Goal: Task Accomplishment & Management: Manage account settings

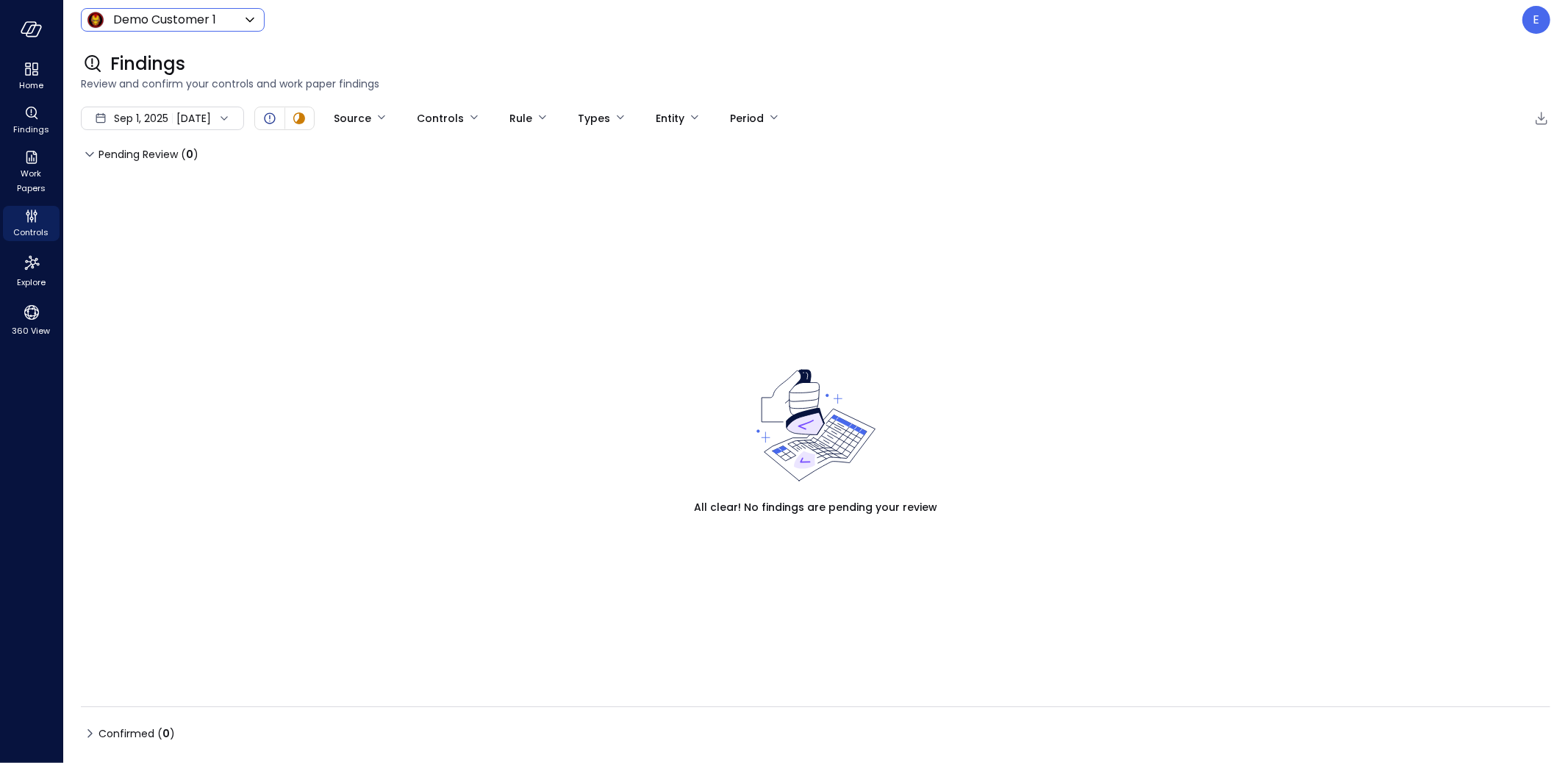
click at [134, 19] on body "Home Findings Work Papers Controls Explore 360 View Demo Customer 1 ***** ​ E F…" at bounding box center [784, 382] width 1568 height 763
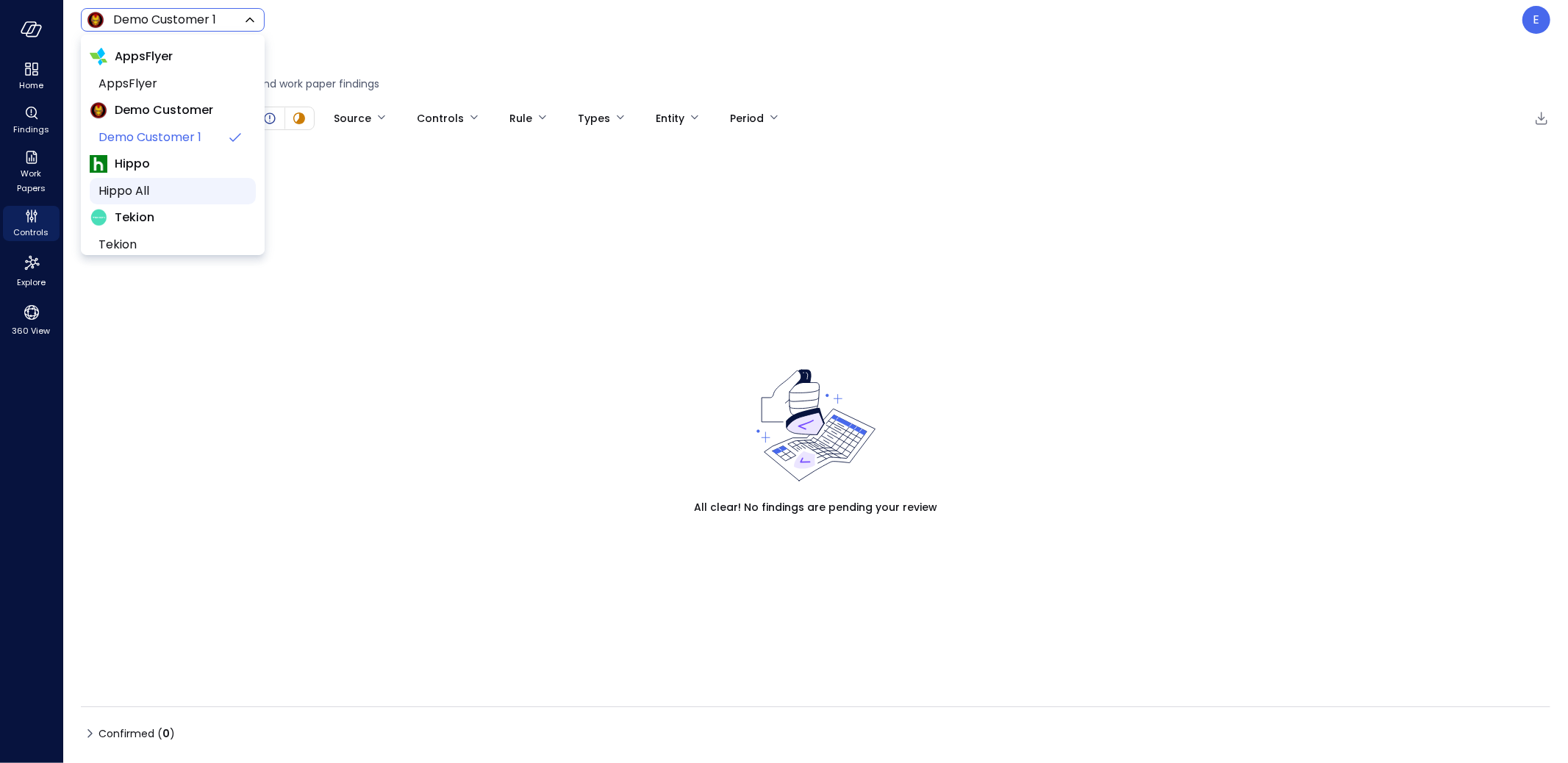
click at [156, 192] on span "Hippo All" at bounding box center [171, 191] width 145 height 18
type input "*******"
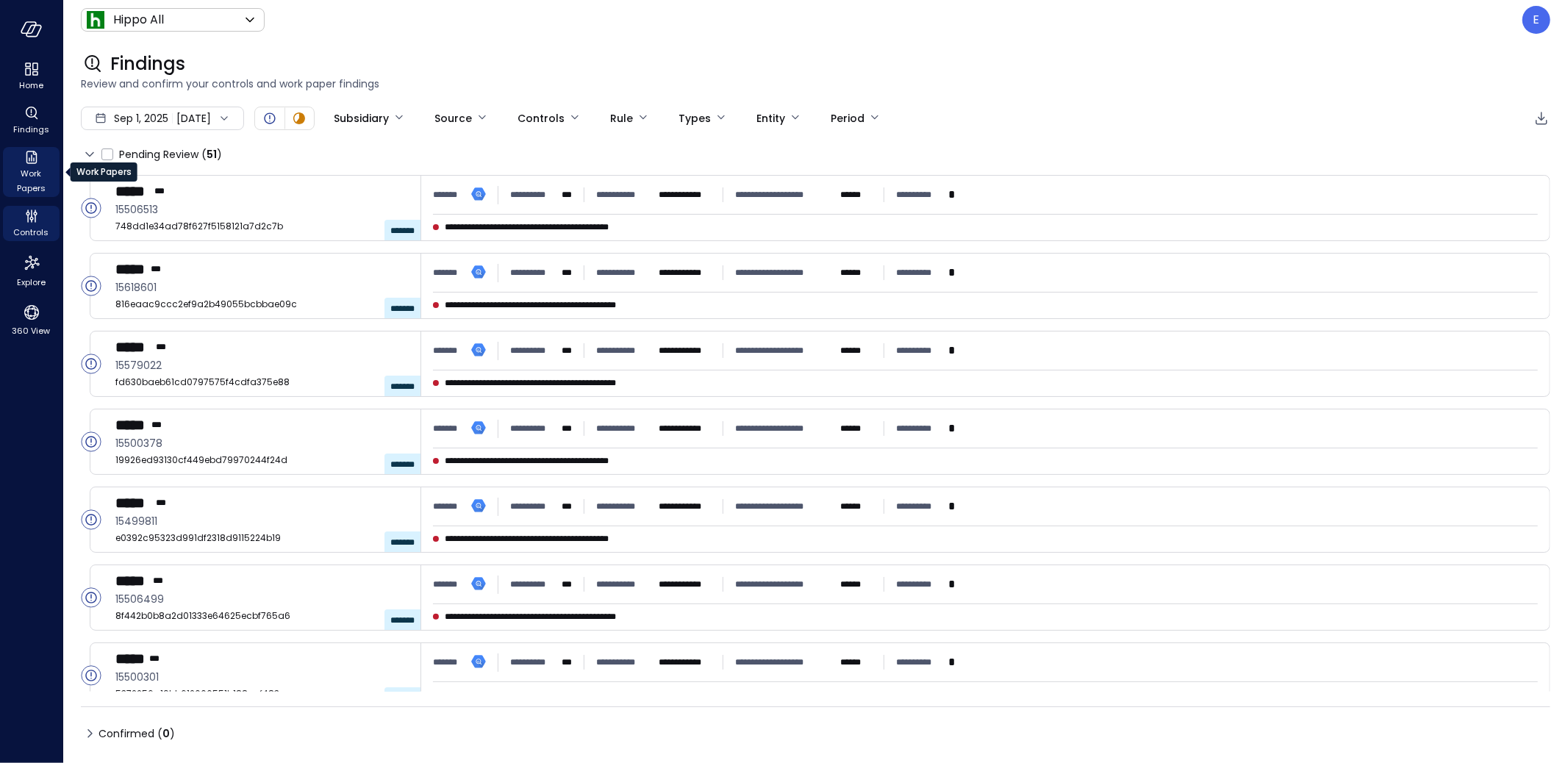
click at [24, 164] on icon "Work Papers" at bounding box center [32, 157] width 18 height 18
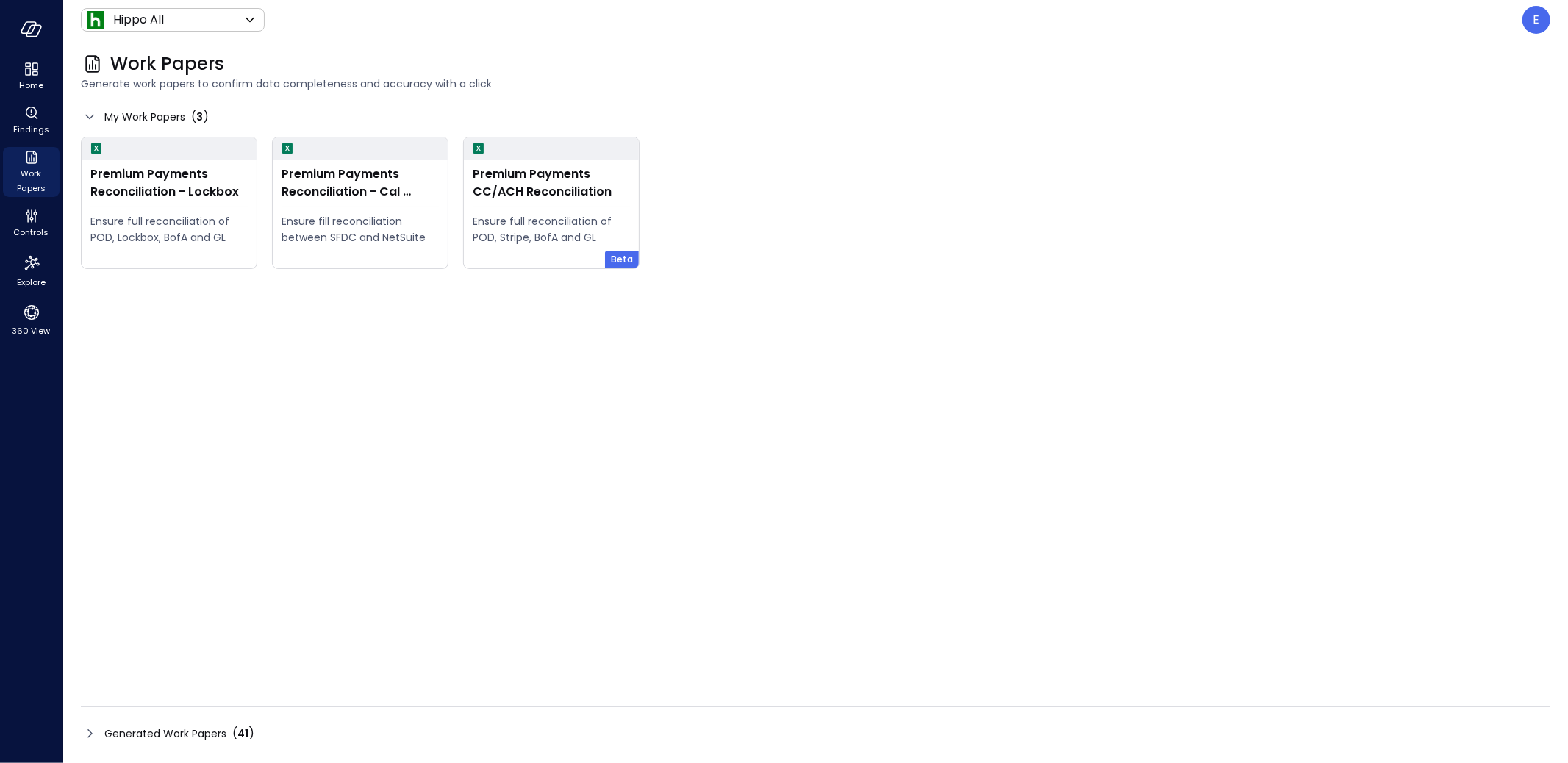
click at [176, 736] on span "Generated Work Papers" at bounding box center [165, 733] width 122 height 16
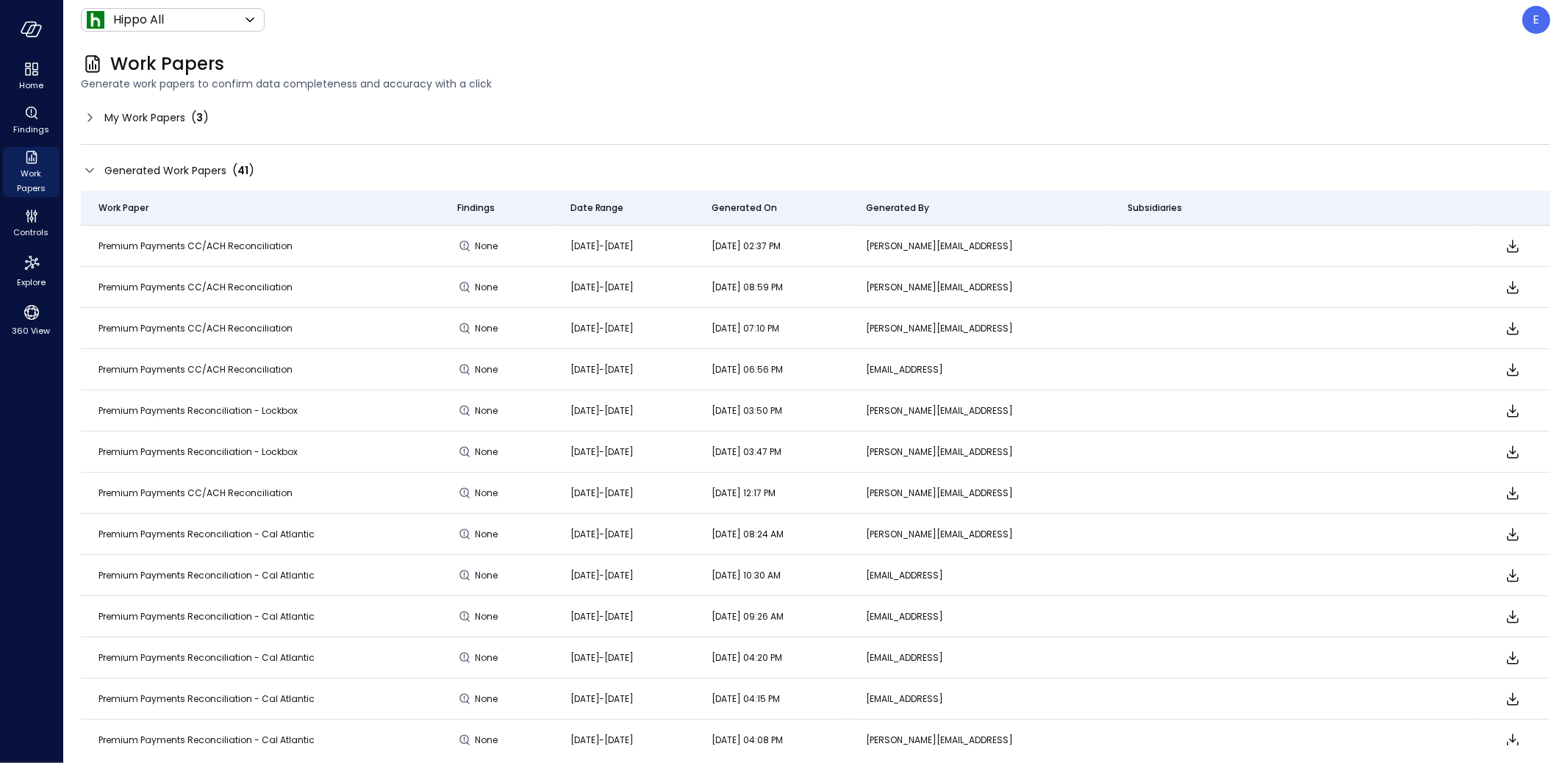
click at [134, 168] on span "Generated Work Papers" at bounding box center [165, 170] width 122 height 16
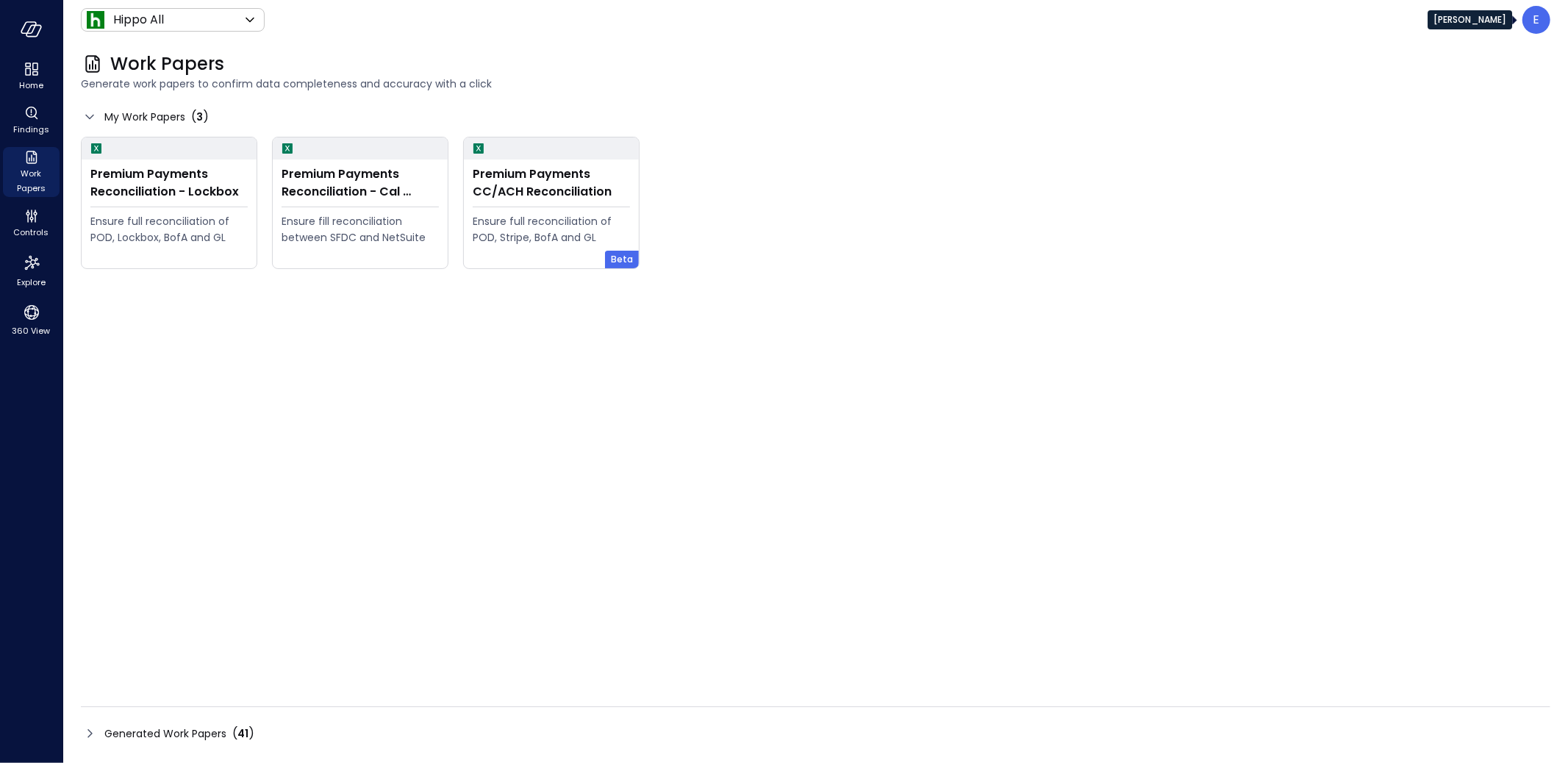
click at [1535, 25] on p "E" at bounding box center [1536, 20] width 6 height 18
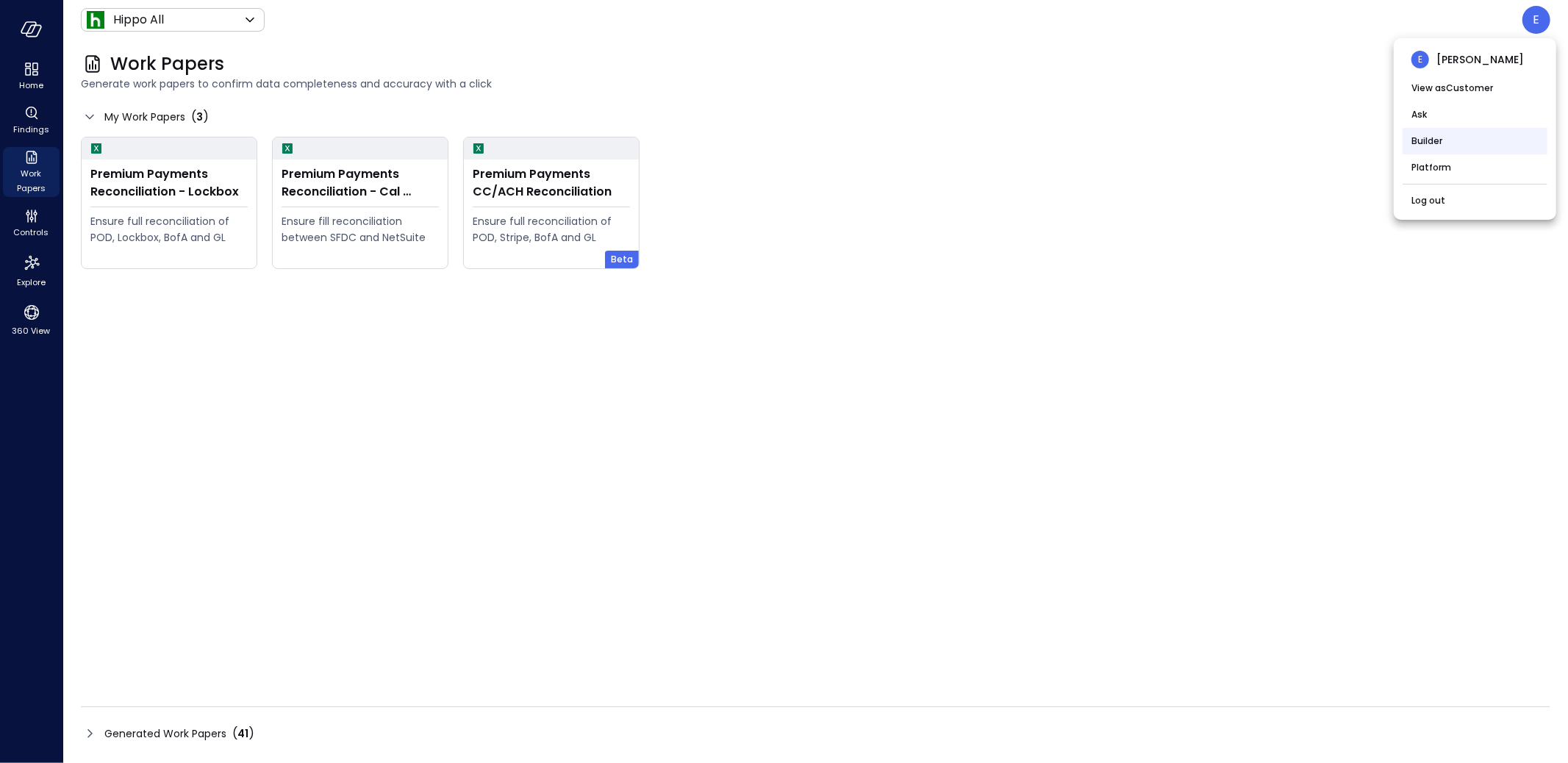
click at [1447, 145] on li "Builder" at bounding box center [1475, 140] width 145 height 26
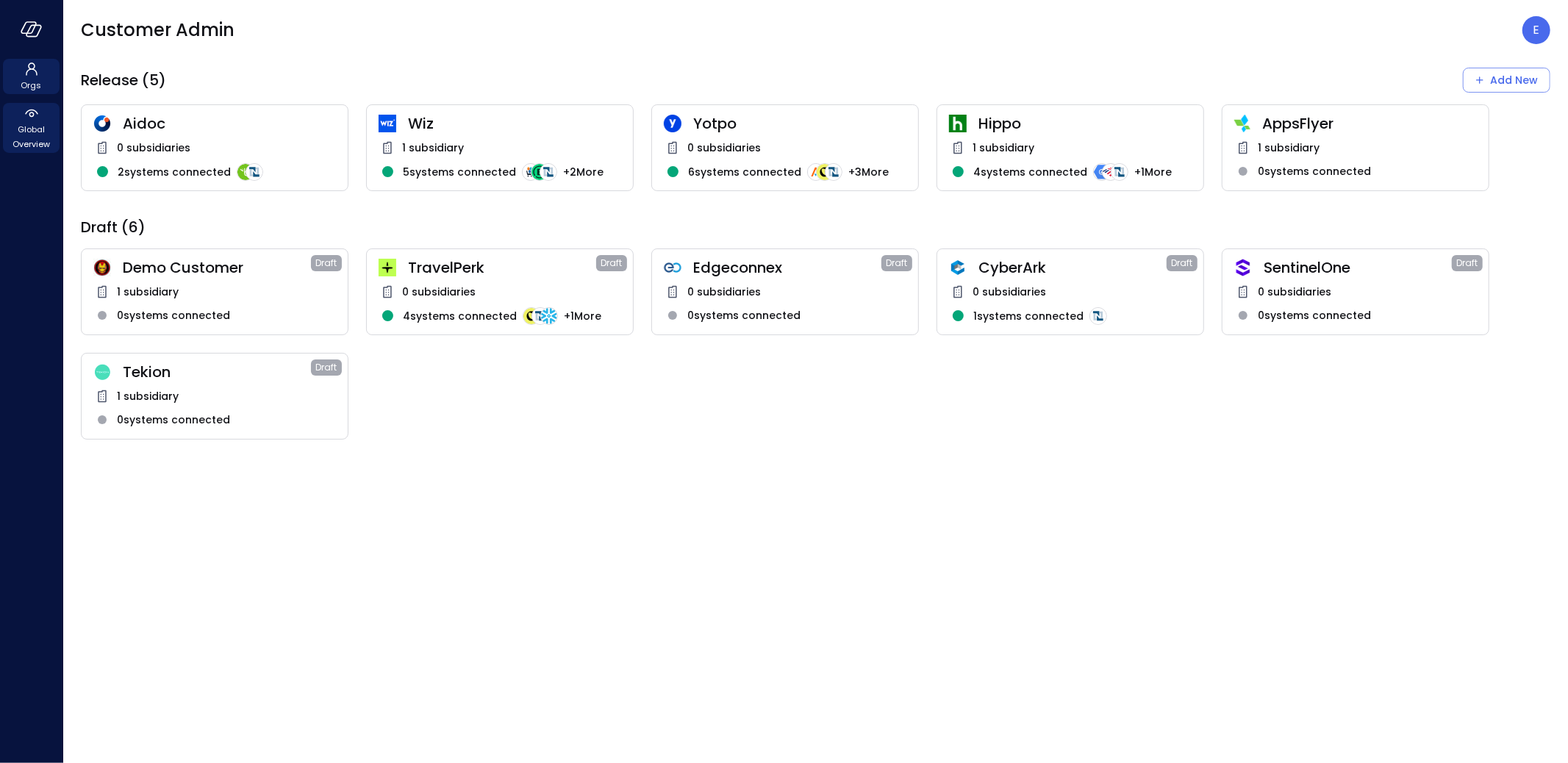
click at [31, 129] on span "Global Overview" at bounding box center [31, 136] width 45 height 30
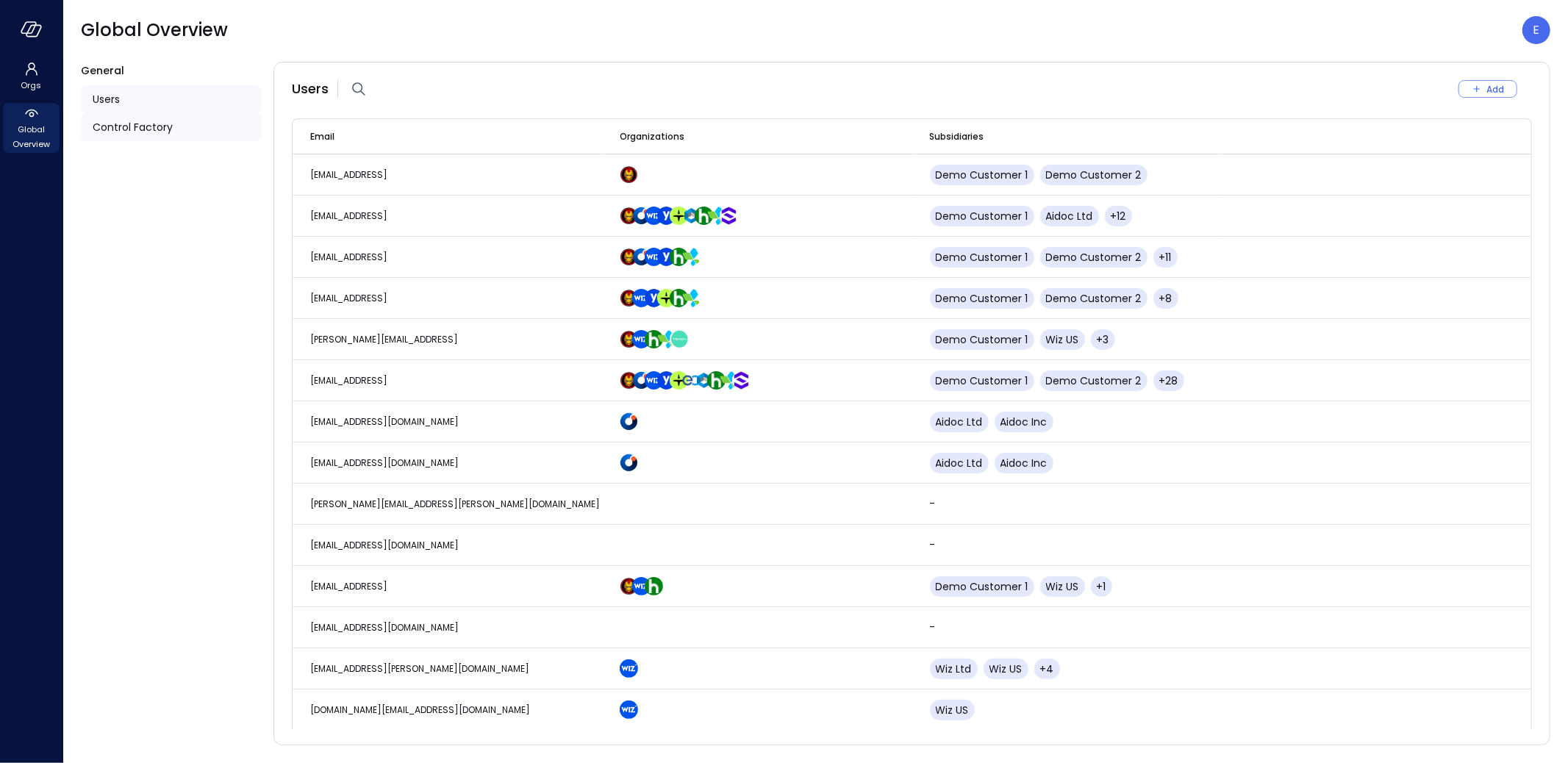
click at [150, 125] on span "Control Factory" at bounding box center [133, 127] width 80 height 16
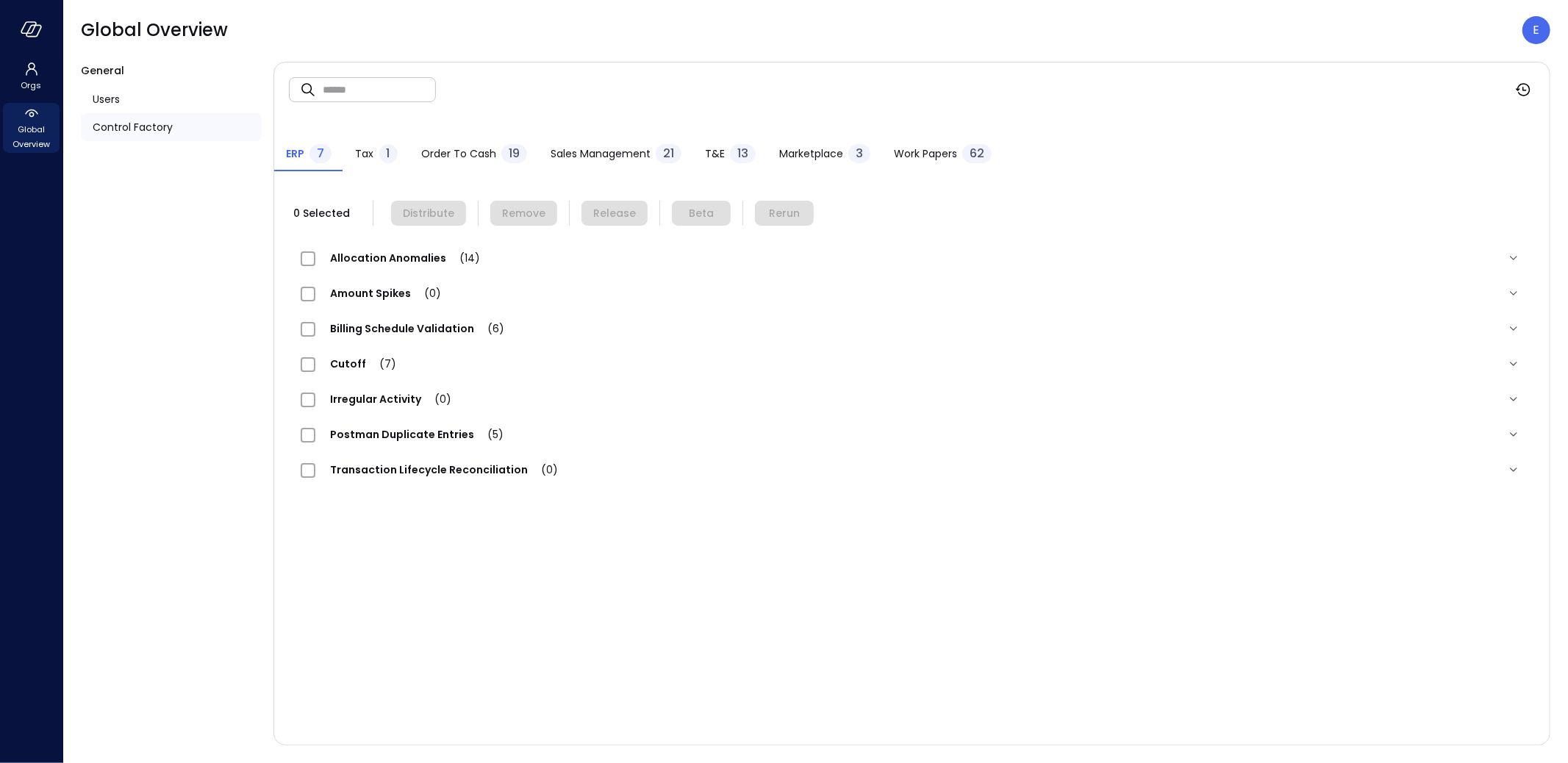
click at [933, 148] on span "Work Papers" at bounding box center [925, 153] width 63 height 16
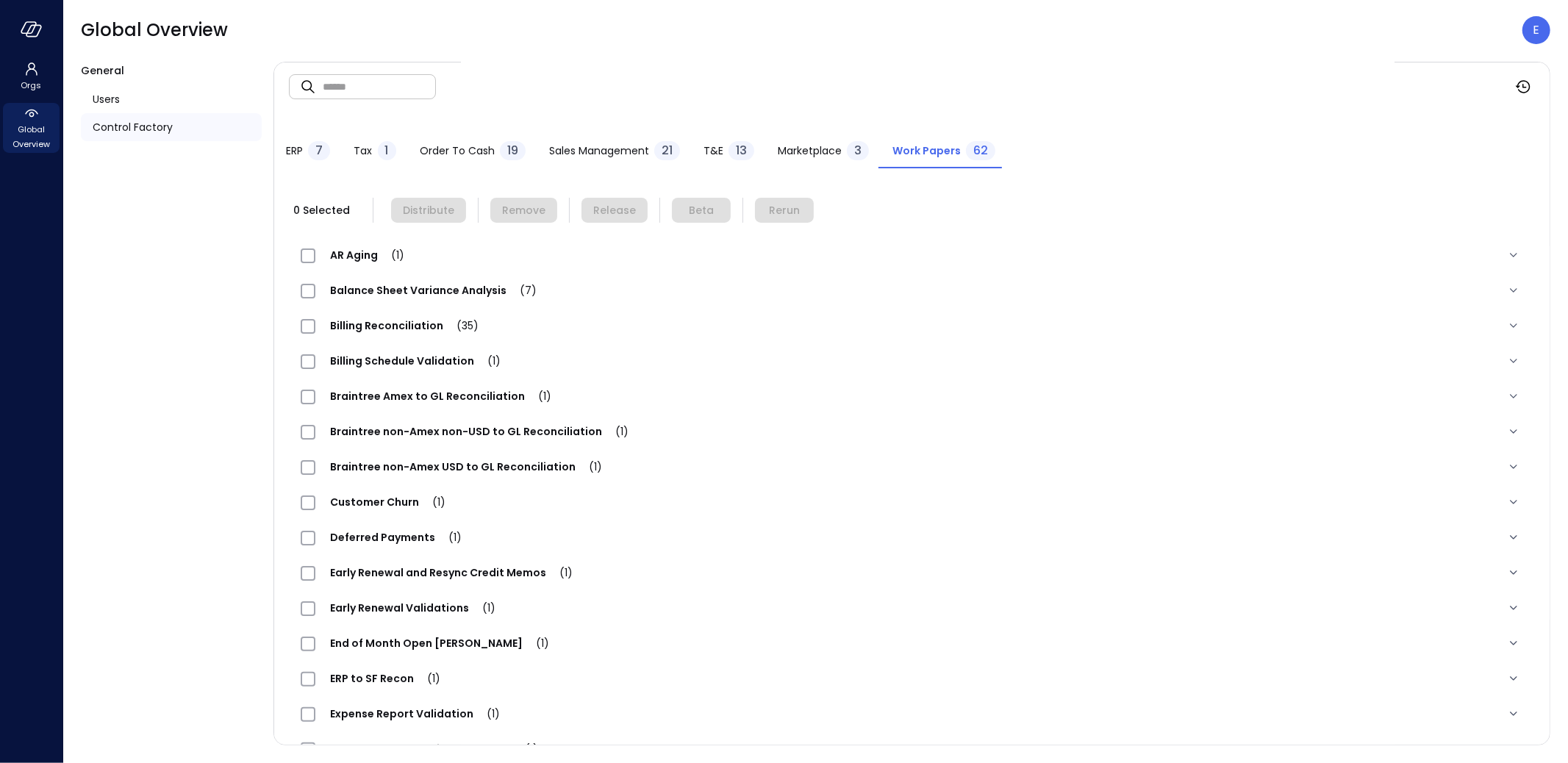
scroll to position [384, 0]
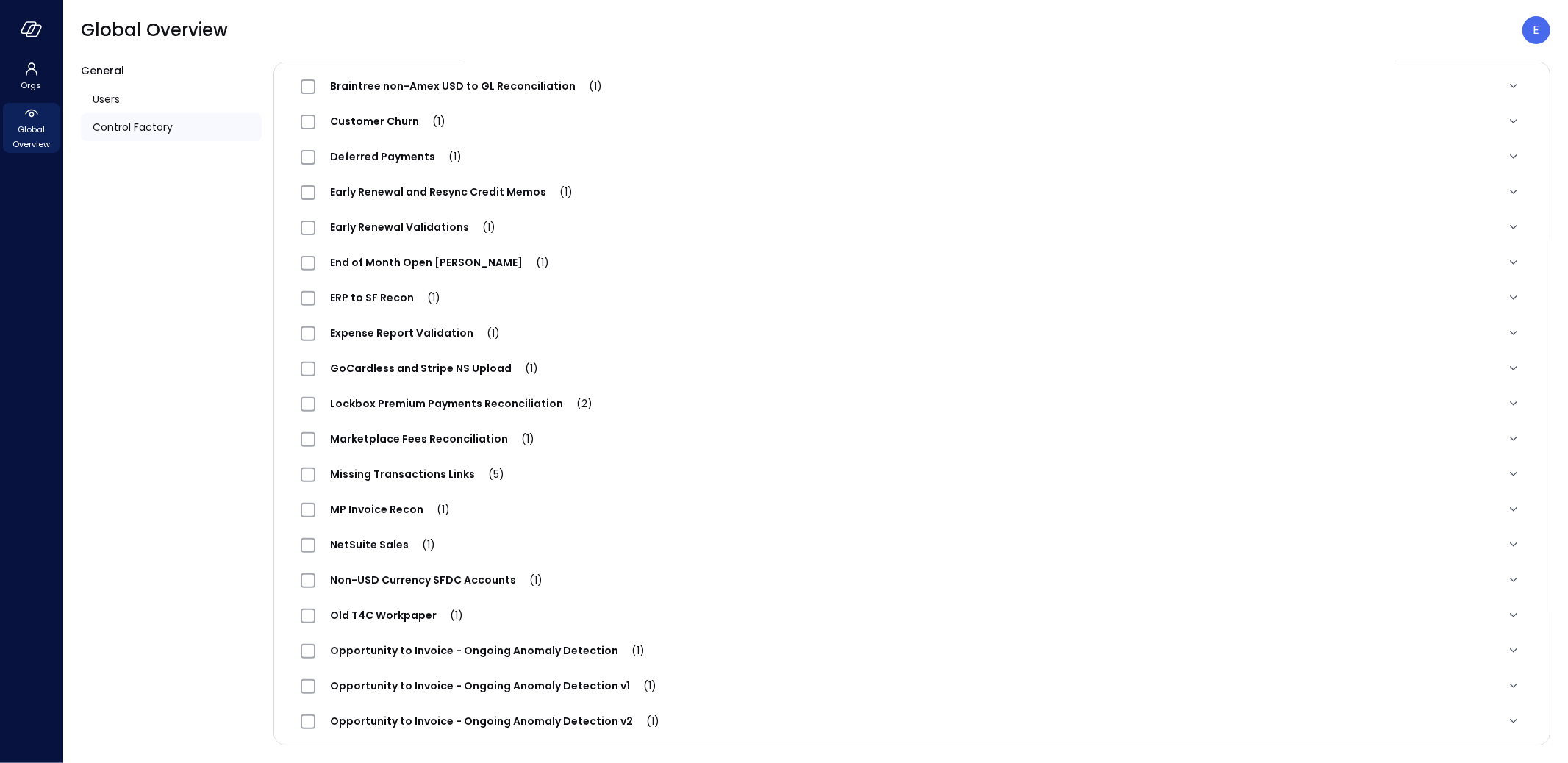
click at [502, 398] on span "Lockbox Premium Payments Reconciliation (2)" at bounding box center [461, 403] width 291 height 14
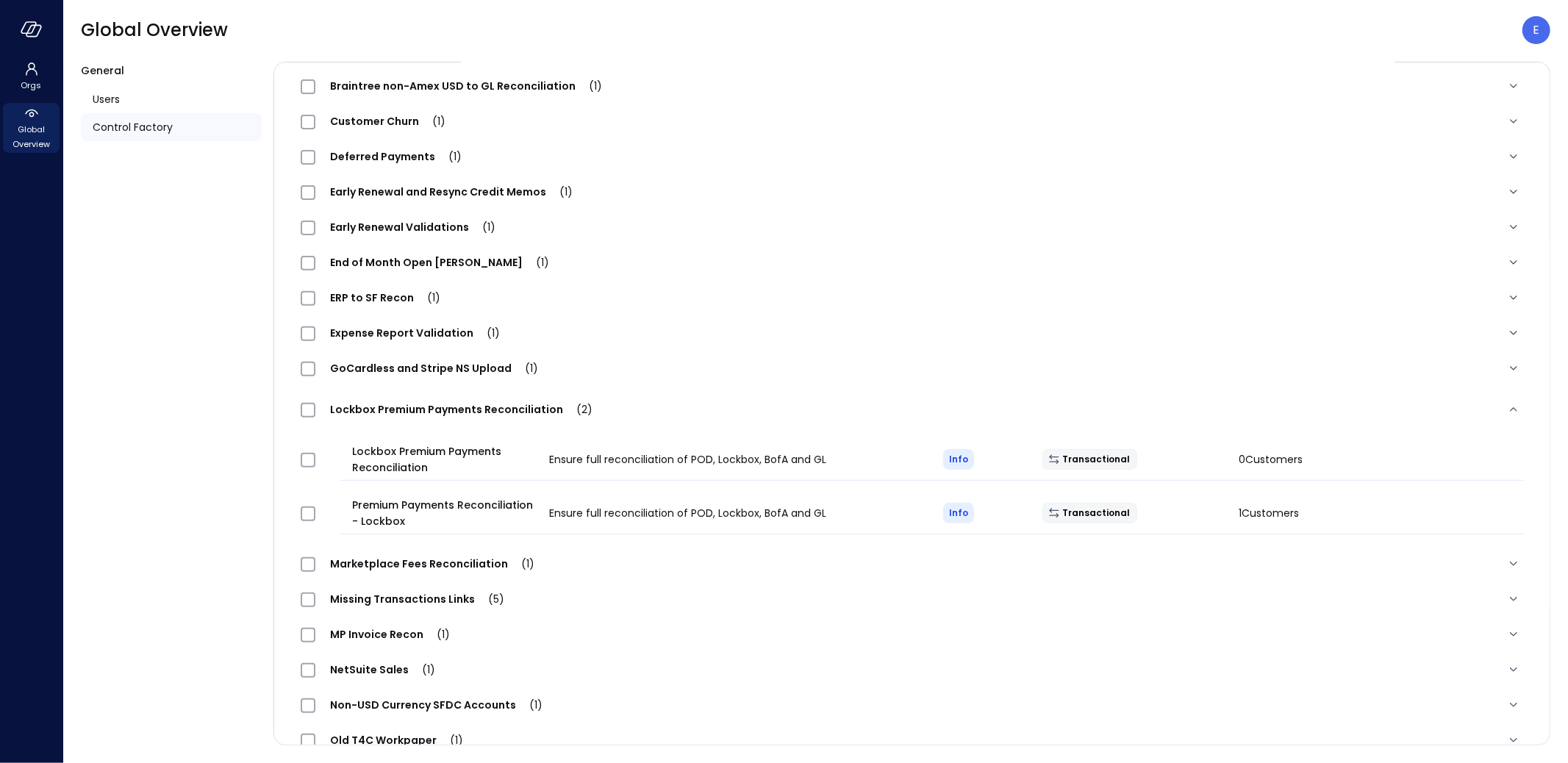
click at [417, 412] on span "Lockbox Premium Payments Reconciliation (2)" at bounding box center [461, 409] width 291 height 14
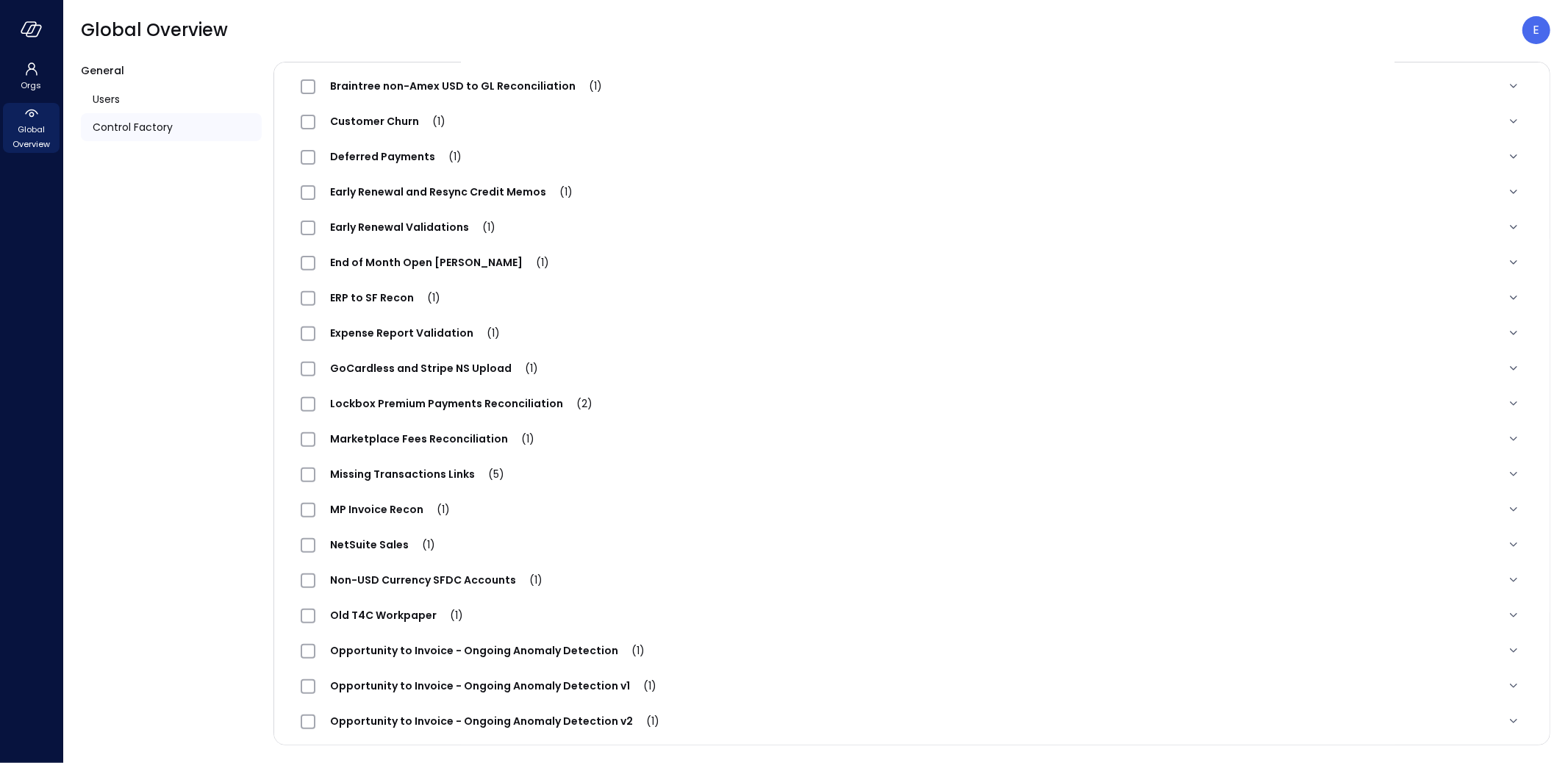
scroll to position [1371, 0]
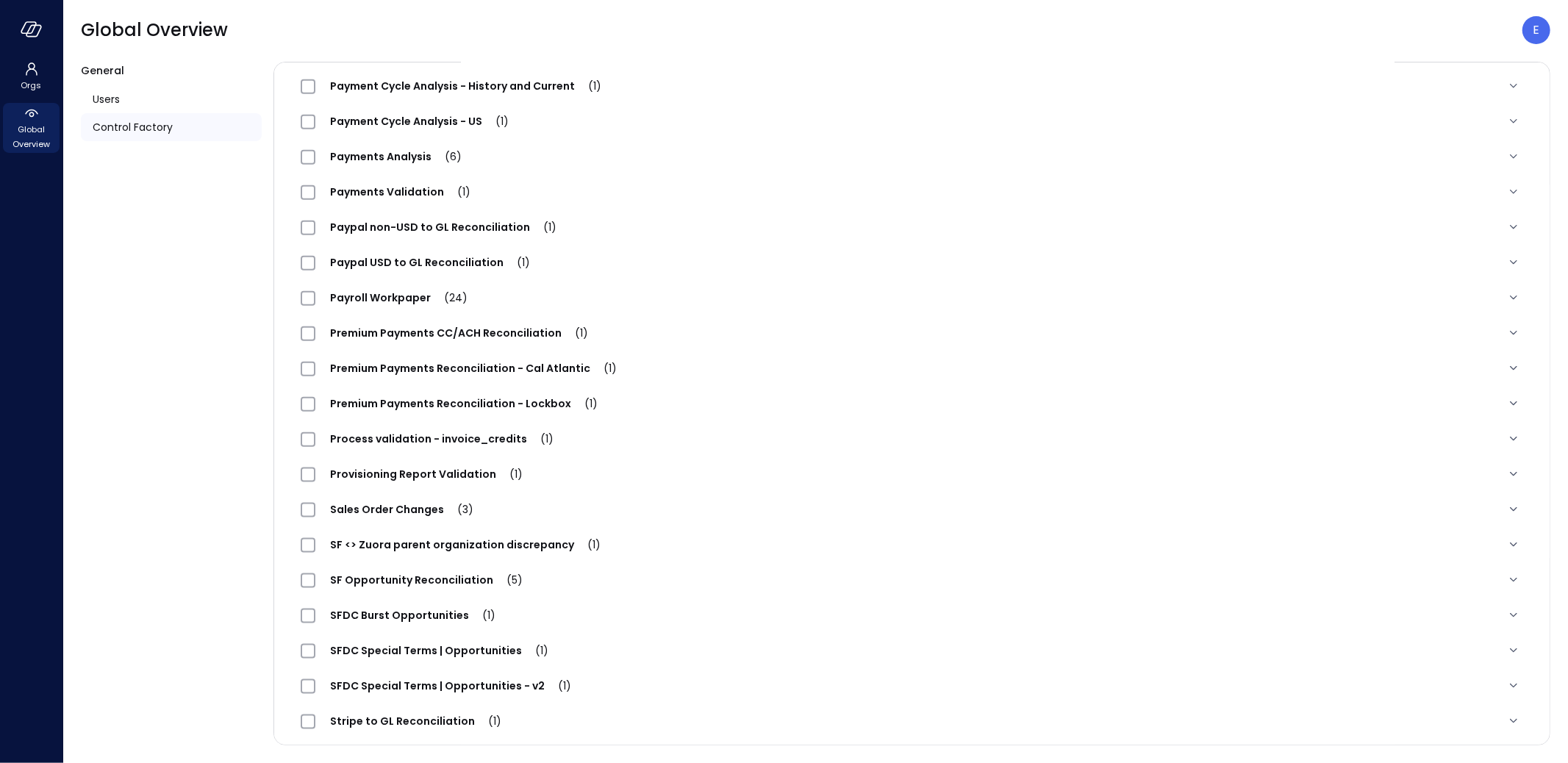
click at [490, 404] on span "Premium Payments Reconciliation - Lockbox (1)" at bounding box center [464, 403] width 297 height 14
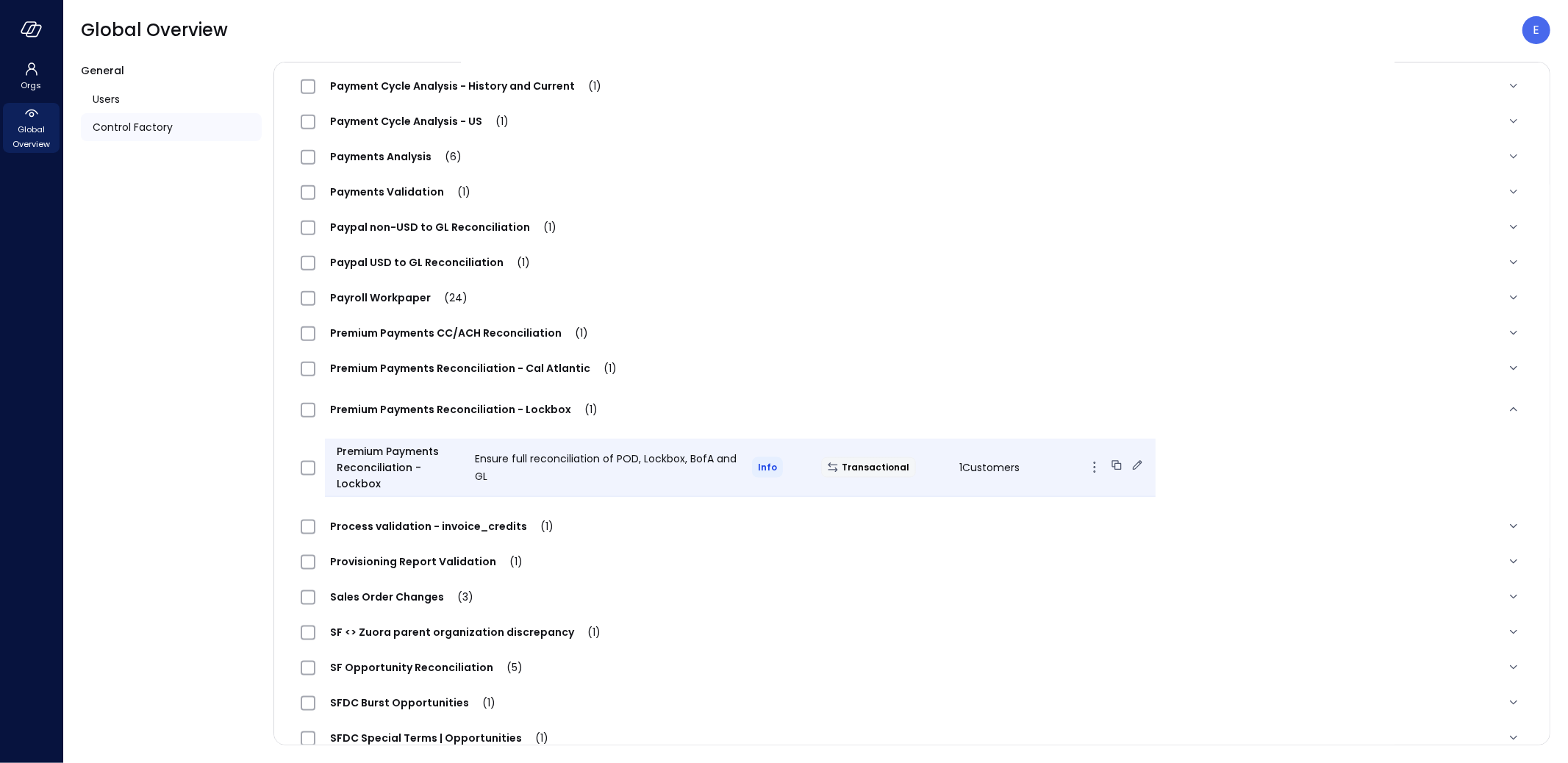
click at [1130, 461] on icon at bounding box center [1137, 465] width 14 height 14
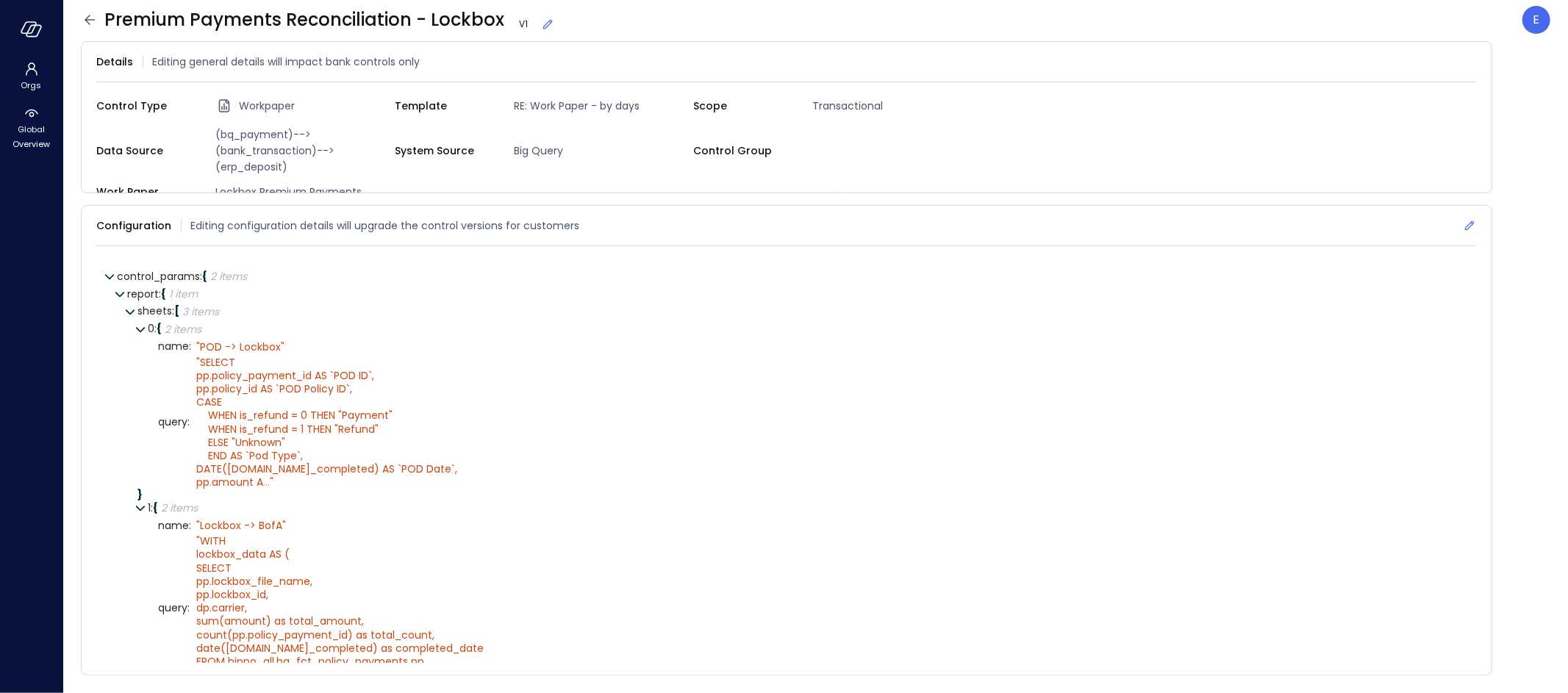
click at [1470, 224] on icon at bounding box center [1469, 225] width 14 height 14
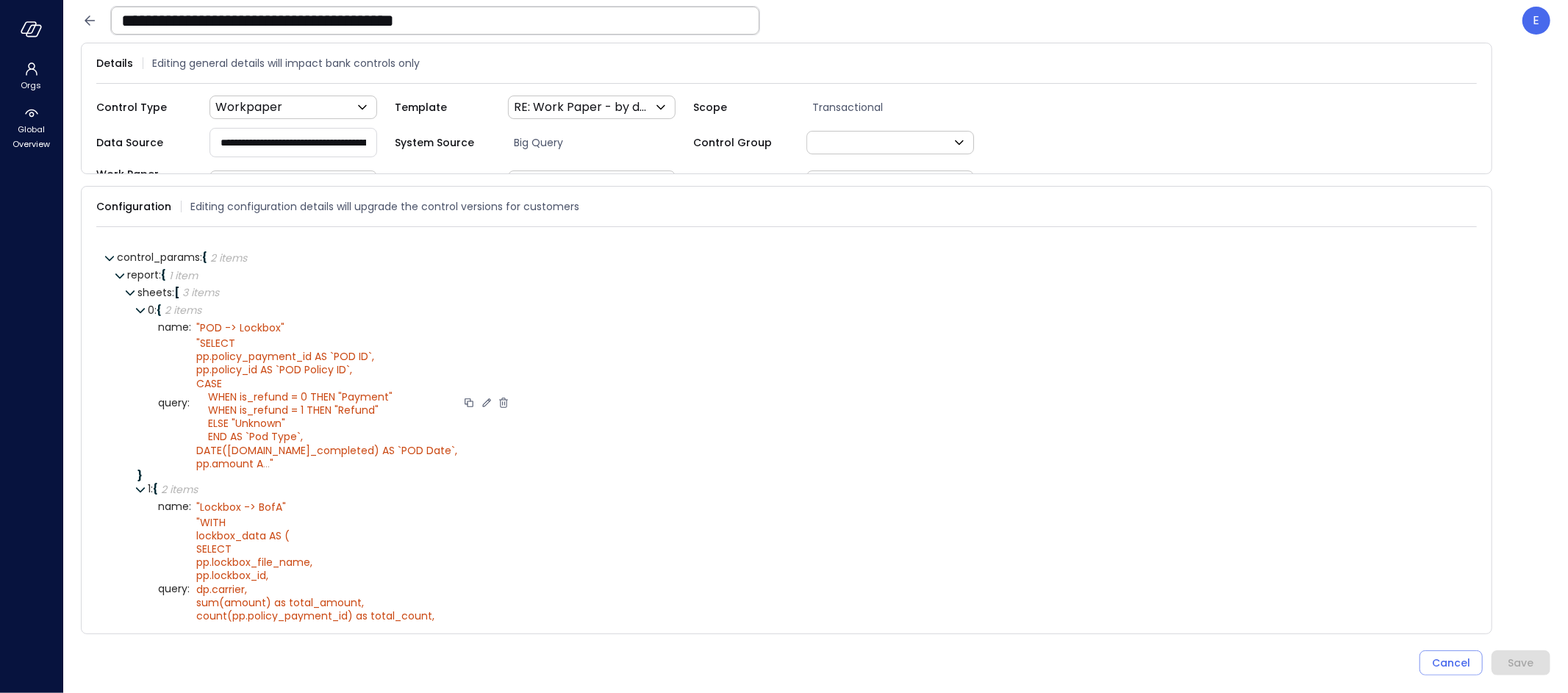
click at [482, 398] on icon at bounding box center [486, 402] width 8 height 8
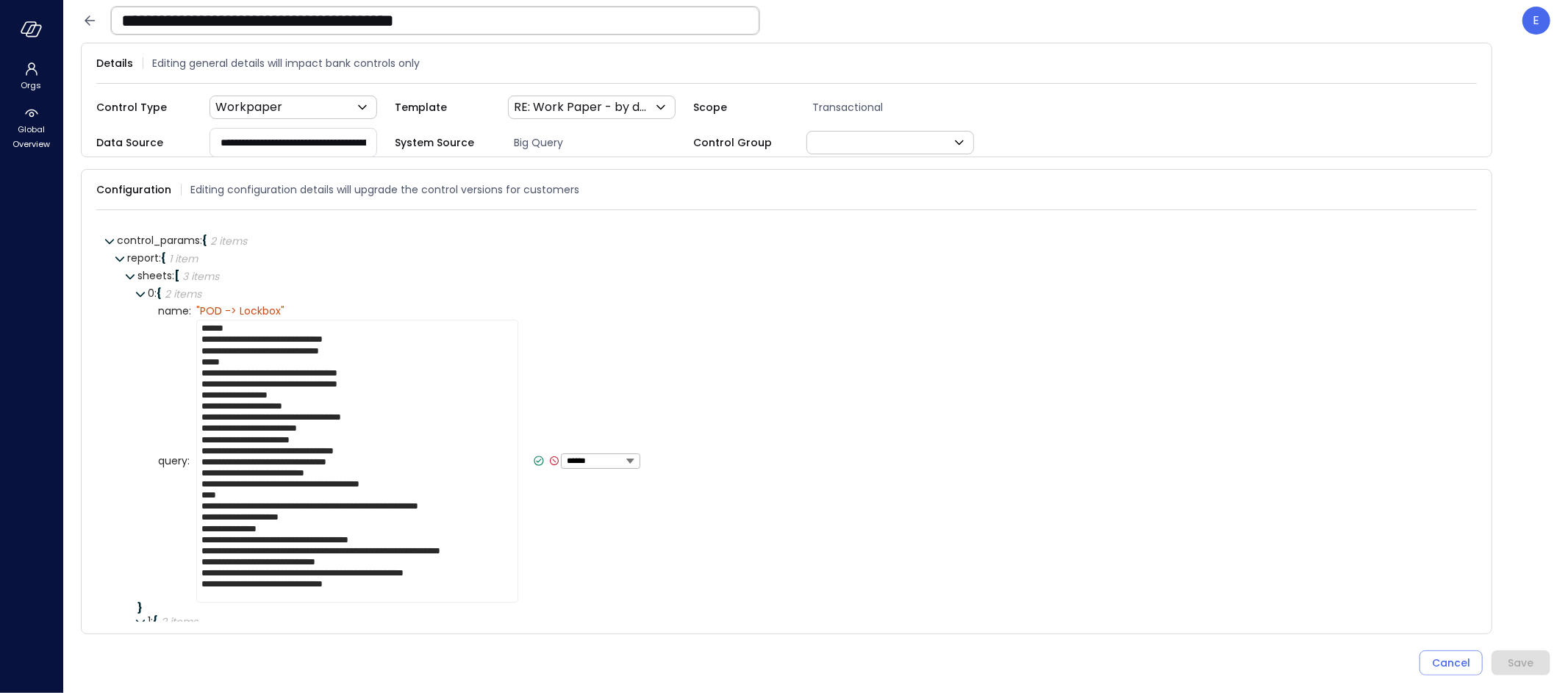
scroll to position [11, 0]
click at [236, 487] on textarea "**********" at bounding box center [357, 461] width 322 height 283
drag, startPoint x: 200, startPoint y: 479, endPoint x: 289, endPoint y: 511, distance: 94.6
click at [289, 511] on textarea "**********" at bounding box center [357, 461] width 322 height 283
click at [534, 457] on icon at bounding box center [539, 461] width 10 height 10
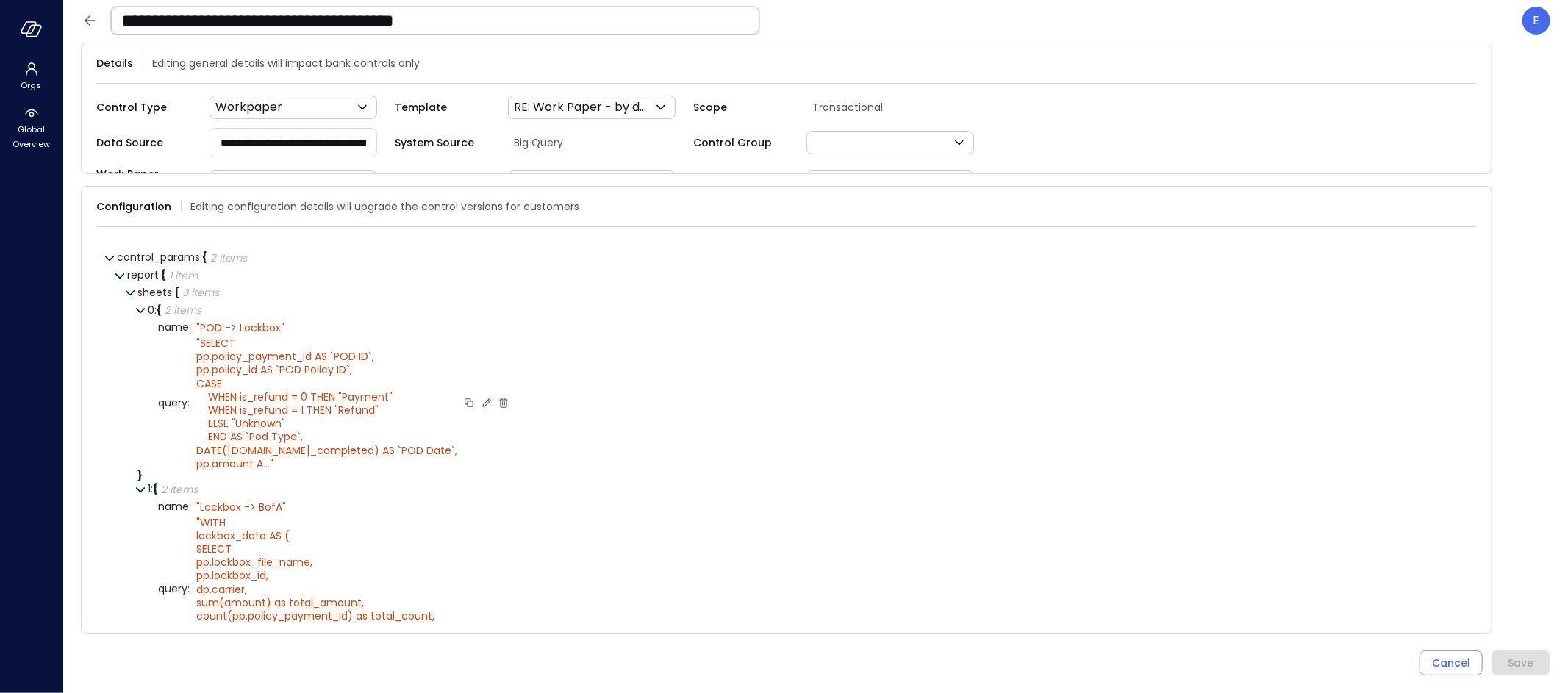
click at [482, 398] on icon at bounding box center [486, 402] width 8 height 8
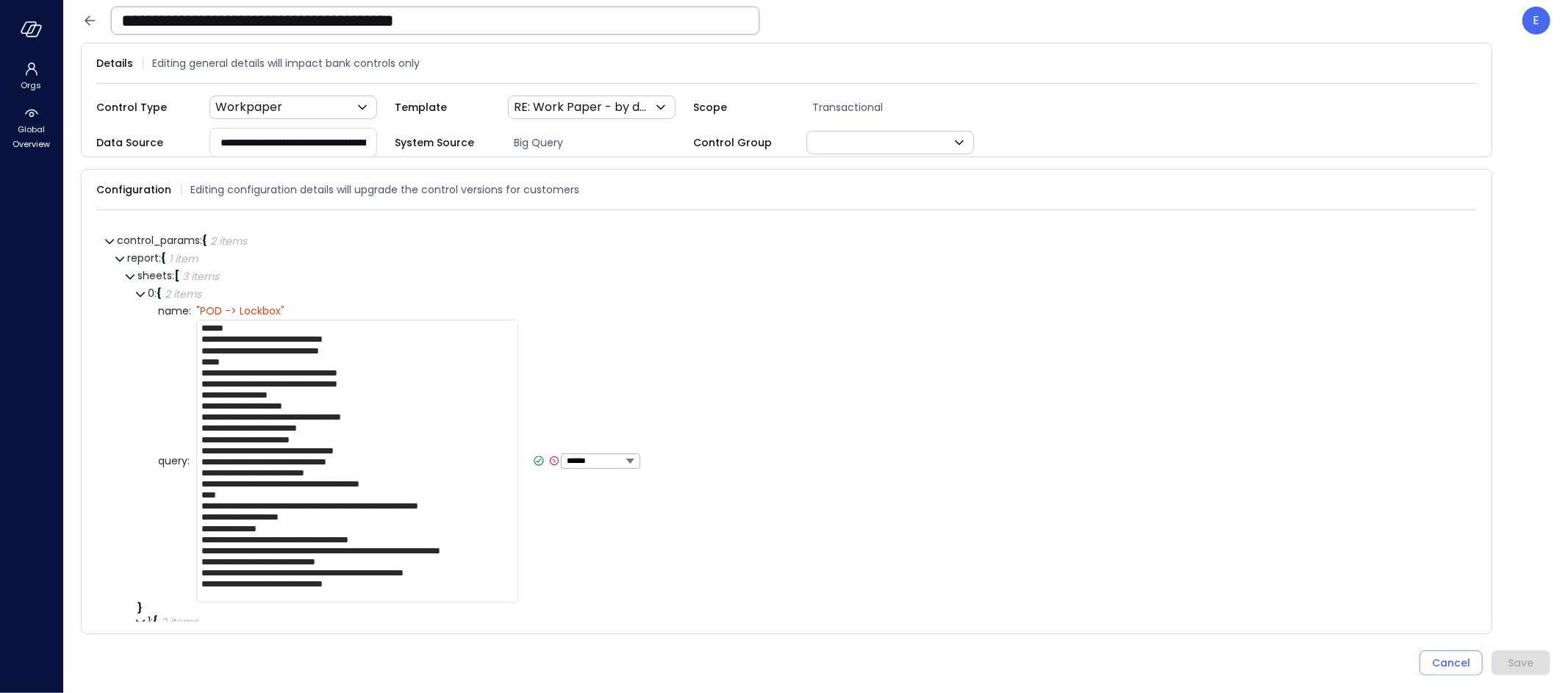
click at [420, 412] on textarea "**********" at bounding box center [357, 461] width 322 height 283
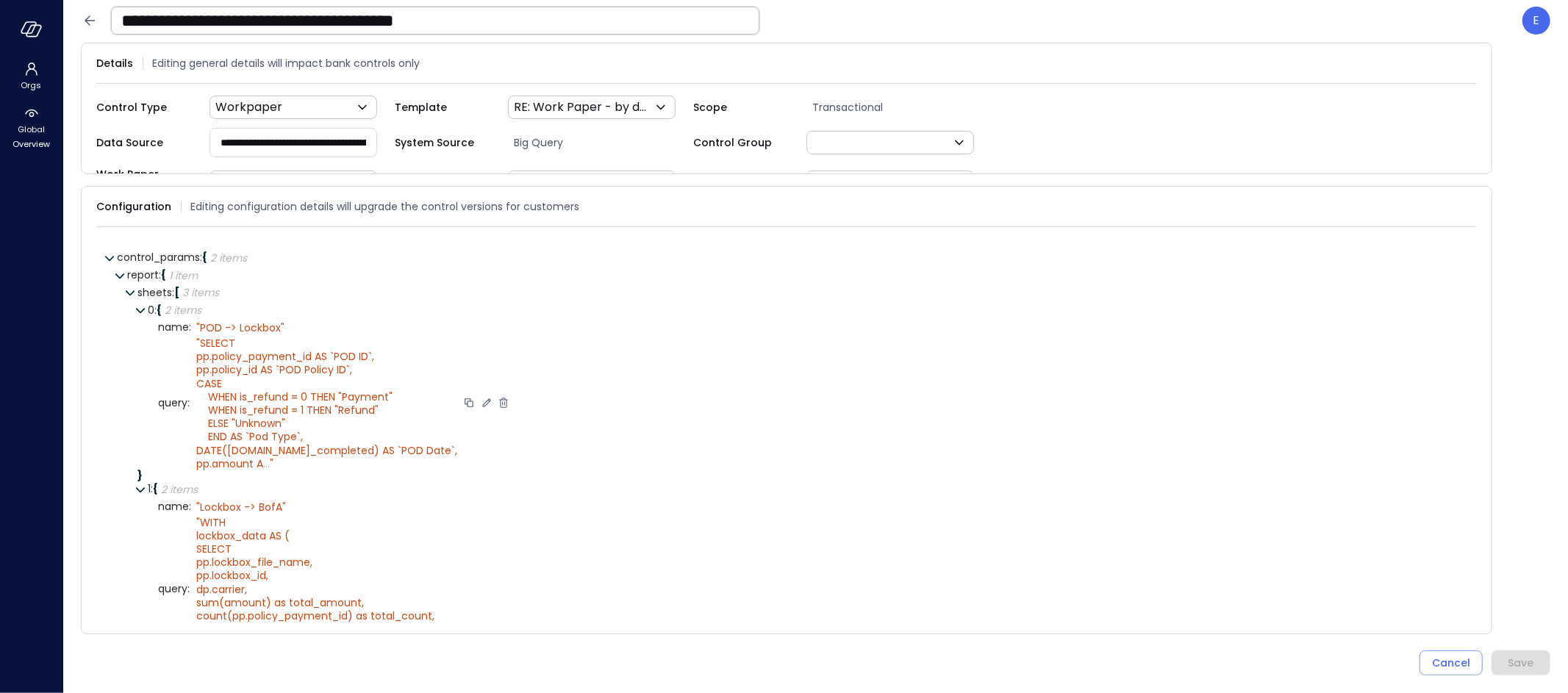
click at [480, 396] on icon at bounding box center [486, 402] width 14 height 14
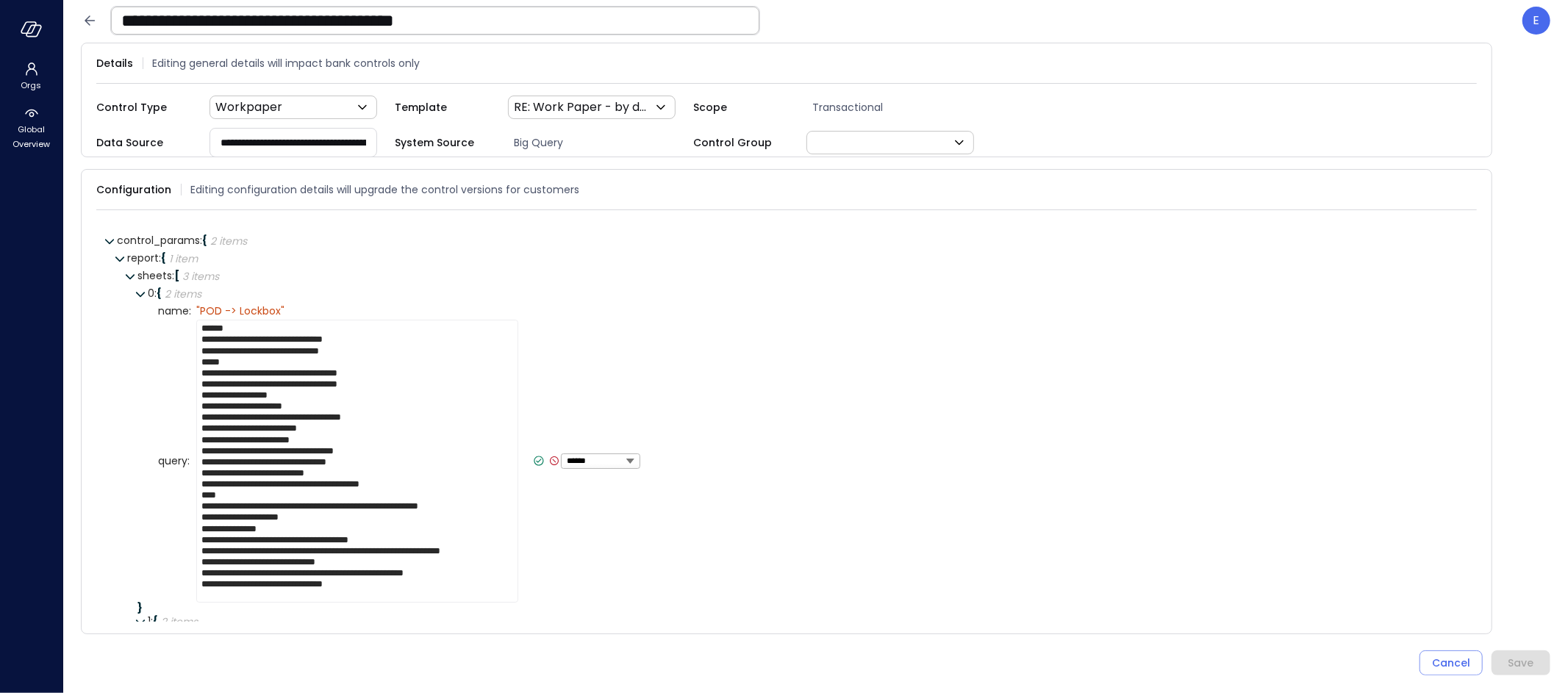
click at [417, 413] on textarea "**********" at bounding box center [357, 461] width 322 height 283
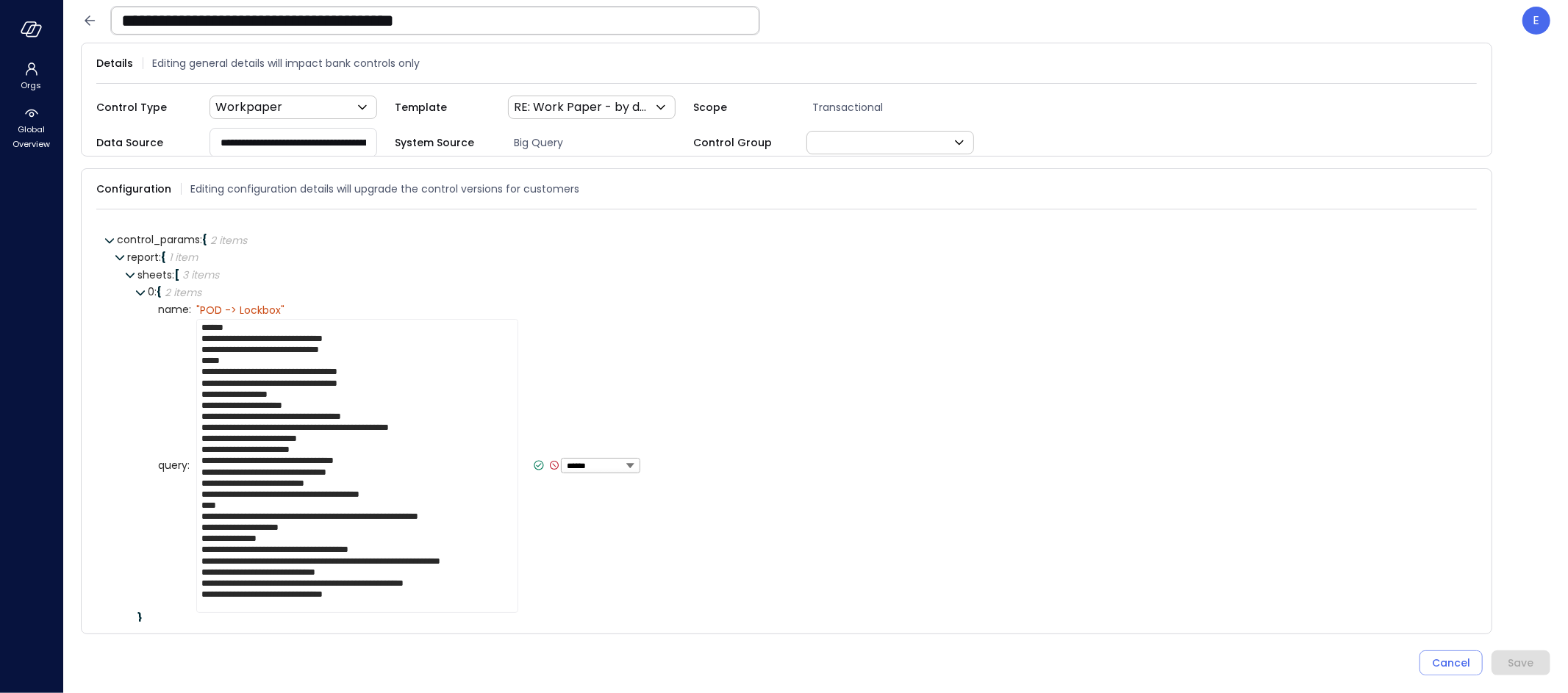
type textarea "**********"
click at [533, 458] on icon at bounding box center [539, 465] width 14 height 14
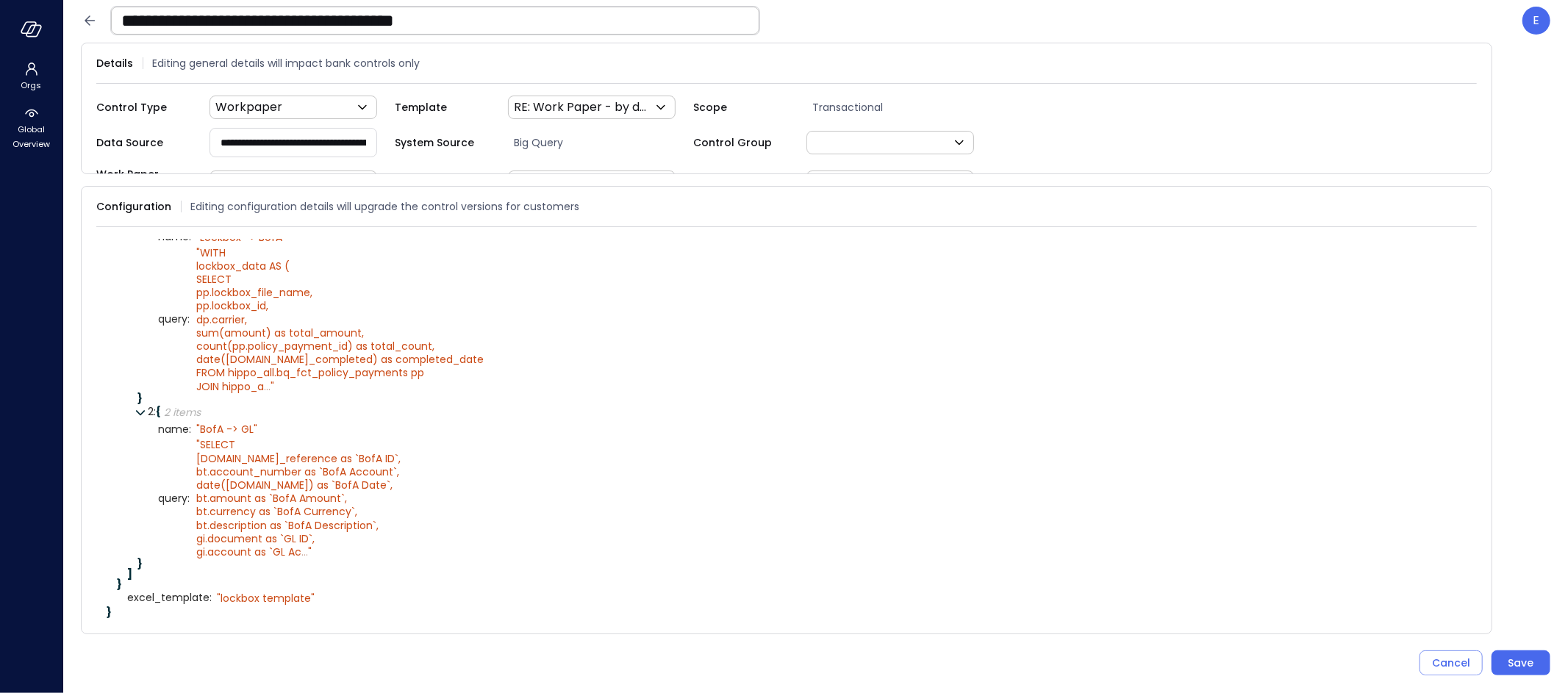
scroll to position [266, 0]
click at [1528, 661] on div "Save" at bounding box center [1521, 663] width 26 height 18
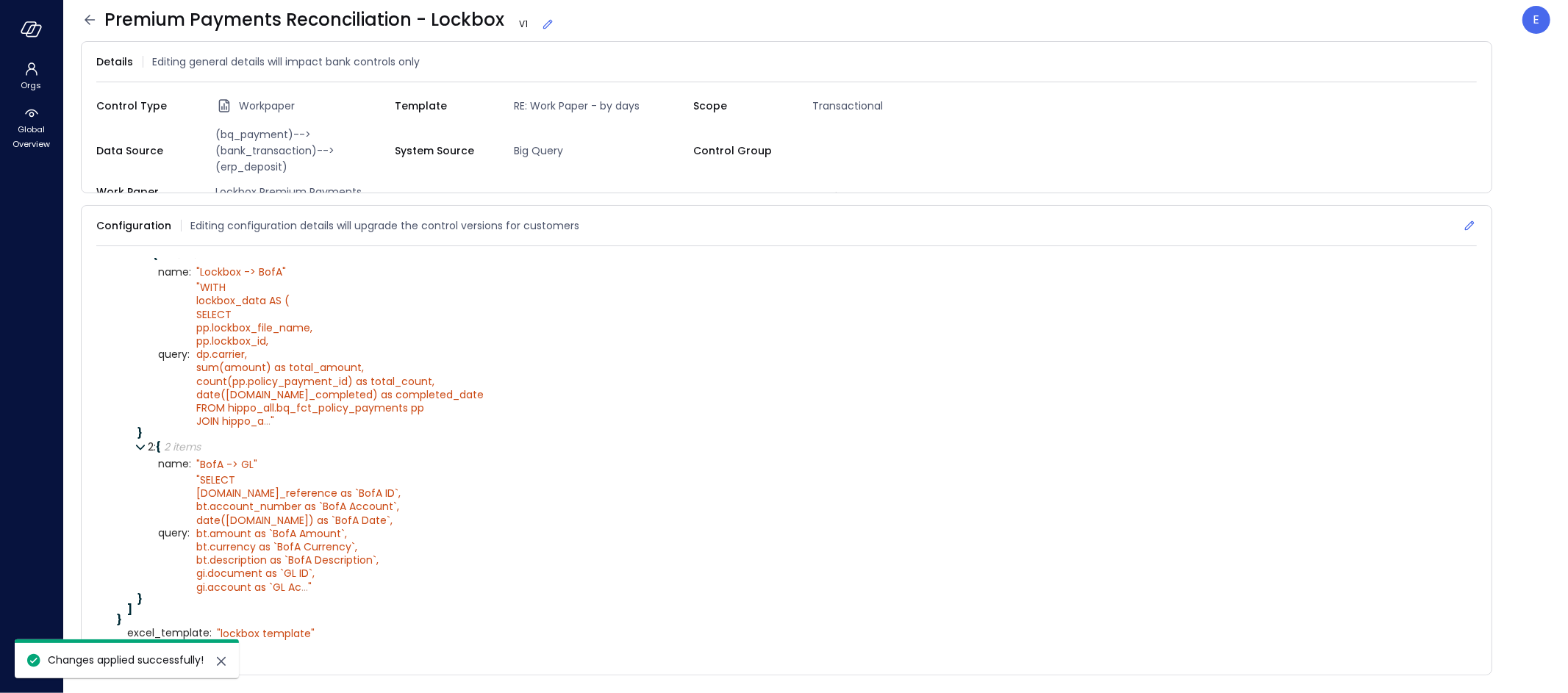
scroll to position [251, 0]
click at [1469, 220] on icon at bounding box center [1469, 225] width 14 height 14
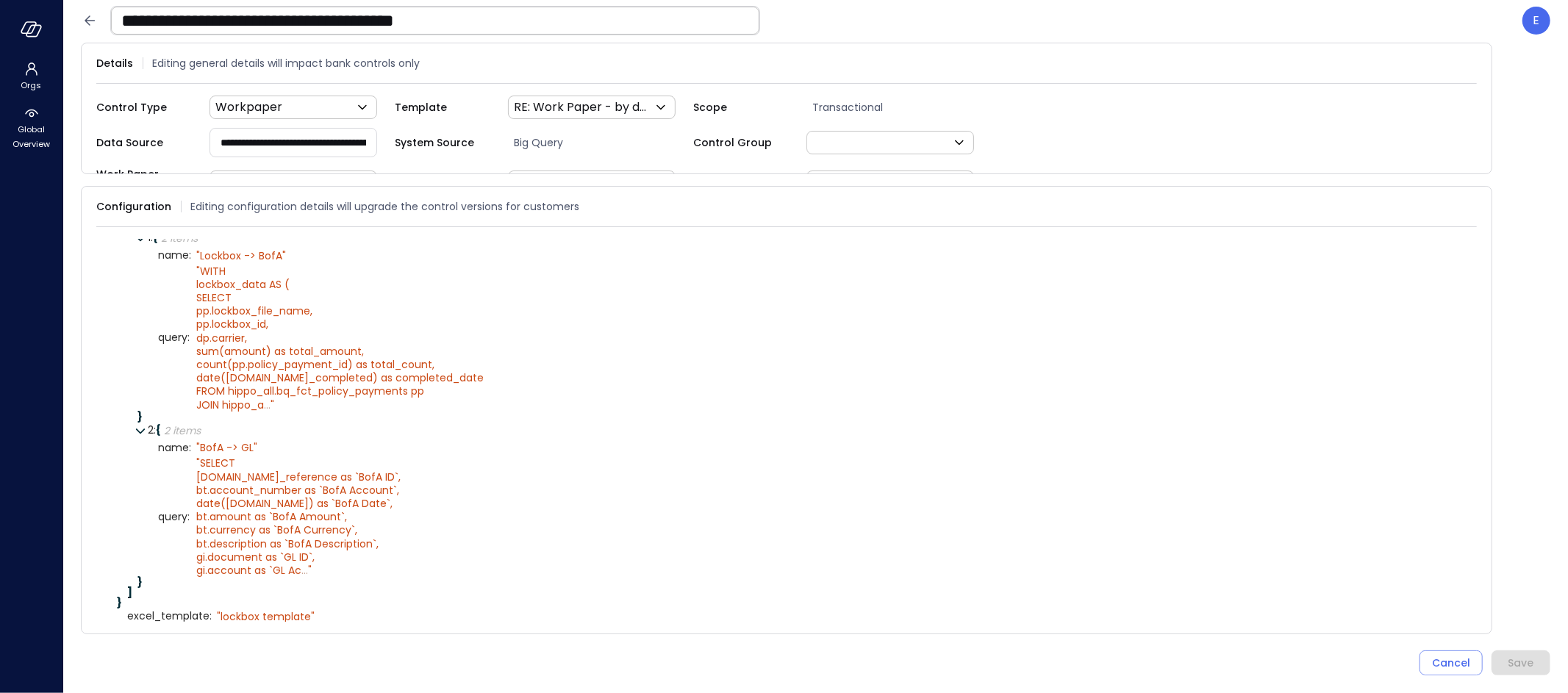
scroll to position [266, 0]
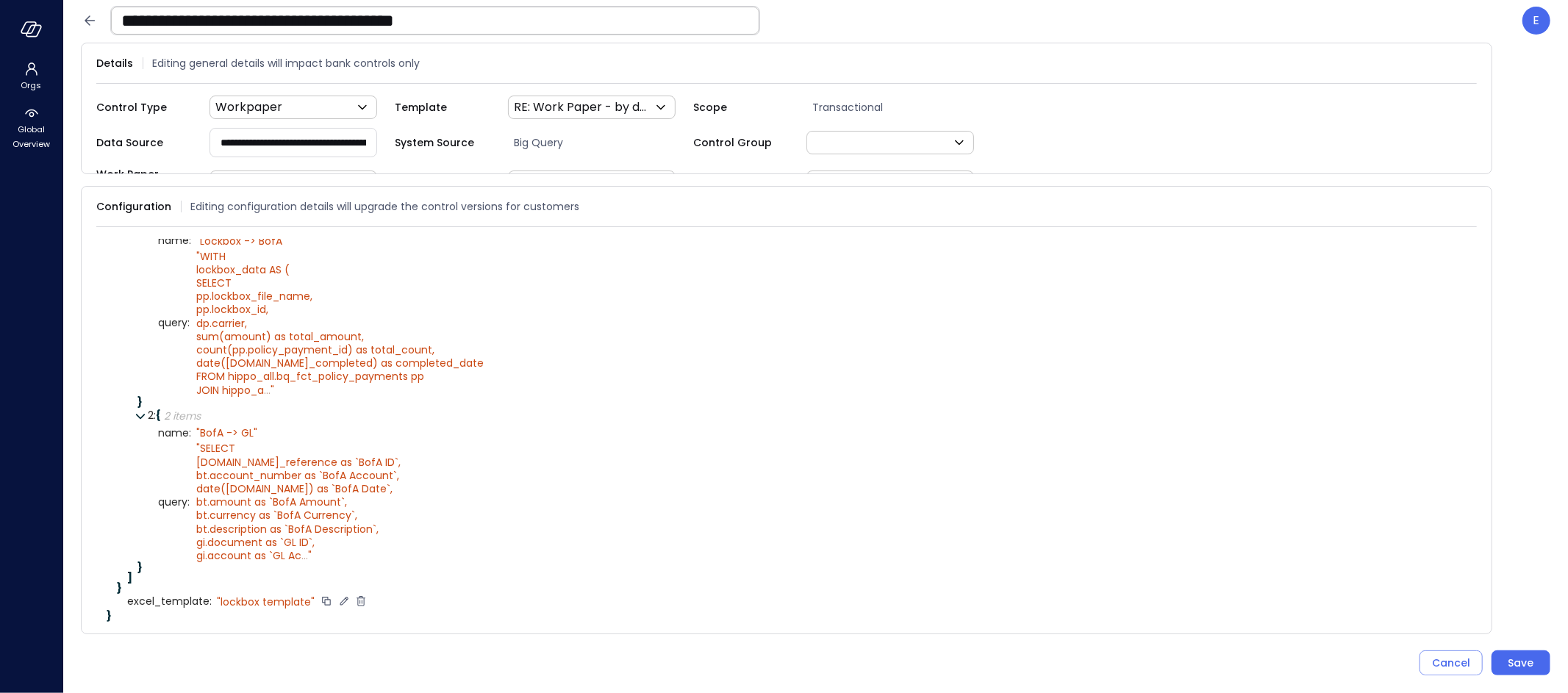
click at [343, 596] on icon at bounding box center [344, 601] width 14 height 14
click at [336, 595] on icon at bounding box center [339, 601] width 14 height 14
click at [1534, 671] on button "Save" at bounding box center [1521, 663] width 59 height 25
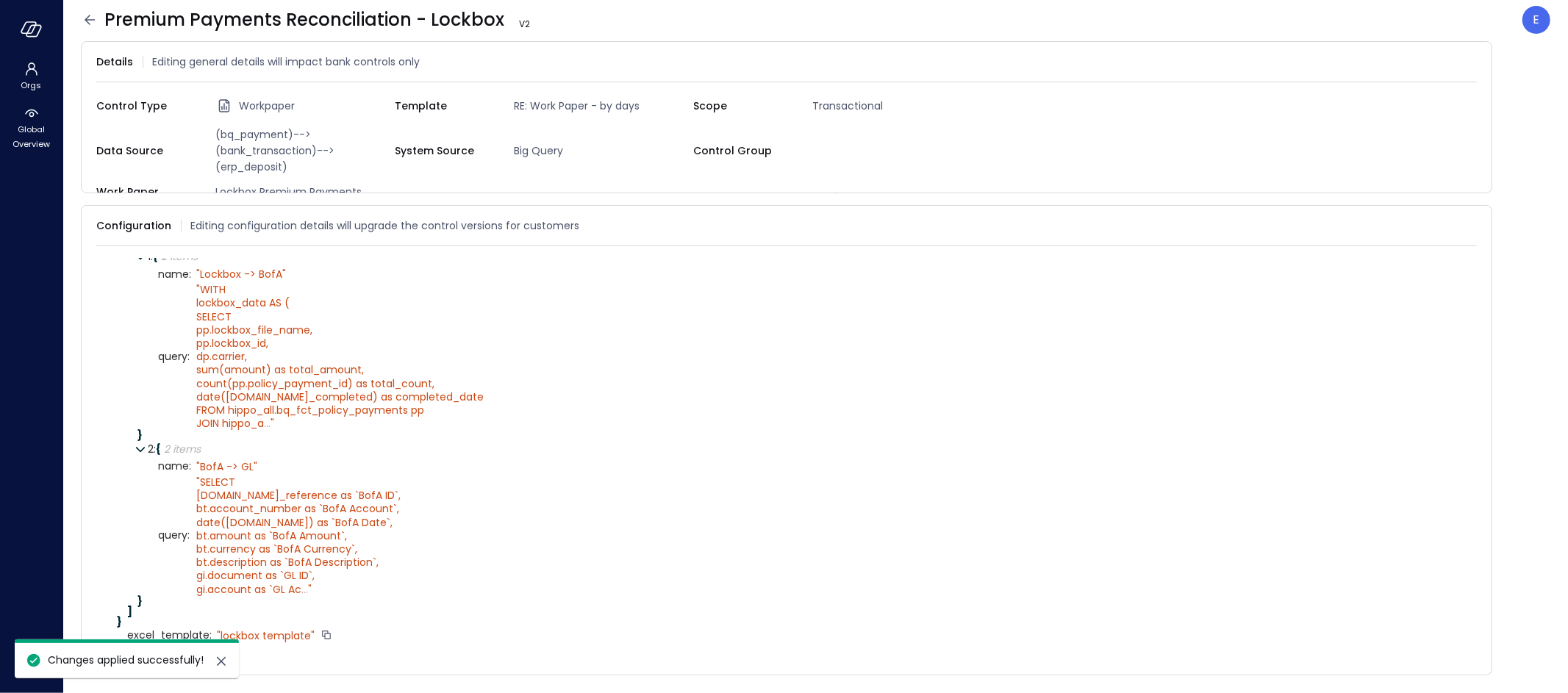
click at [88, 18] on icon at bounding box center [89, 20] width 18 height 18
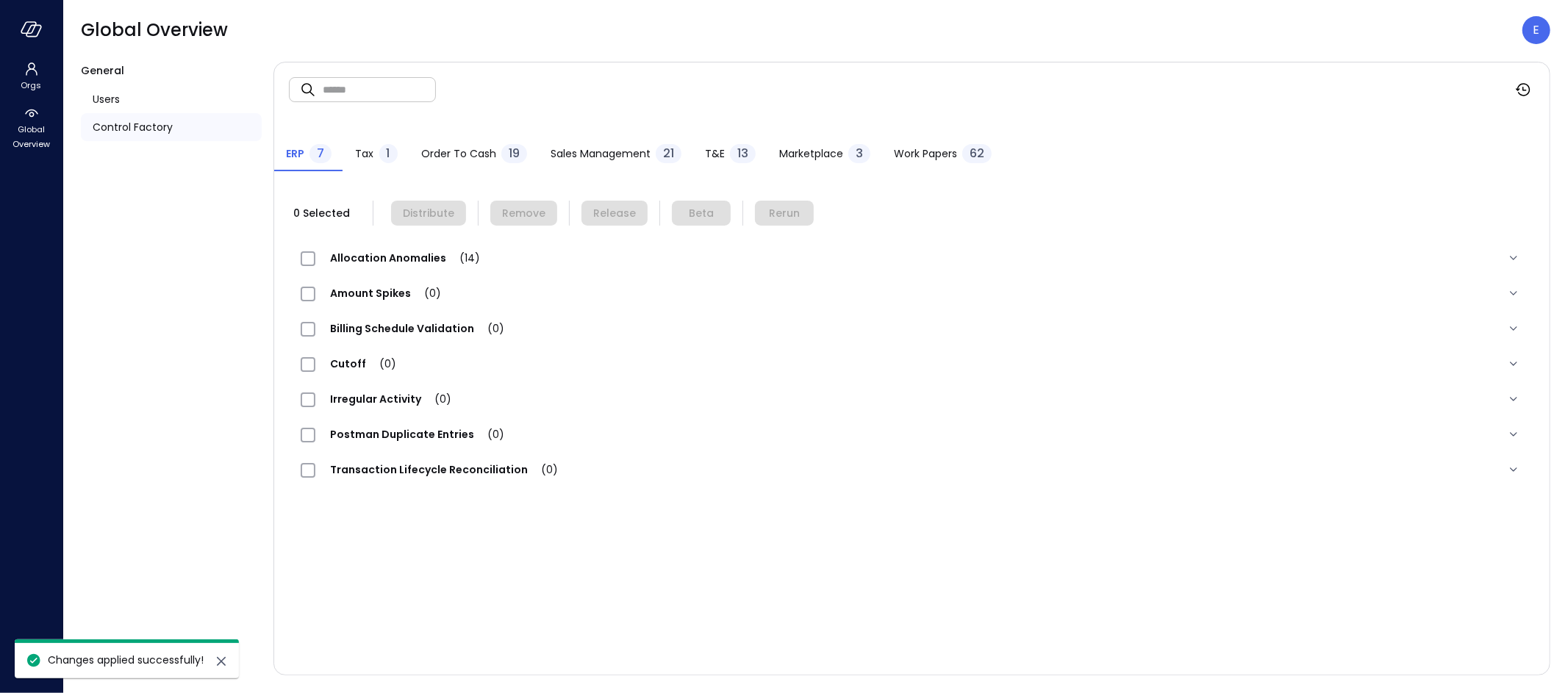
click at [923, 152] on span "Work Papers" at bounding box center [925, 153] width 63 height 16
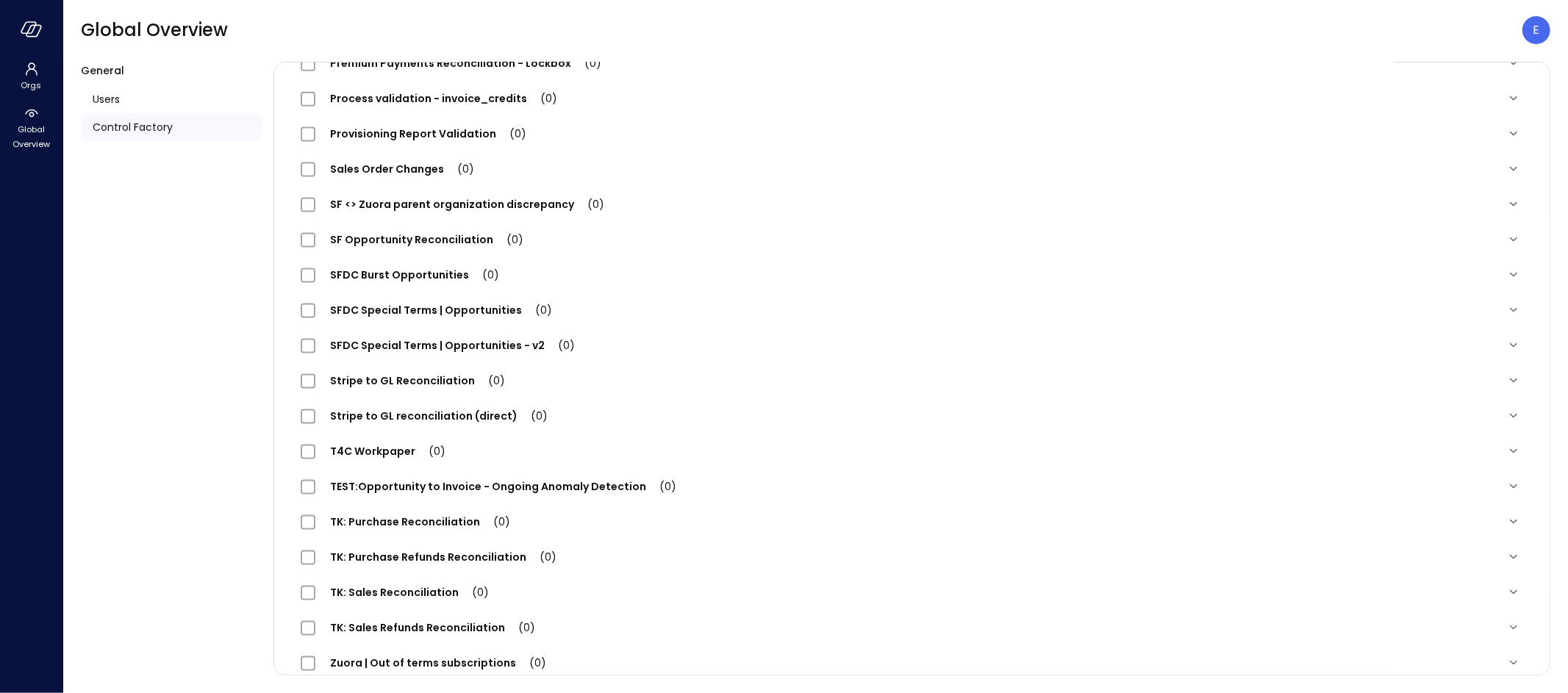
scroll to position [1505, 0]
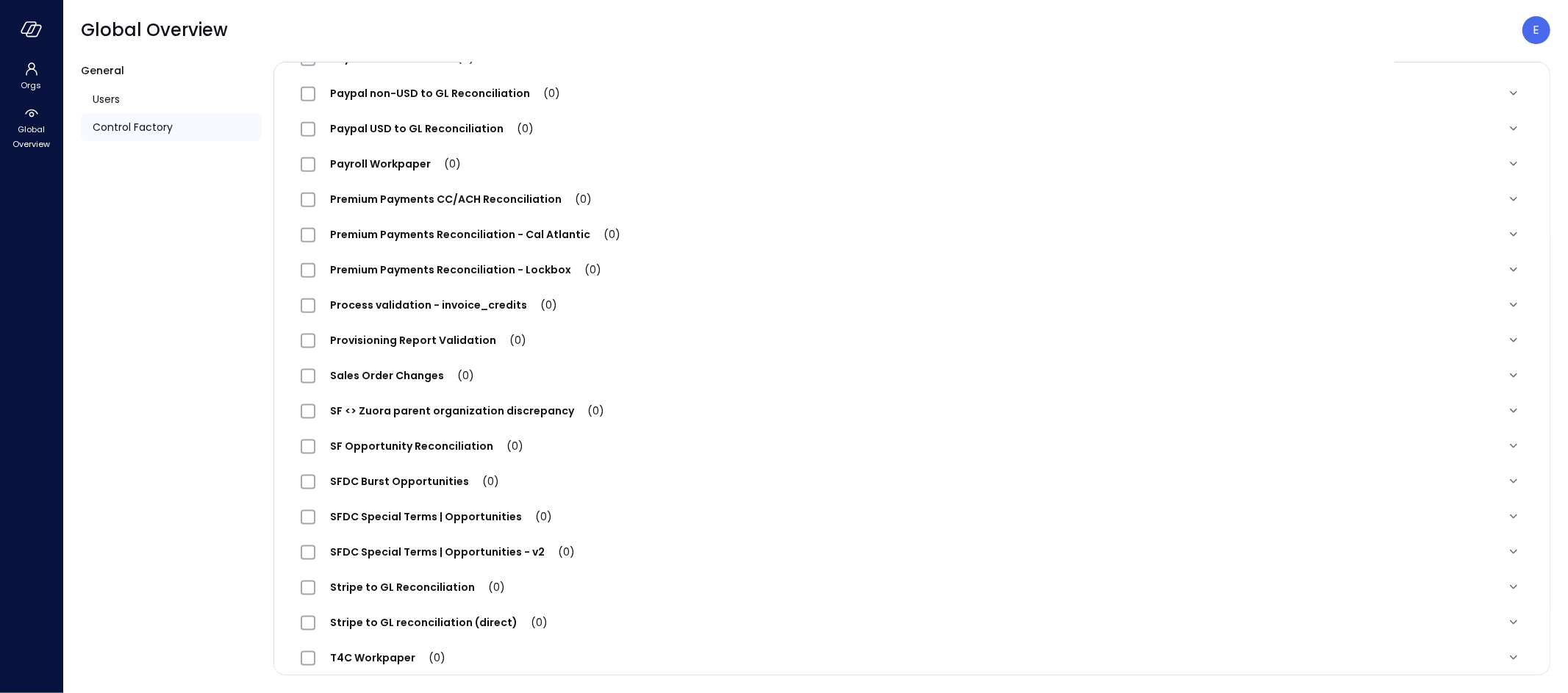
click at [458, 267] on span "Premium Payments Reconciliation - Lockbox (0)" at bounding box center [465, 270] width 301 height 14
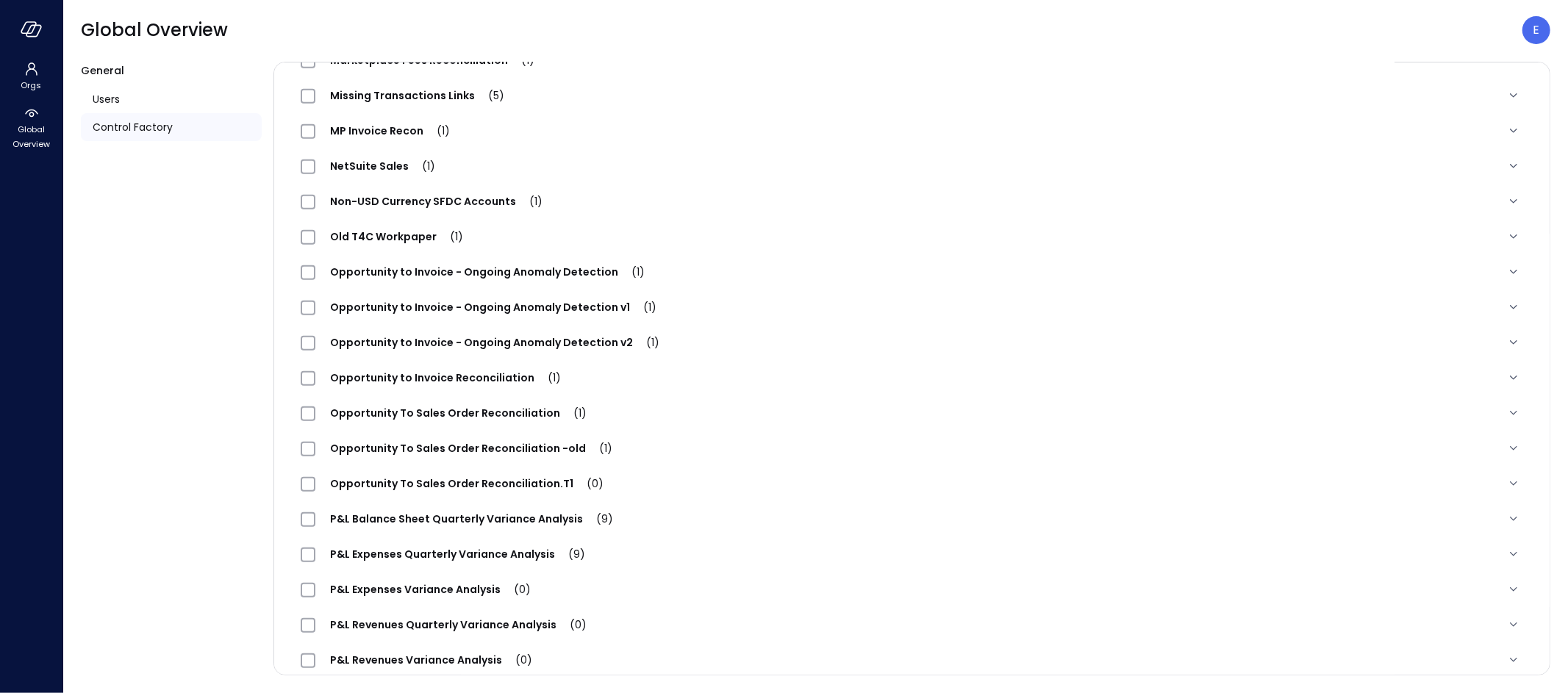
scroll to position [0, 0]
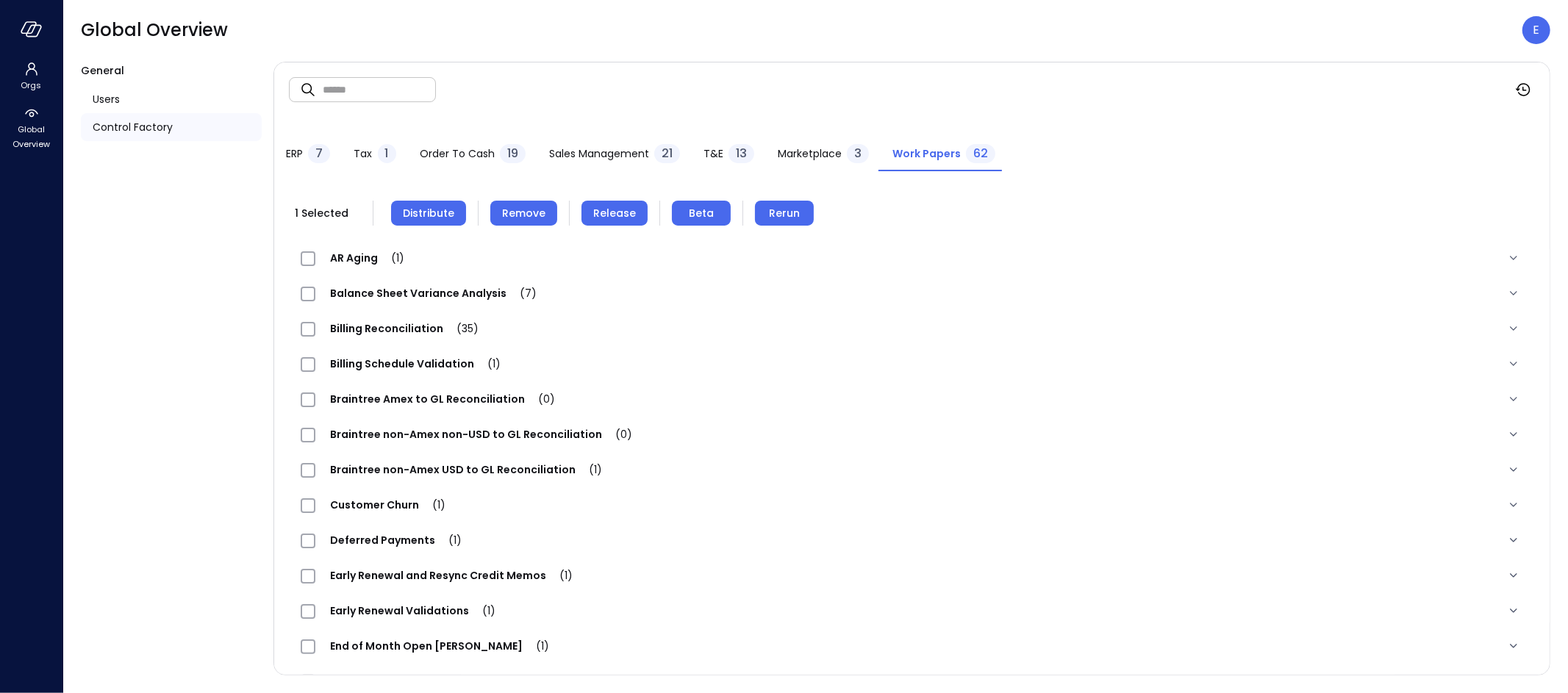
click at [528, 215] on span "Remove" at bounding box center [524, 213] width 43 height 16
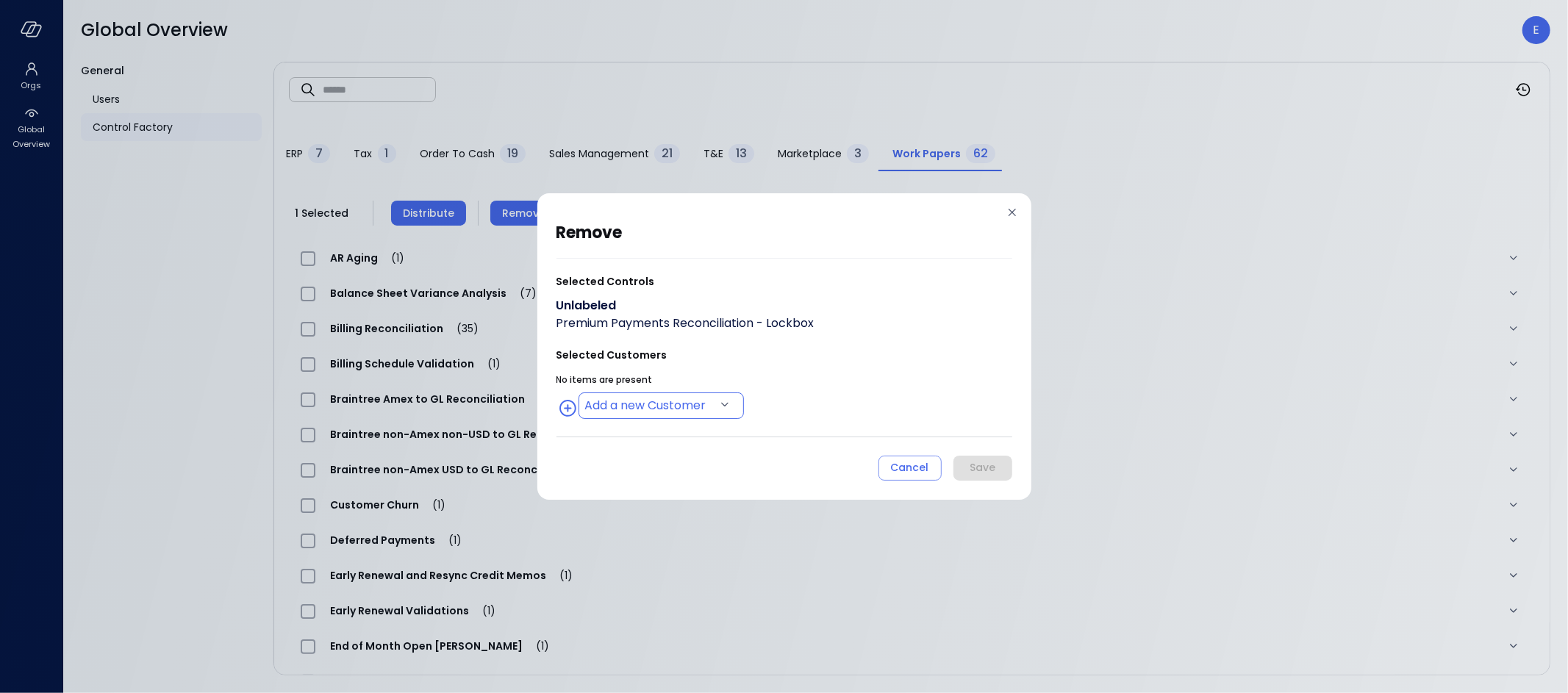
click at [672, 402] on body "Orgs Global Overview Global Overview E General Users Control Factory ​ ​ ERP 7 …" at bounding box center [784, 346] width 1568 height 693
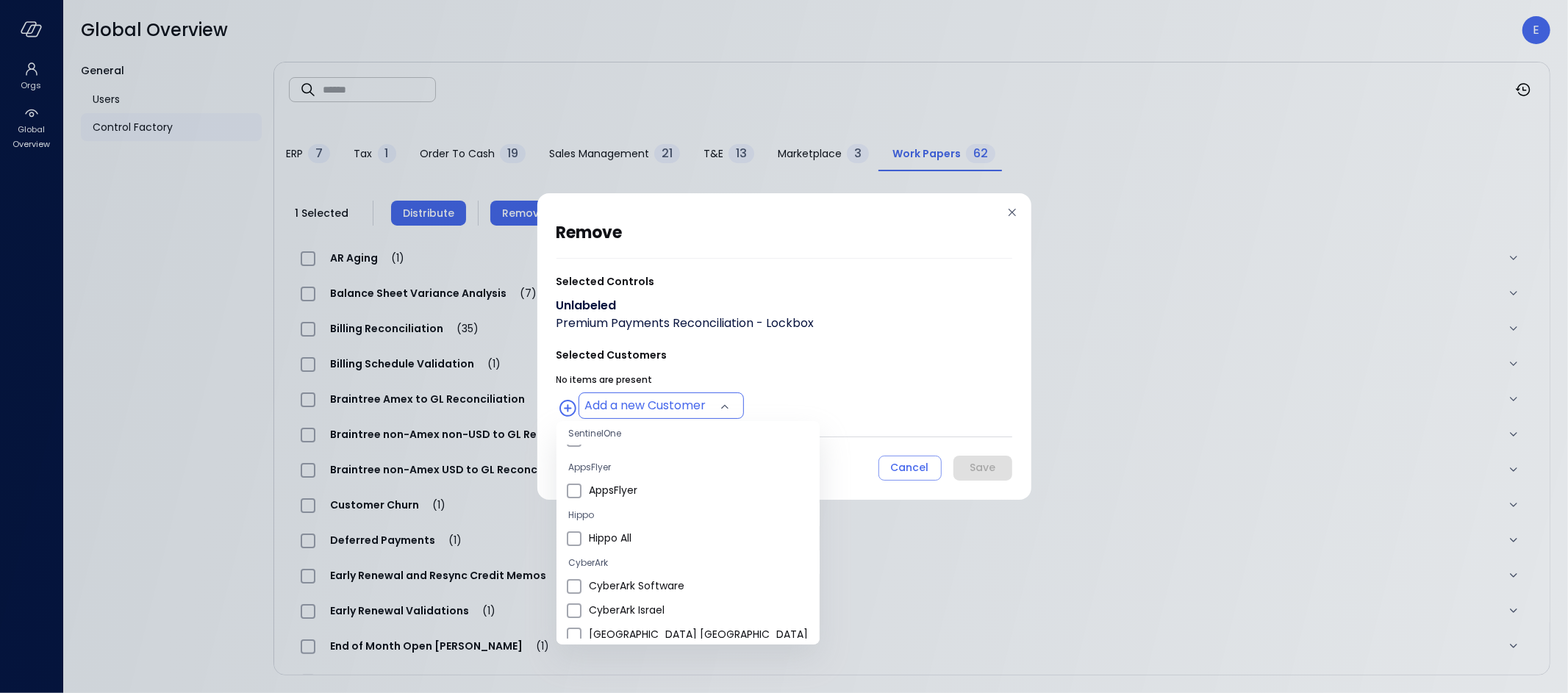
scroll to position [105, 0]
click at [618, 536] on span "Hippo All" at bounding box center [698, 537] width 219 height 15
type input "**********"
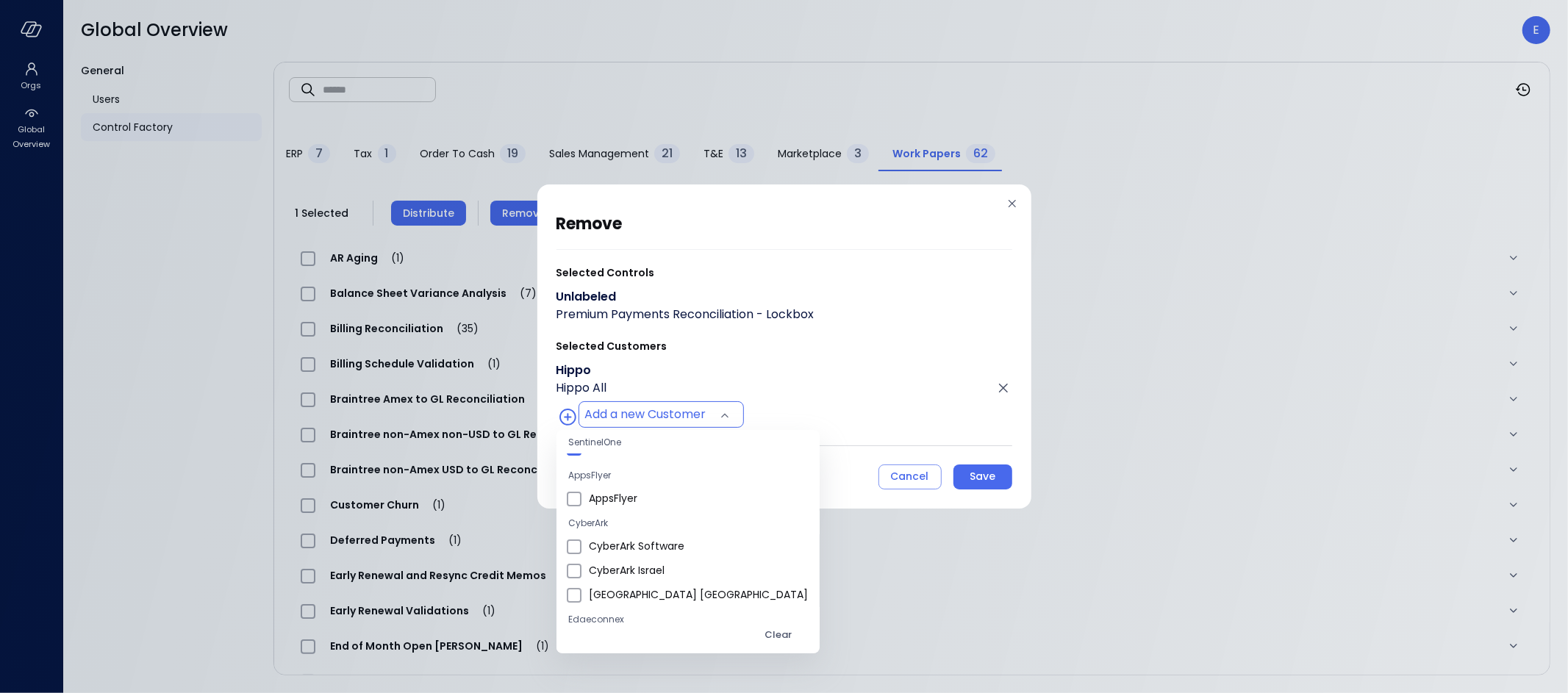
click at [990, 473] on div at bounding box center [784, 346] width 1568 height 693
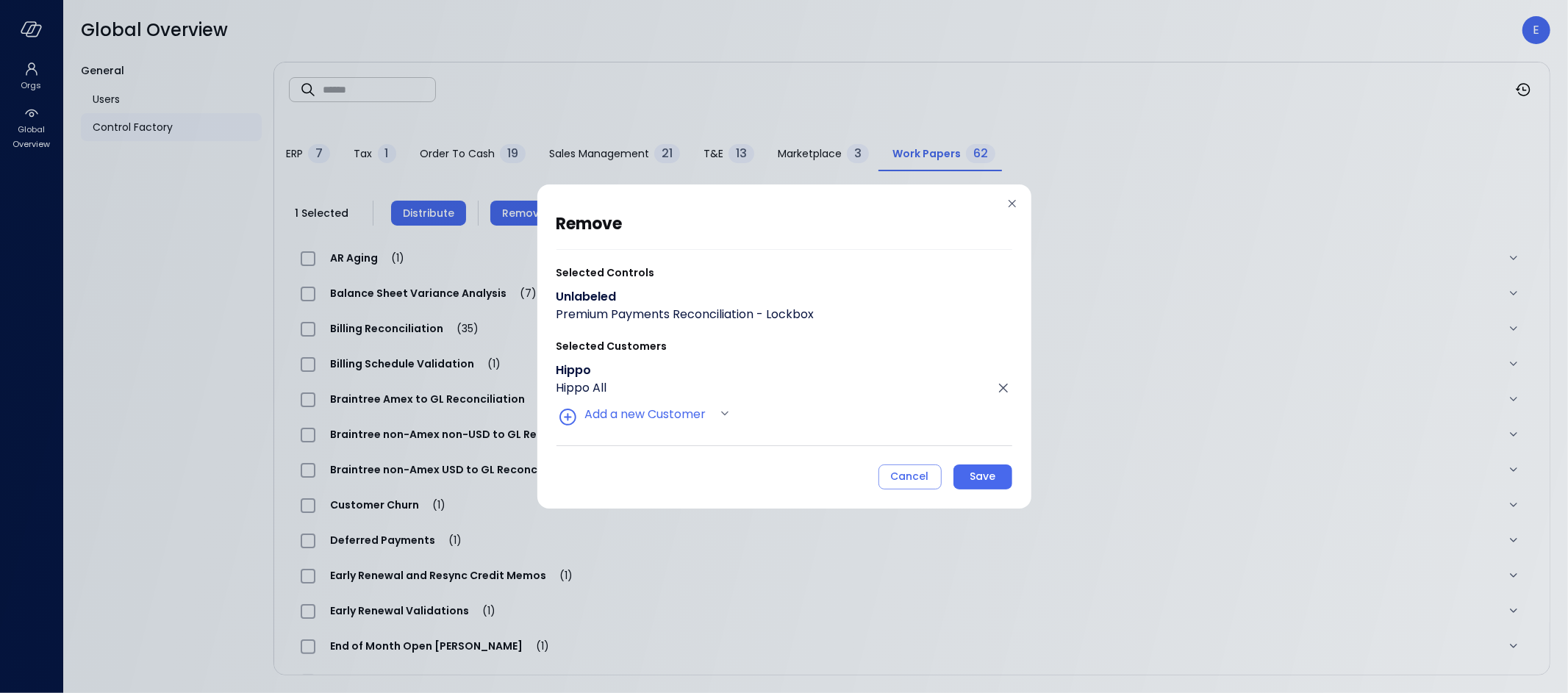
click at [987, 479] on div "Save" at bounding box center [982, 477] width 26 height 18
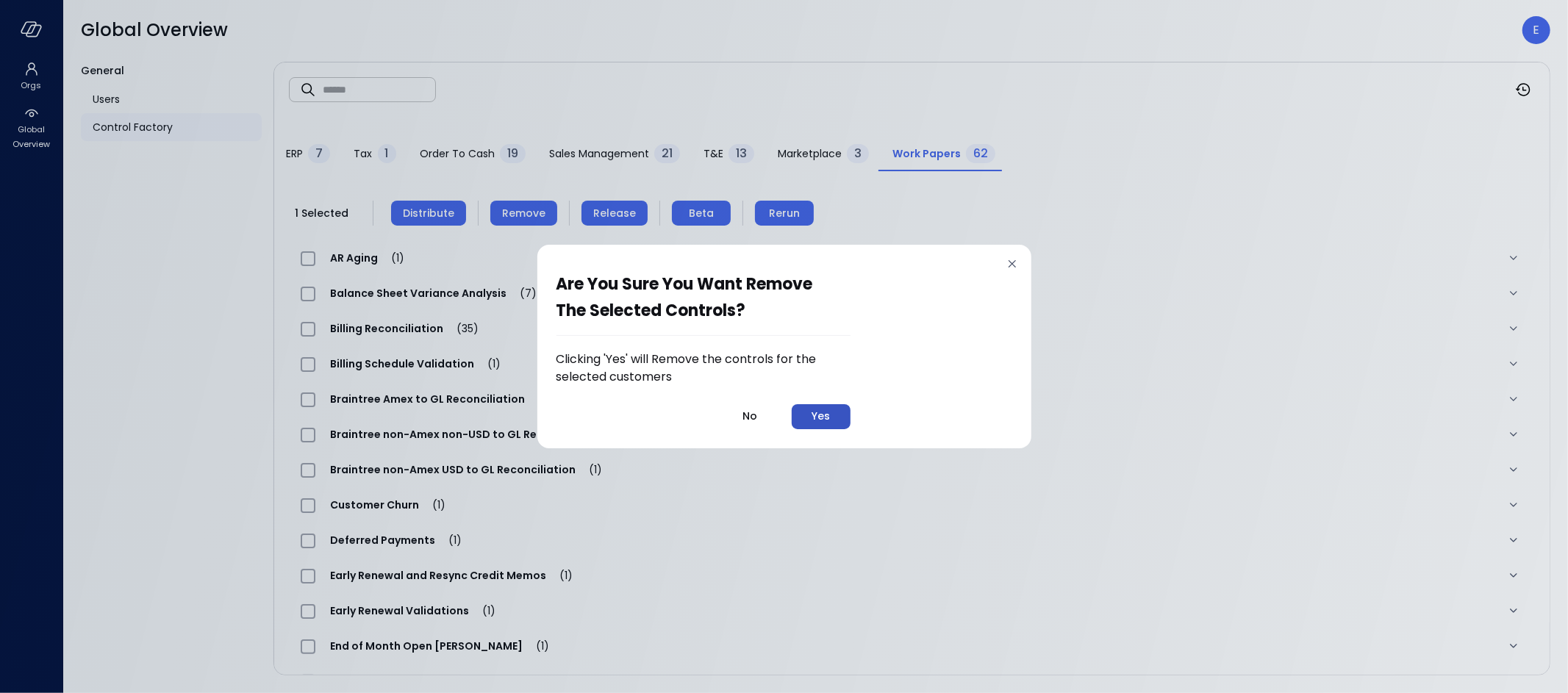
click at [816, 420] on div "Yes" at bounding box center [820, 416] width 18 height 18
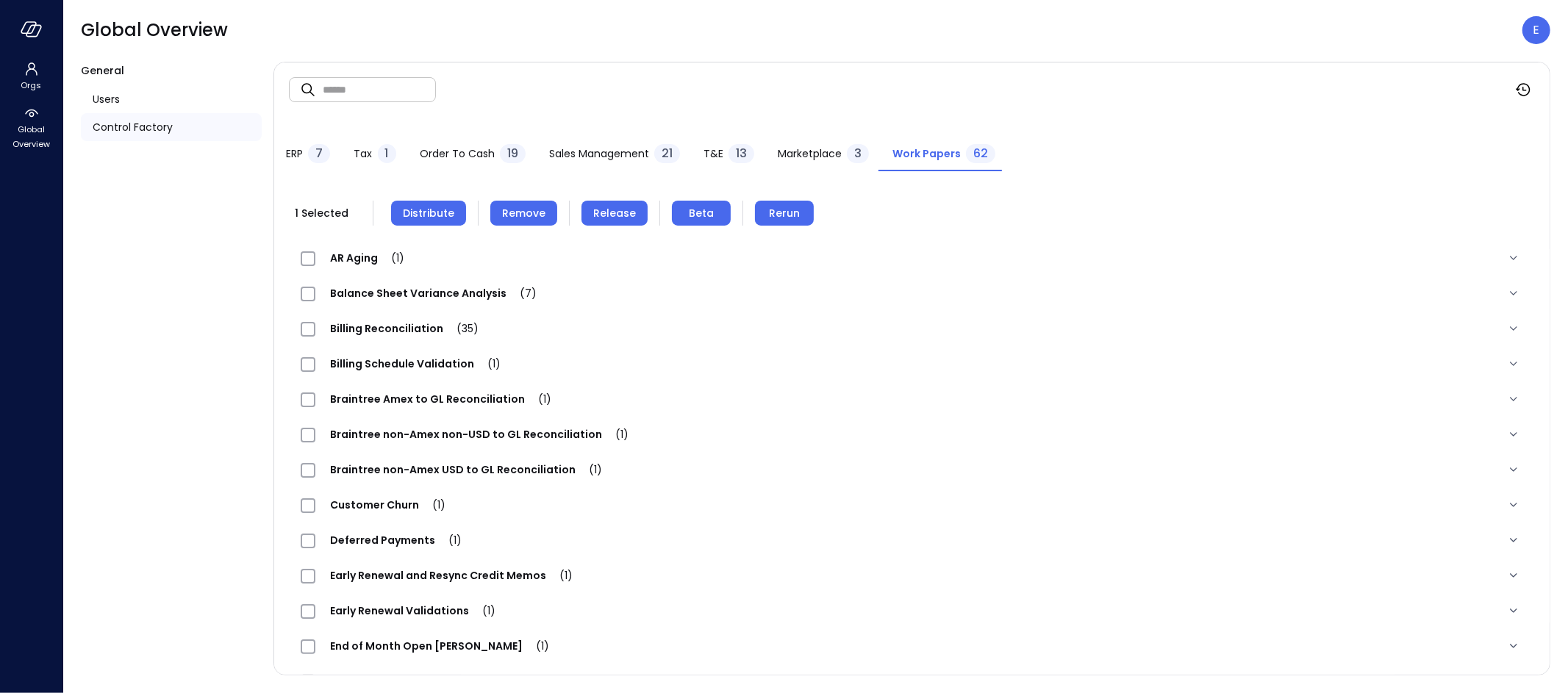
click at [425, 216] on span "Distribute" at bounding box center [428, 213] width 51 height 16
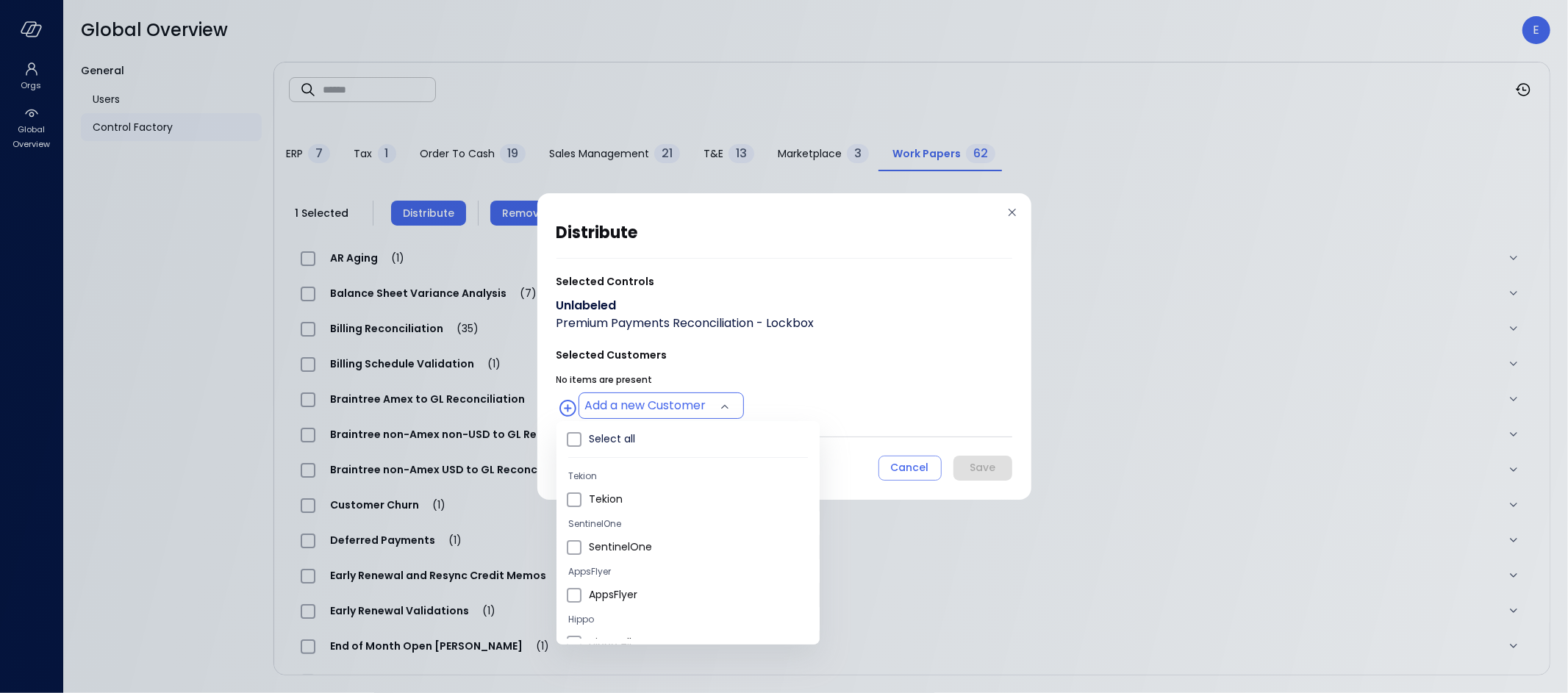
click at [640, 404] on body "Orgs Global Overview Global Overview E General Users Control Factory ​ ​ ERP 7 …" at bounding box center [784, 346] width 1568 height 693
click at [617, 466] on li "Hippo All" at bounding box center [688, 476] width 263 height 24
type input "**********"
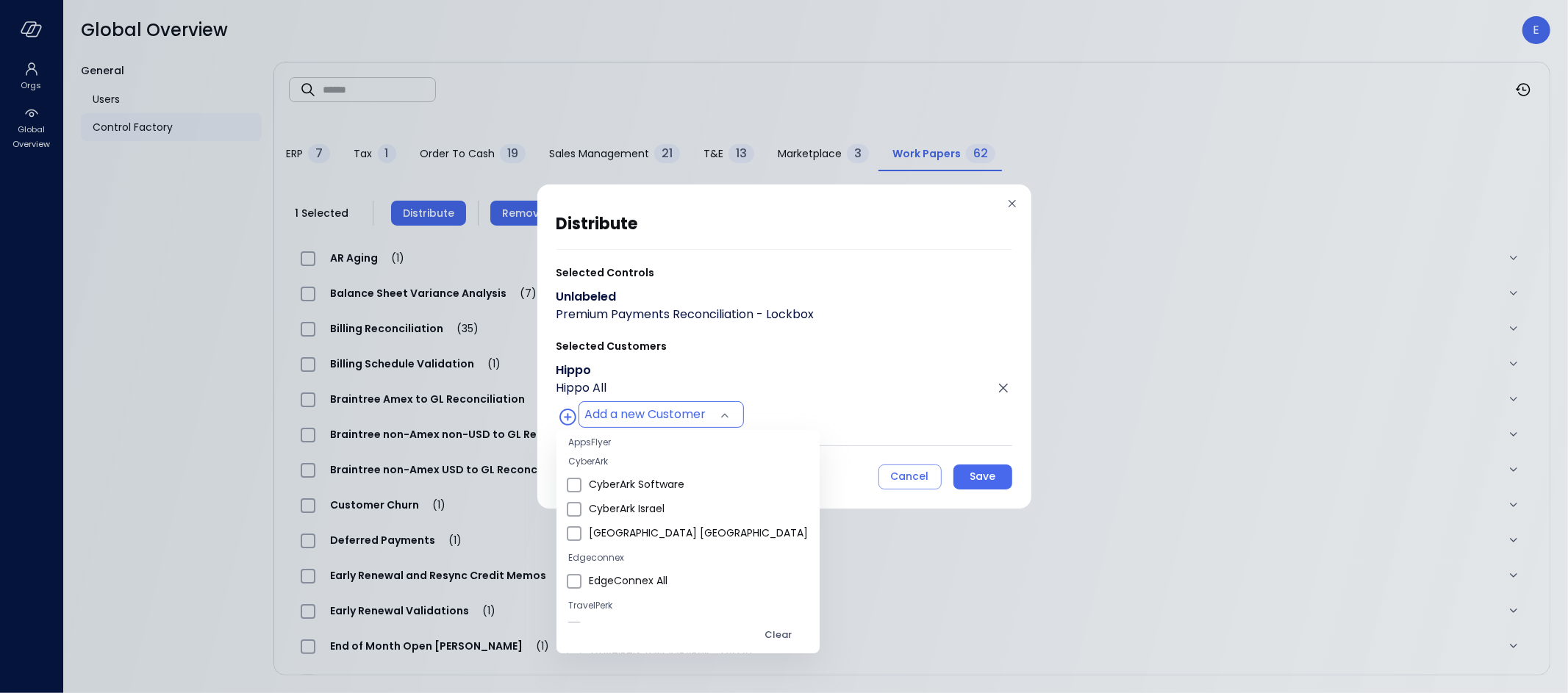
click at [963, 476] on div at bounding box center [784, 346] width 1568 height 693
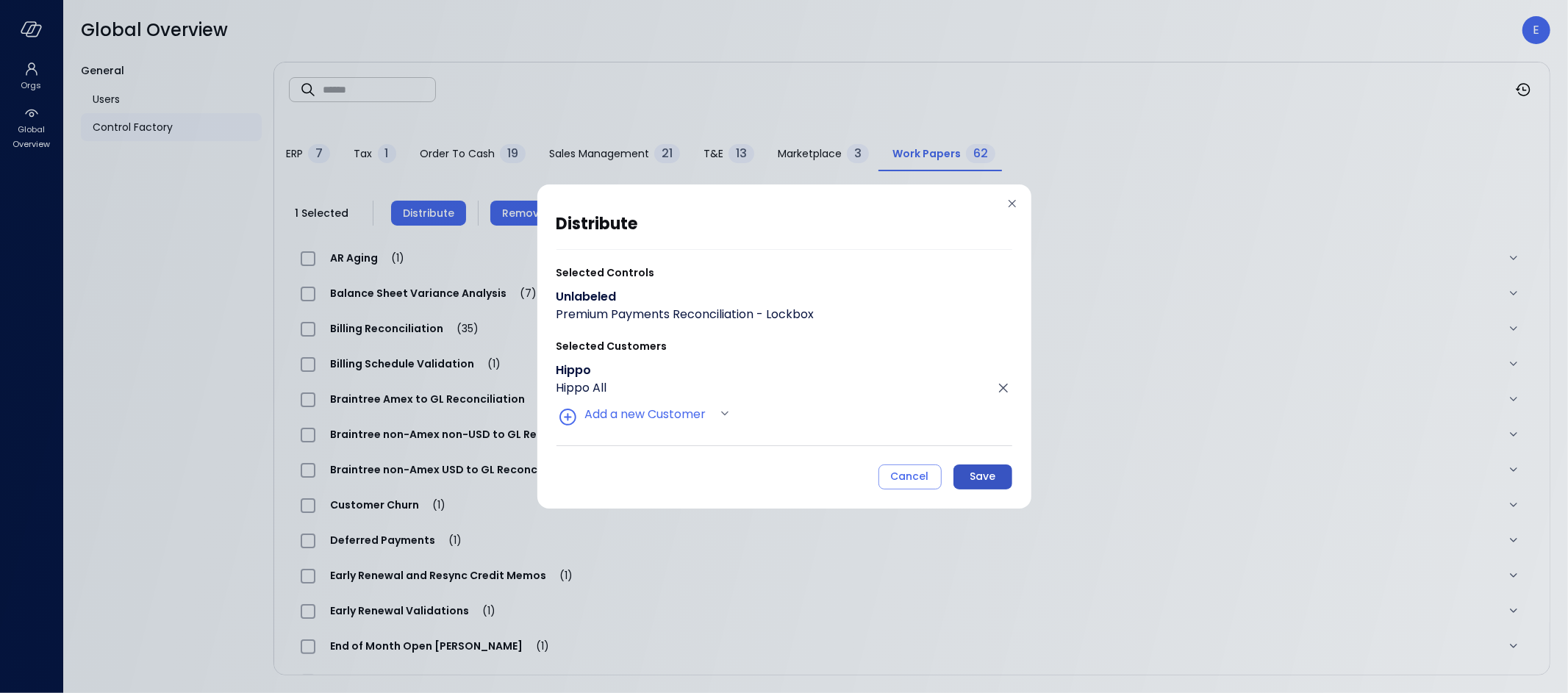
click at [982, 476] on div "Save" at bounding box center [982, 477] width 26 height 18
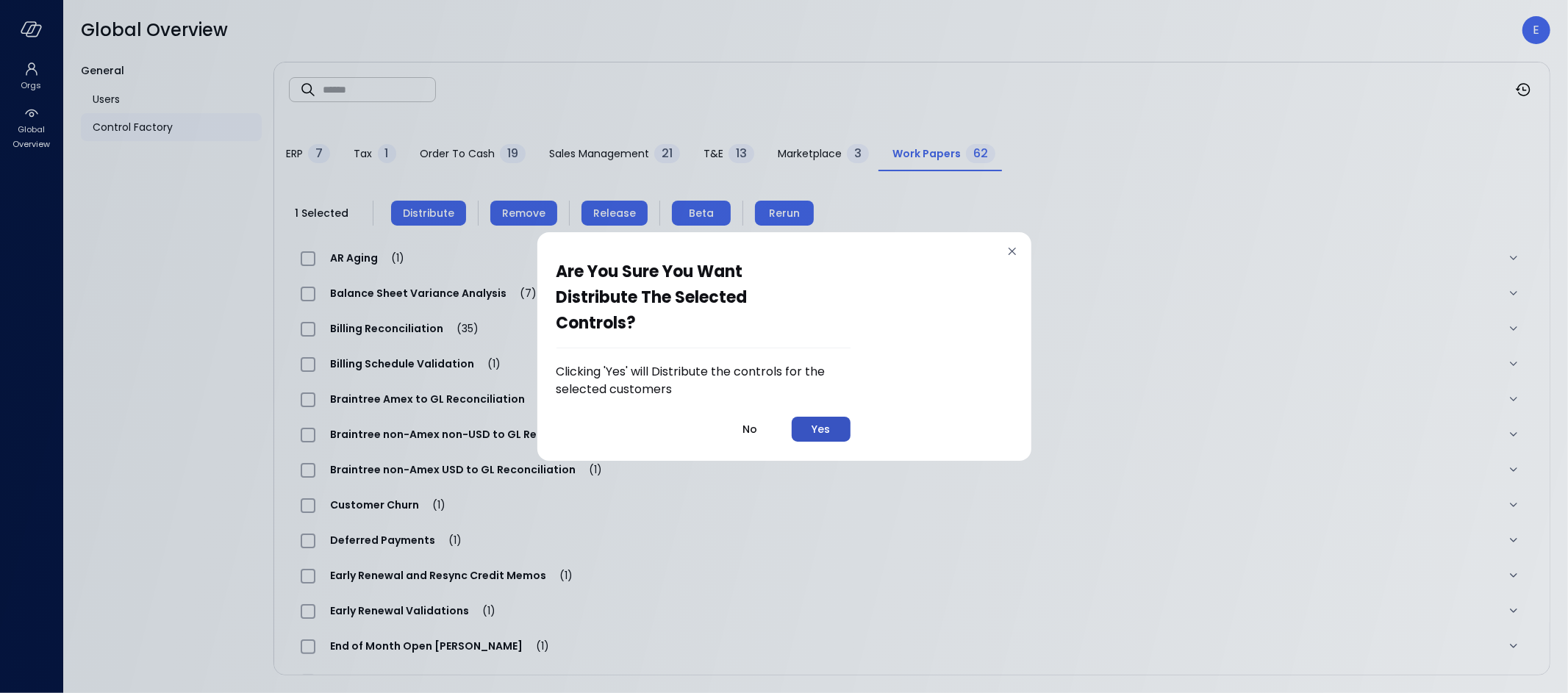
click at [825, 430] on div "Yes" at bounding box center [820, 430] width 18 height 18
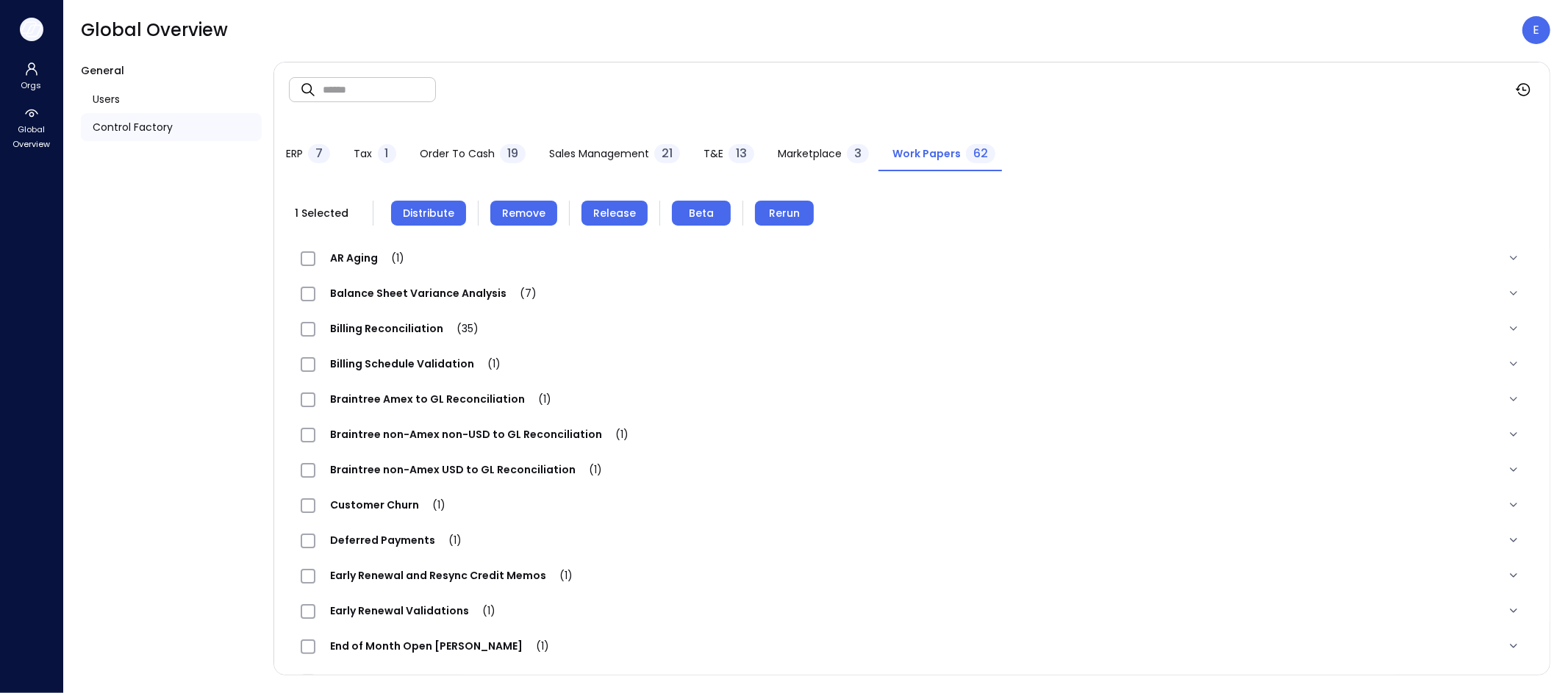
click at [30, 27] on icon "button" at bounding box center [34, 30] width 14 height 11
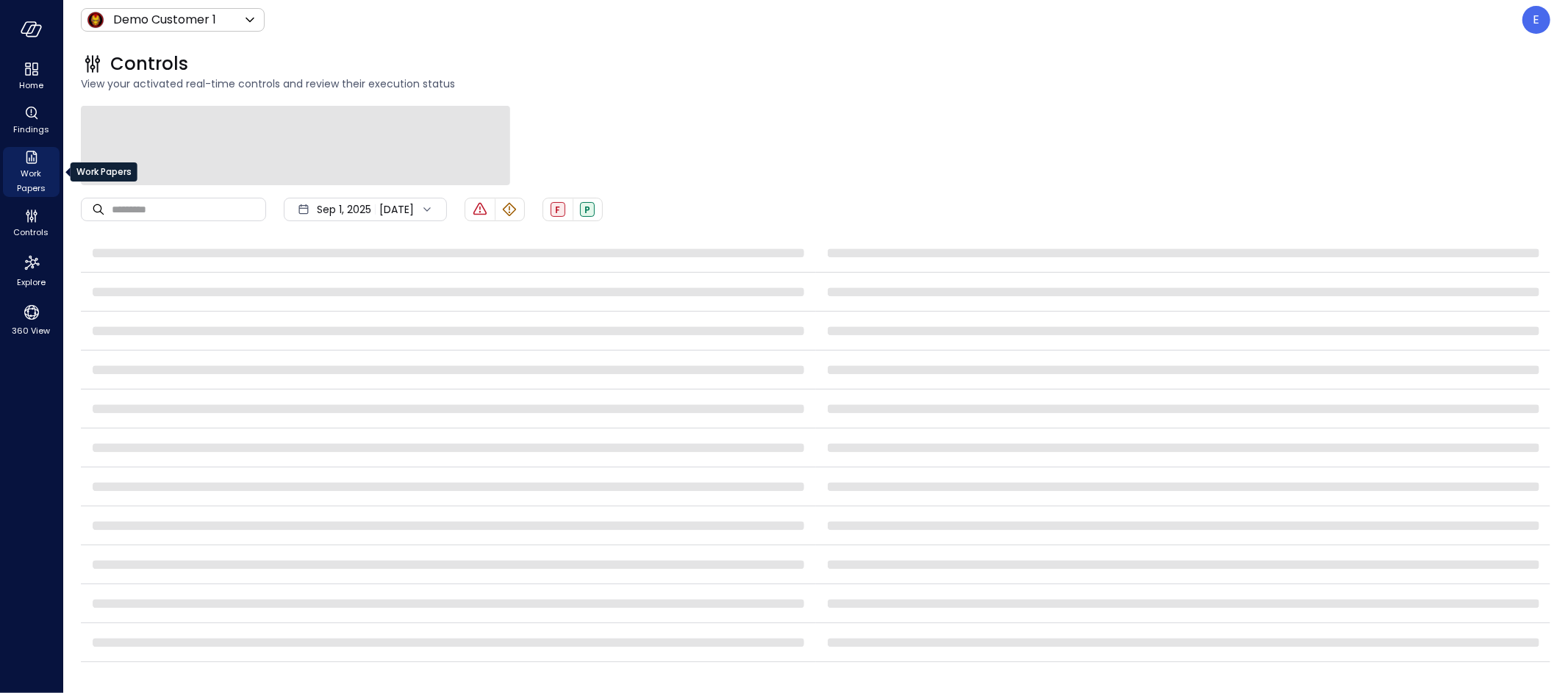
click at [26, 166] on span "Work Papers" at bounding box center [31, 180] width 45 height 30
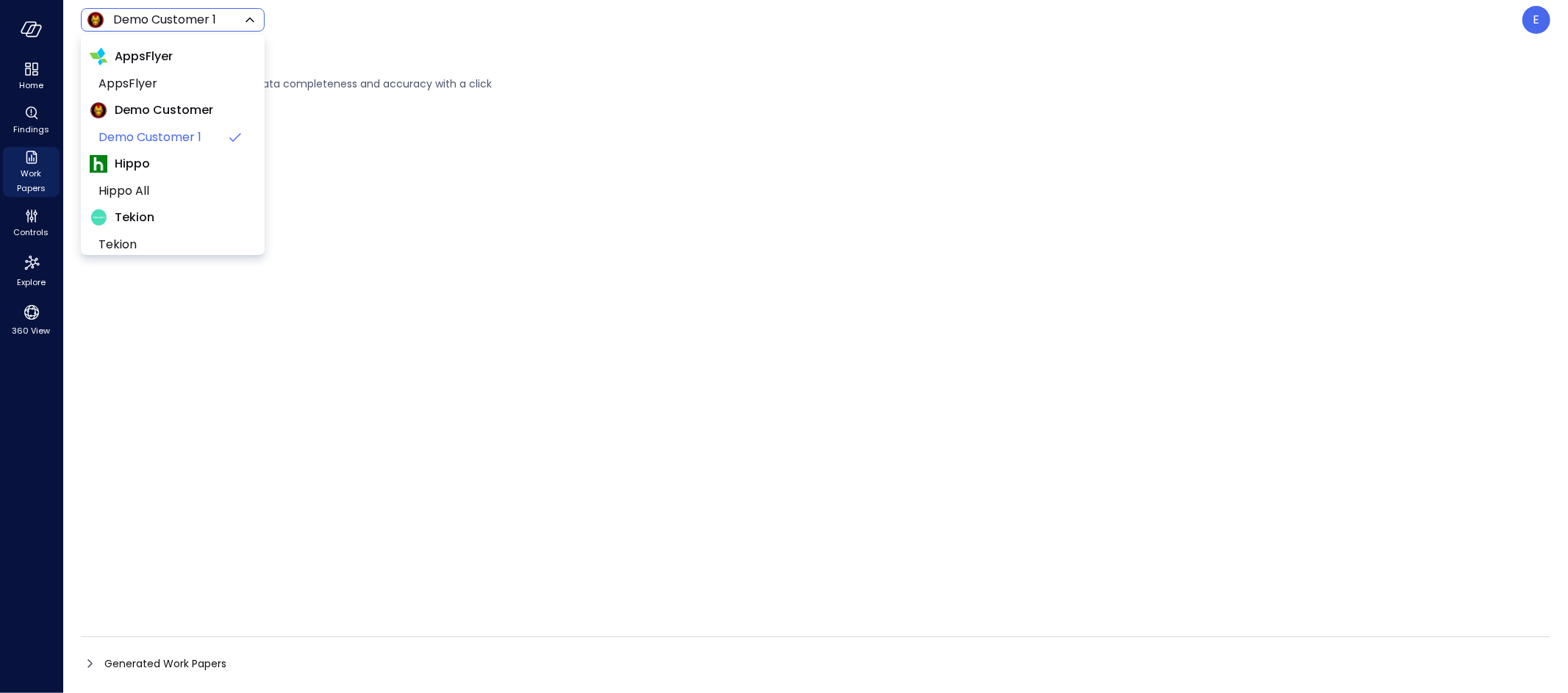
click at [152, 16] on body "Home Findings Work Papers Controls Explore 360 View Demo Customer 1 ***** ​ E W…" at bounding box center [784, 346] width 1568 height 693
click at [162, 191] on span "Hippo All" at bounding box center [171, 191] width 145 height 18
type input "*******"
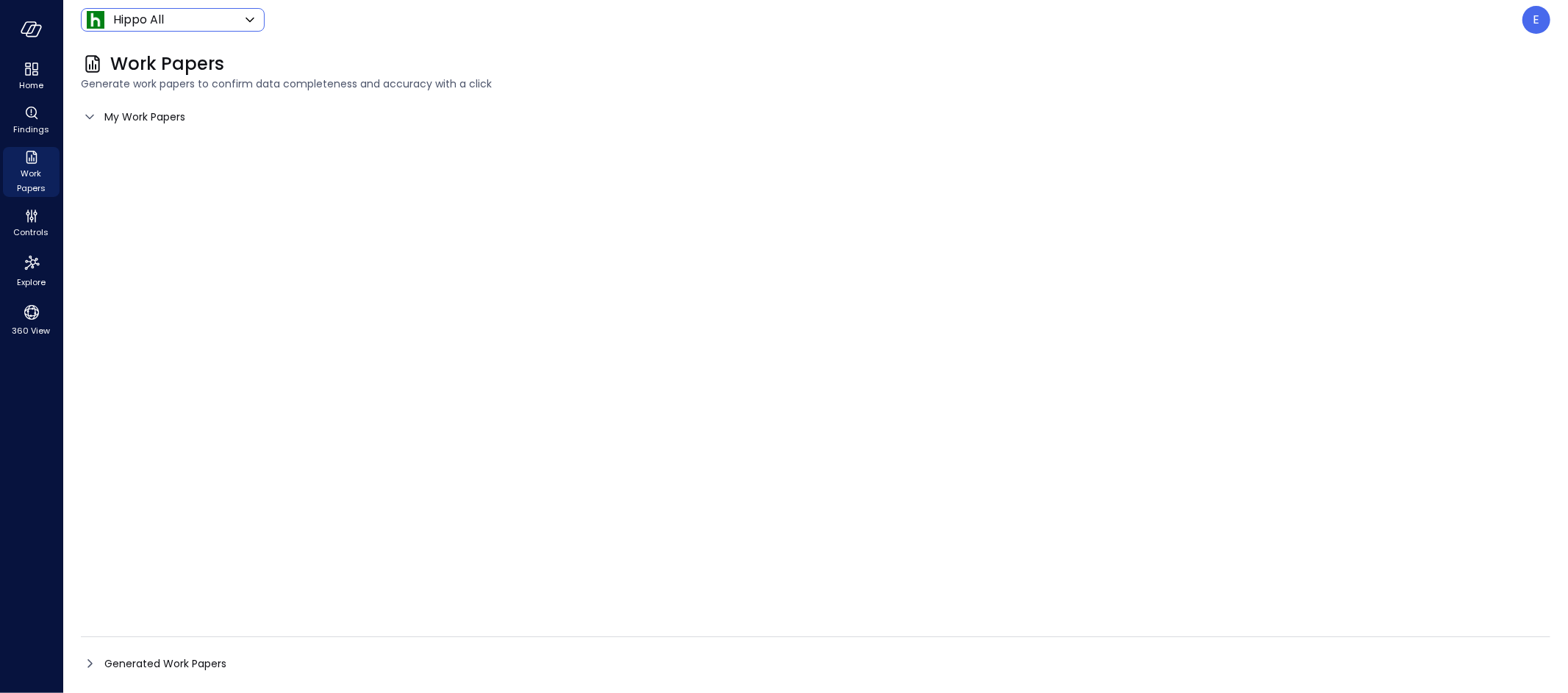
click at [138, 662] on span "Generated Work Papers" at bounding box center [165, 663] width 122 height 16
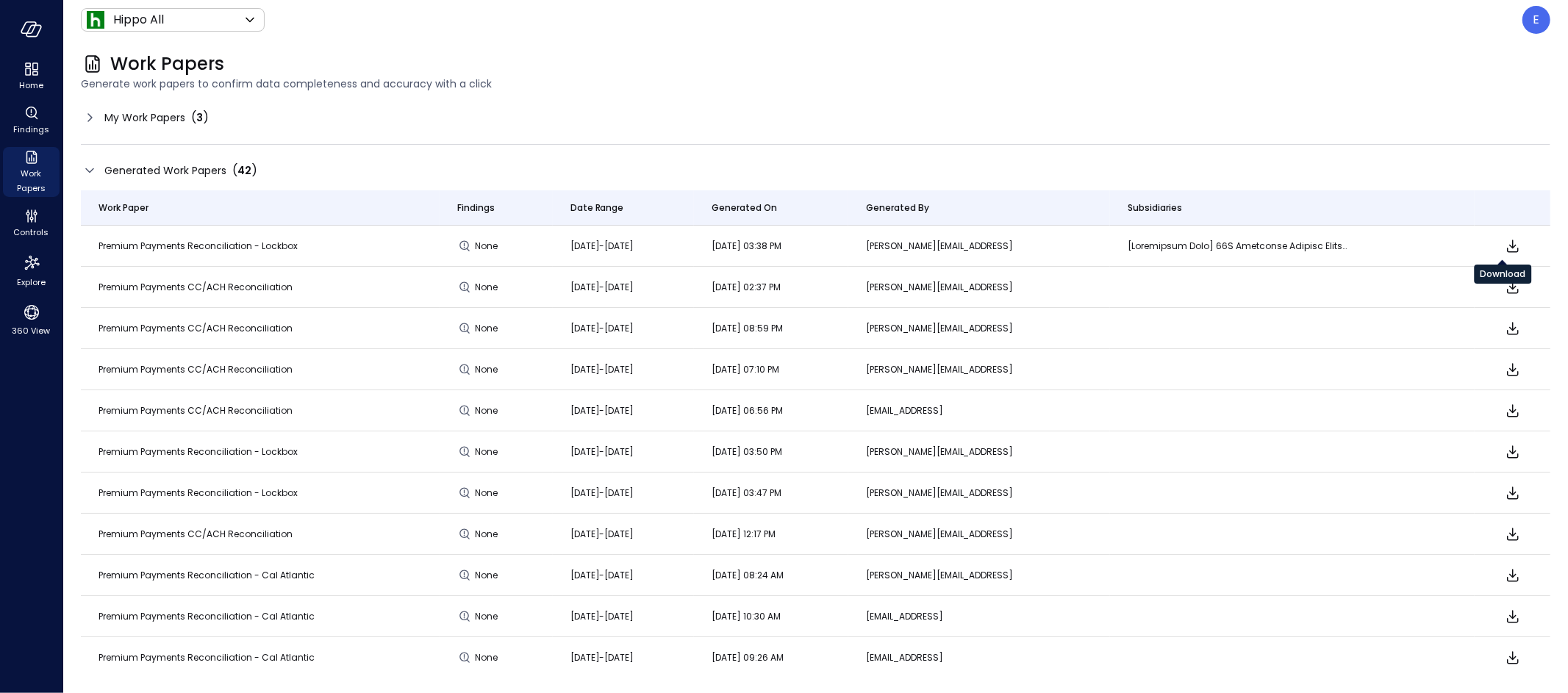
click at [1507, 245] on icon "Download" at bounding box center [1512, 246] width 12 height 13
click at [1544, 25] on div "E" at bounding box center [1536, 19] width 28 height 28
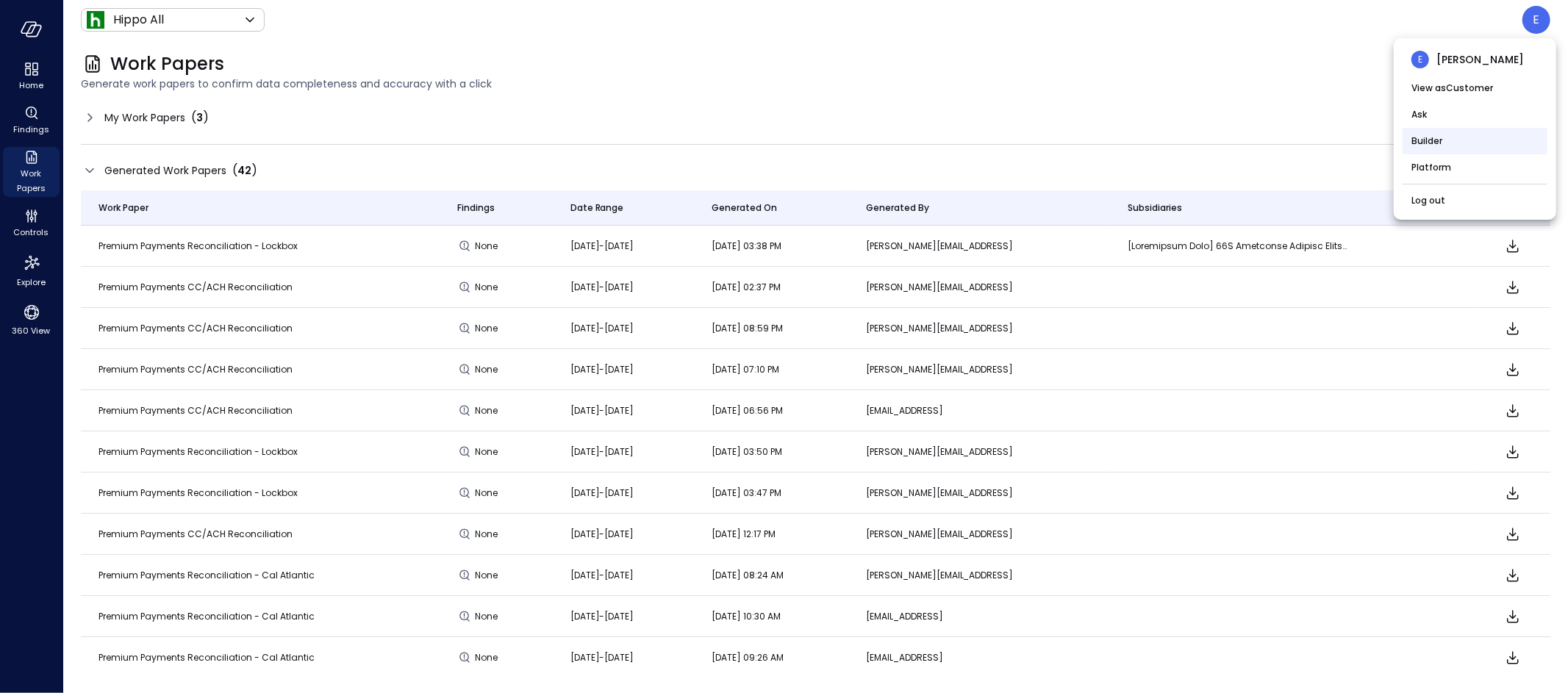
click at [1434, 144] on li "Builder" at bounding box center [1475, 141] width 145 height 26
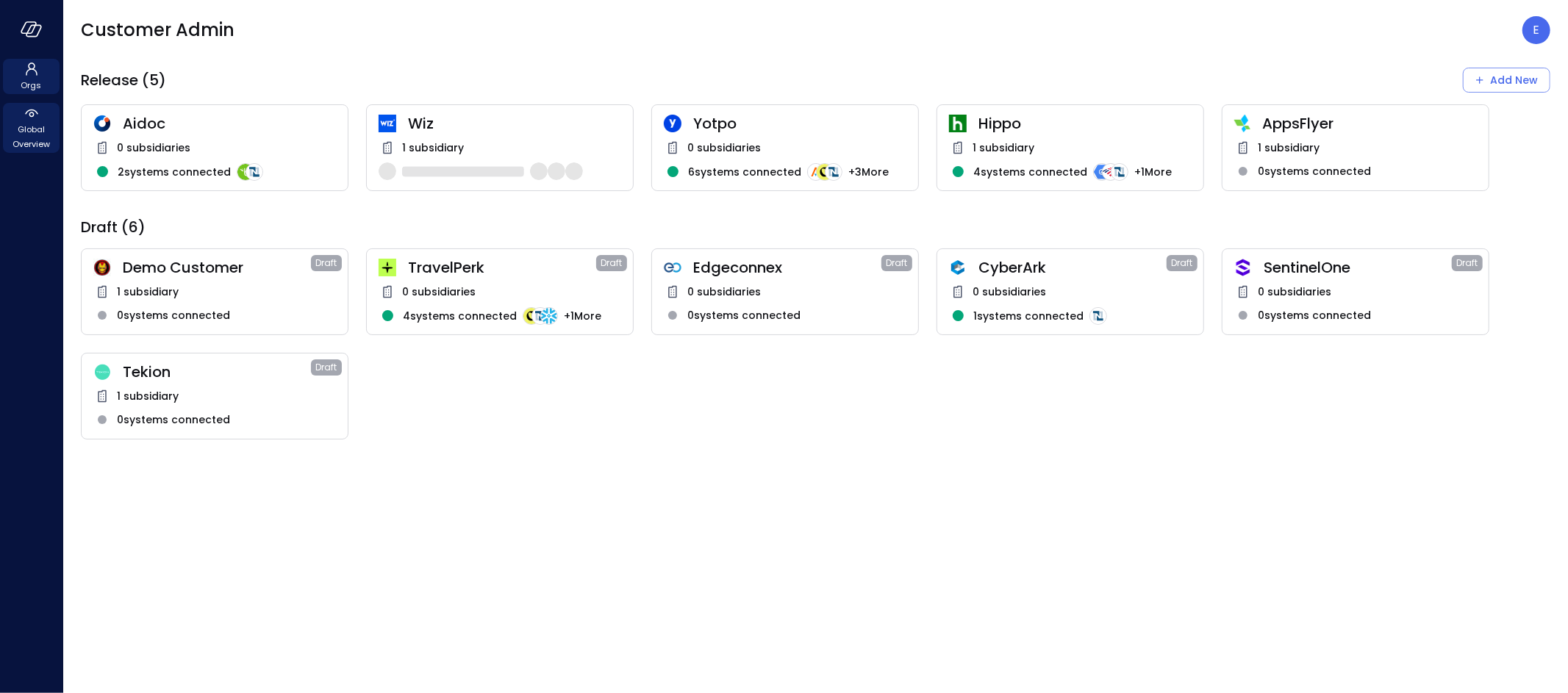
click at [41, 125] on span "Global Overview" at bounding box center [31, 137] width 45 height 30
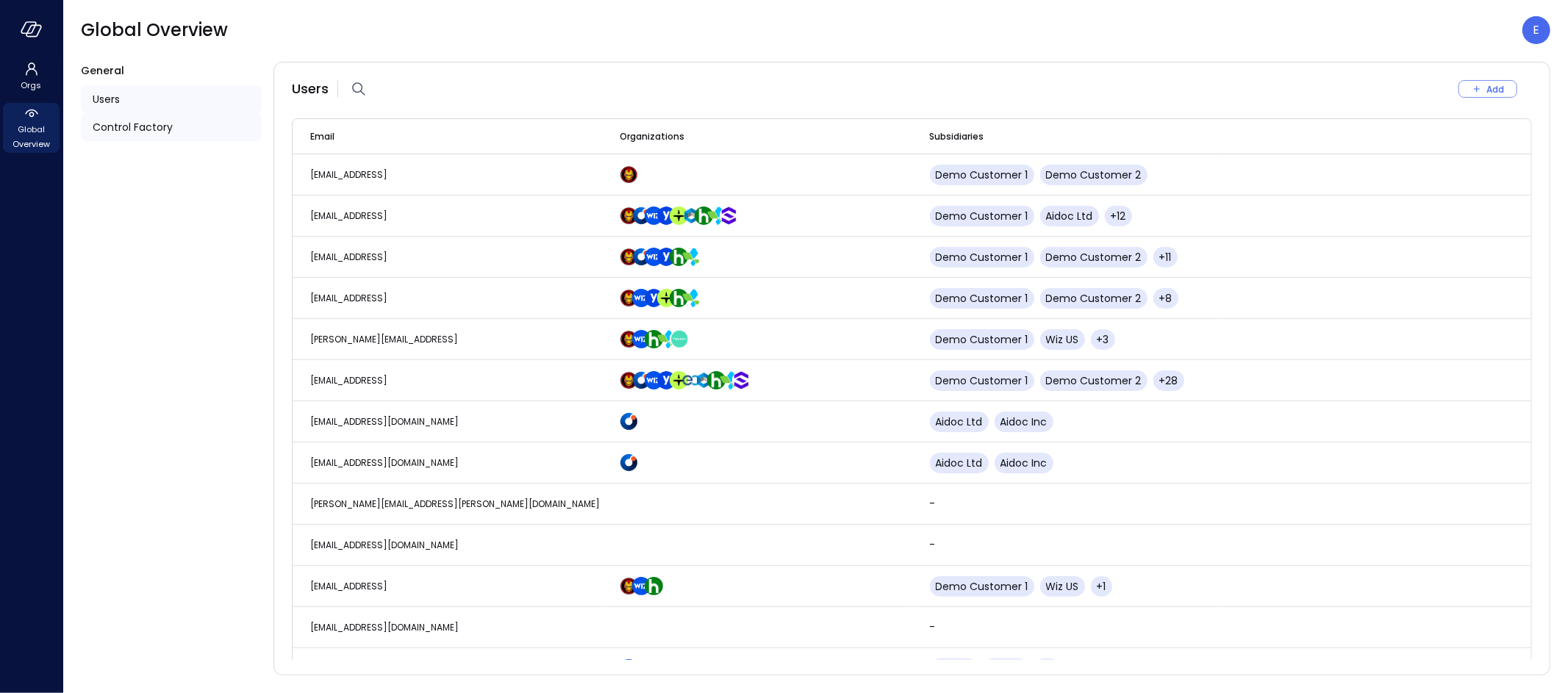
click at [131, 130] on span "Control Factory" at bounding box center [133, 127] width 80 height 16
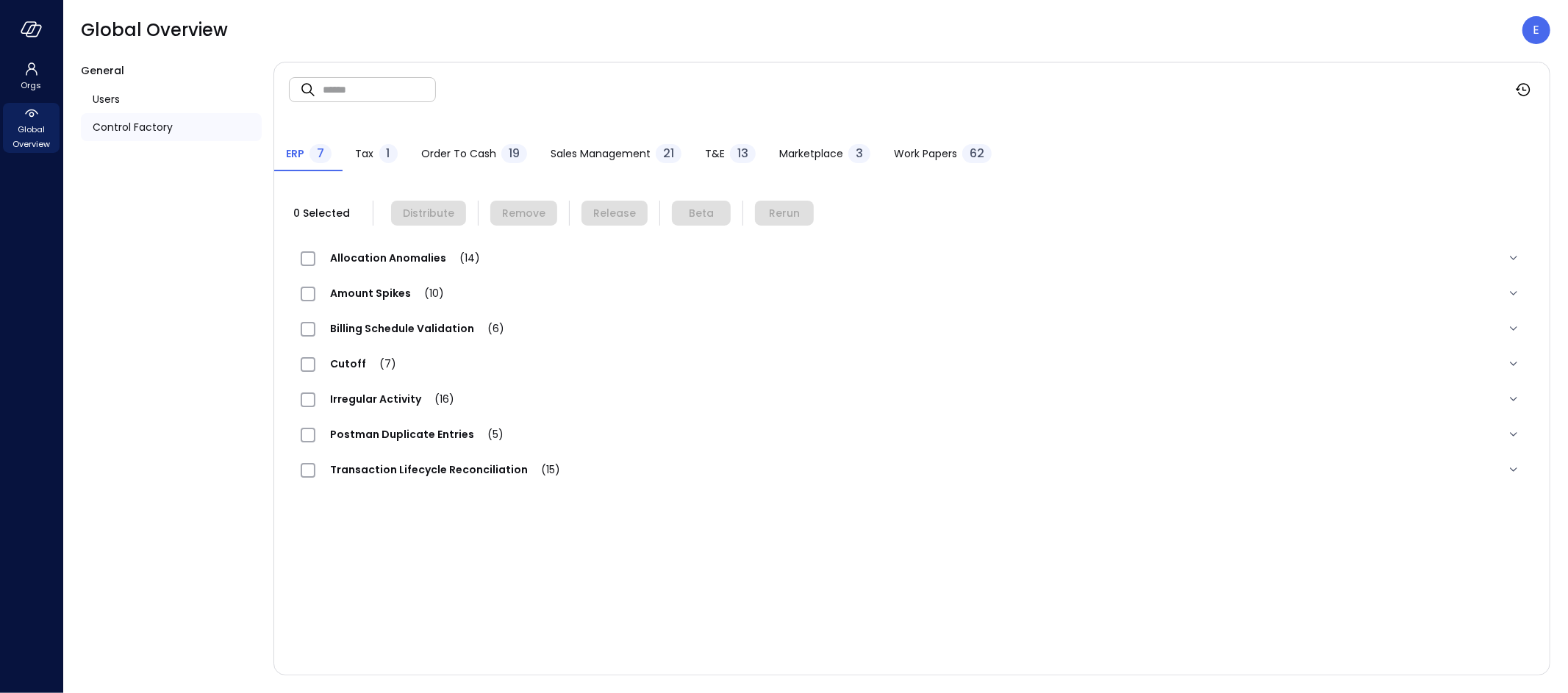
click at [910, 149] on span "Work Papers" at bounding box center [925, 153] width 63 height 16
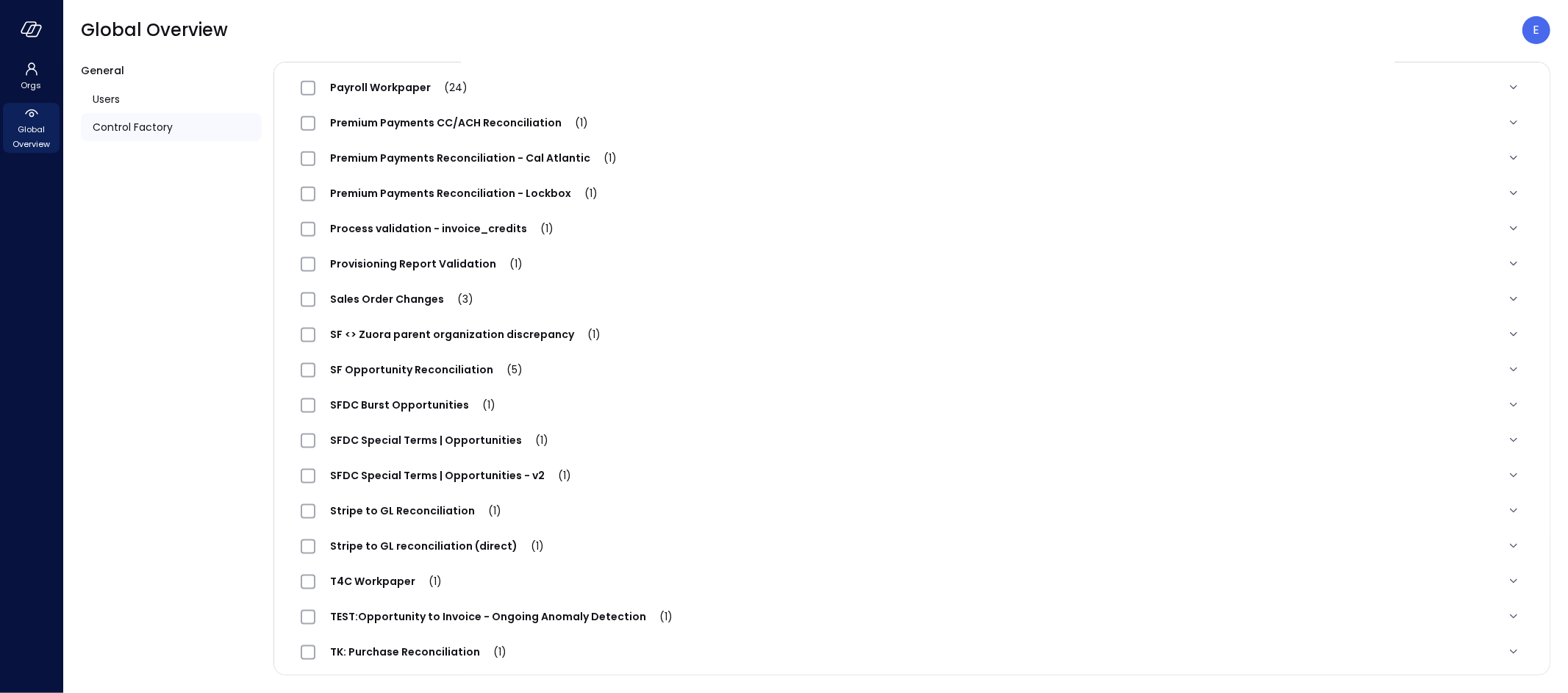
scroll to position [1556, 0]
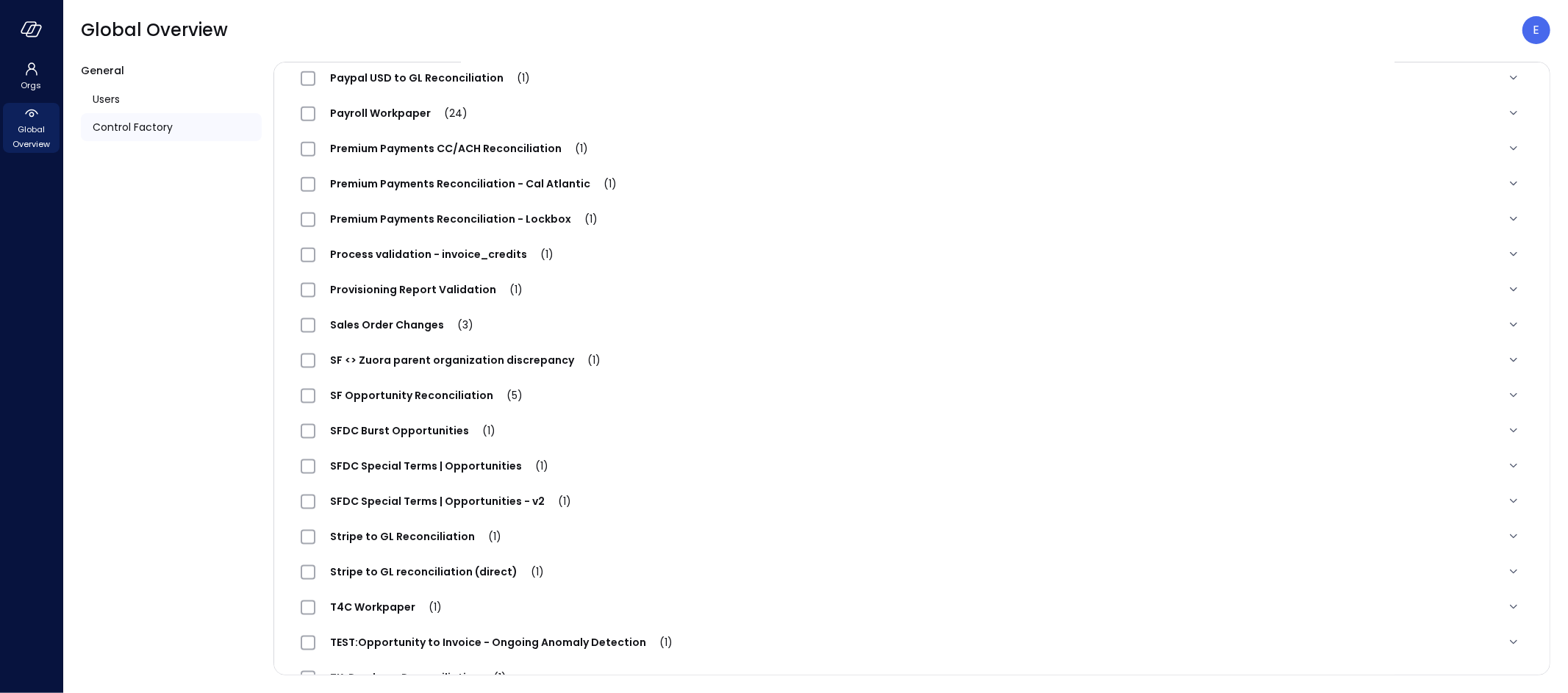
click at [440, 217] on span "Premium Payments Reconciliation - Lockbox (1)" at bounding box center [464, 219] width 297 height 14
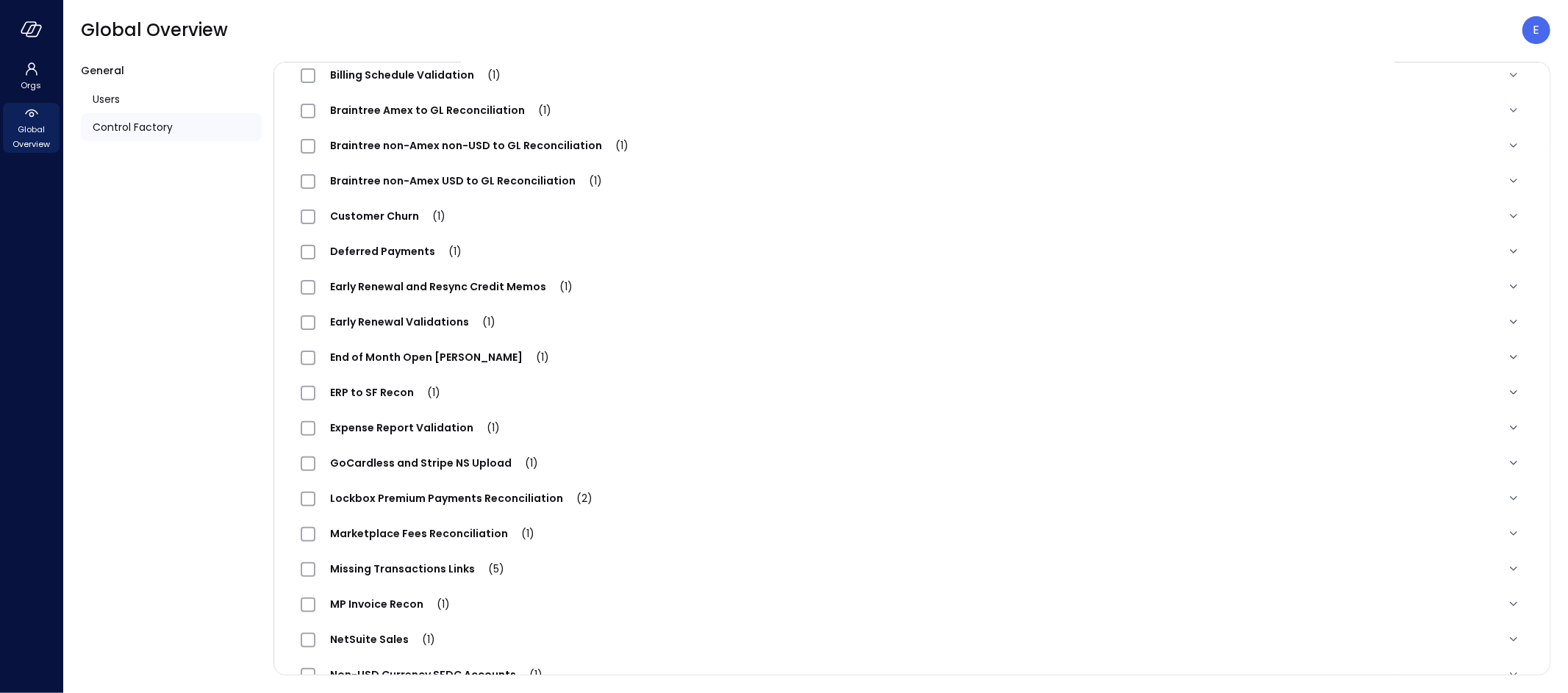
scroll to position [0, 0]
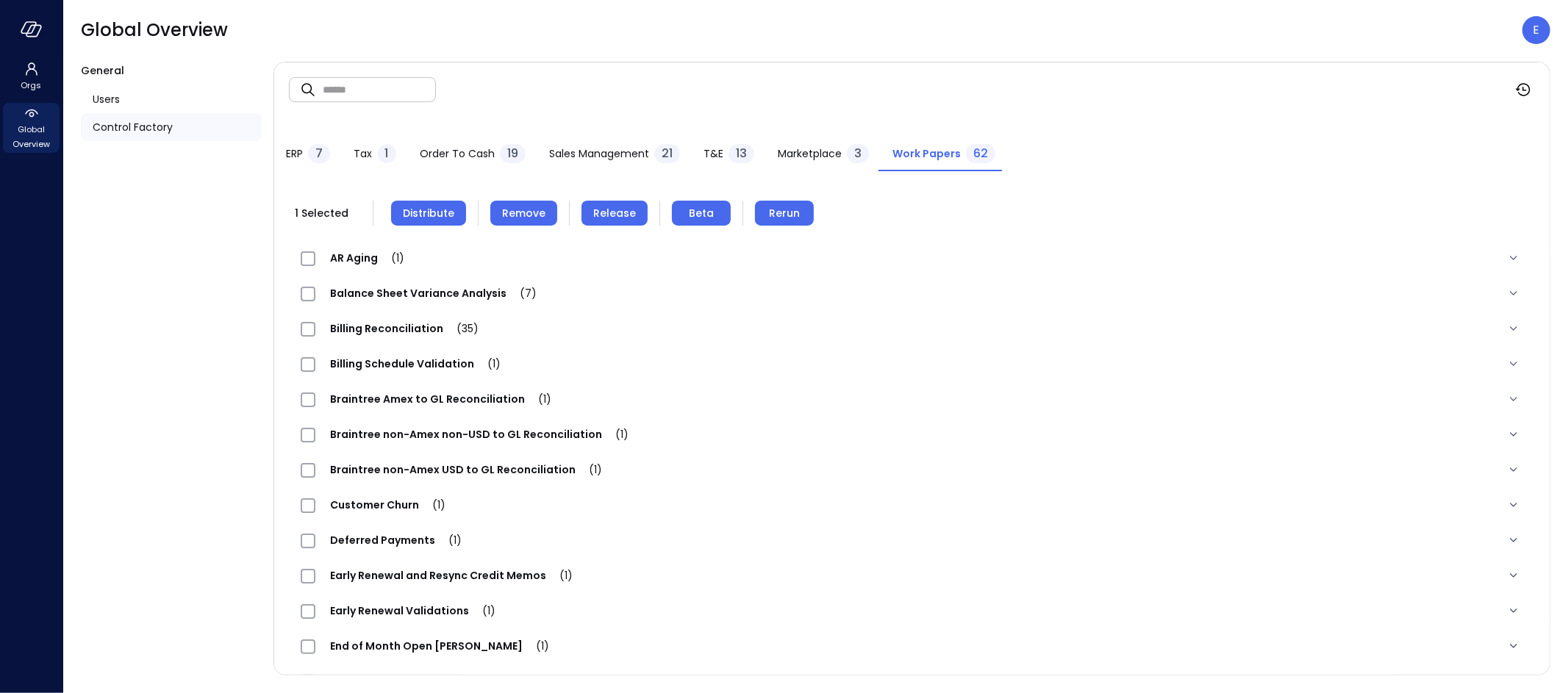
click at [603, 208] on span "Release" at bounding box center [614, 213] width 42 height 16
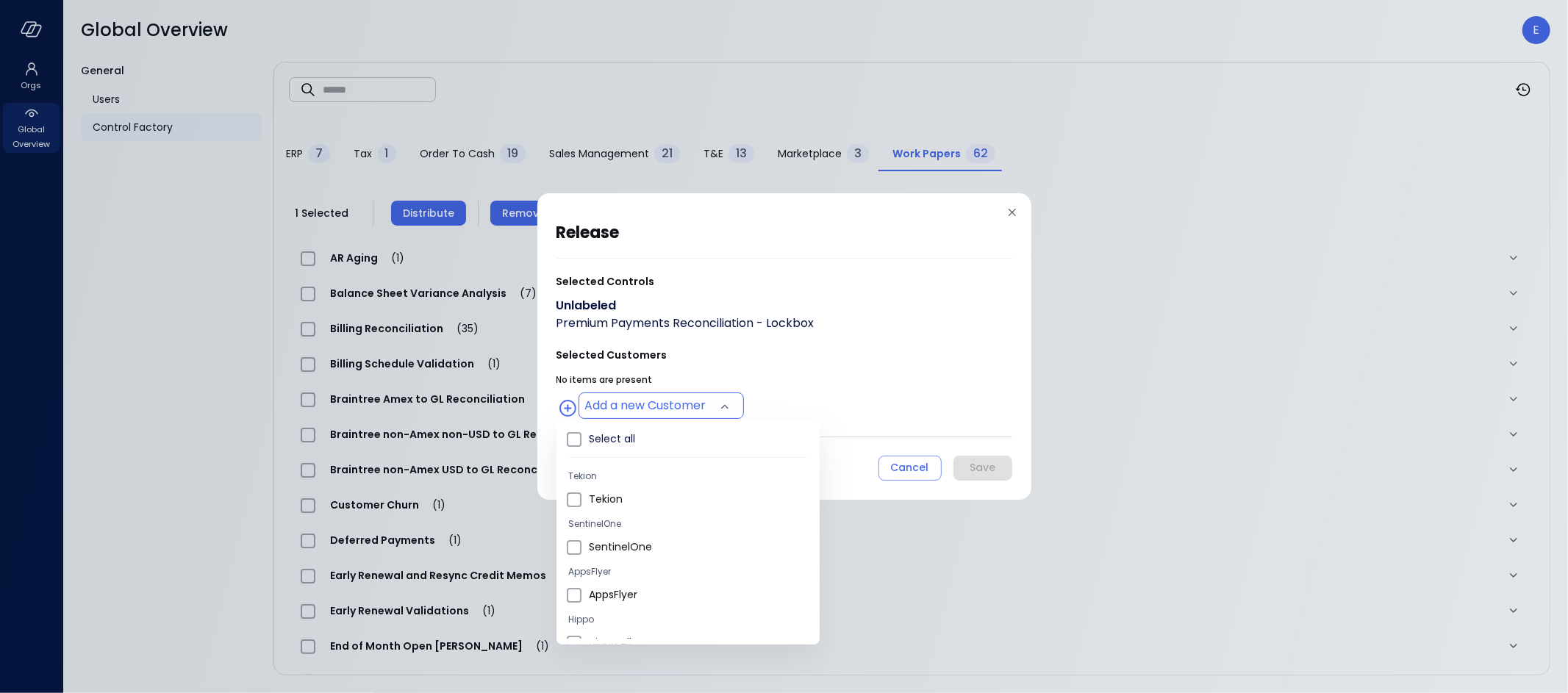
click at [681, 407] on body "Orgs Global Overview Global Overview E General Users Control Factory ​ ​ ERP 7 …" at bounding box center [784, 346] width 1568 height 693
click at [620, 600] on span "Hippo All" at bounding box center [698, 605] width 219 height 15
type input "**********"
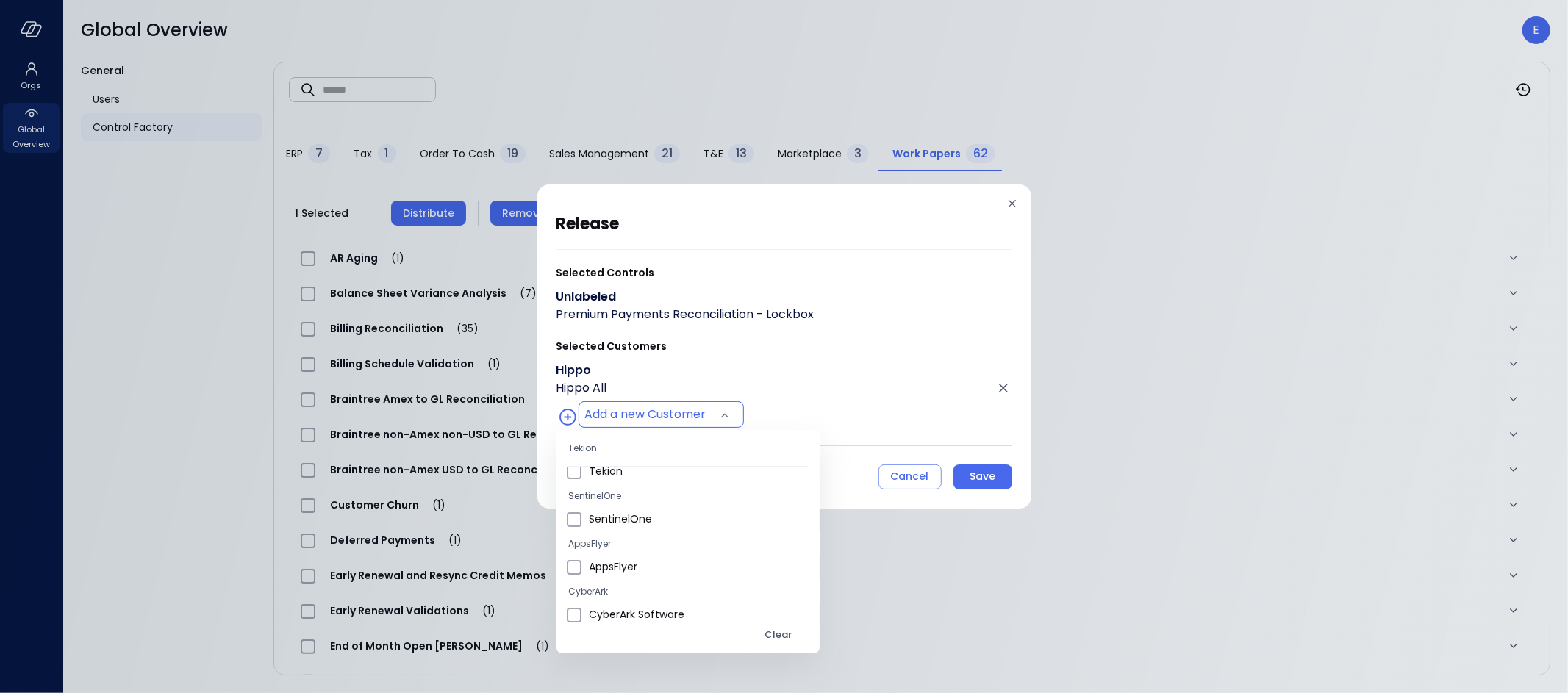
click at [982, 480] on div at bounding box center [784, 346] width 1568 height 693
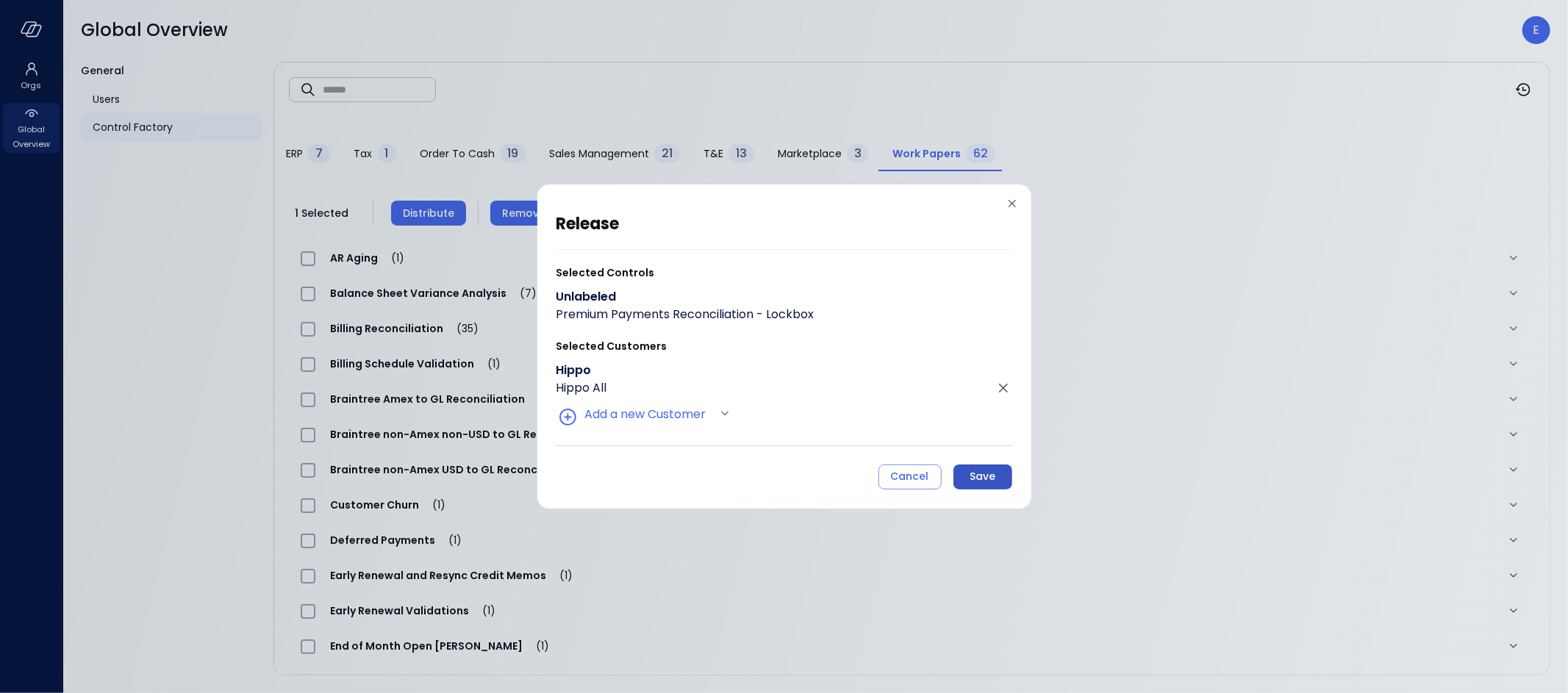
click at [995, 477] on div "Save" at bounding box center [982, 477] width 26 height 18
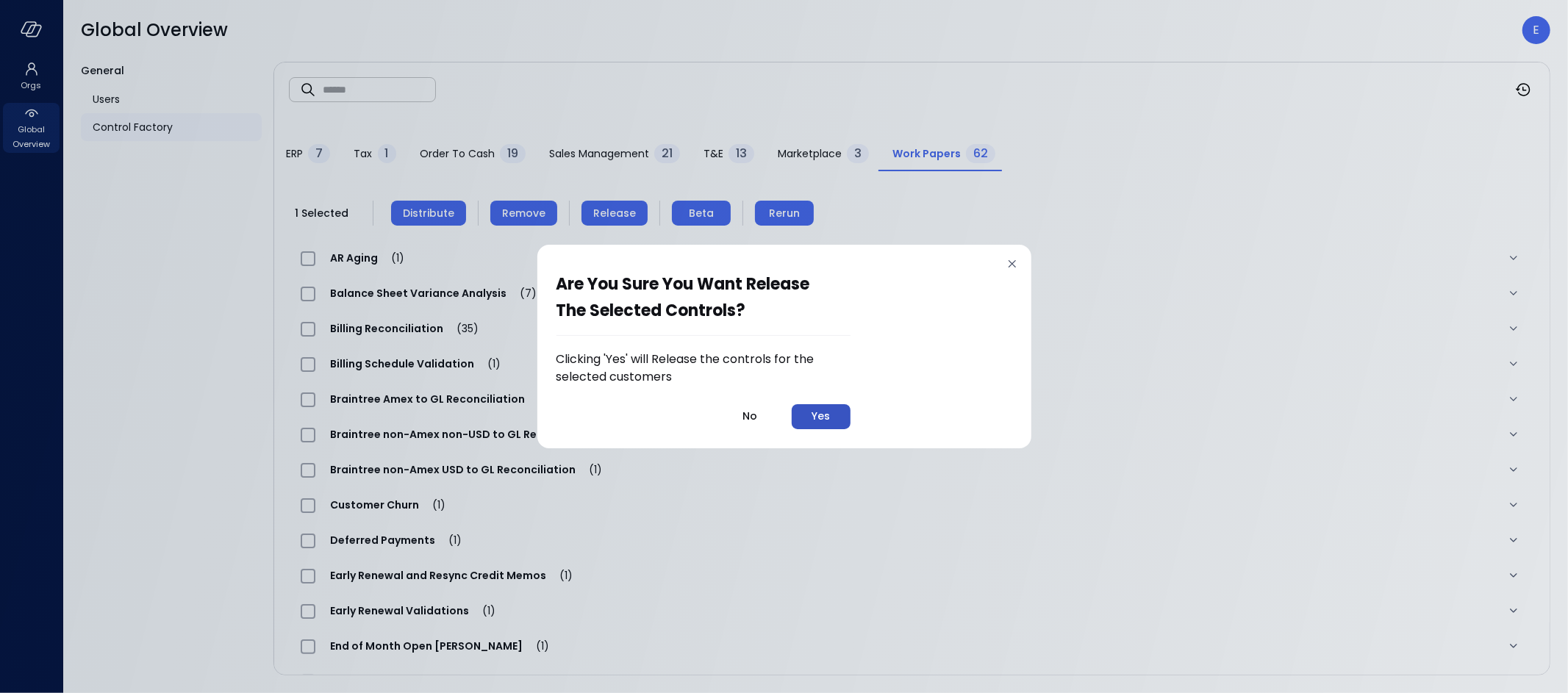
click at [816, 410] on div "Yes" at bounding box center [820, 416] width 18 height 18
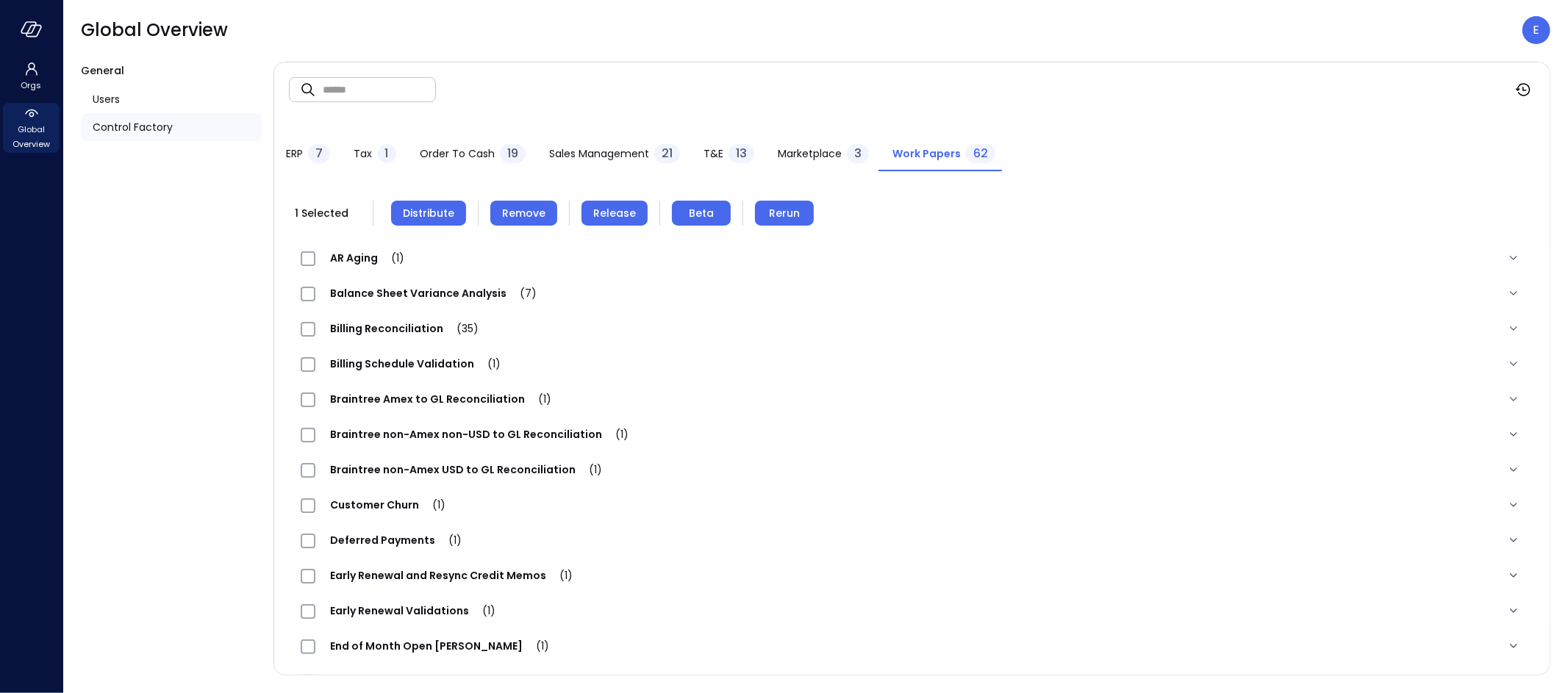
click at [940, 152] on span "Work Papers" at bounding box center [927, 153] width 69 height 16
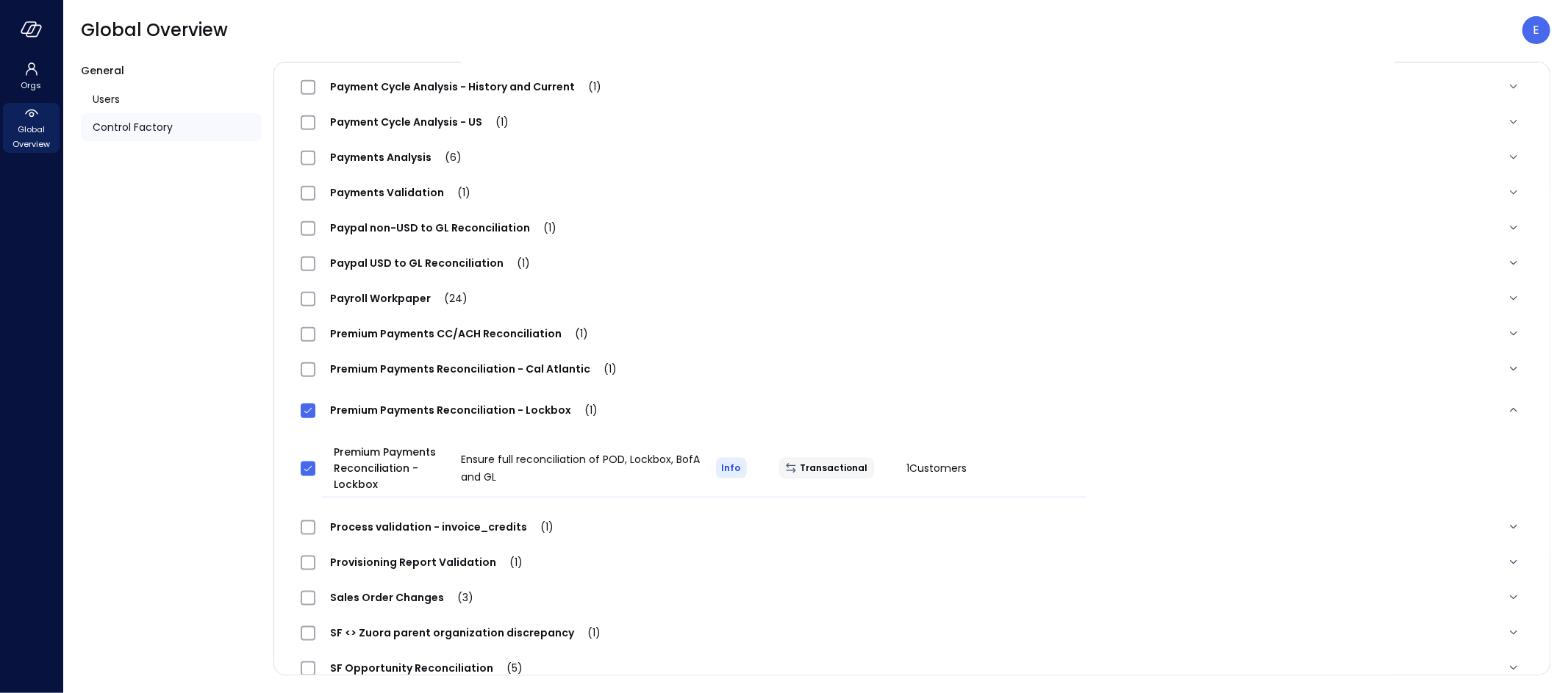
click at [463, 358] on div "Premium Payments Reconciliation - Cal Atlantic (1)" at bounding box center [912, 369] width 1245 height 35
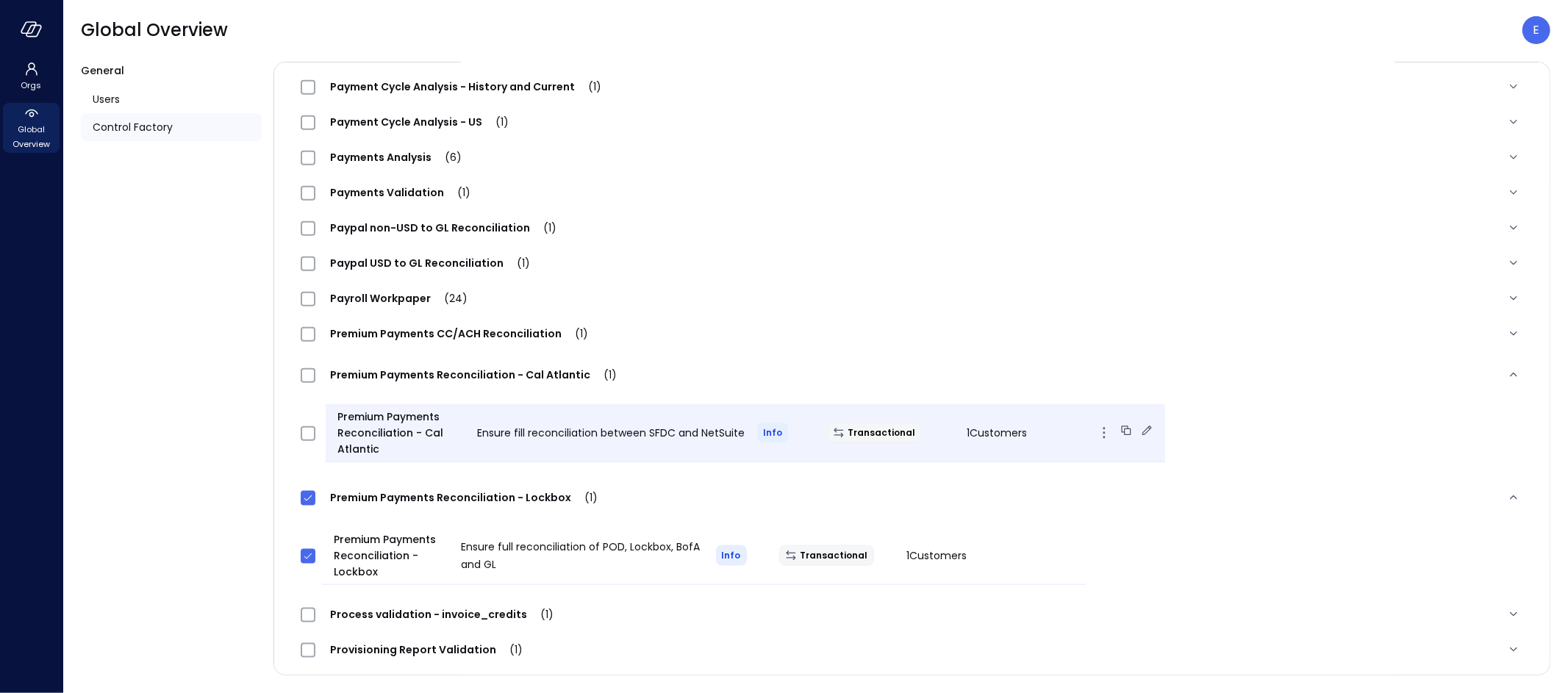
click at [1139, 427] on icon at bounding box center [1146, 430] width 14 height 14
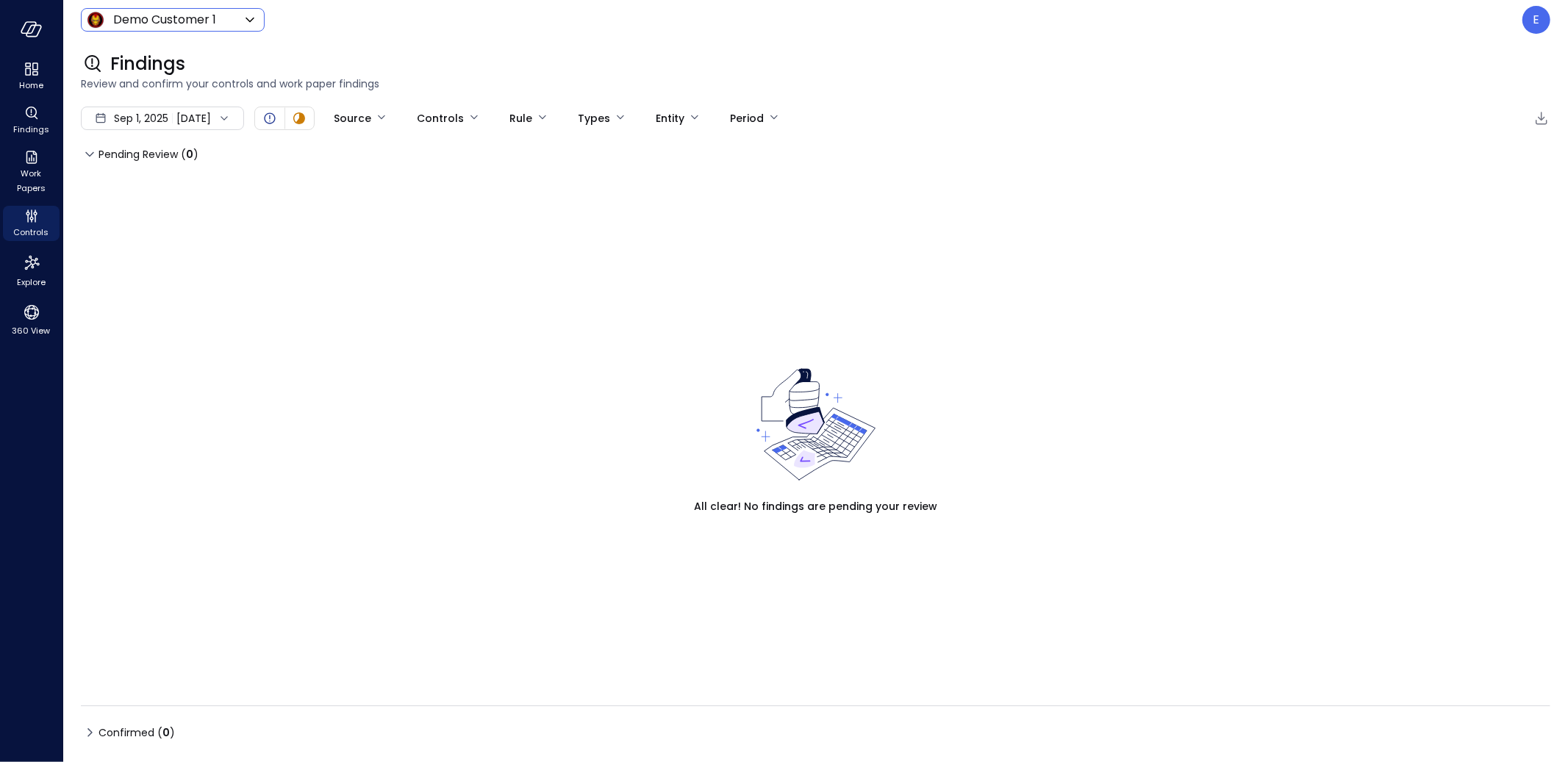
click at [192, 18] on body "Home Findings Work Papers Controls Explore 360 View Demo Customer 1 ***** ​ E F…" at bounding box center [784, 381] width 1568 height 762
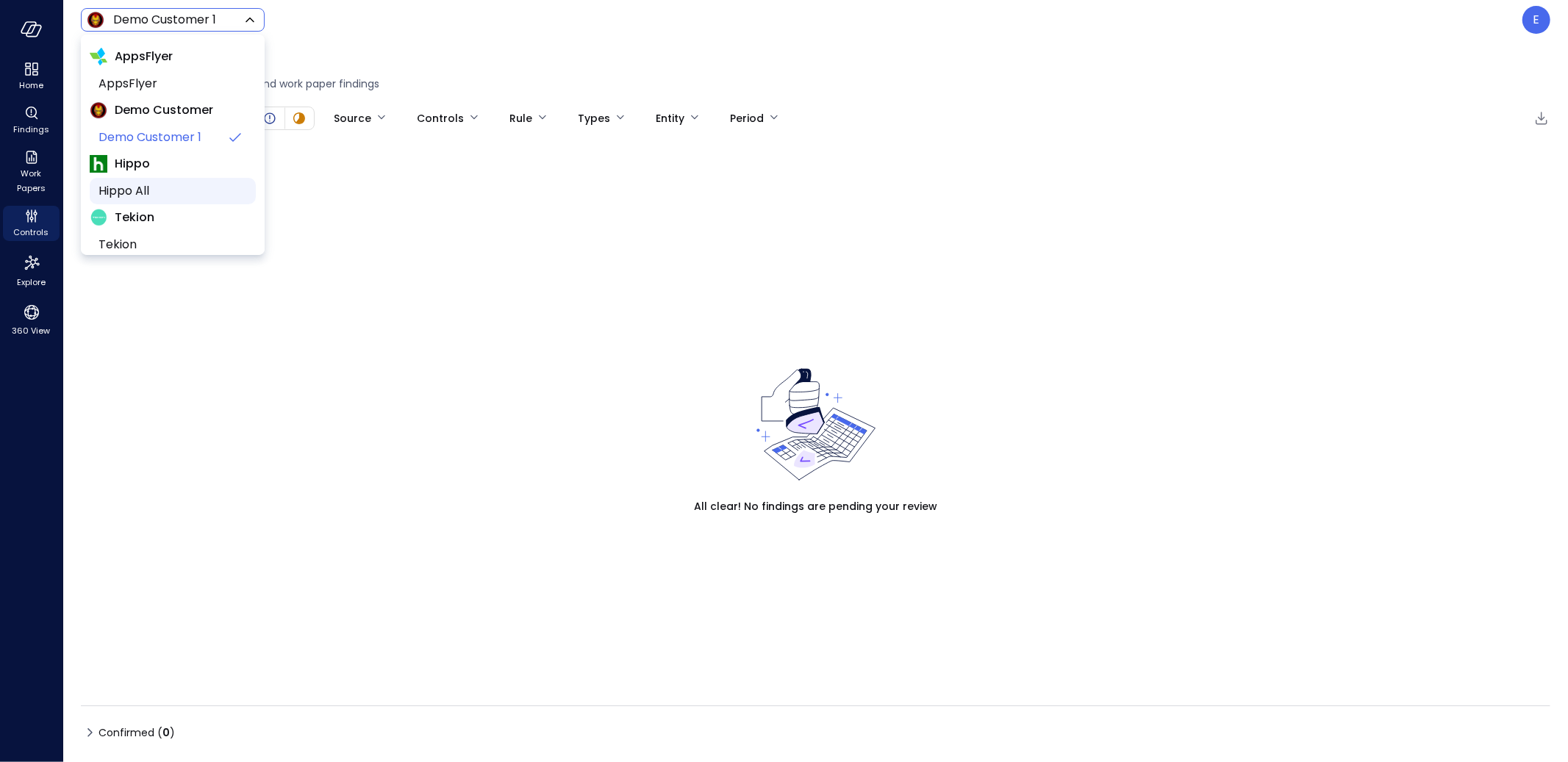
click at [175, 190] on span "Hippo All" at bounding box center [171, 191] width 145 height 18
type input "*******"
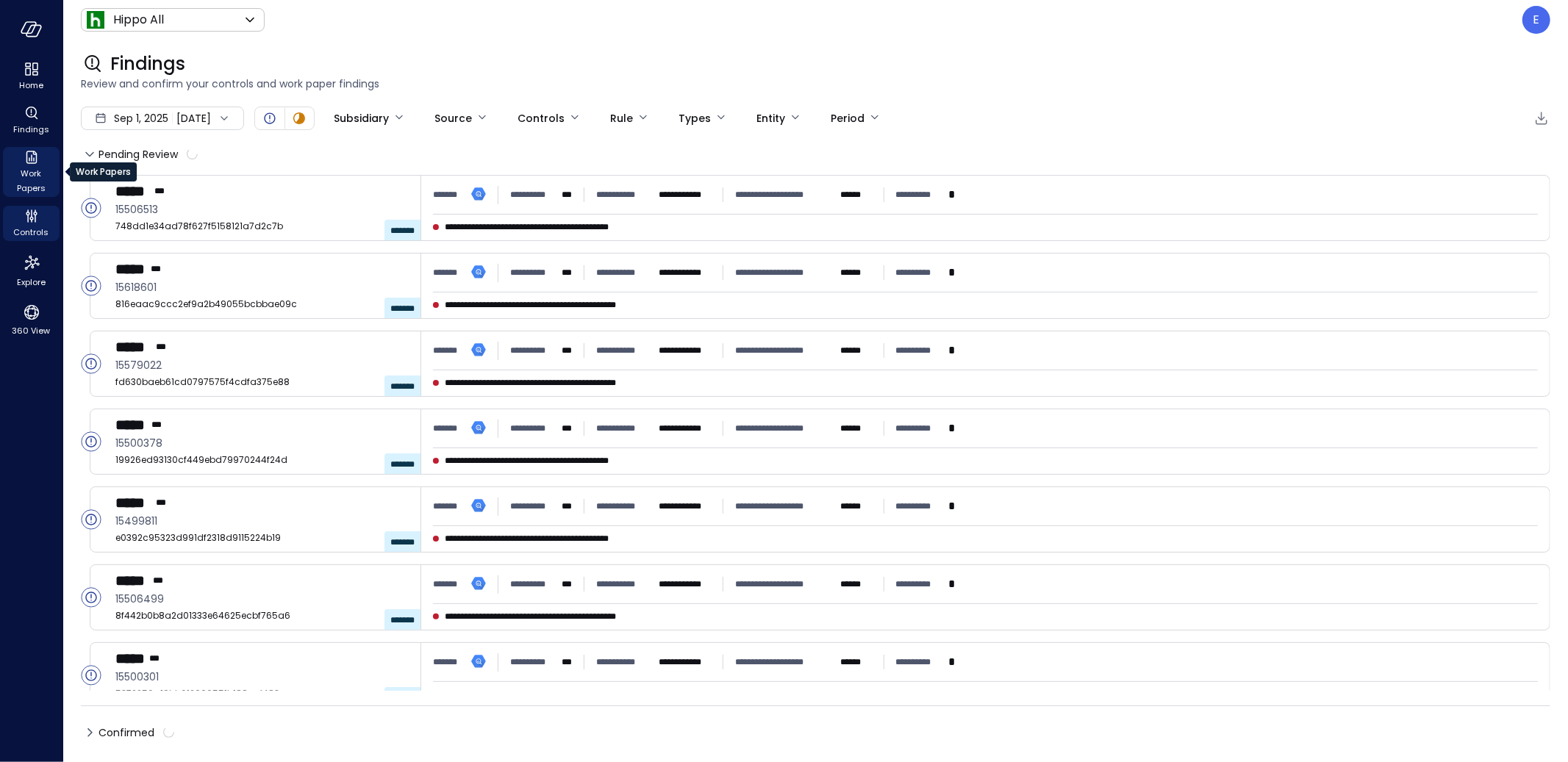
click at [36, 160] on icon "Work Papers" at bounding box center [31, 157] width 11 height 14
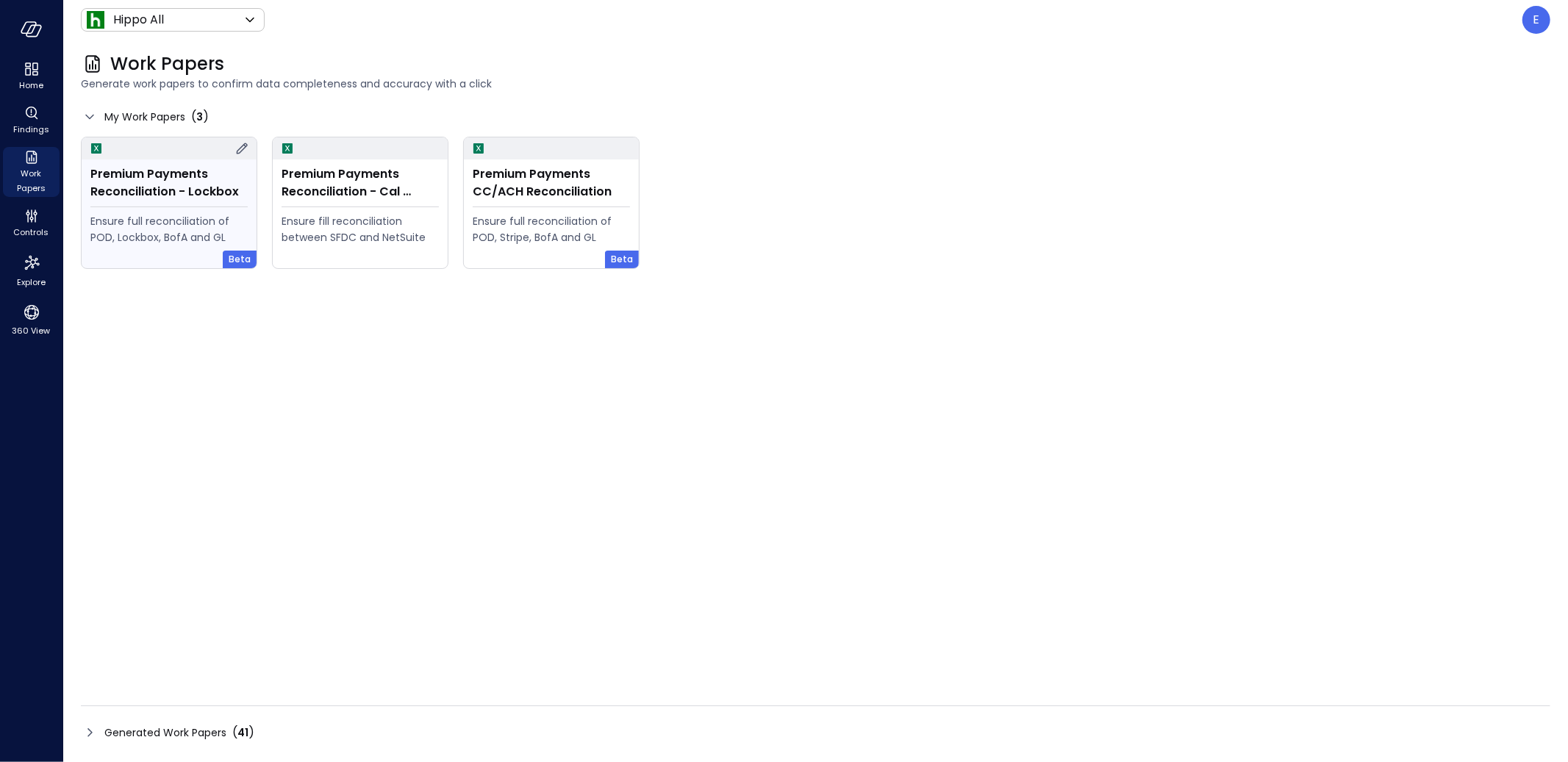
click at [172, 192] on div "Premium Payments Reconciliation - Lockbox" at bounding box center [168, 183] width 157 height 35
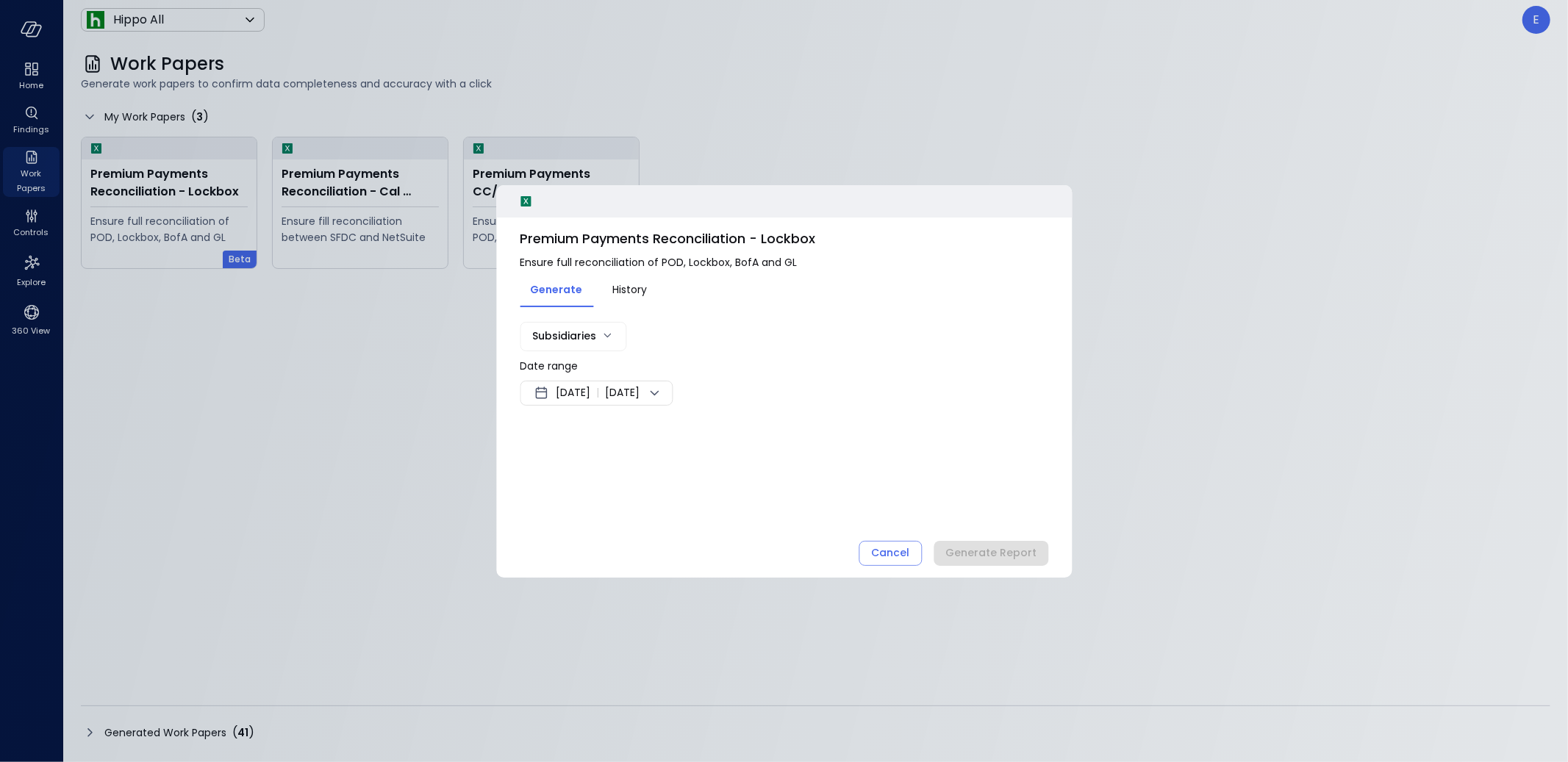
click at [588, 393] on span "Sep 4, 2025" at bounding box center [572, 393] width 34 height 18
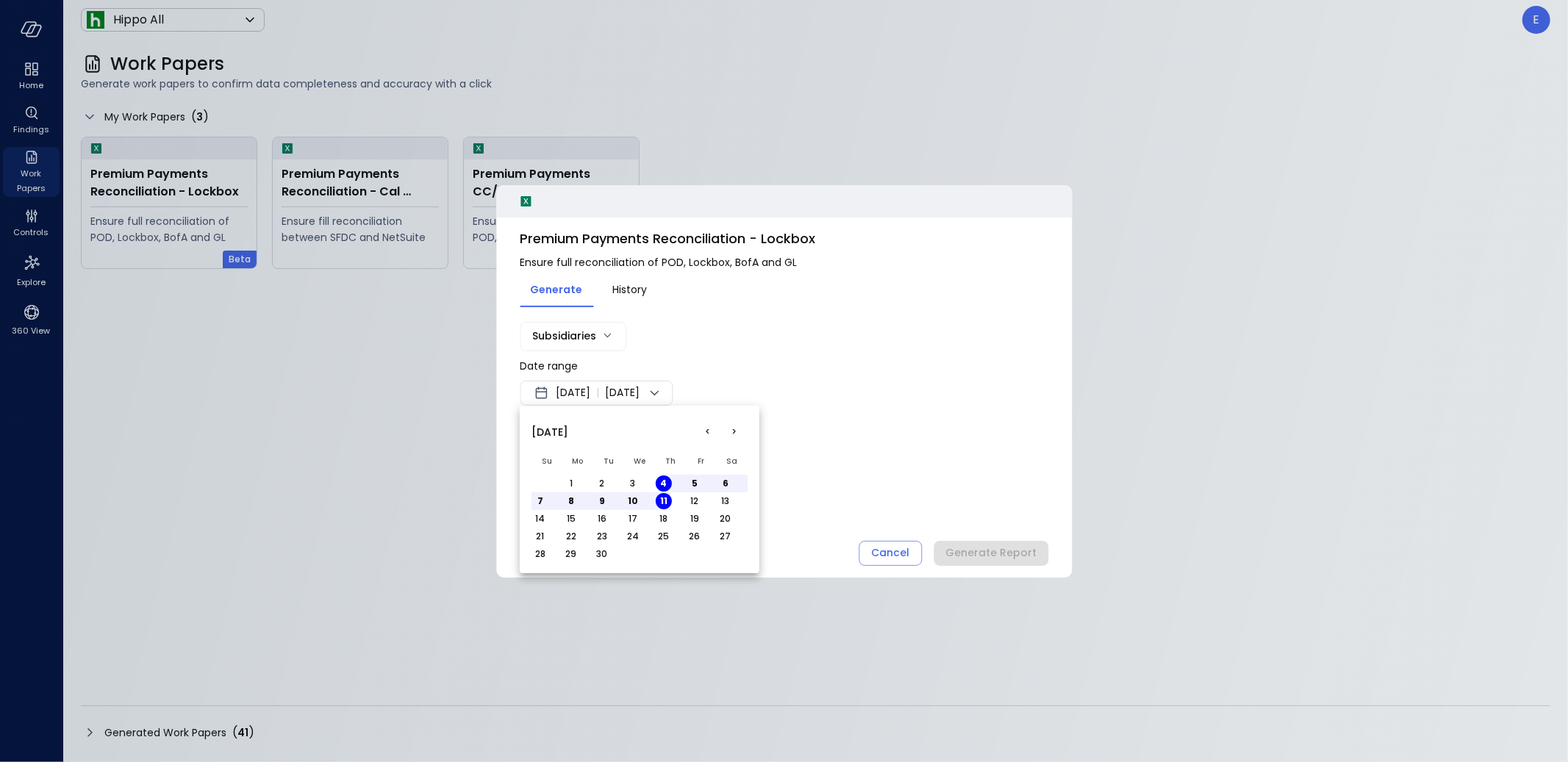
click at [711, 430] on button "<" at bounding box center [707, 432] width 26 height 26
click at [605, 480] on button "1" at bounding box center [602, 484] width 16 height 16
click at [670, 557] on button "31" at bounding box center [663, 554] width 16 height 16
click at [844, 488] on div at bounding box center [784, 381] width 1568 height 762
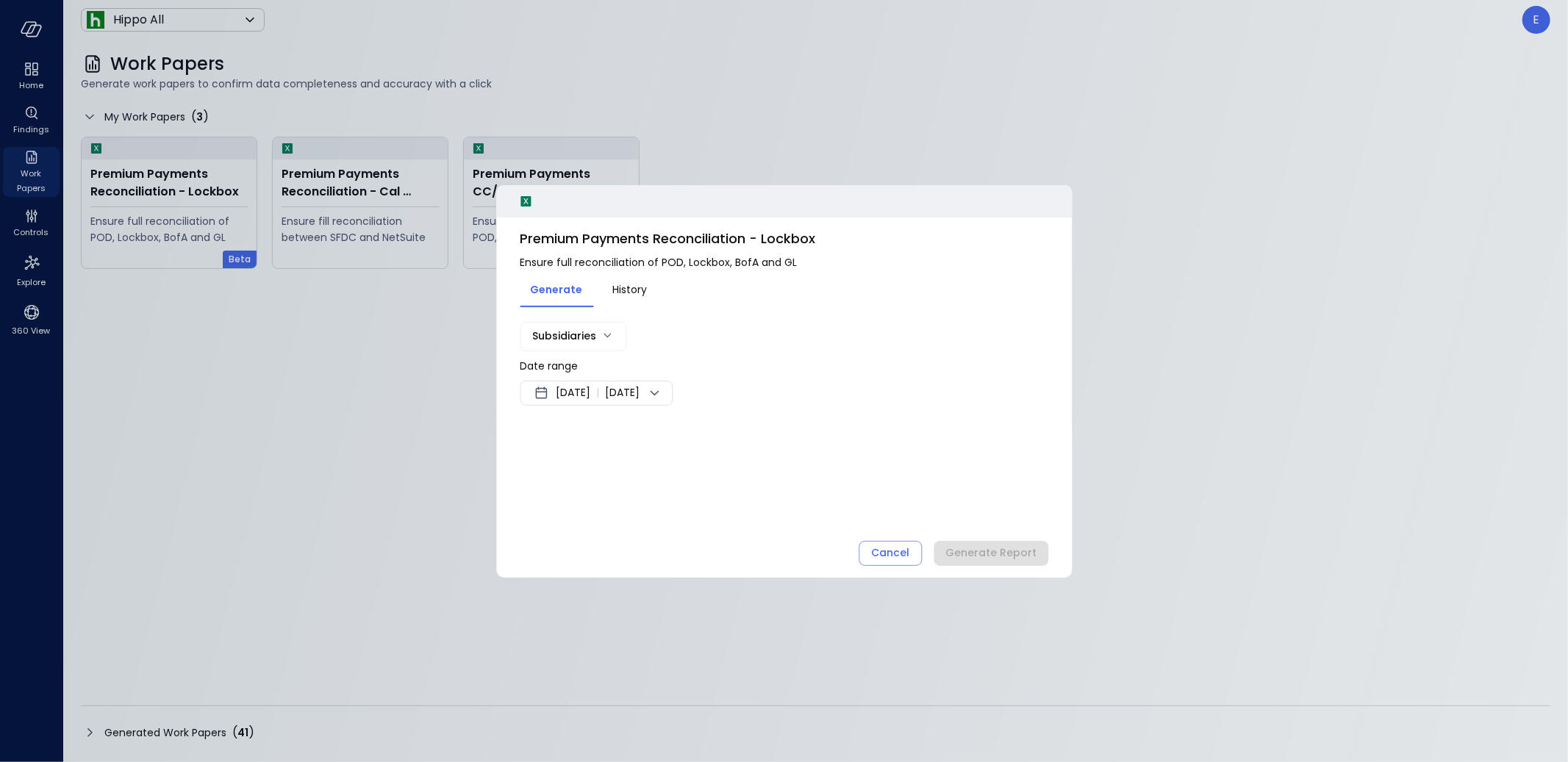
click at [602, 343] on body "Home Findings Work Papers Controls Explore 360 View Hippo All ******* ​ E Work …" at bounding box center [784, 381] width 1568 height 762
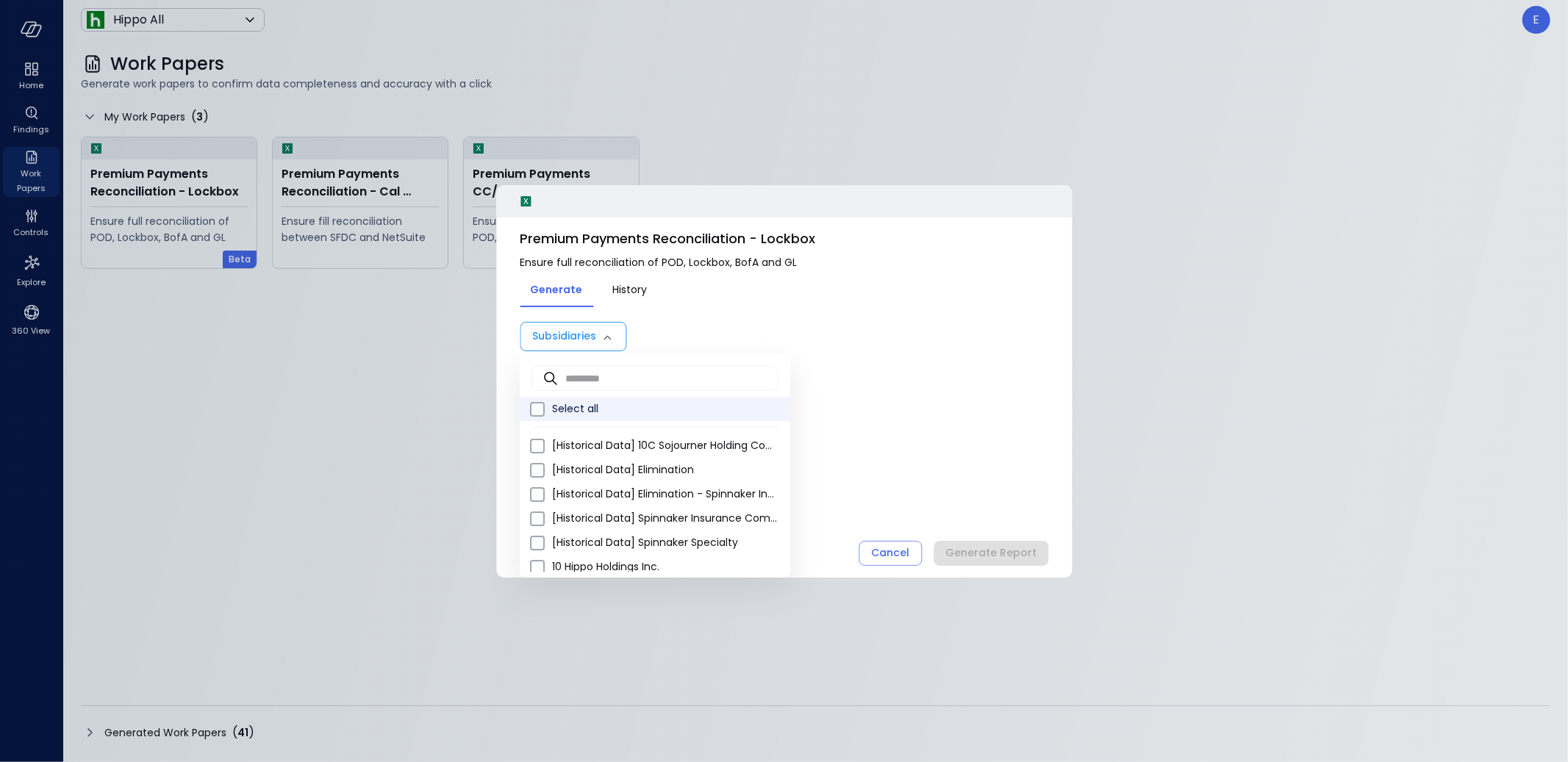
click at [589, 410] on span "Select all" at bounding box center [665, 409] width 227 height 15
type input "**********"
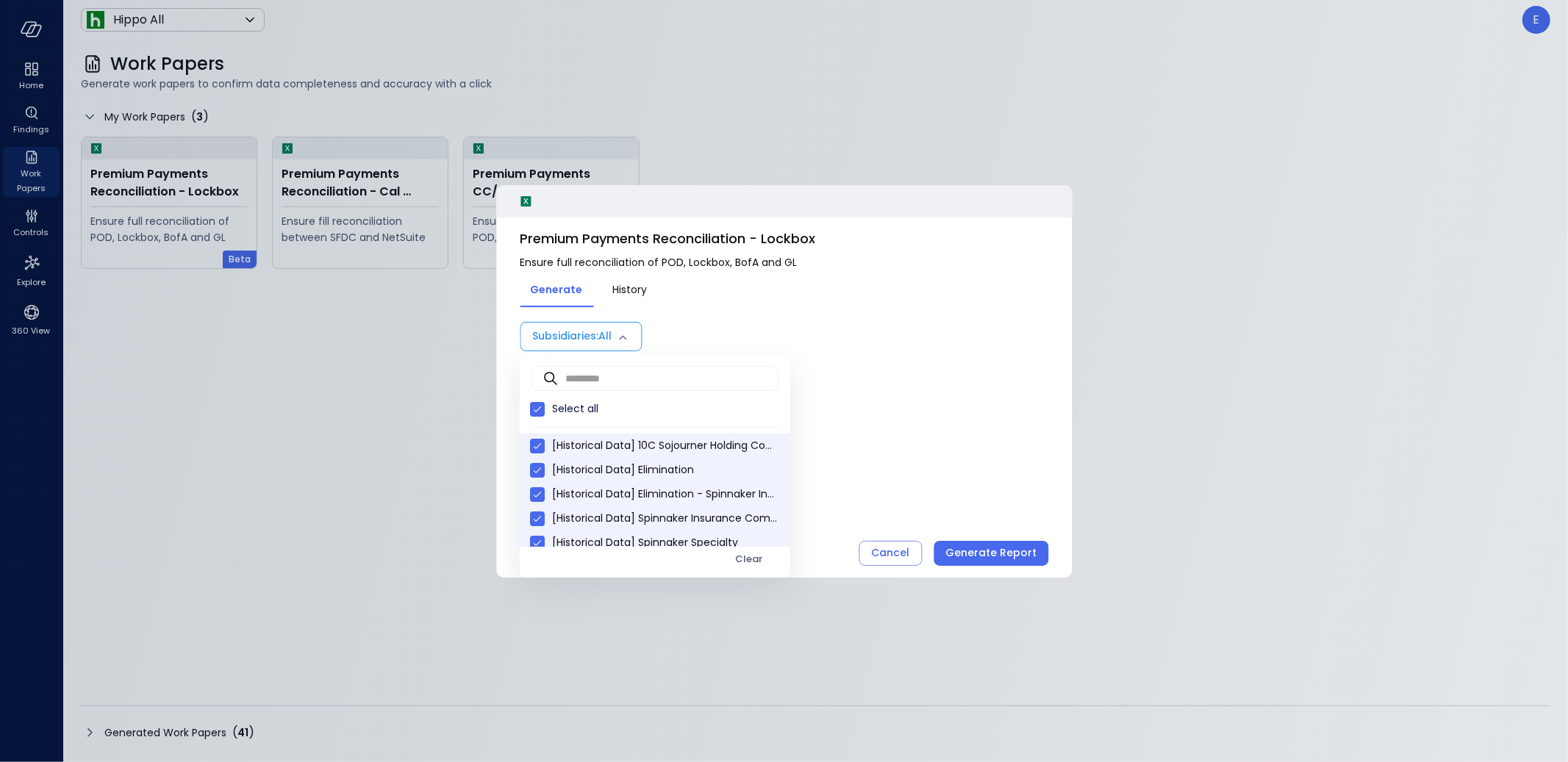
click at [1005, 549] on div at bounding box center [784, 381] width 1568 height 762
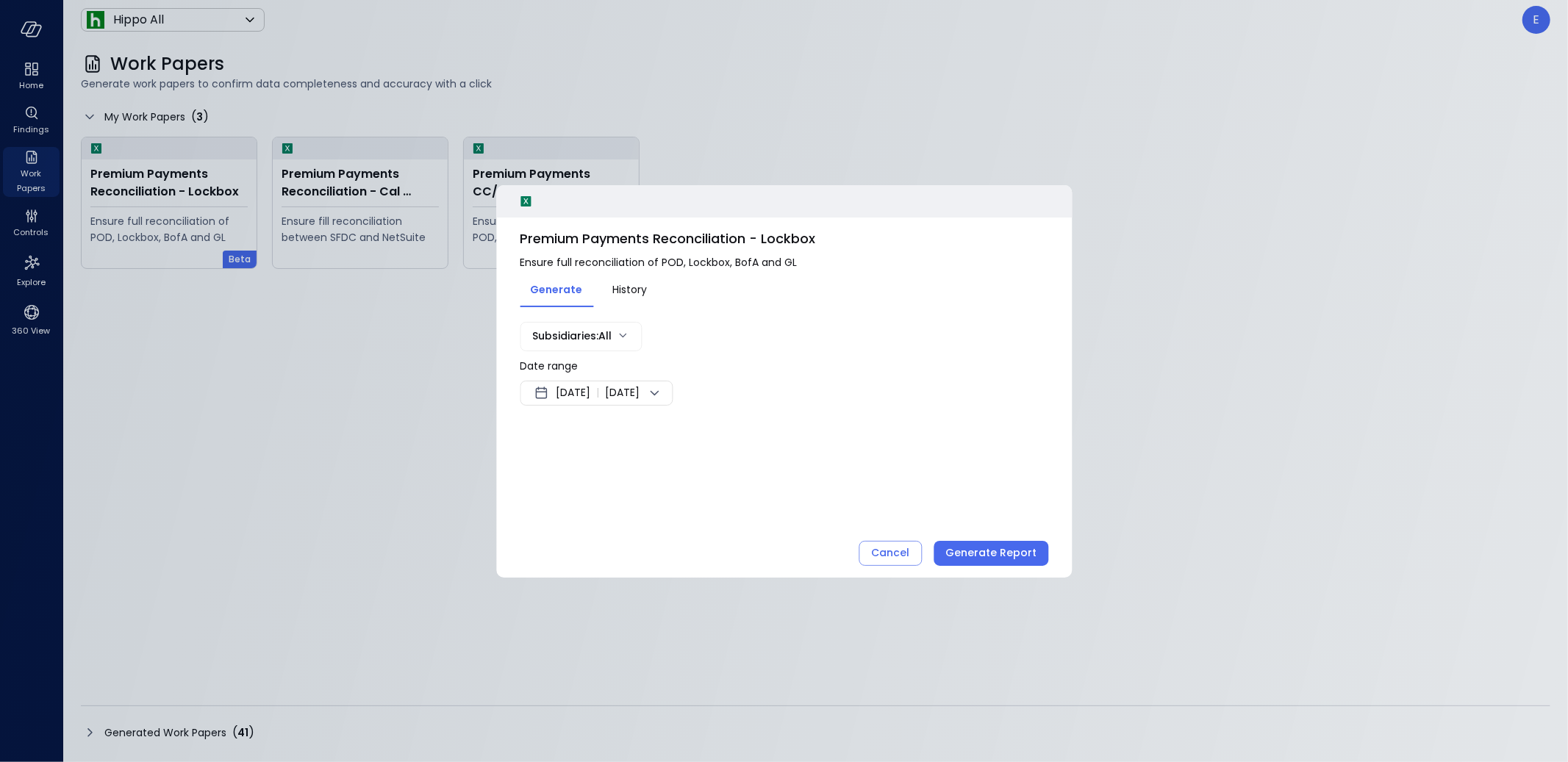
click at [1007, 552] on div "Generate Report" at bounding box center [991, 552] width 91 height 18
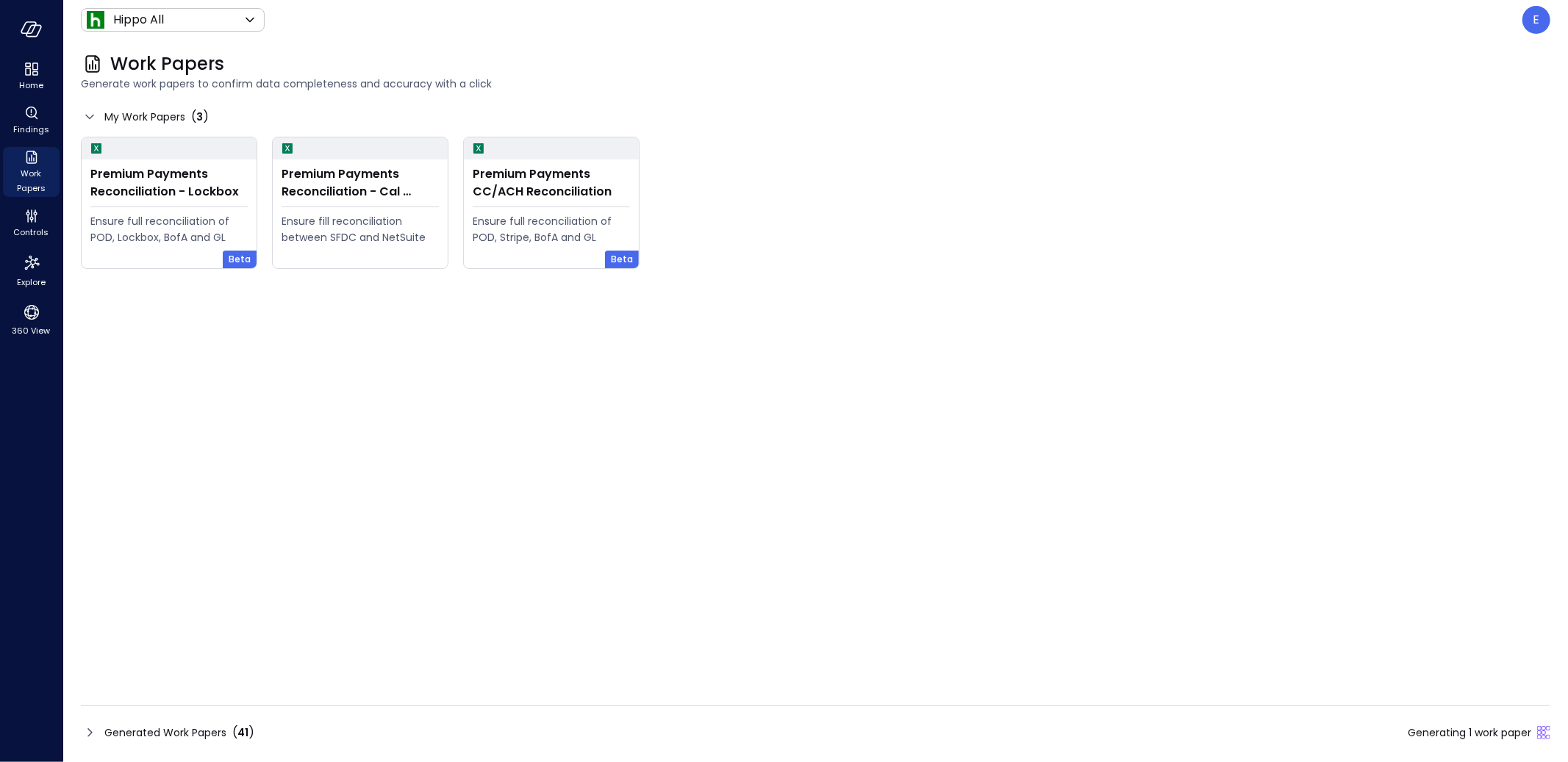
click at [283, 732] on div "Generated Work Papers ( 41 ) Generating 1 work paper" at bounding box center [815, 732] width 1469 height 23
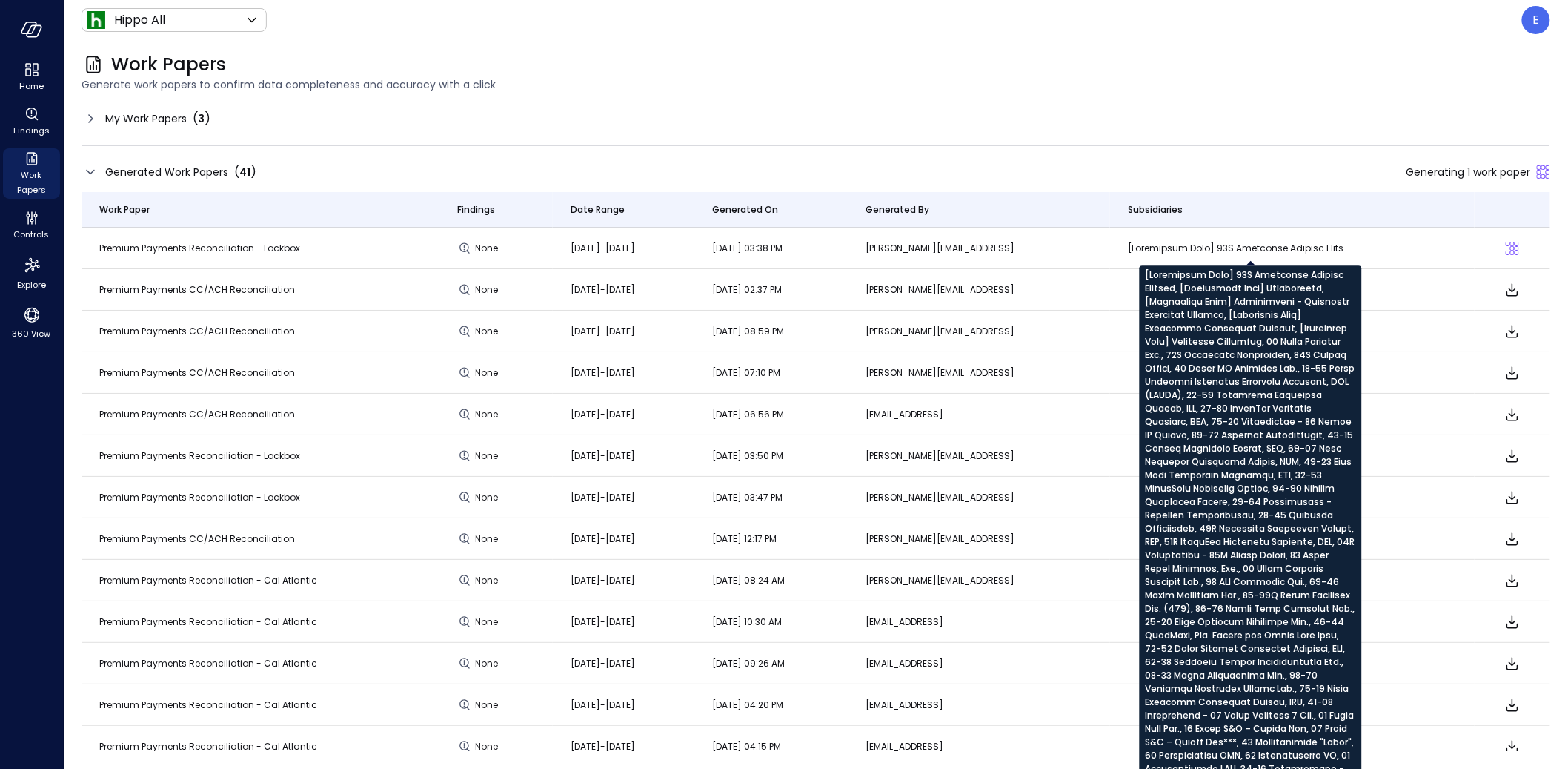
click at [1199, 250] on Company"] at bounding box center [1239, 248] width 222 height 14
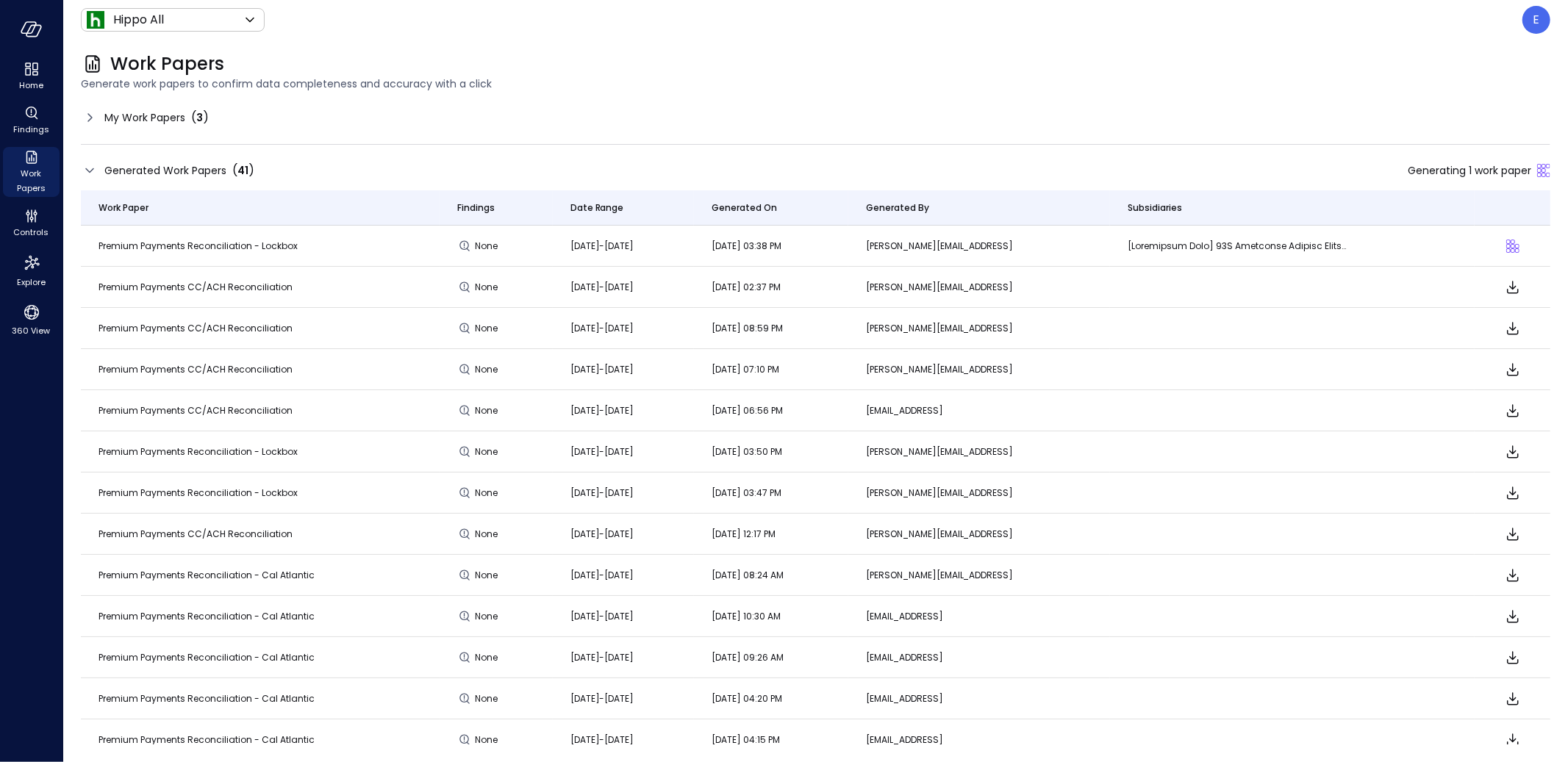
click at [1122, 141] on div "My Work Papers ( 3 ) Generated Work Papers ( 41 ) Generating 1 work paper Work …" at bounding box center [815, 425] width 1469 height 638
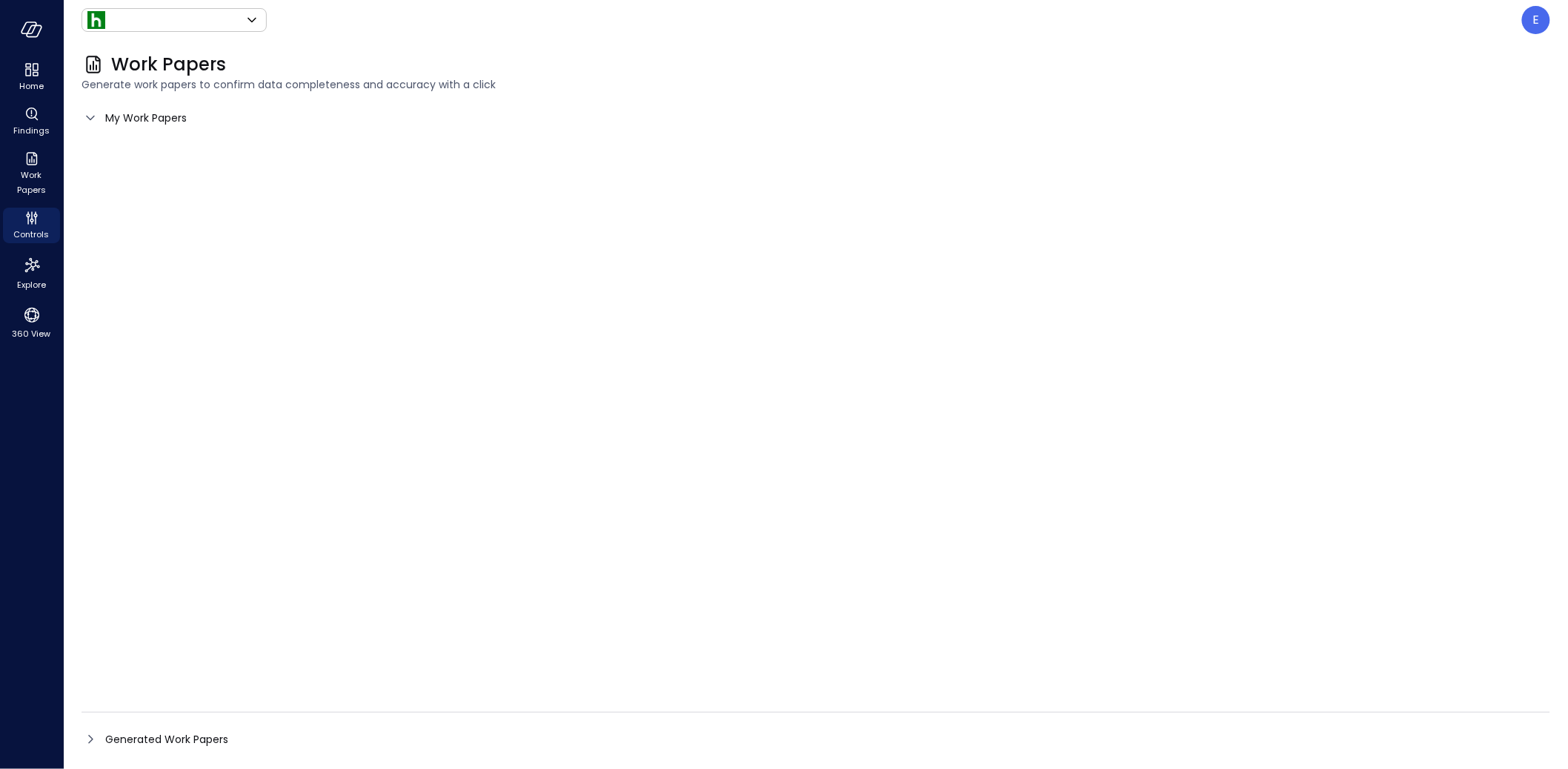
type input "*******"
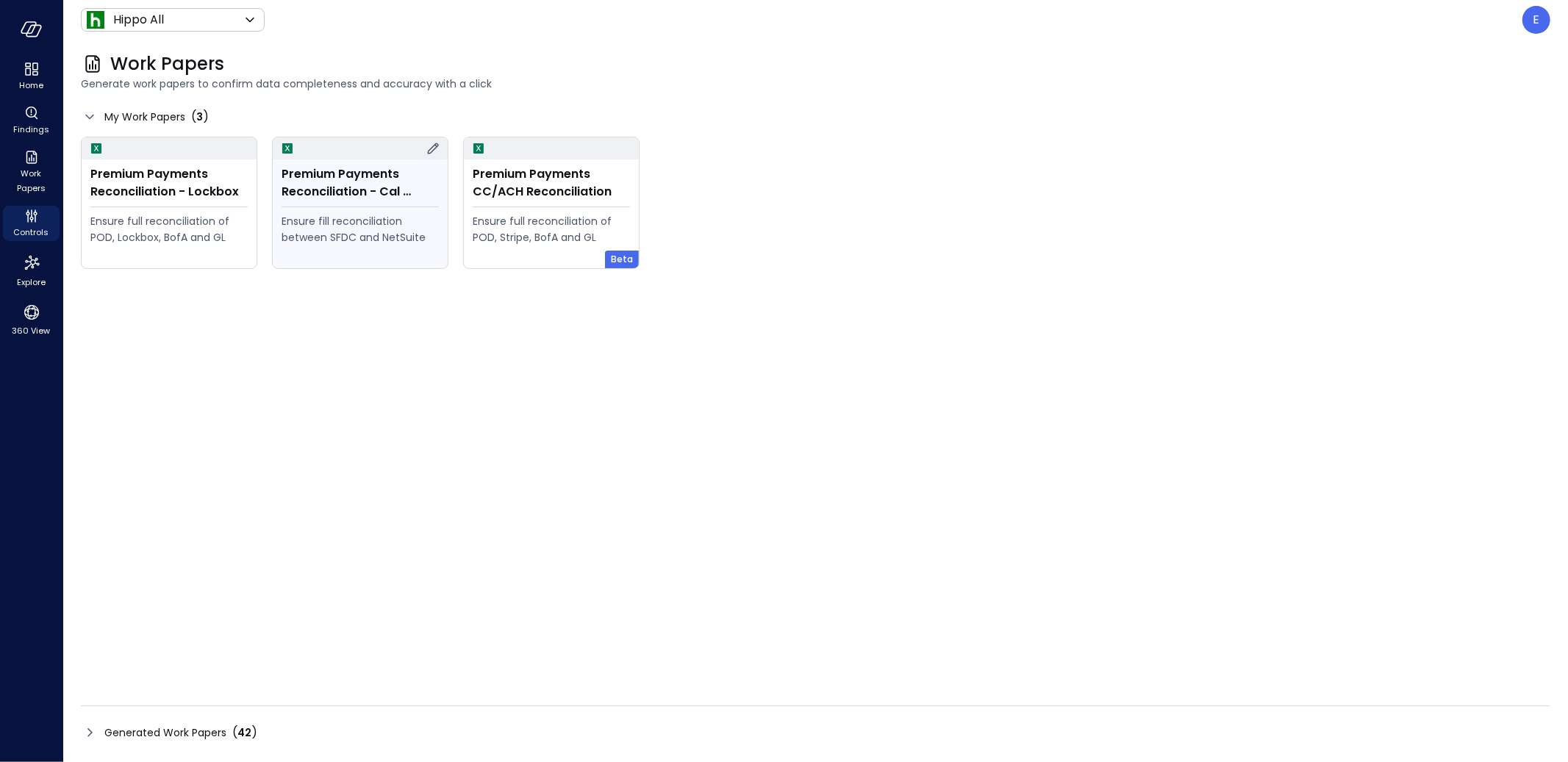
click at [330, 213] on div "Ensure fill reconciliation between SFDC and NetSuite" at bounding box center [360, 229] width 157 height 33
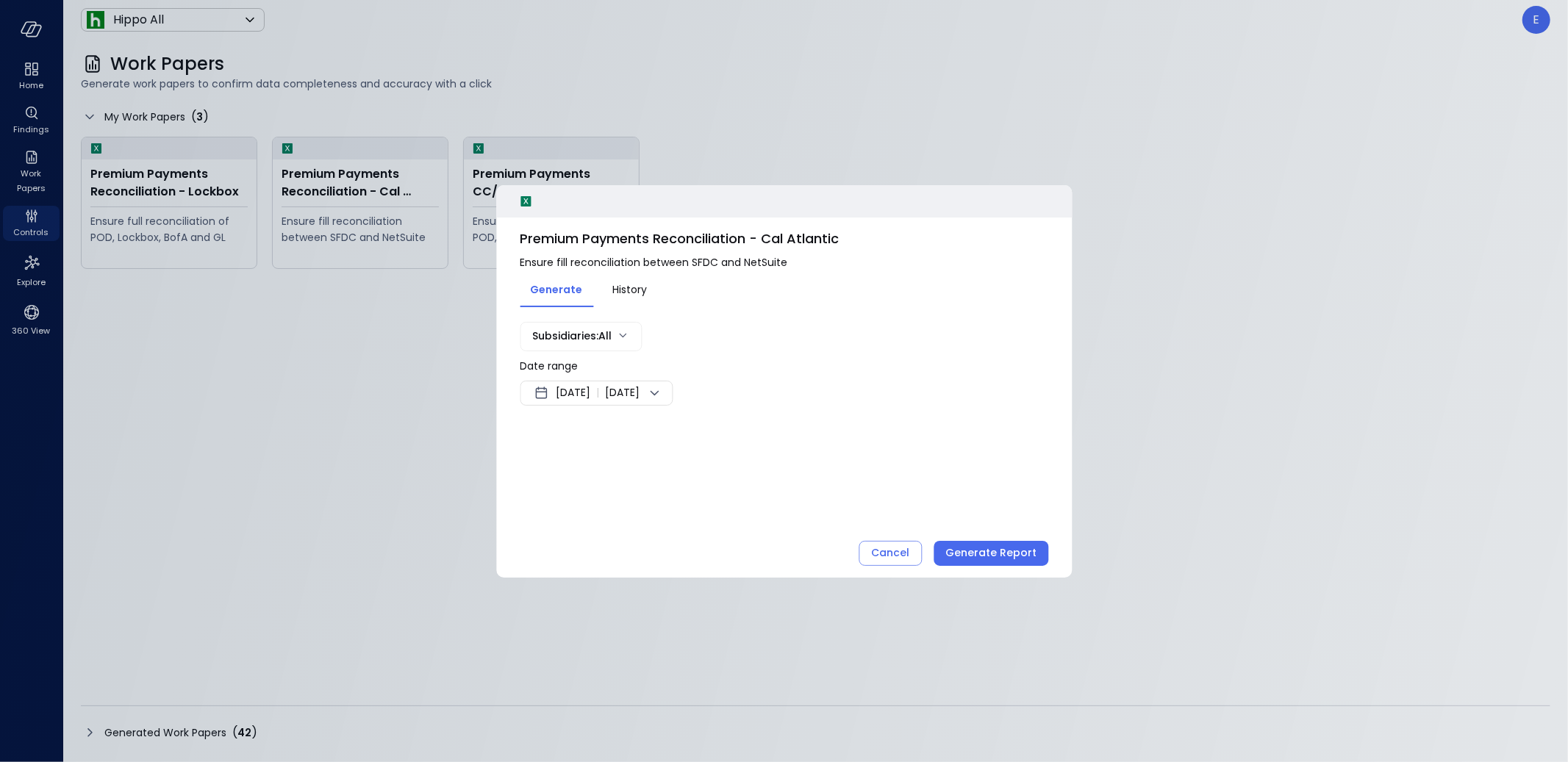
click at [572, 393] on span "Sep 4, 2025" at bounding box center [572, 393] width 34 height 18
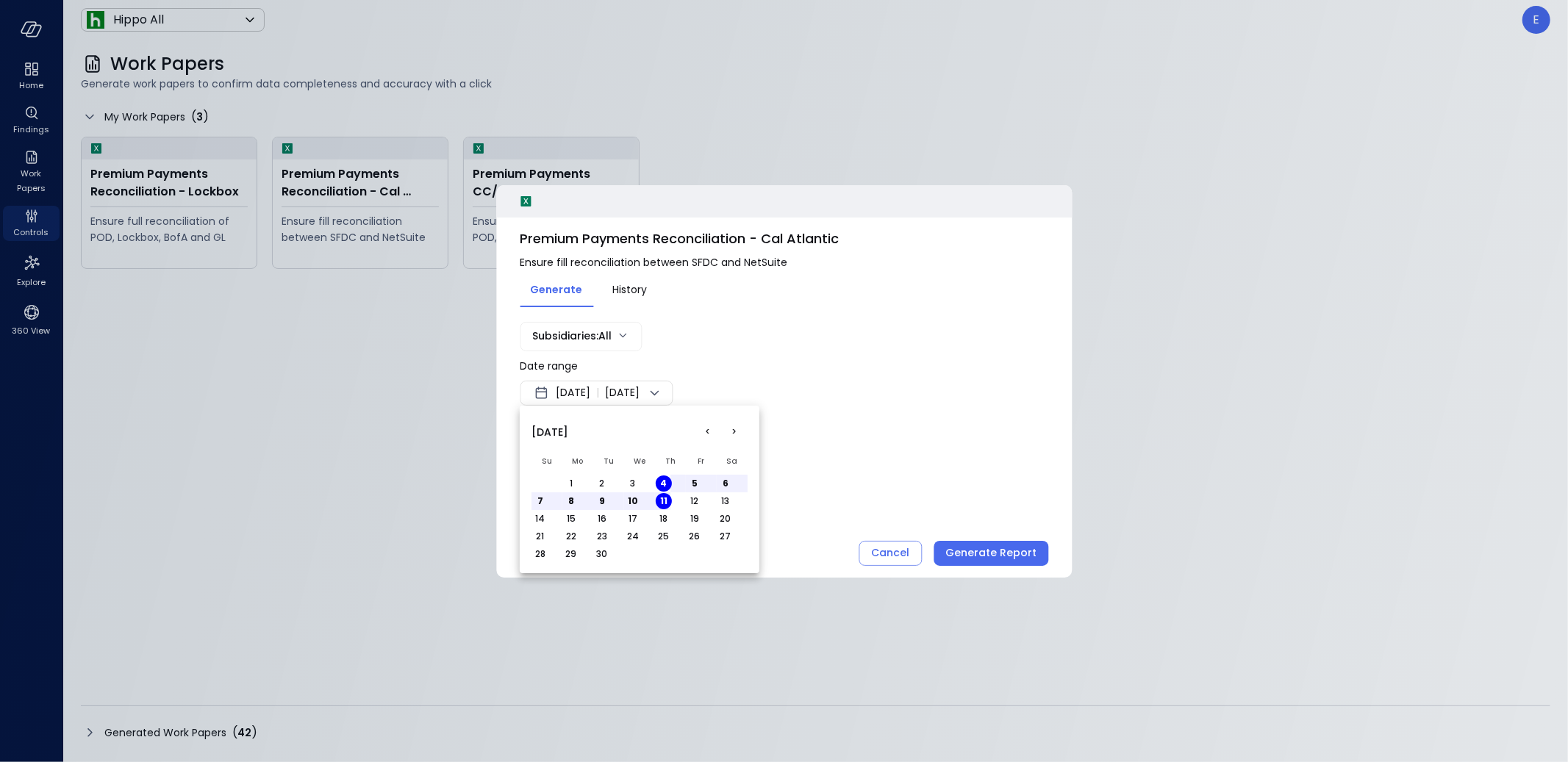
click at [707, 432] on button "<" at bounding box center [707, 432] width 26 height 26
click at [600, 481] on button "1" at bounding box center [602, 484] width 16 height 16
click at [662, 553] on button "31" at bounding box center [663, 554] width 16 height 16
click at [865, 433] on div at bounding box center [784, 381] width 1568 height 762
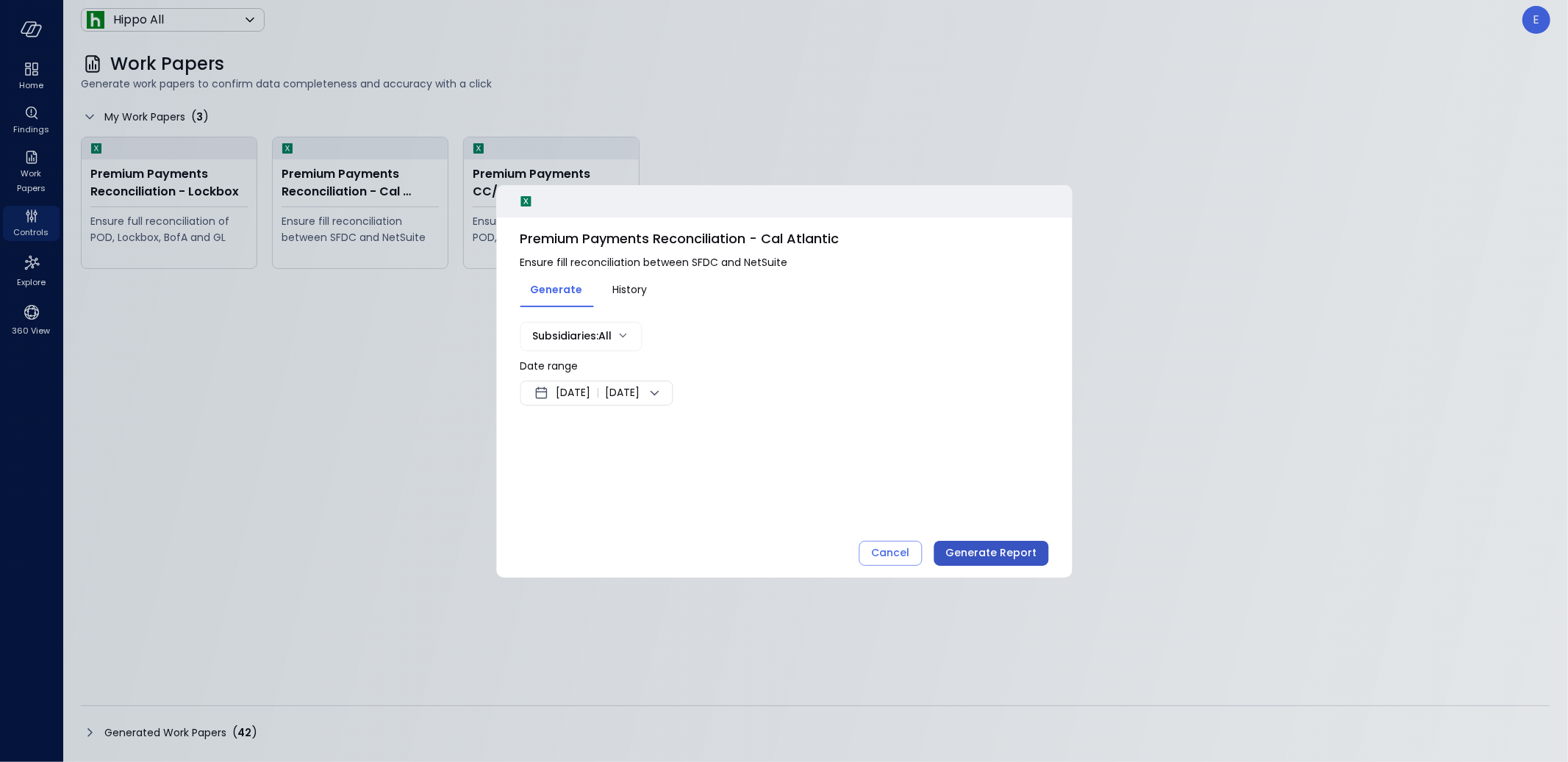
click at [968, 547] on div "Generate Report" at bounding box center [991, 552] width 91 height 18
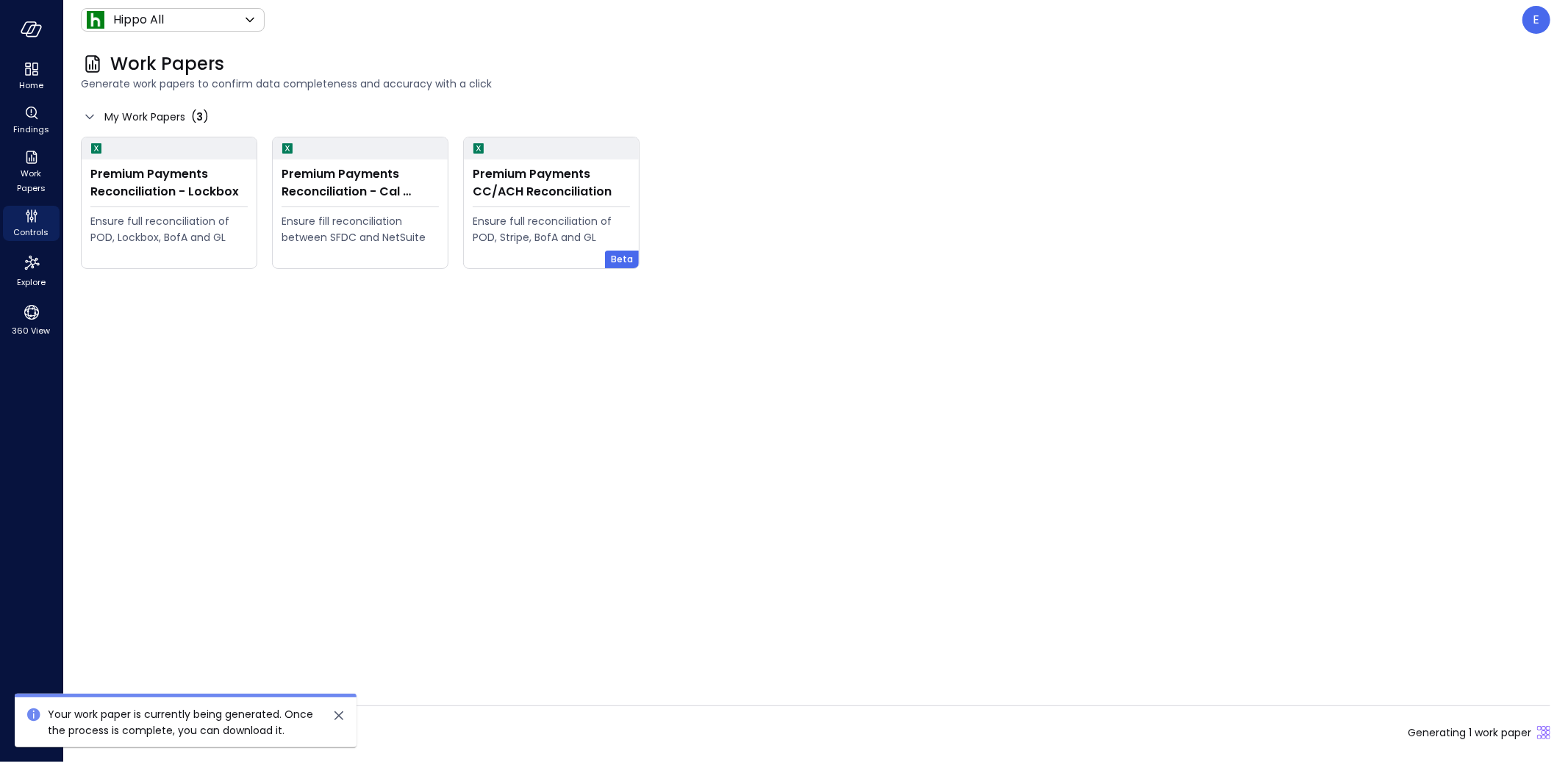
click at [462, 732] on div "Generated Work Papers ( 42 ) Generating 1 work paper" at bounding box center [815, 732] width 1469 height 23
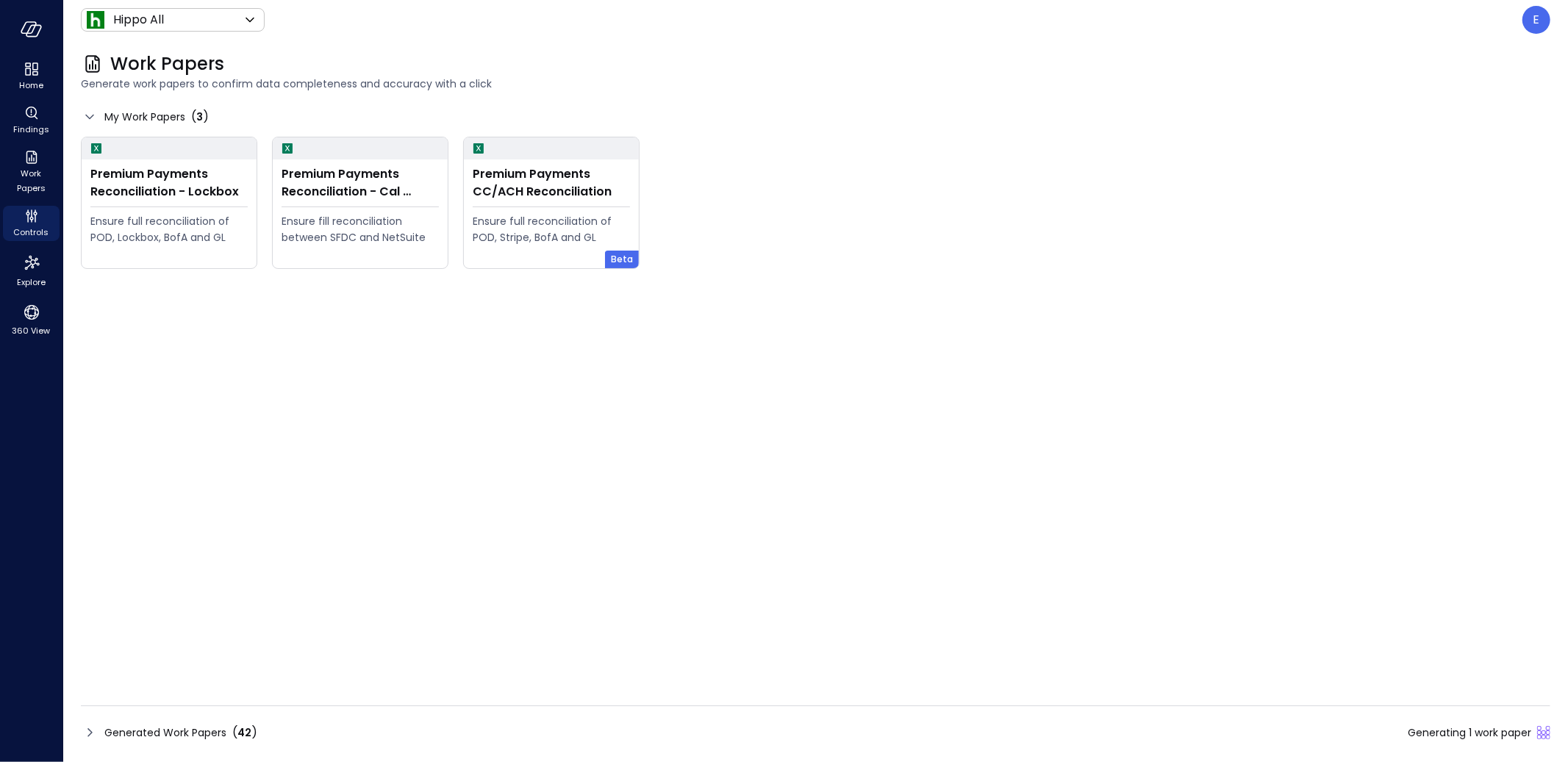
click at [165, 730] on span "Generated Work Papers" at bounding box center [165, 732] width 122 height 16
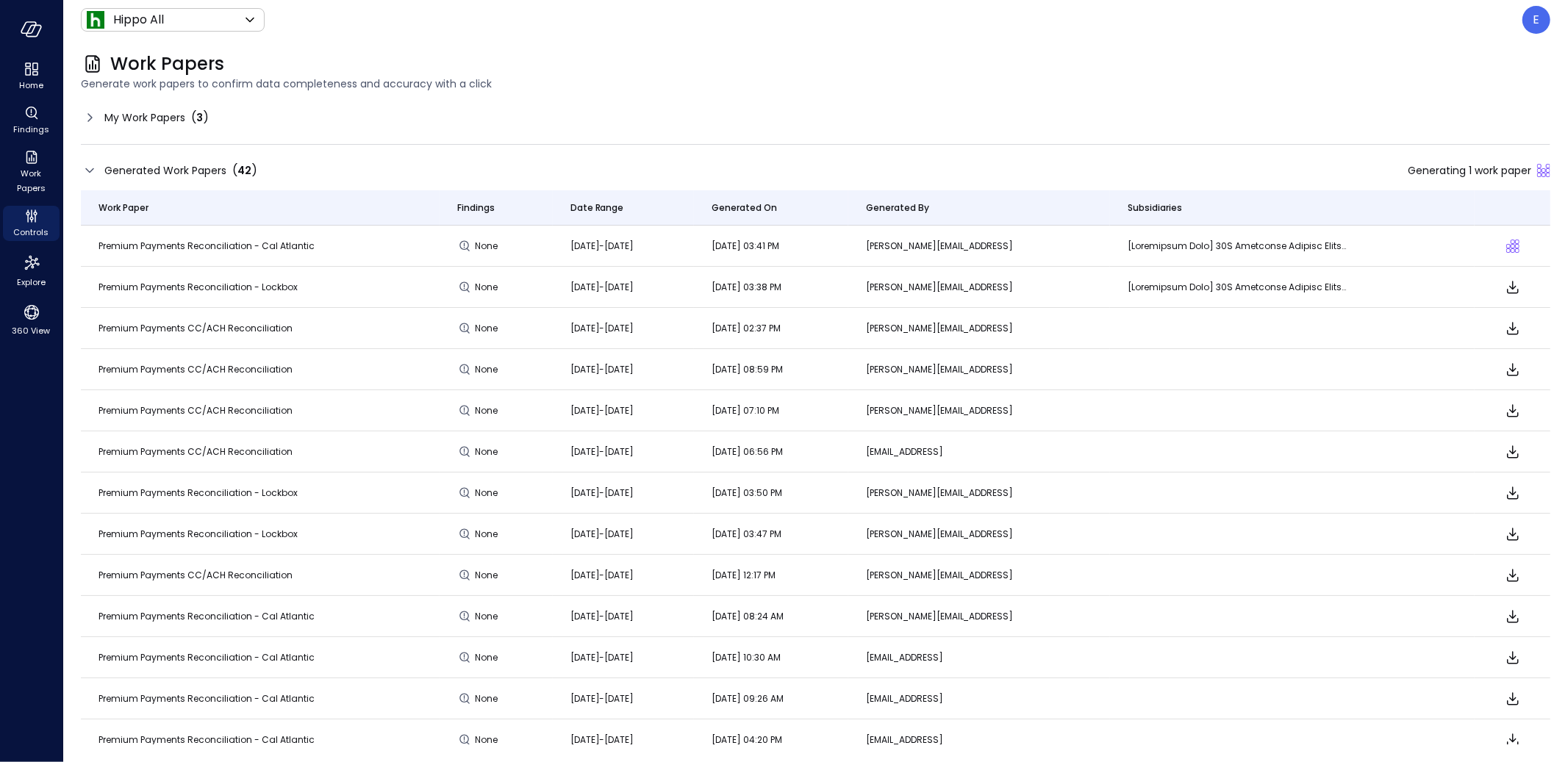
click at [85, 116] on icon at bounding box center [89, 117] width 18 height 18
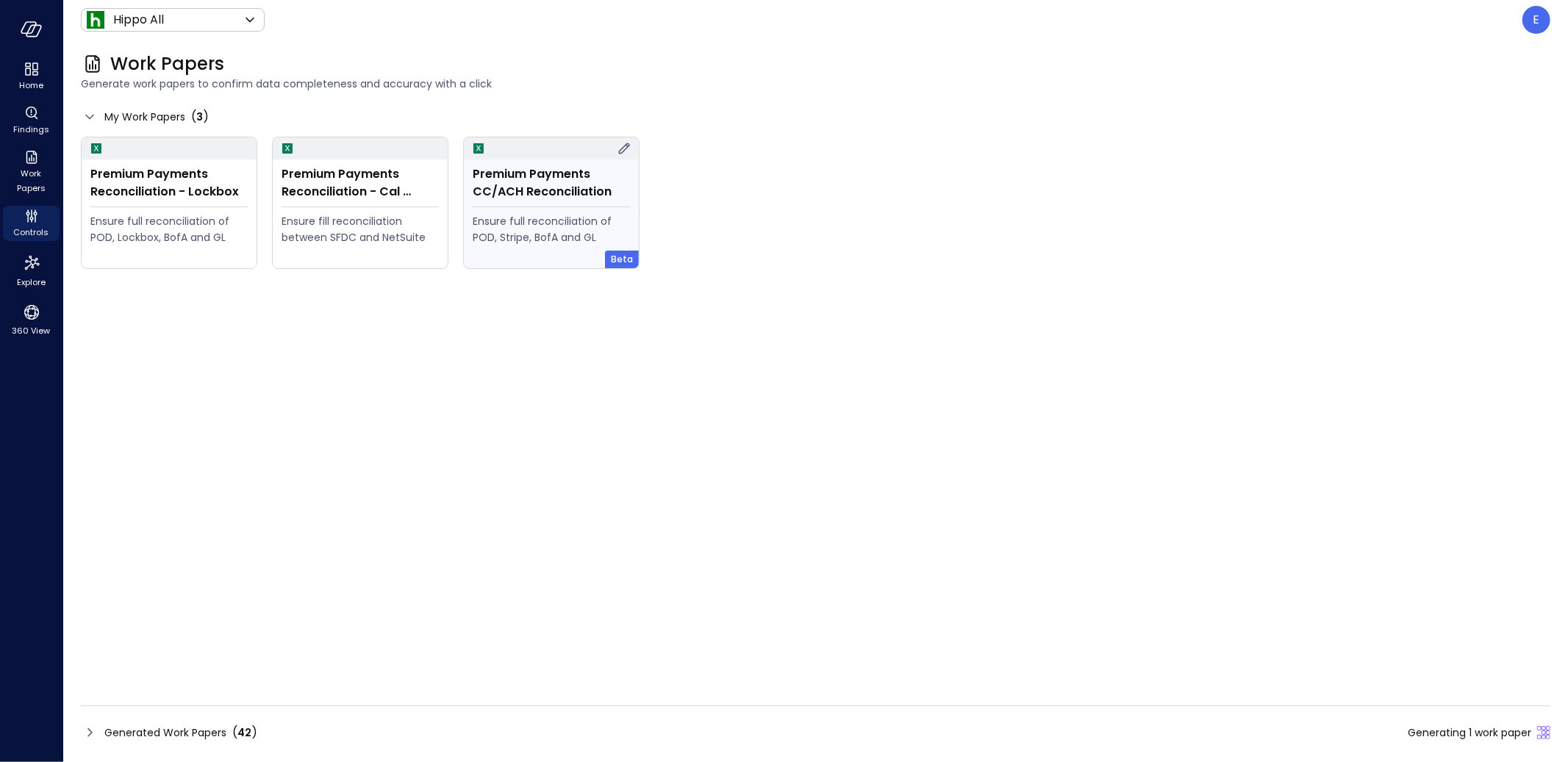
click at [533, 191] on div "Premium Payments CC/ACH Reconciliation" at bounding box center [551, 183] width 157 height 35
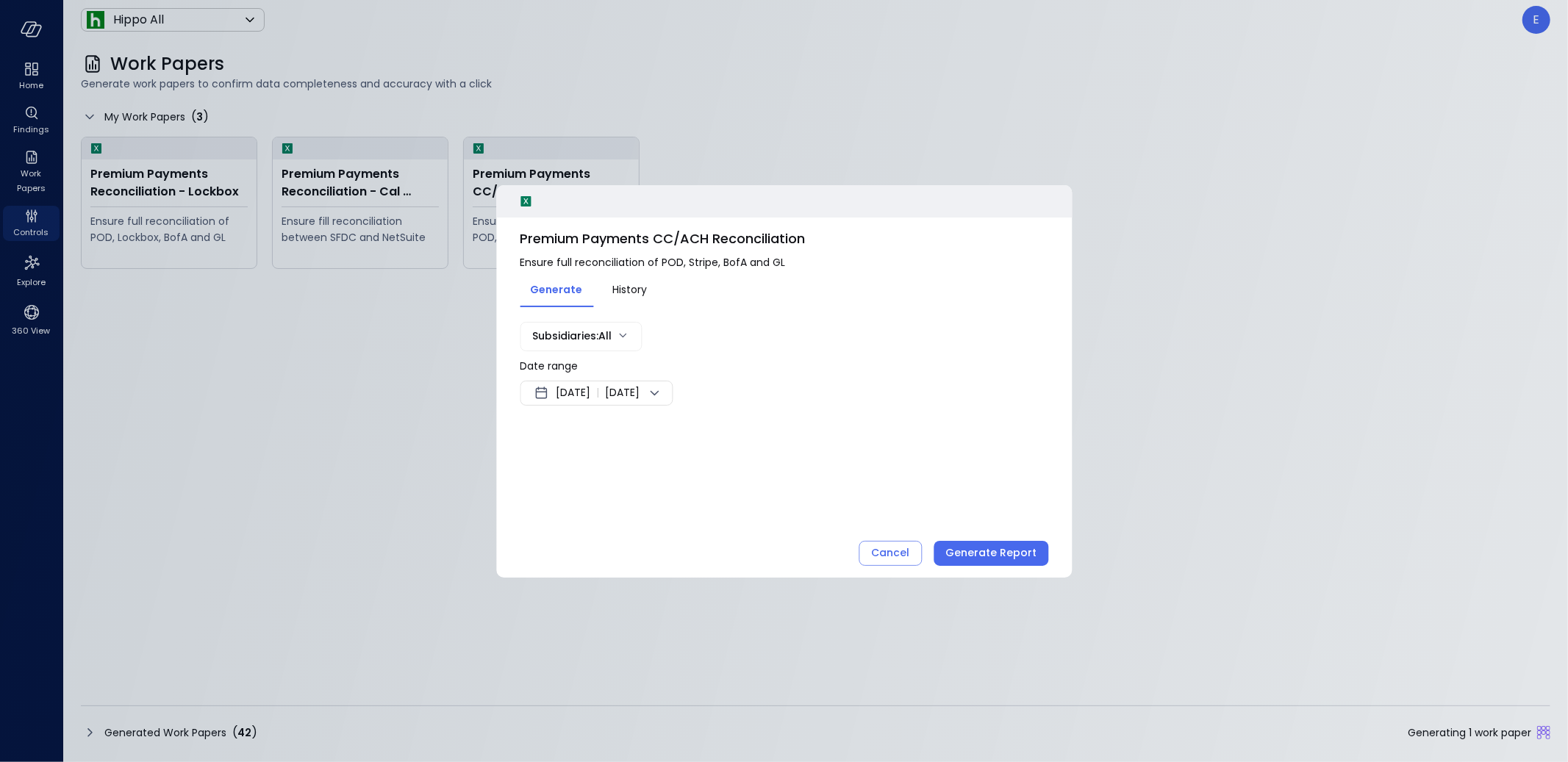
click at [590, 398] on span "Sep 4, 2025" at bounding box center [572, 393] width 34 height 18
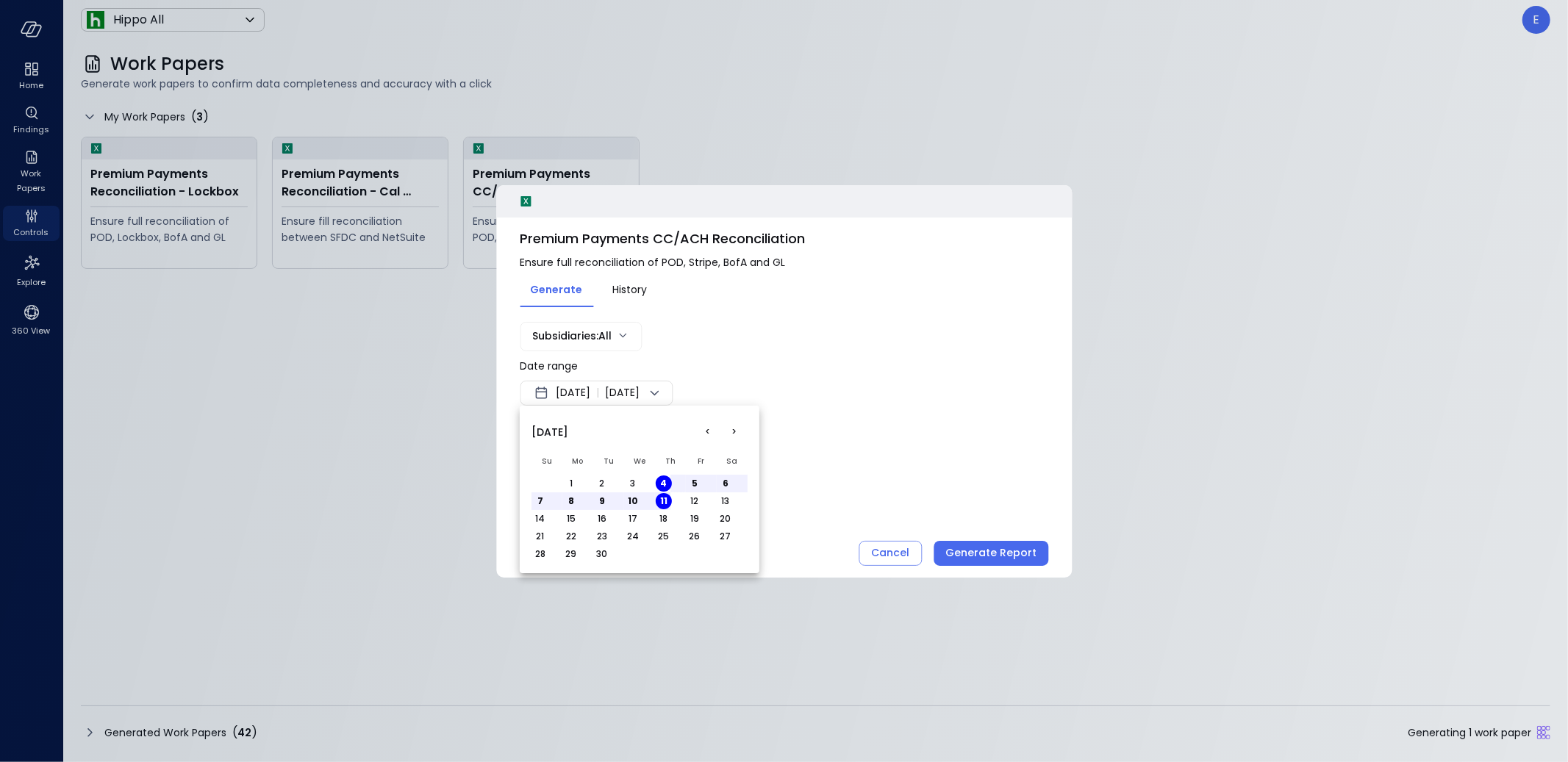
click at [709, 432] on button "<" at bounding box center [707, 432] width 26 height 26
click at [600, 480] on button "1" at bounding box center [602, 484] width 16 height 16
click at [662, 555] on button "31" at bounding box center [663, 554] width 16 height 16
click at [877, 478] on div at bounding box center [784, 381] width 1568 height 762
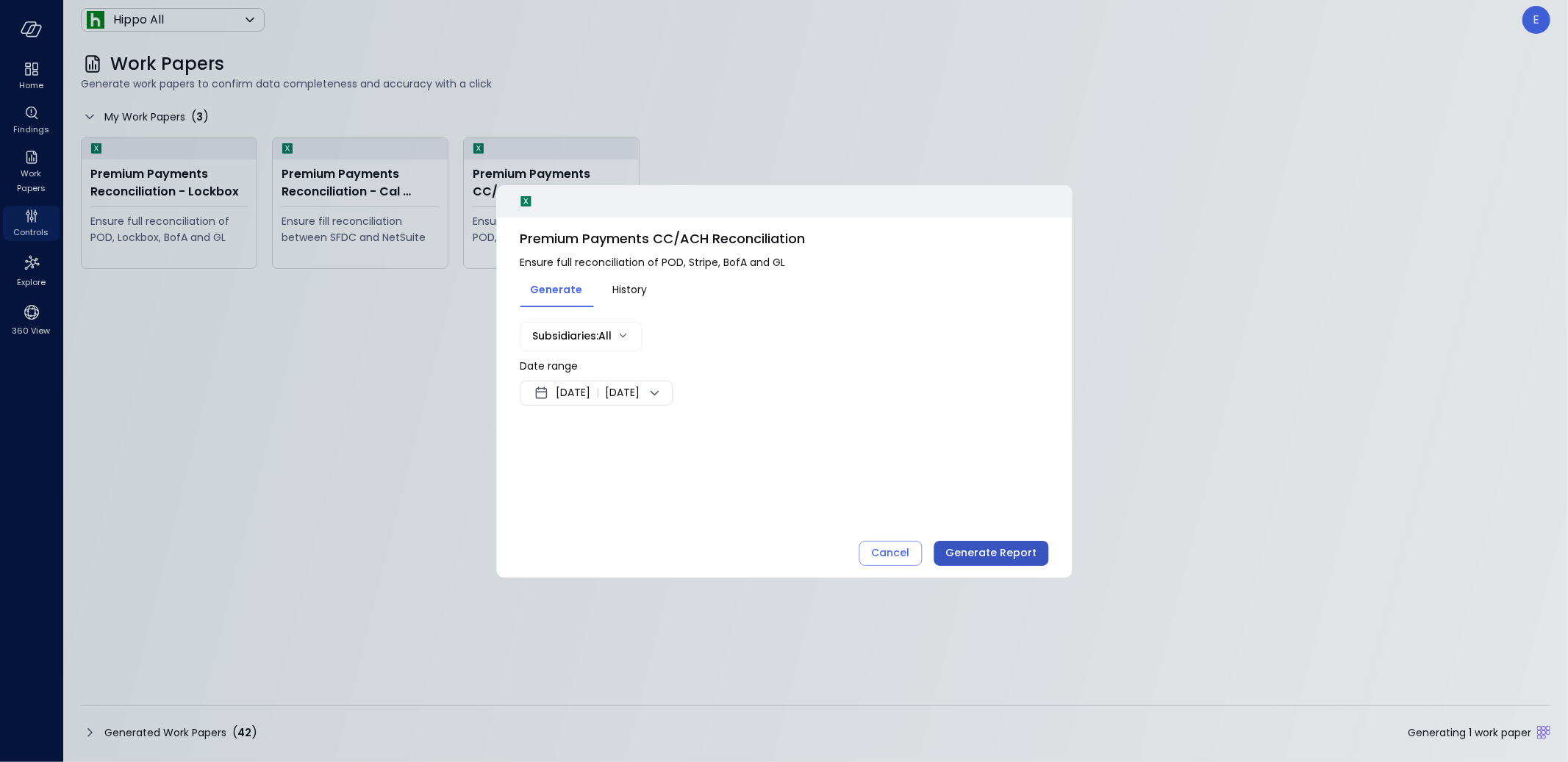
click at [983, 549] on div "Generate Report" at bounding box center [991, 552] width 91 height 18
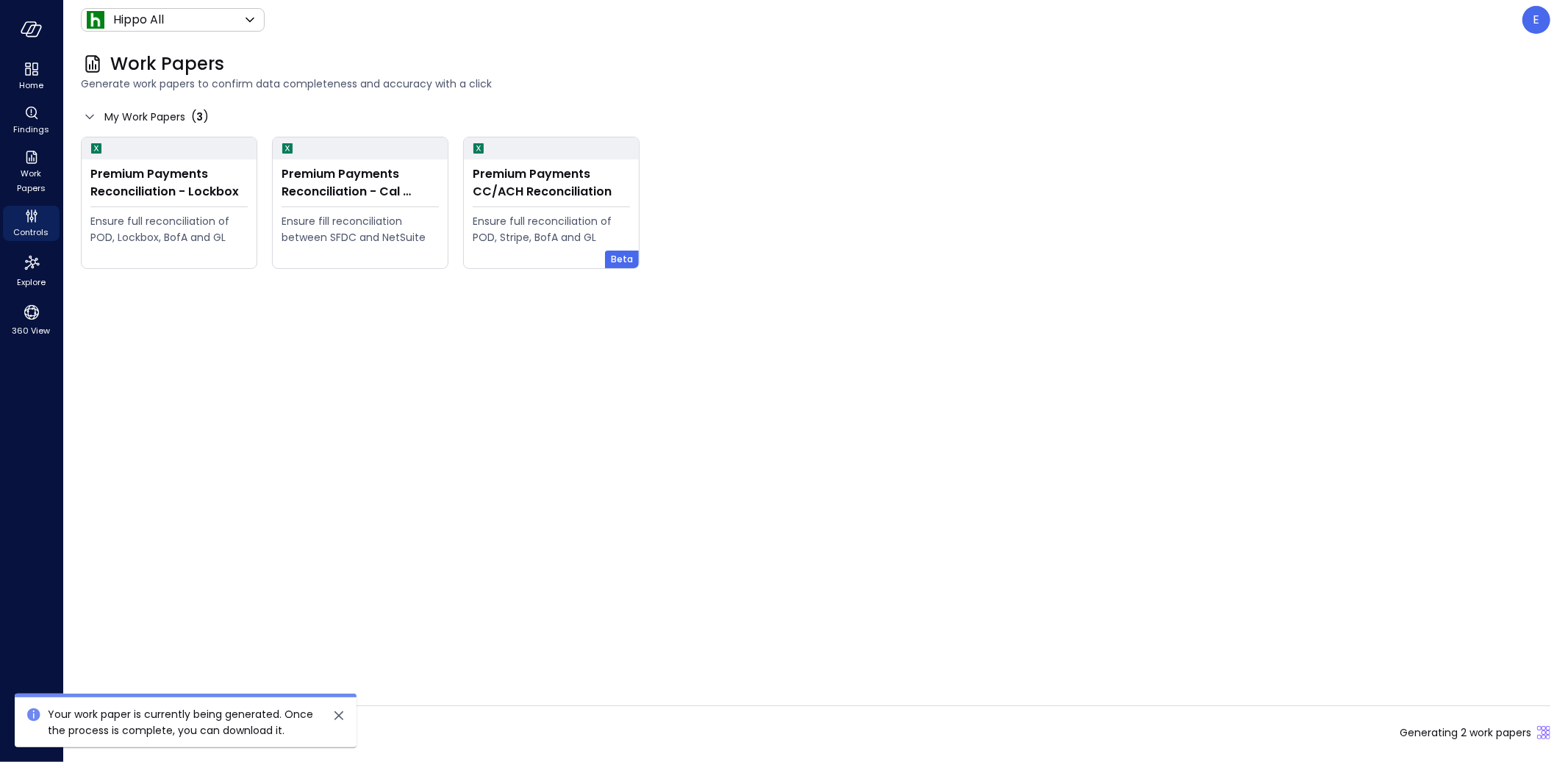
click at [335, 716] on icon "close" at bounding box center [339, 716] width 18 height 18
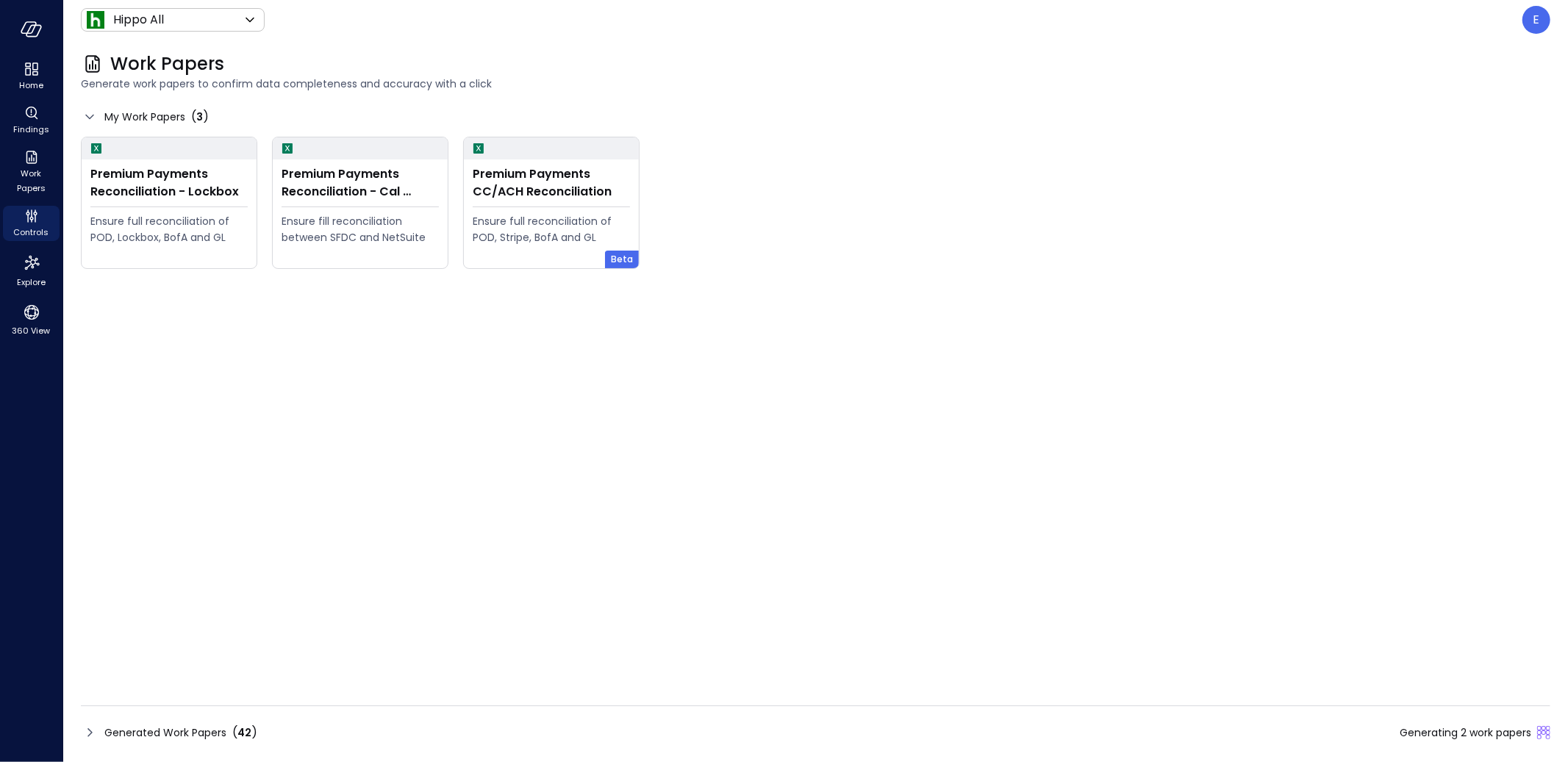
click at [195, 726] on span "Generated Work Papers" at bounding box center [165, 732] width 122 height 16
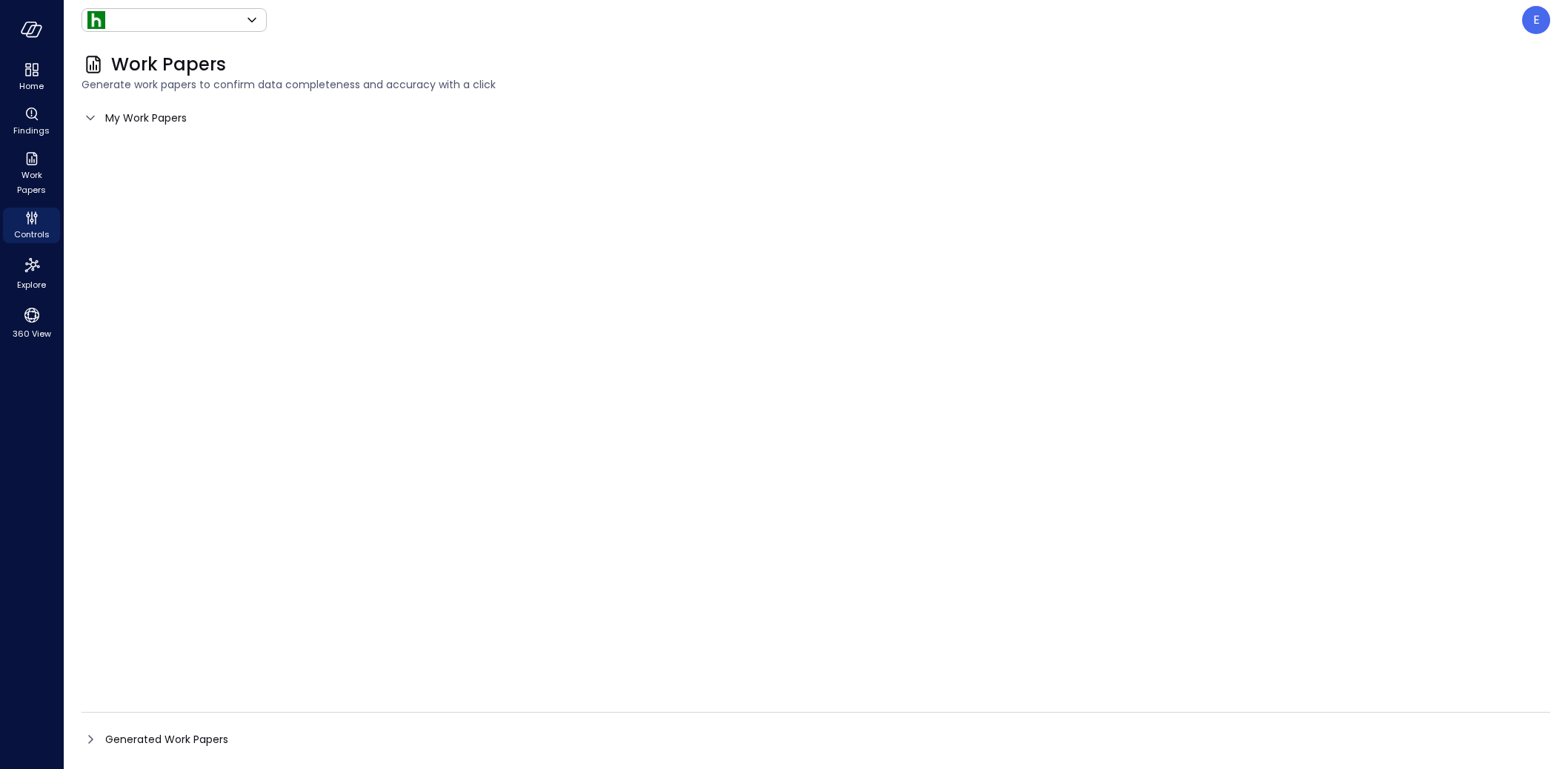
type input "*******"
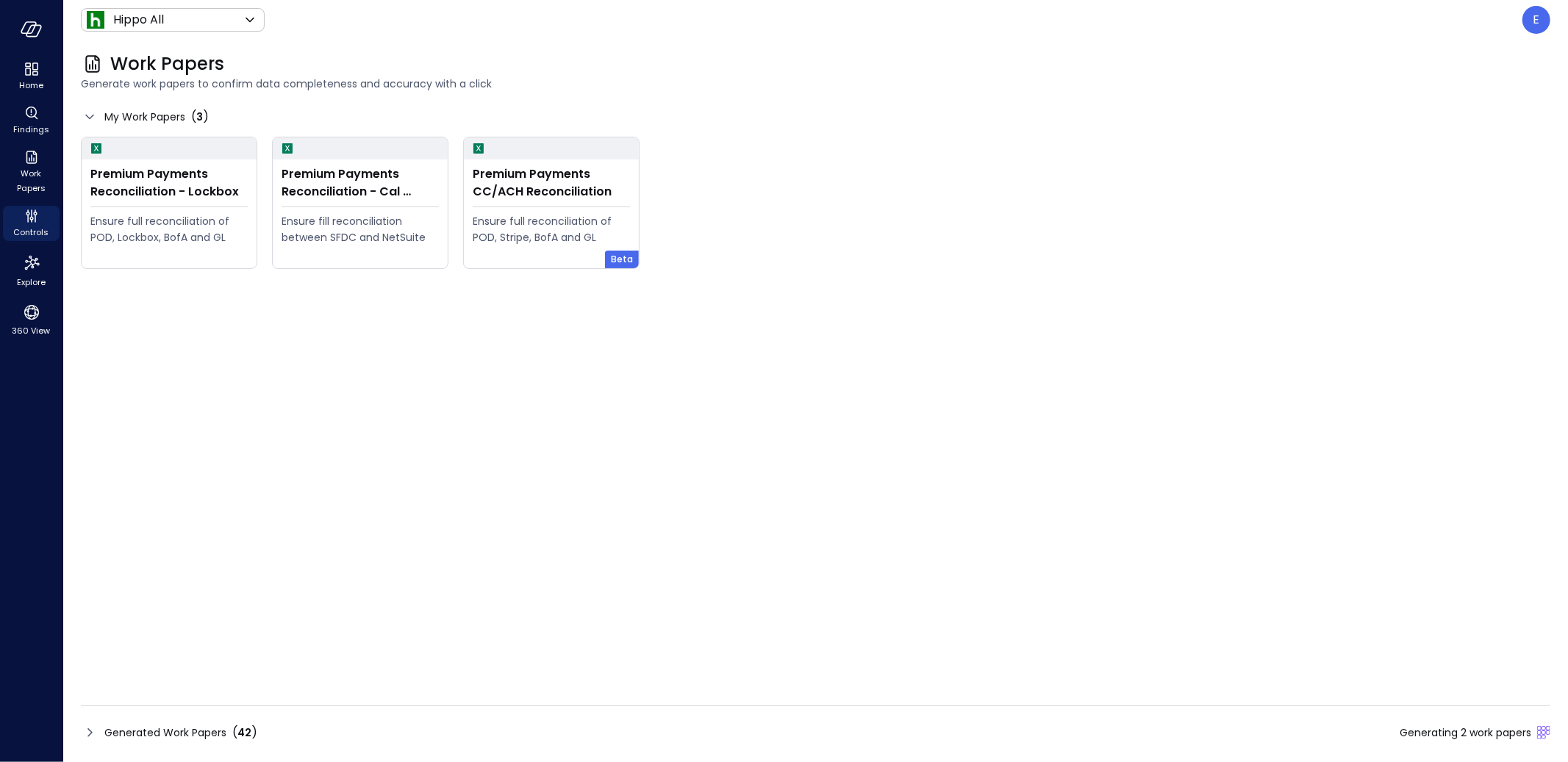
click at [171, 733] on span "Generated Work Papers" at bounding box center [165, 732] width 122 height 16
click at [132, 729] on span "Generated Work Papers" at bounding box center [165, 732] width 122 height 16
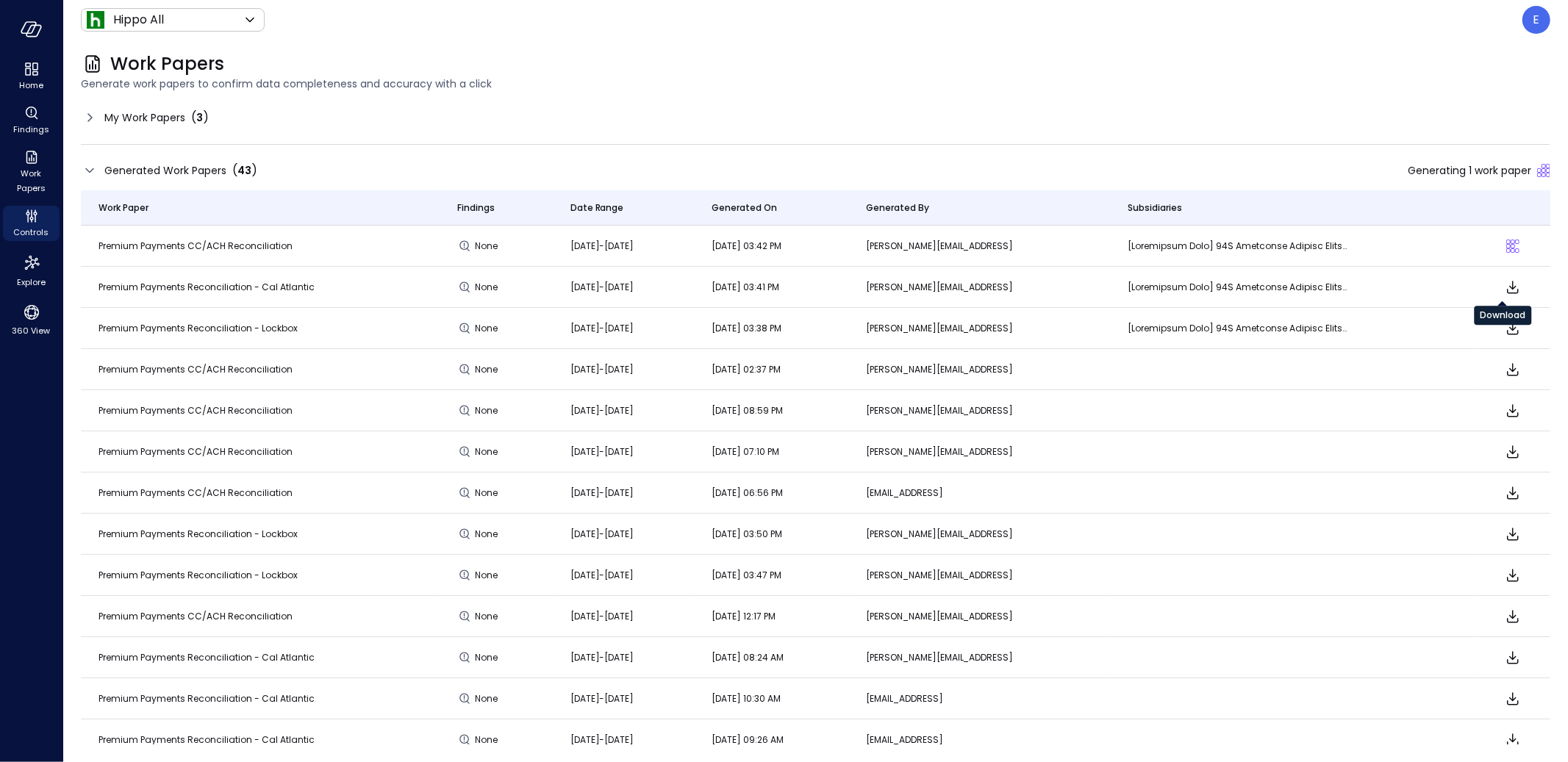
click at [1504, 286] on icon "Download" at bounding box center [1513, 287] width 18 height 18
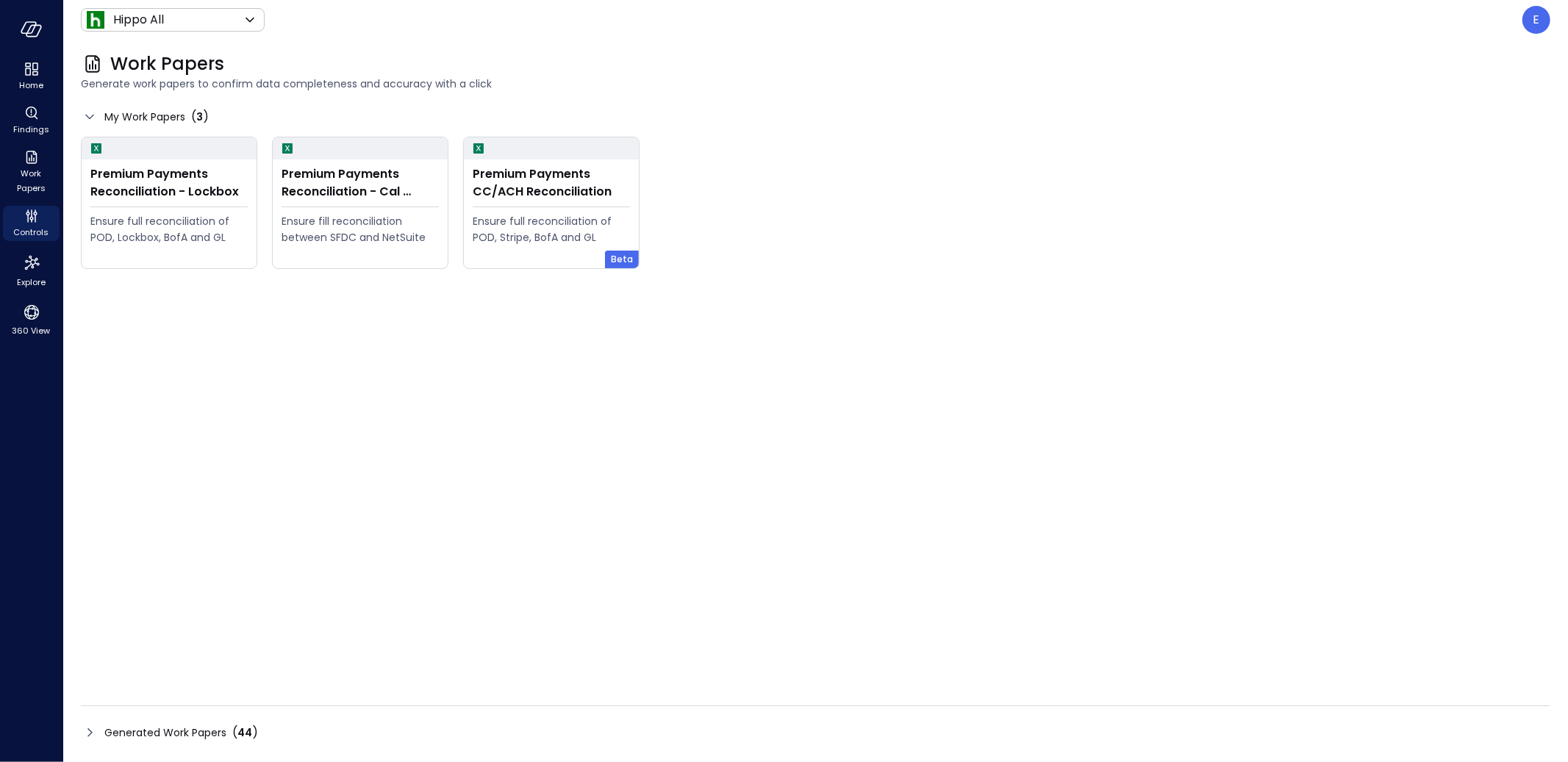
click at [152, 734] on span "Generated Work Papers" at bounding box center [165, 732] width 122 height 16
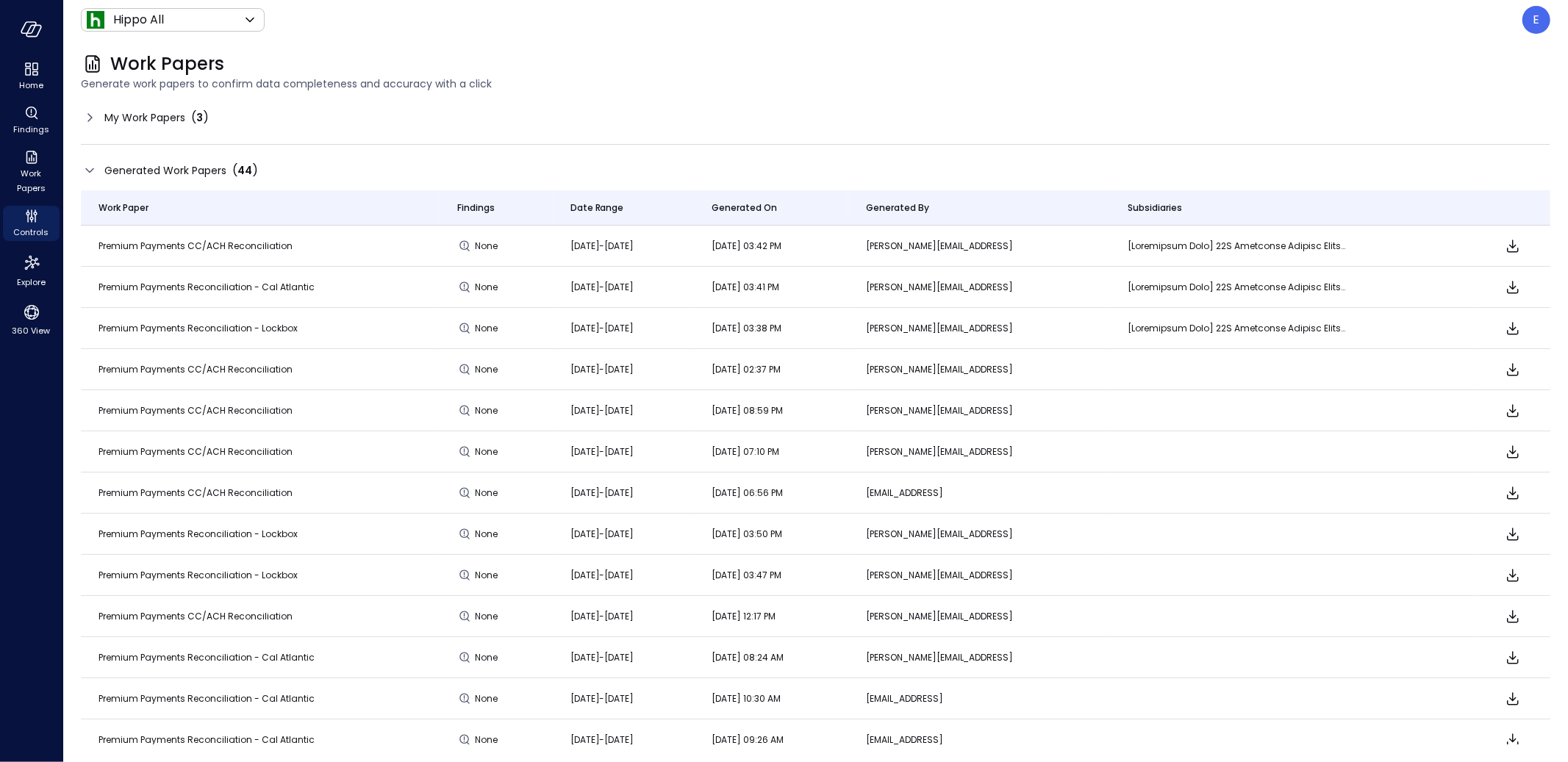
click at [132, 121] on span "My Work Papers" at bounding box center [145, 117] width 81 height 16
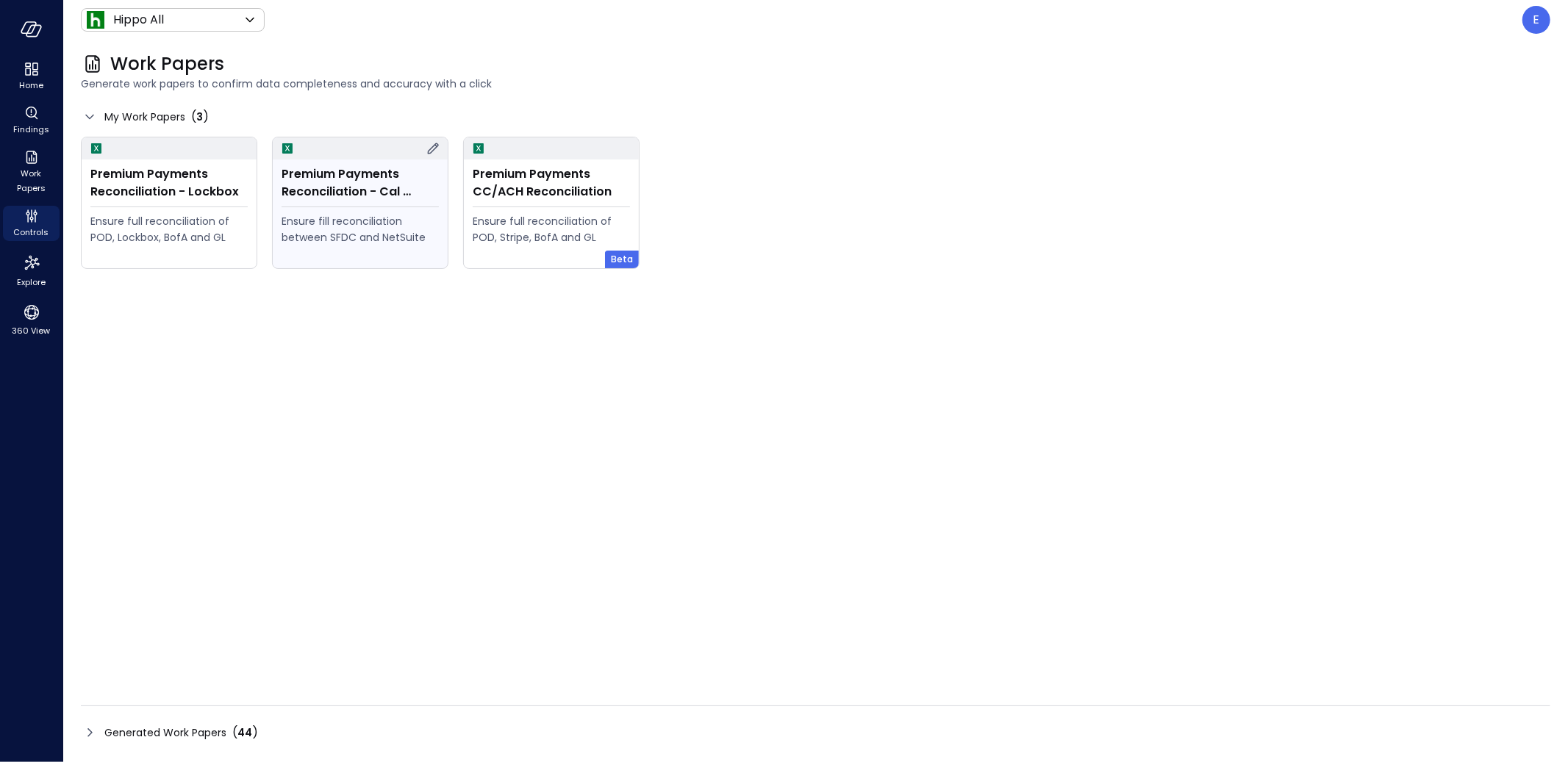
click at [379, 201] on div "Premium Payments Reconciliation - Cal Atlantic Ensure fill reconciliation betwe…" at bounding box center [360, 214] width 175 height 109
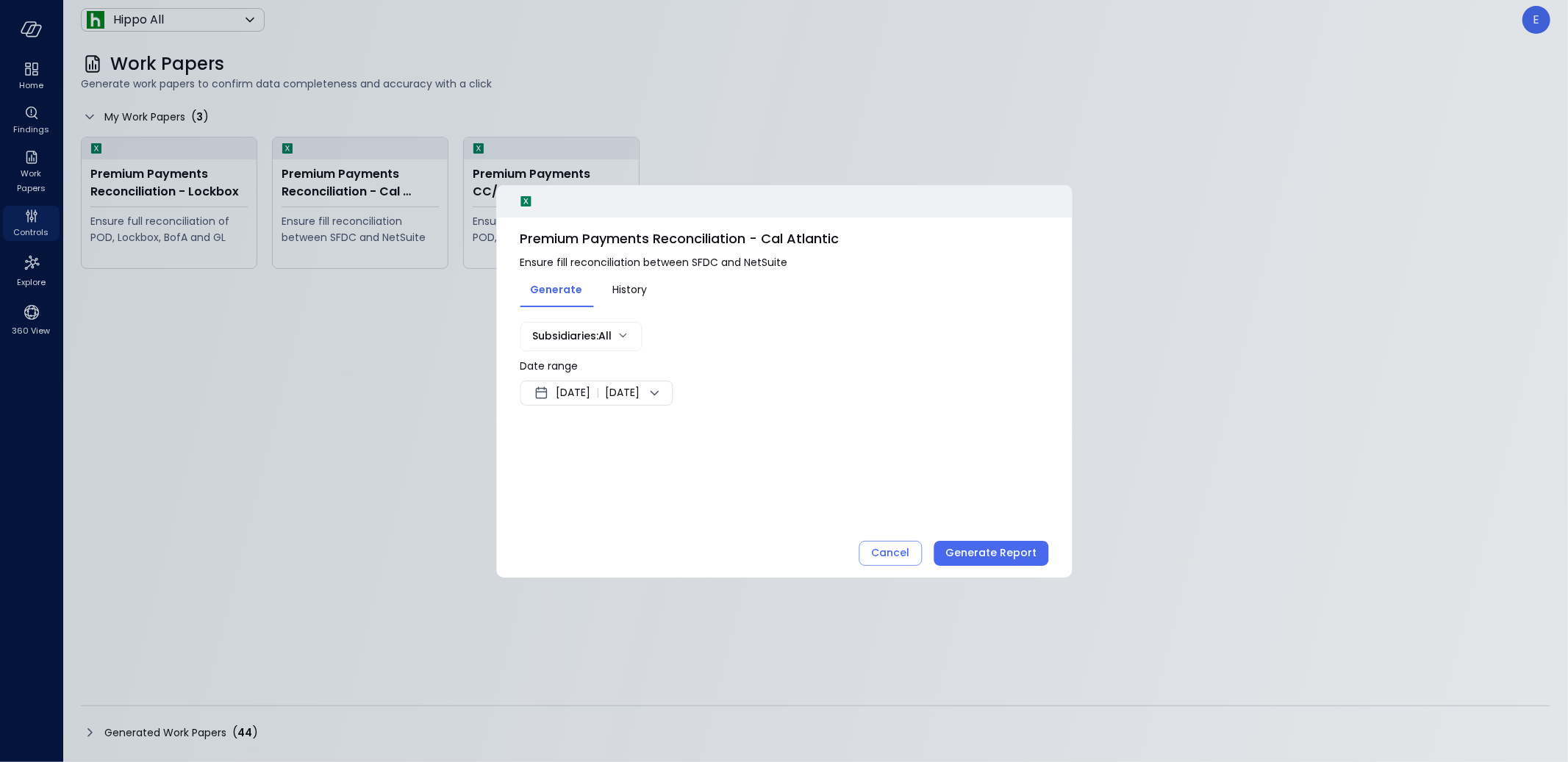
click at [586, 393] on span "Sep 4, 2025" at bounding box center [572, 393] width 34 height 18
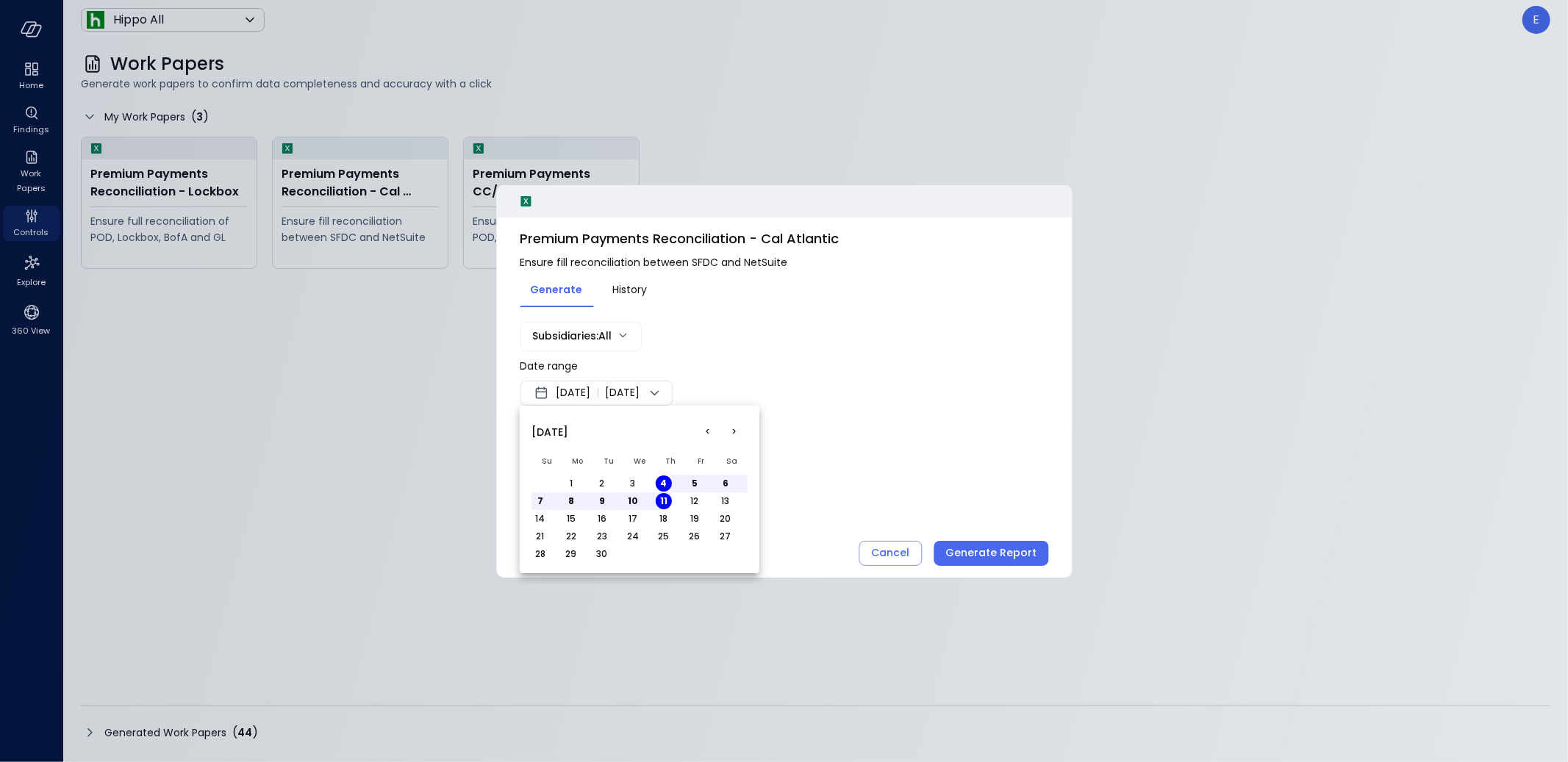
click at [706, 431] on button "<" at bounding box center [707, 432] width 26 height 26
click at [604, 482] on button "1" at bounding box center [602, 484] width 16 height 16
click at [671, 551] on td "31" at bounding box center [670, 554] width 31 height 18
click at [664, 552] on button "31" at bounding box center [663, 554] width 16 height 16
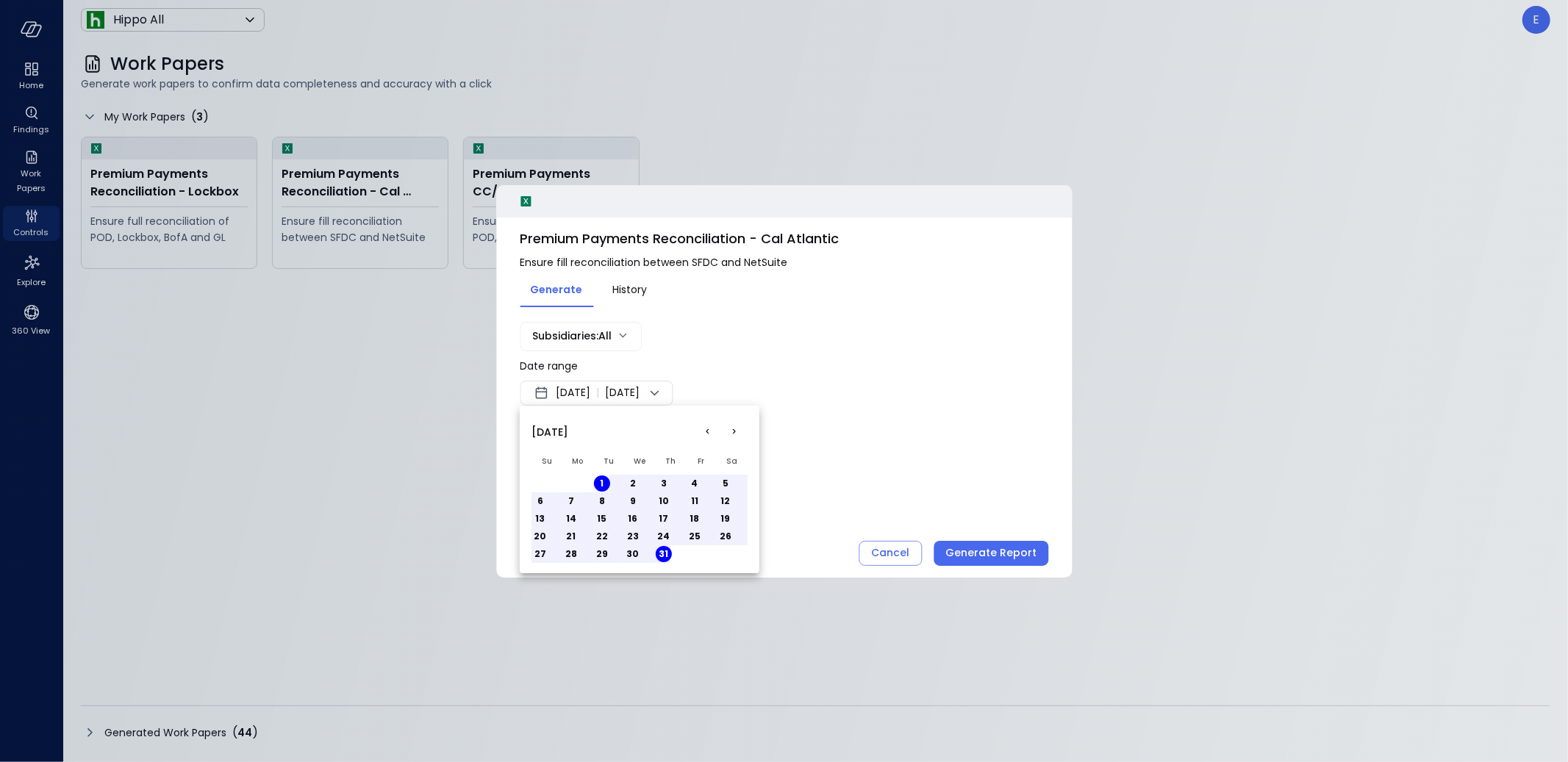
drag, startPoint x: 893, startPoint y: 475, endPoint x: 901, endPoint y: 483, distance: 11.3
click at [893, 475] on div at bounding box center [784, 381] width 1568 height 762
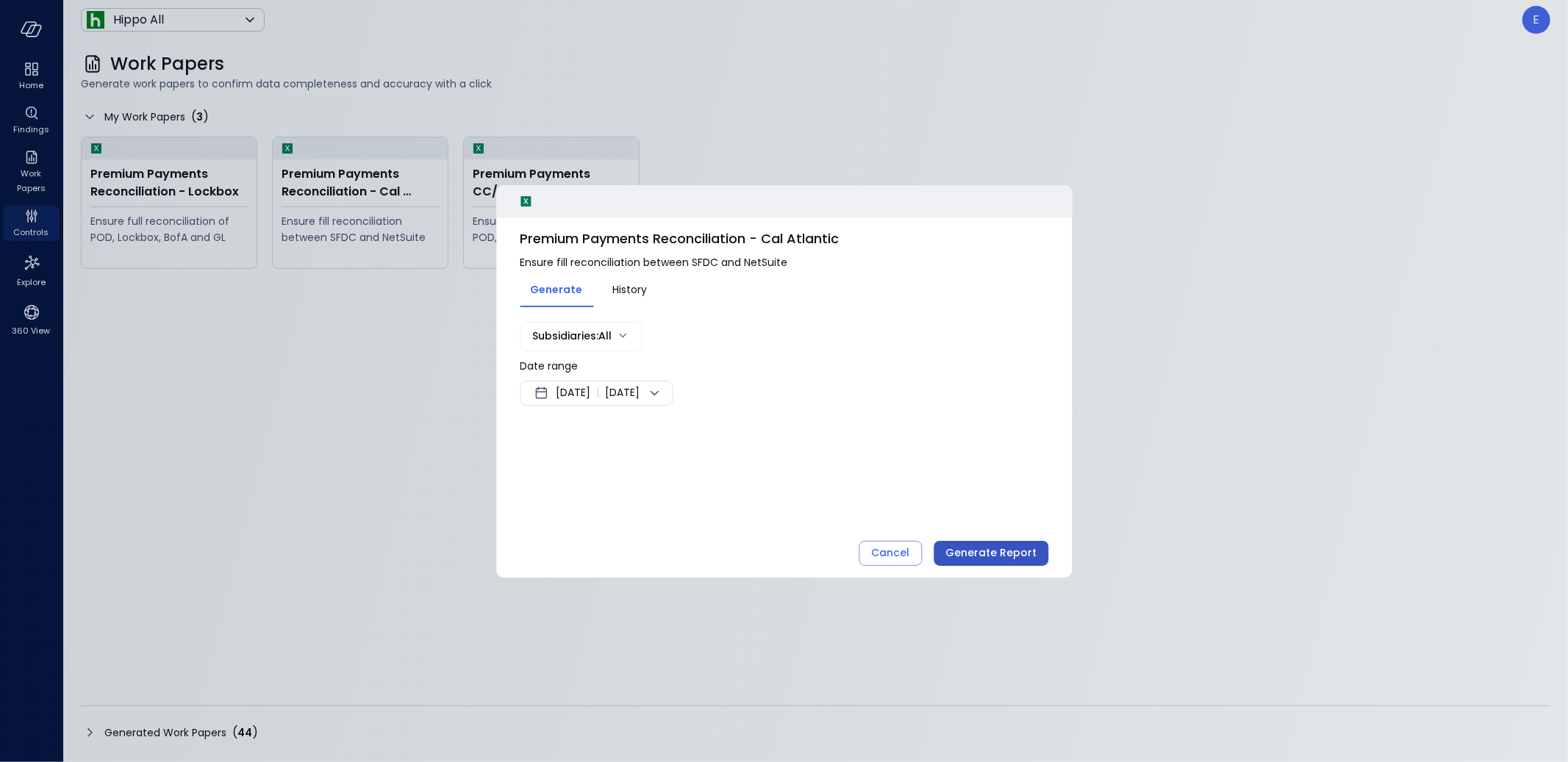
click at [993, 551] on div "Generate Report" at bounding box center [991, 552] width 91 height 18
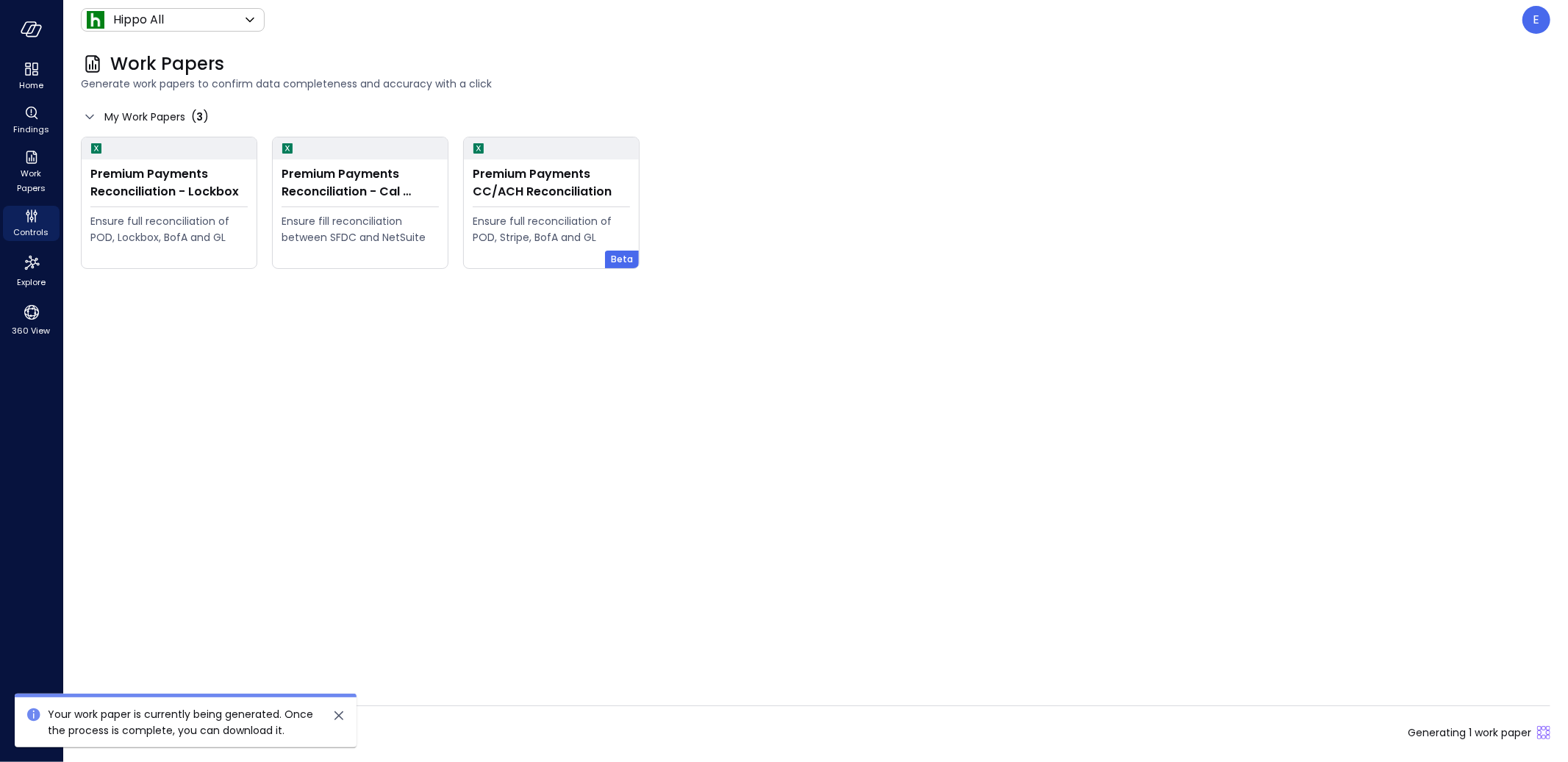
click at [587, 737] on div "Generated Work Papers ( 44 ) Generating 1 work paper" at bounding box center [815, 732] width 1469 height 23
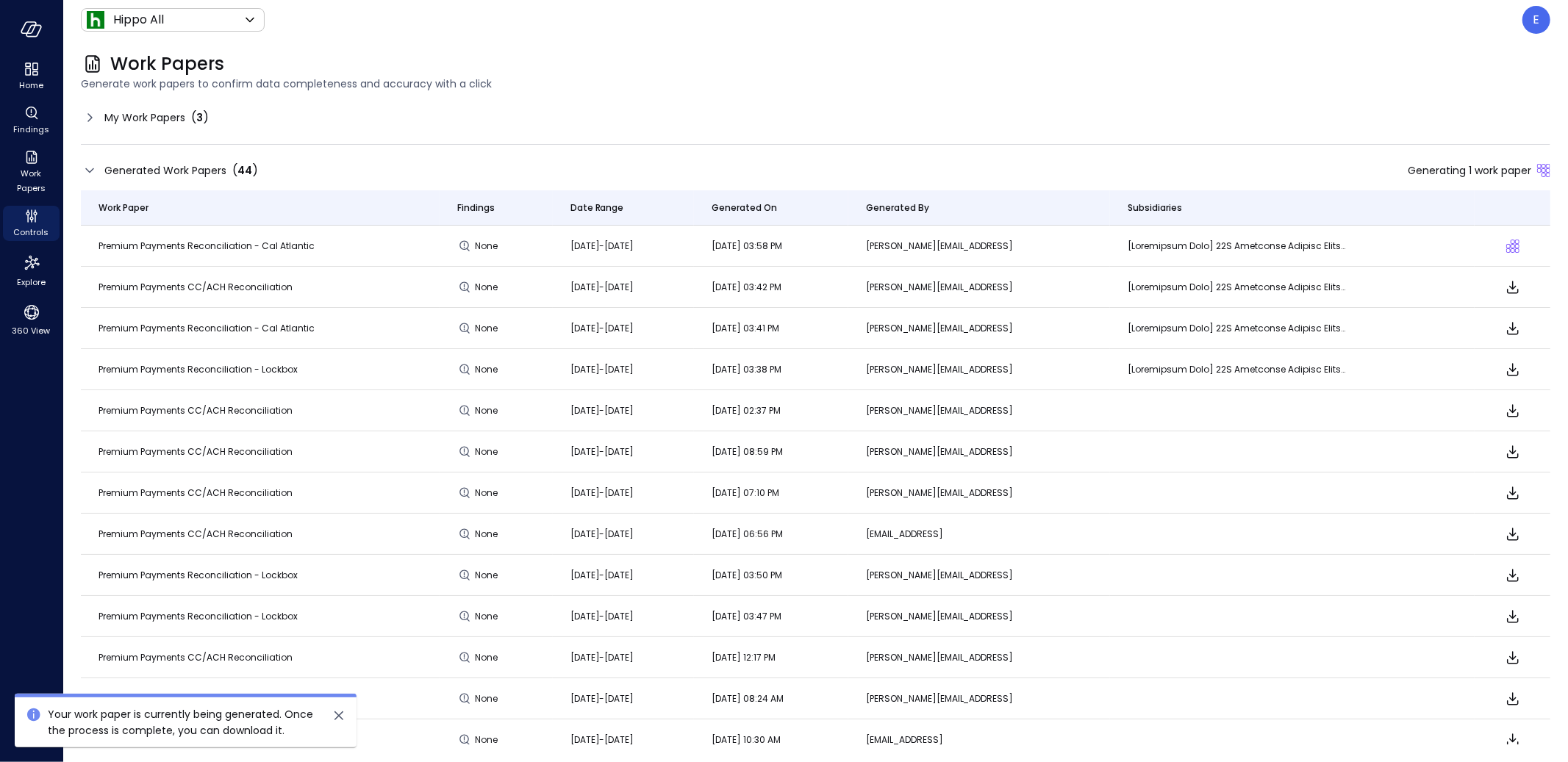
click at [1507, 290] on icon "Download" at bounding box center [1512, 287] width 12 height 13
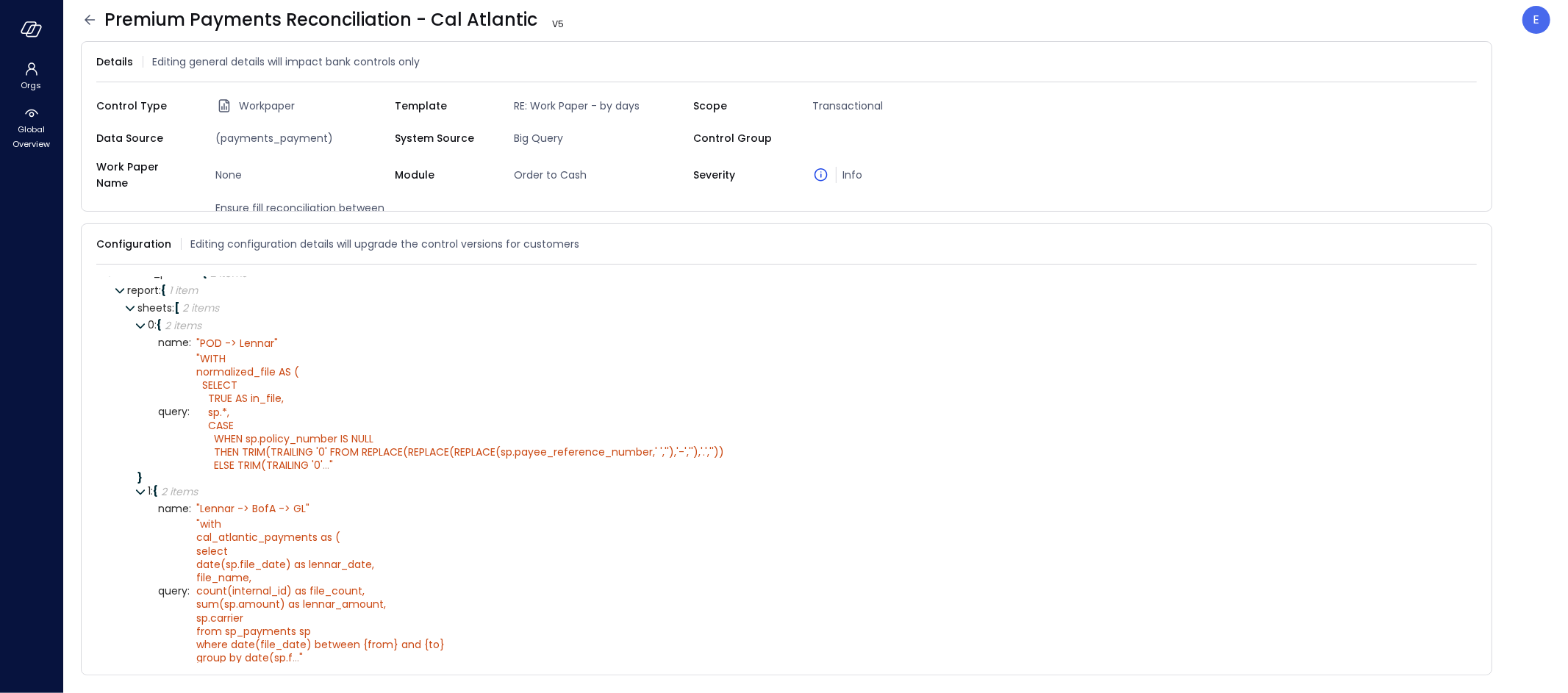
scroll to position [85, 0]
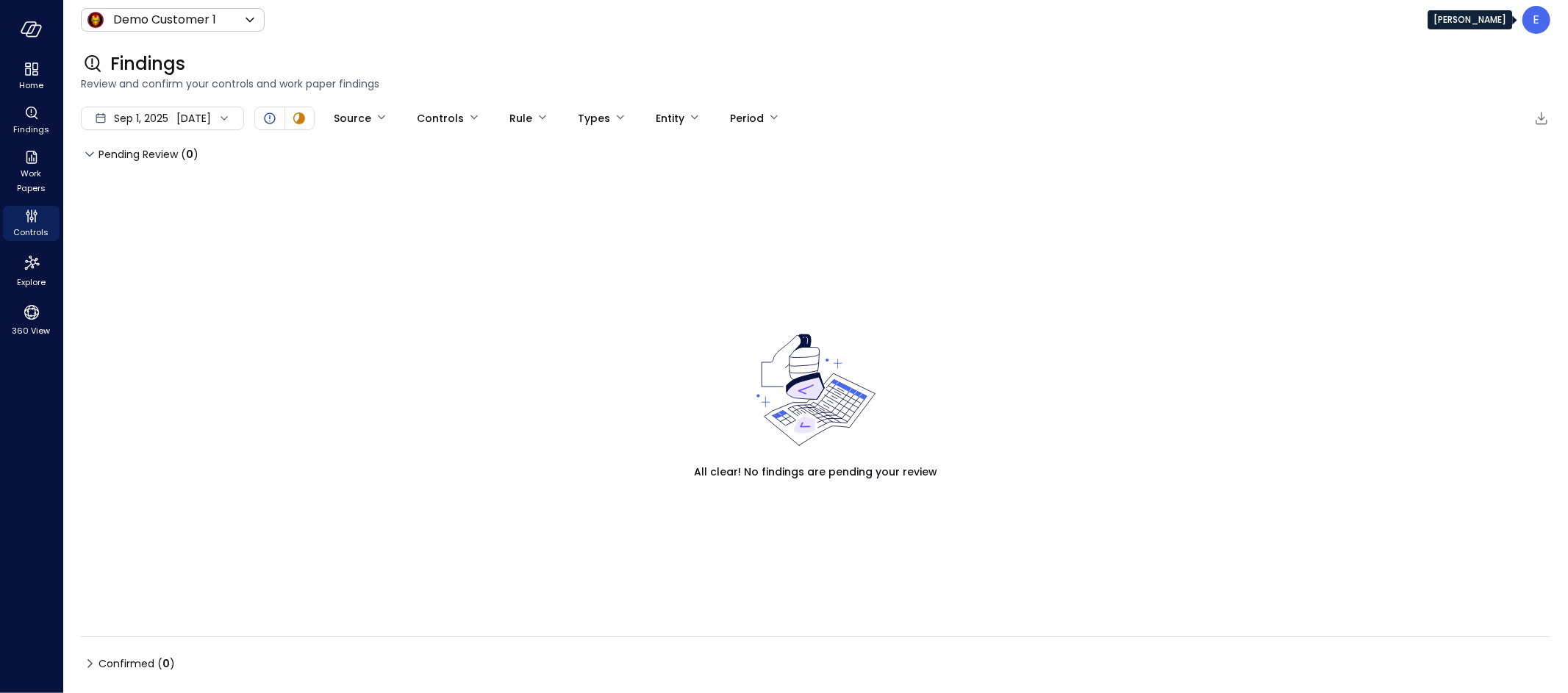
click at [1541, 14] on div "E" at bounding box center [1536, 19] width 28 height 28
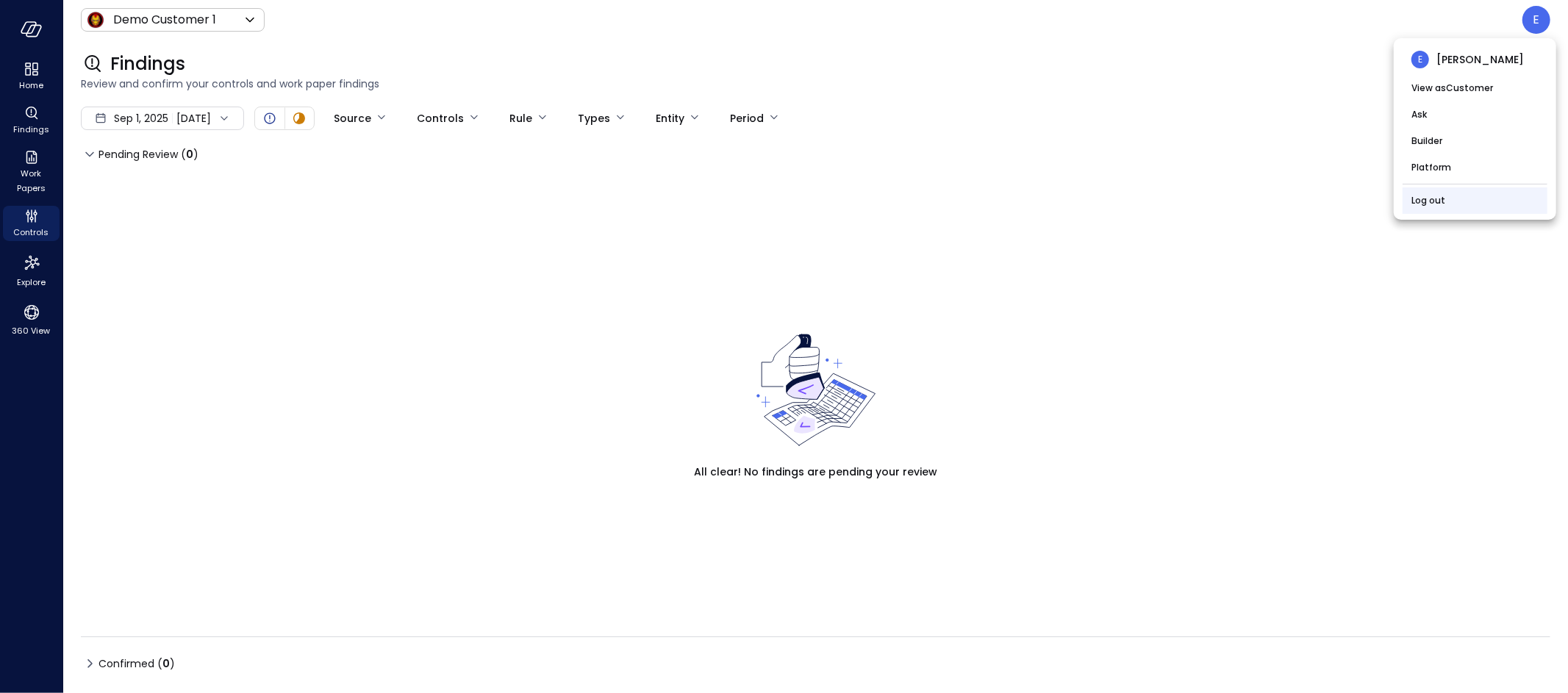
click at [1448, 201] on li "Log out" at bounding box center [1475, 200] width 145 height 26
click at [1432, 200] on link "Log out" at bounding box center [1428, 200] width 34 height 14
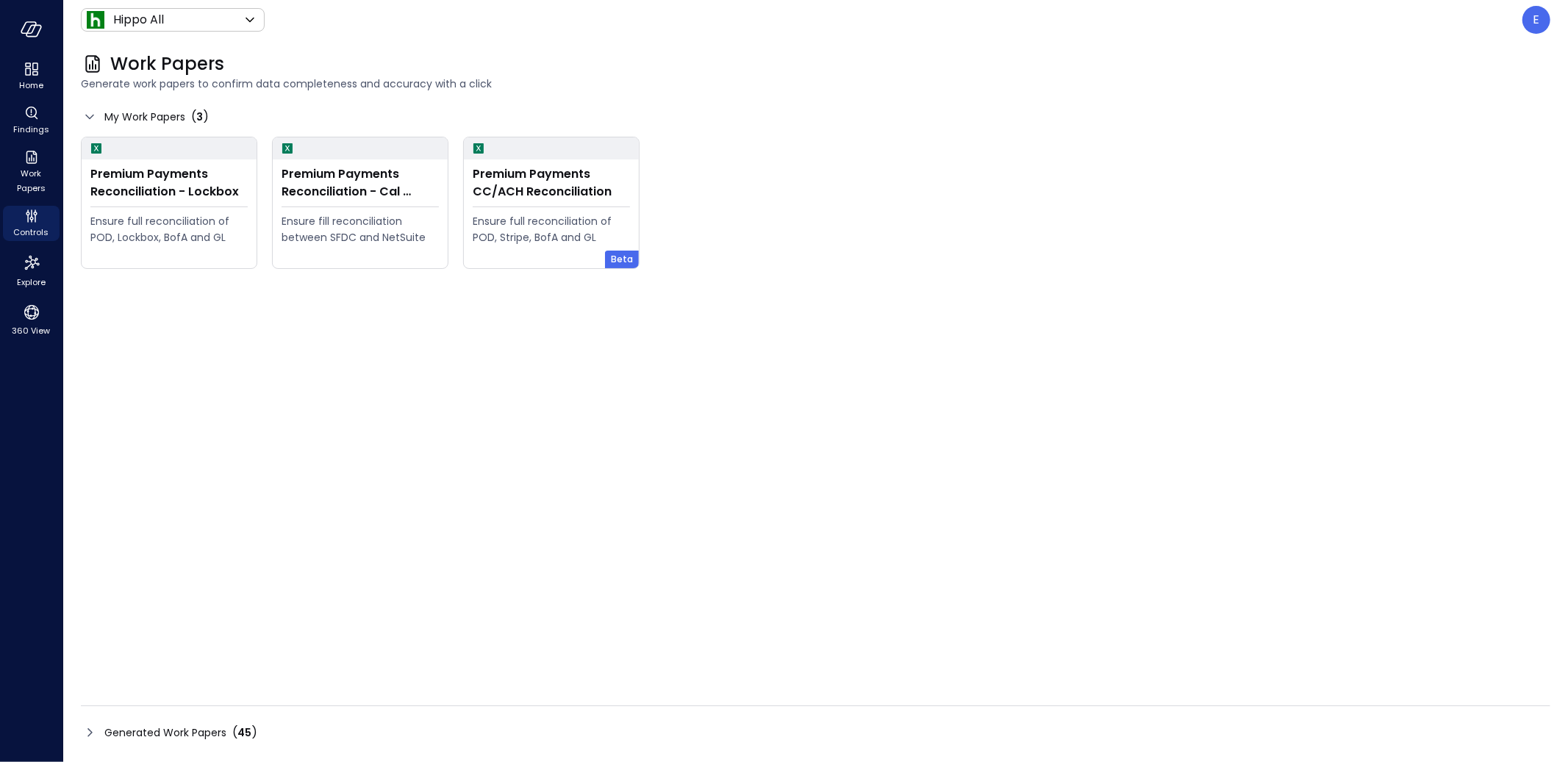
click at [200, 727] on span "Generated Work Papers" at bounding box center [165, 732] width 122 height 16
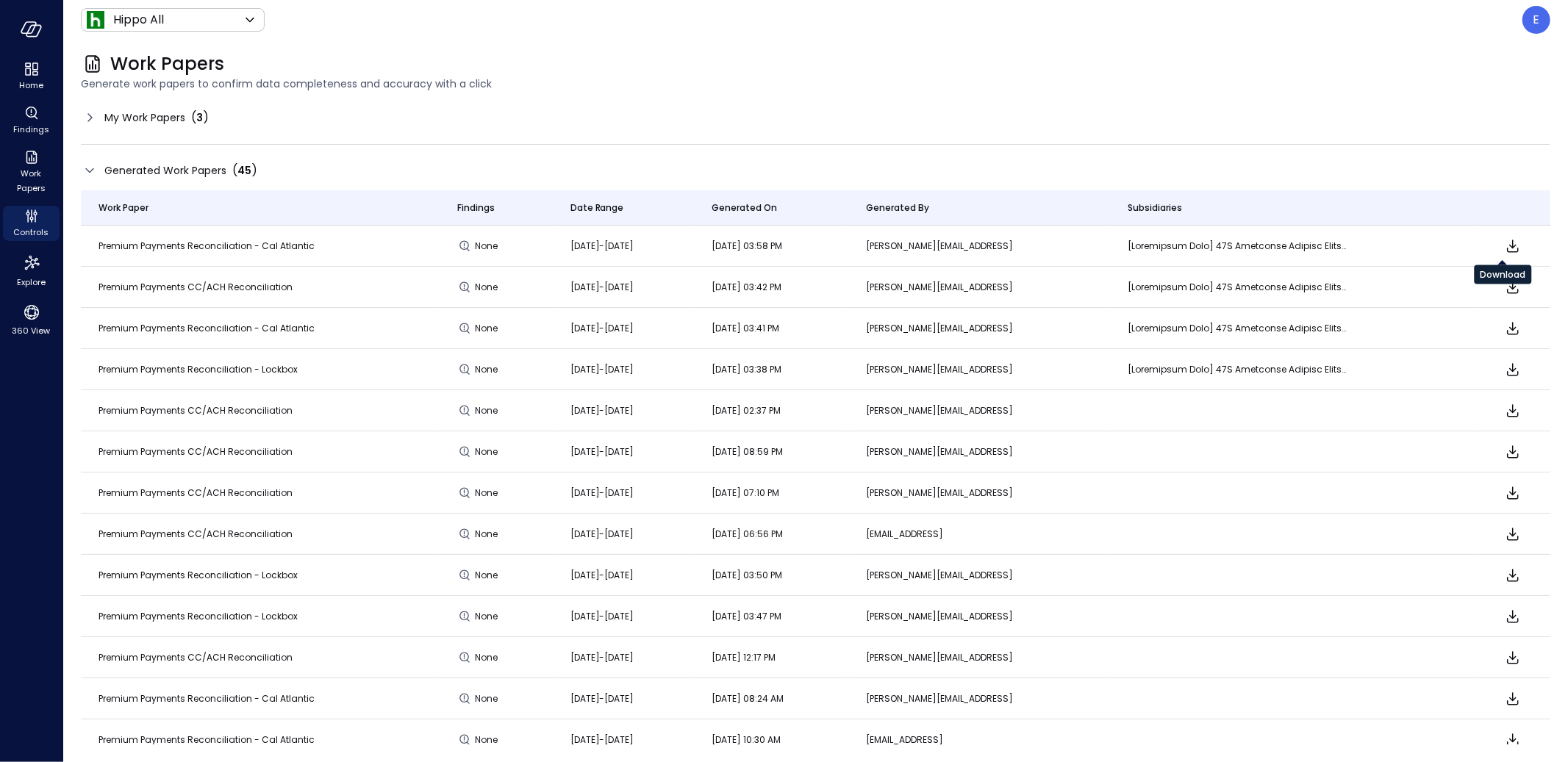
click at [1506, 245] on icon "Download" at bounding box center [1513, 246] width 18 height 18
click at [100, 115] on div "My Work Papers ( 3 )" at bounding box center [145, 117] width 128 height 18
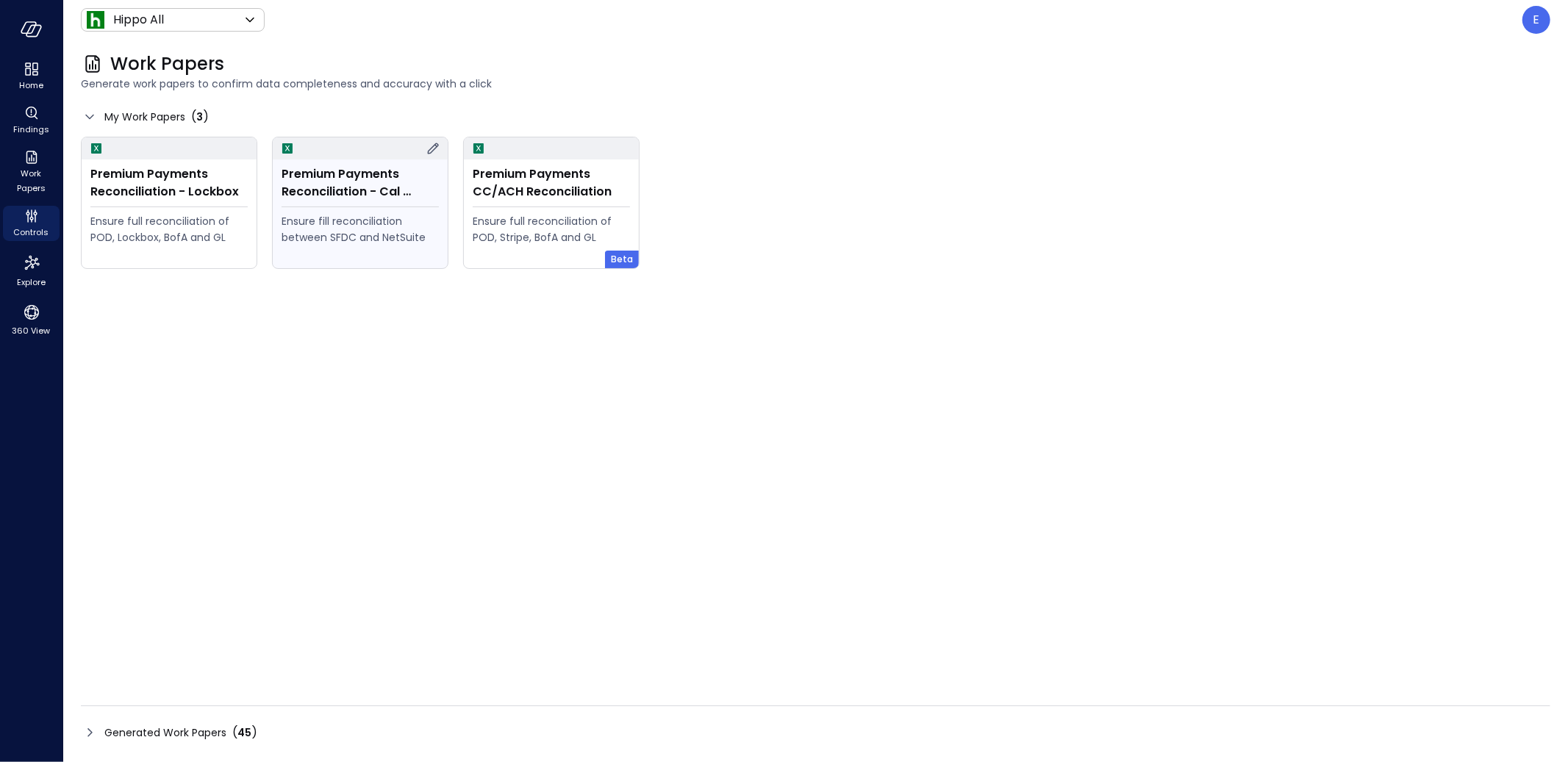
click at [332, 184] on div "Premium Payments Reconciliation - Cal Atlantic" at bounding box center [360, 183] width 157 height 35
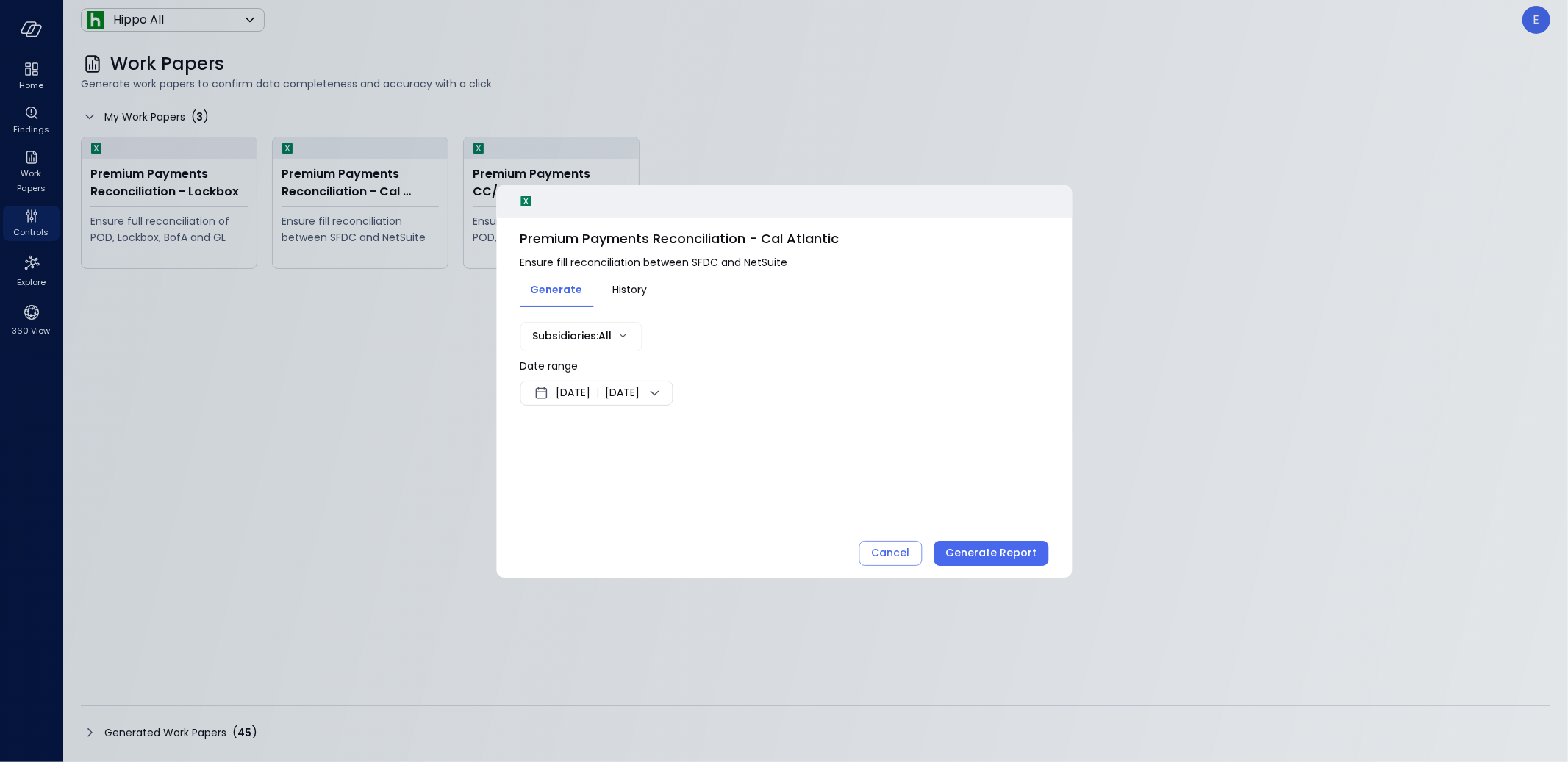
click at [586, 395] on span "Sep 4, 2025" at bounding box center [572, 393] width 34 height 18
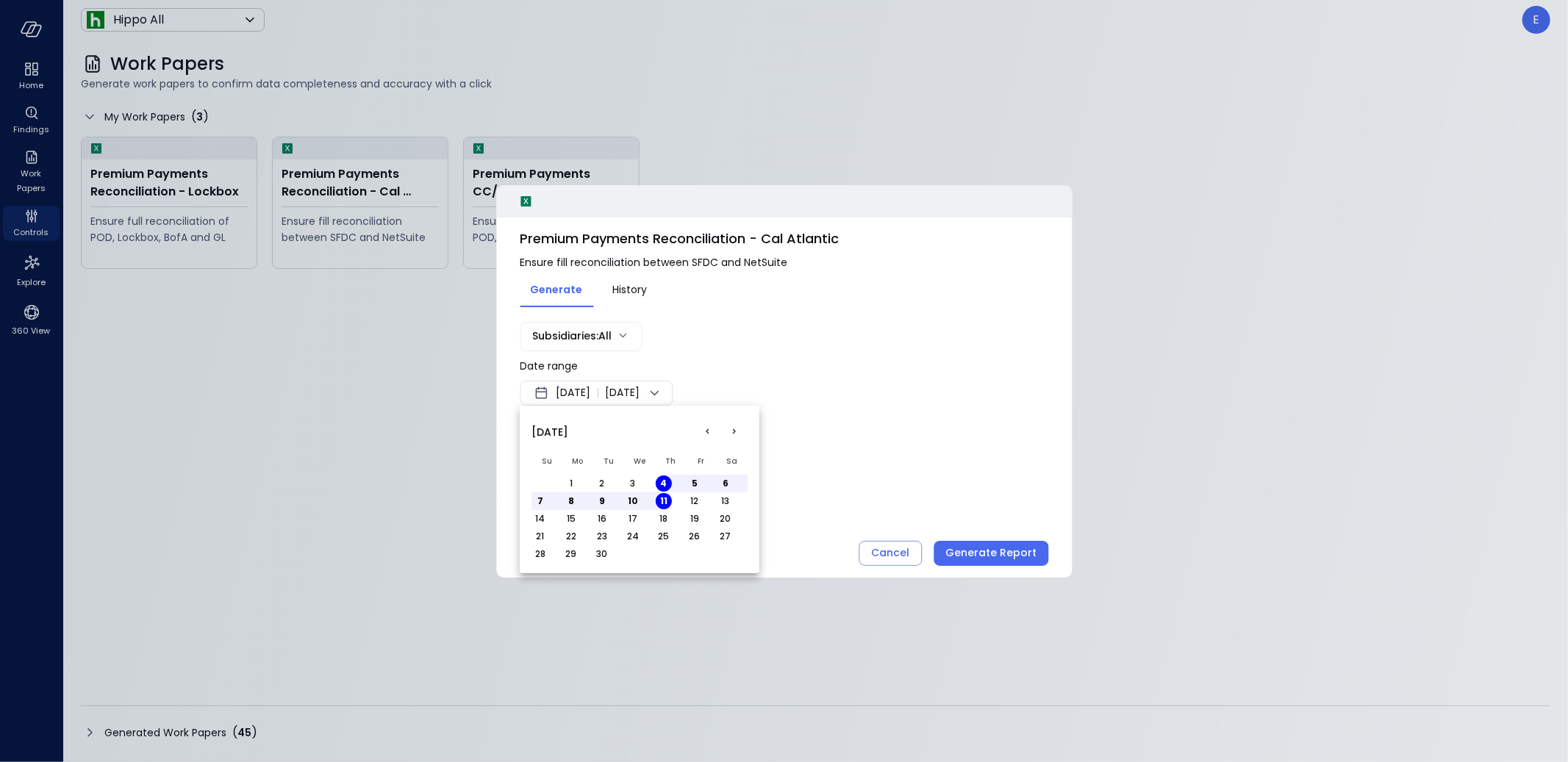
click at [708, 431] on button "<" at bounding box center [707, 432] width 26 height 26
click at [599, 479] on button "1" at bounding box center [602, 484] width 16 height 16
click at [730, 482] on button "5" at bounding box center [726, 484] width 16 height 16
click at [974, 540] on div at bounding box center [784, 381] width 1568 height 762
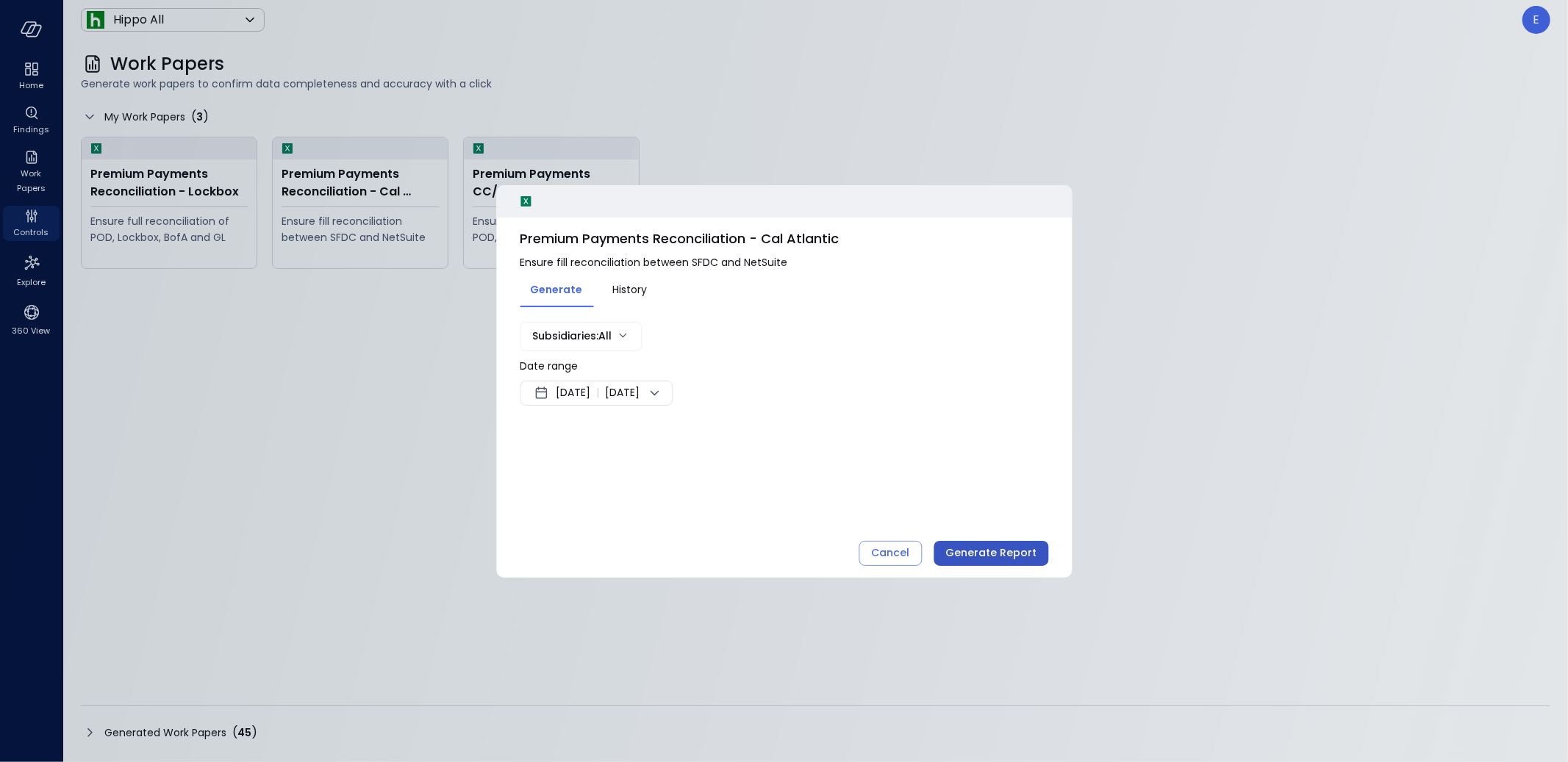
click at [977, 565] on button "Generate Report" at bounding box center [991, 553] width 115 height 25
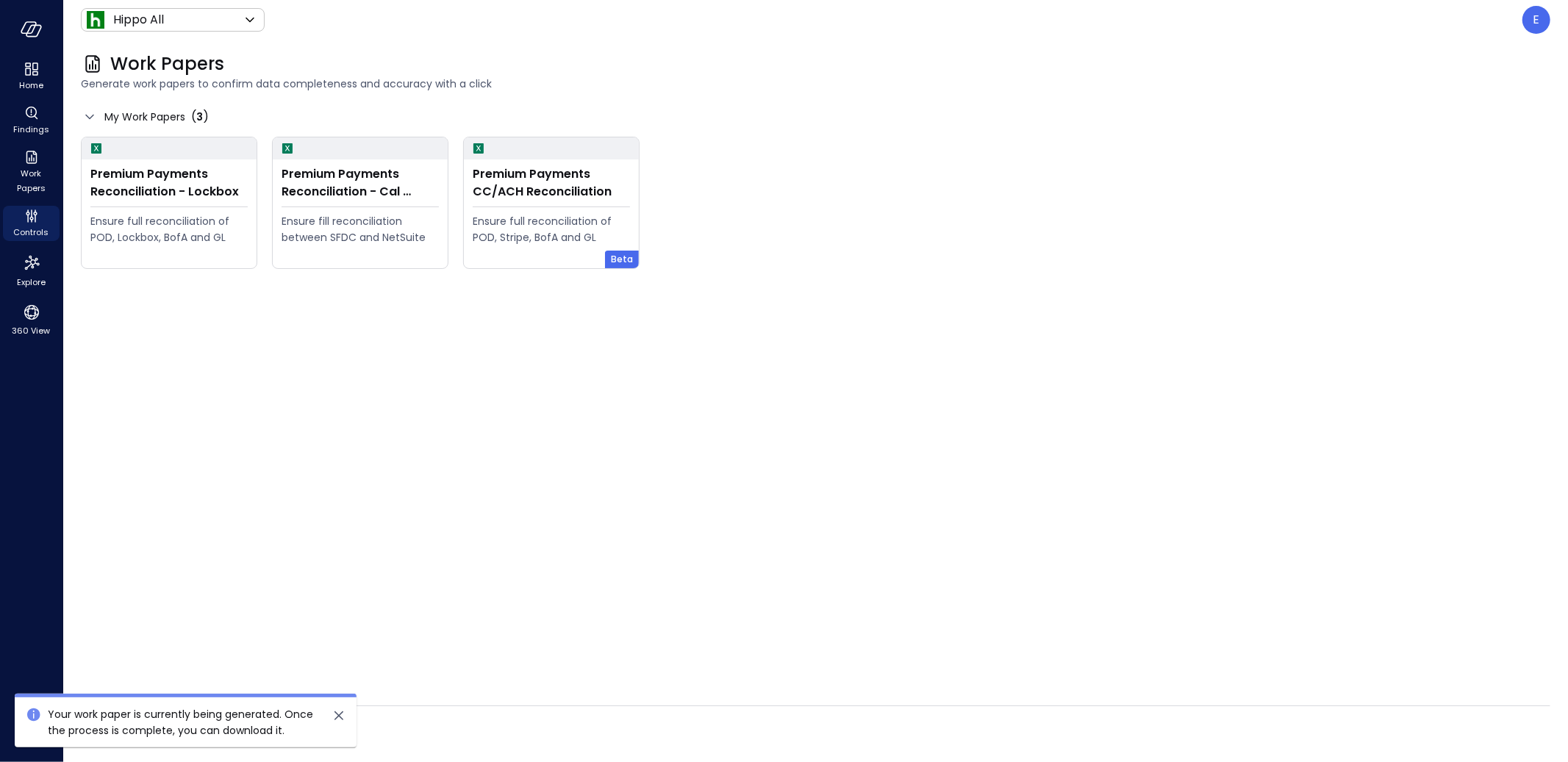
click at [495, 730] on div "Generated Work Papers ( 45 )" at bounding box center [815, 732] width 1469 height 23
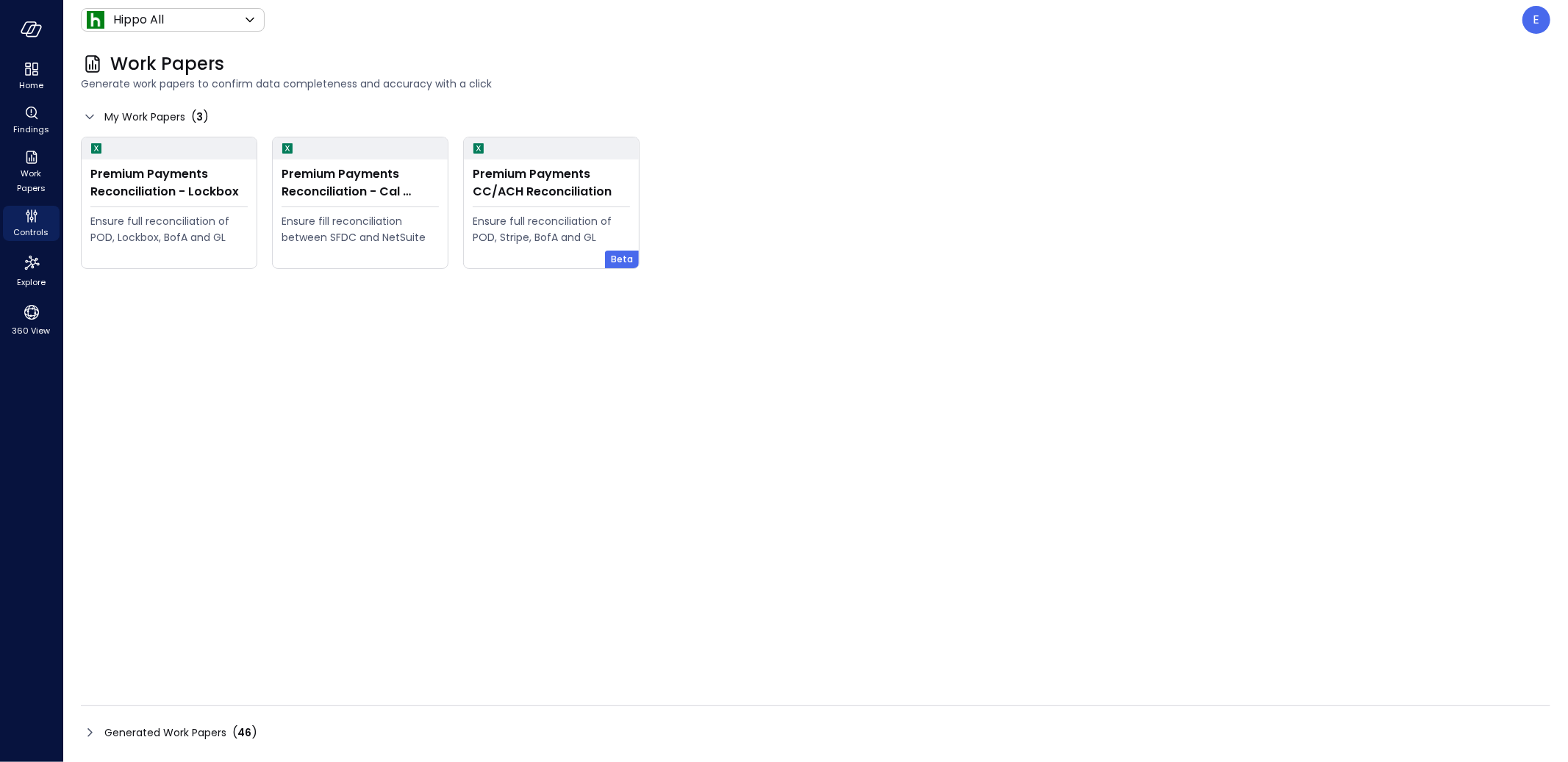
click at [172, 728] on span "Generated Work Papers" at bounding box center [165, 732] width 122 height 16
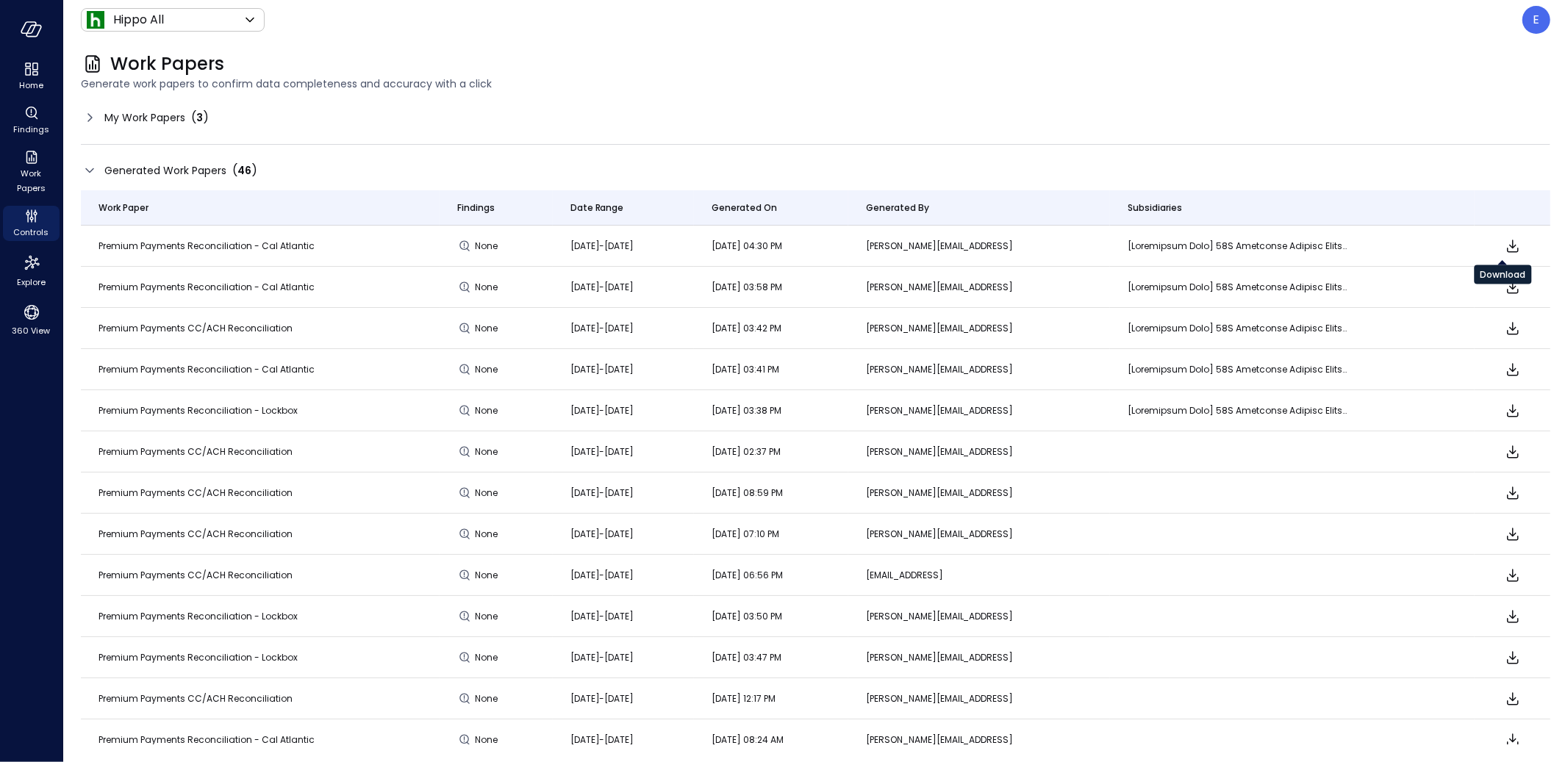
click at [1507, 247] on icon "Download" at bounding box center [1512, 246] width 12 height 13
click at [1538, 23] on p "E" at bounding box center [1536, 20] width 6 height 18
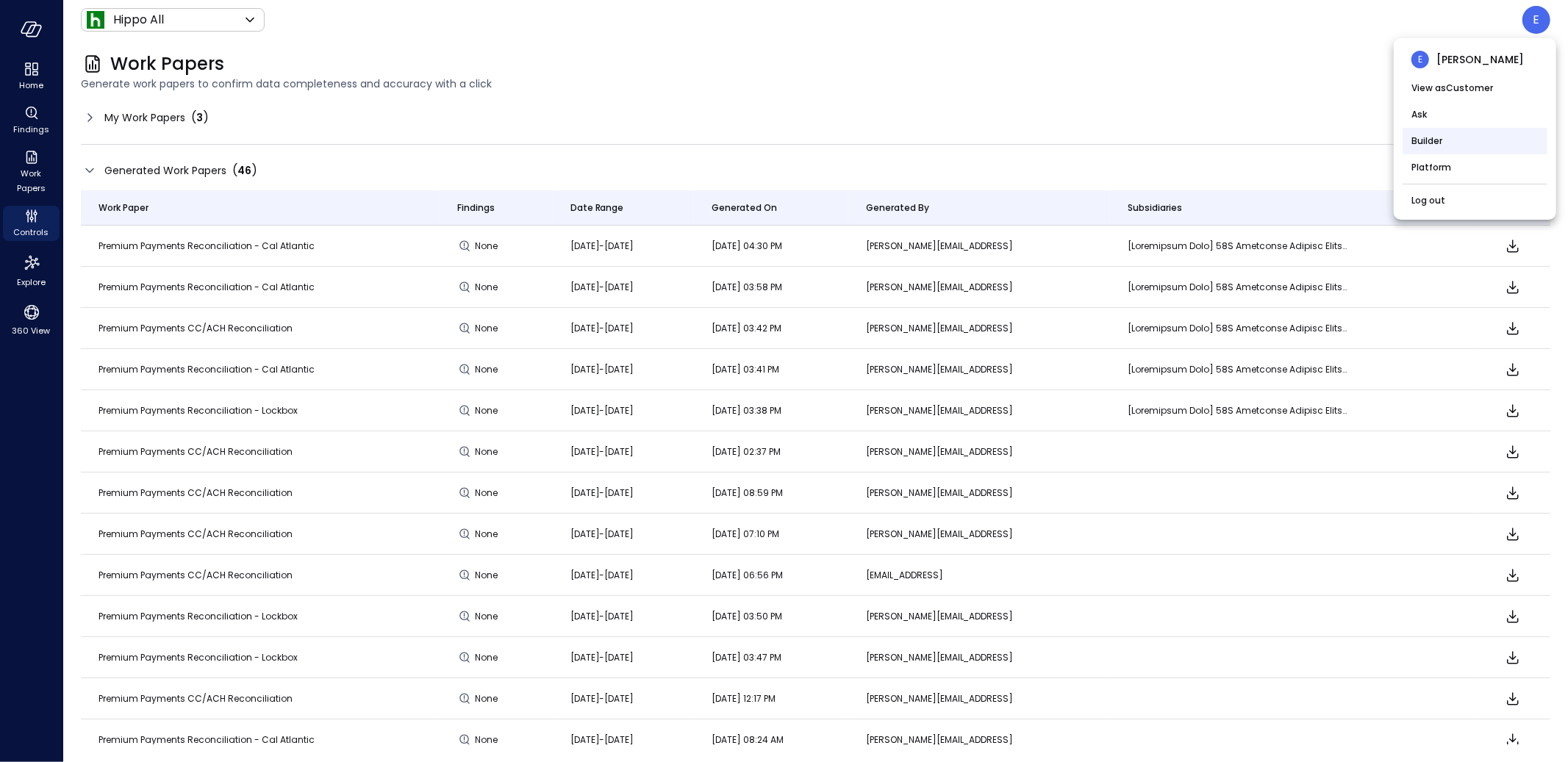
click at [1437, 134] on li "Builder" at bounding box center [1475, 140] width 145 height 26
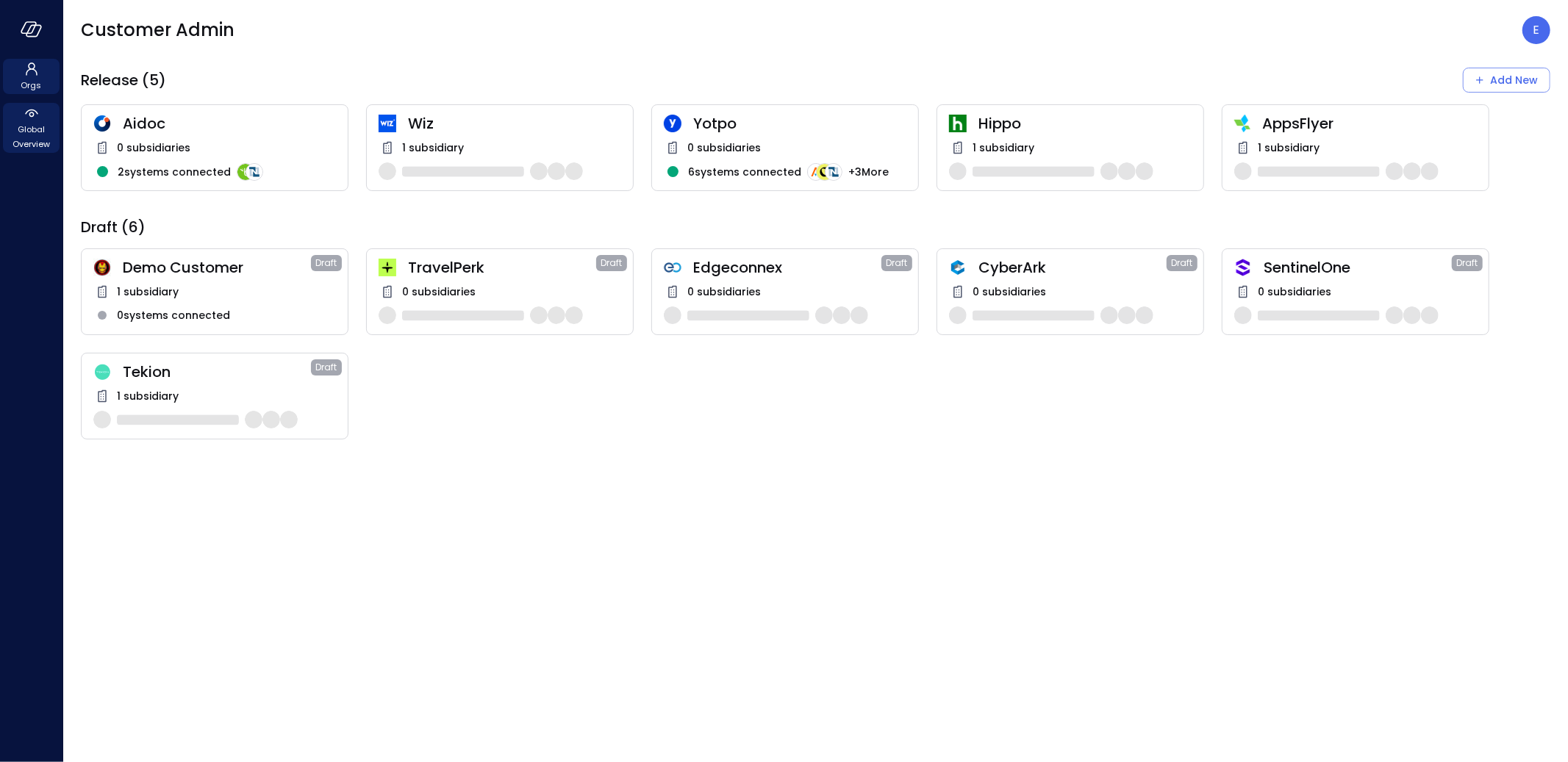
click at [31, 122] on span "Global Overview" at bounding box center [31, 136] width 45 height 30
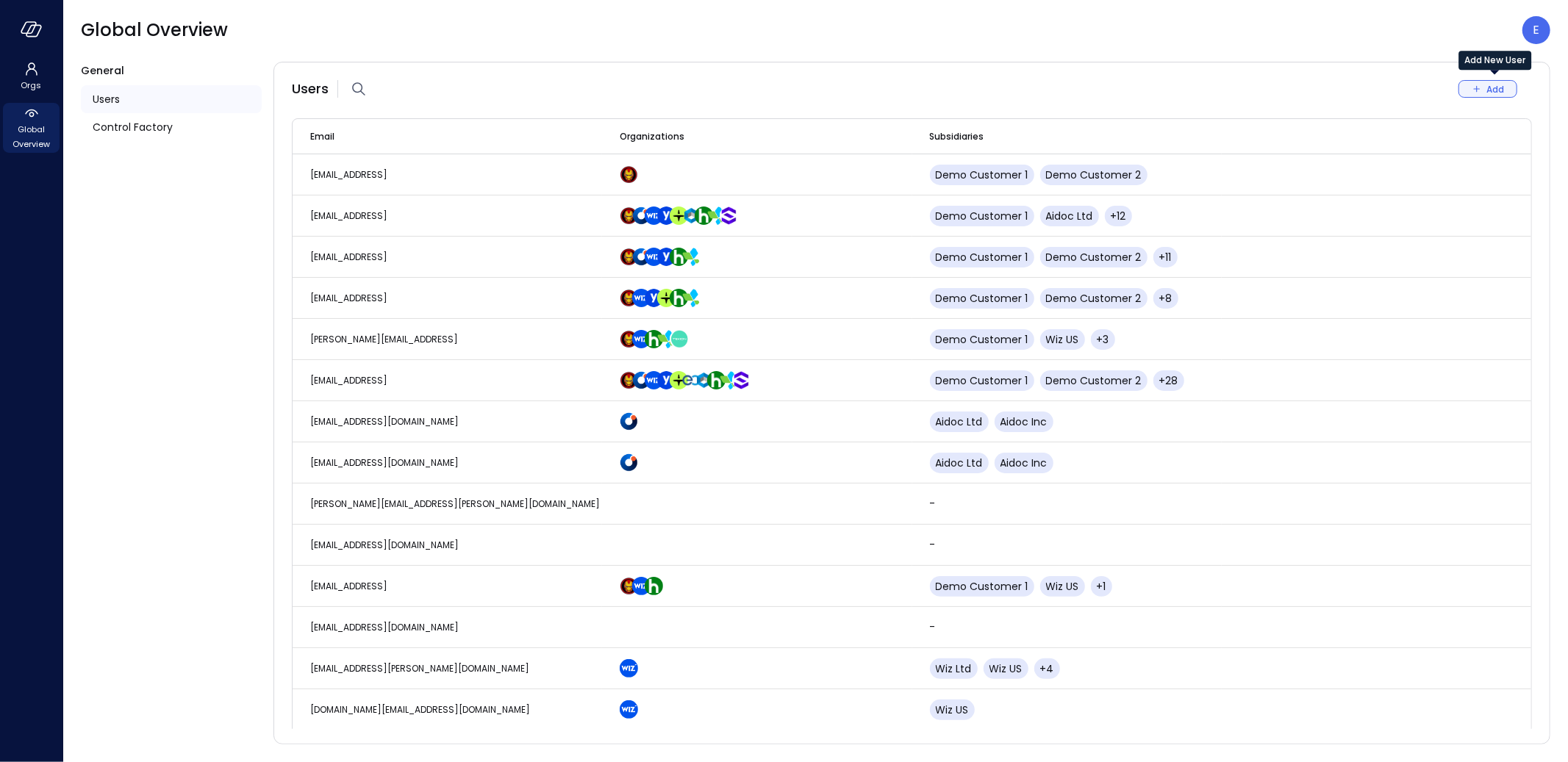
click at [1476, 88] on icon "Add New User" at bounding box center [1476, 89] width 14 height 14
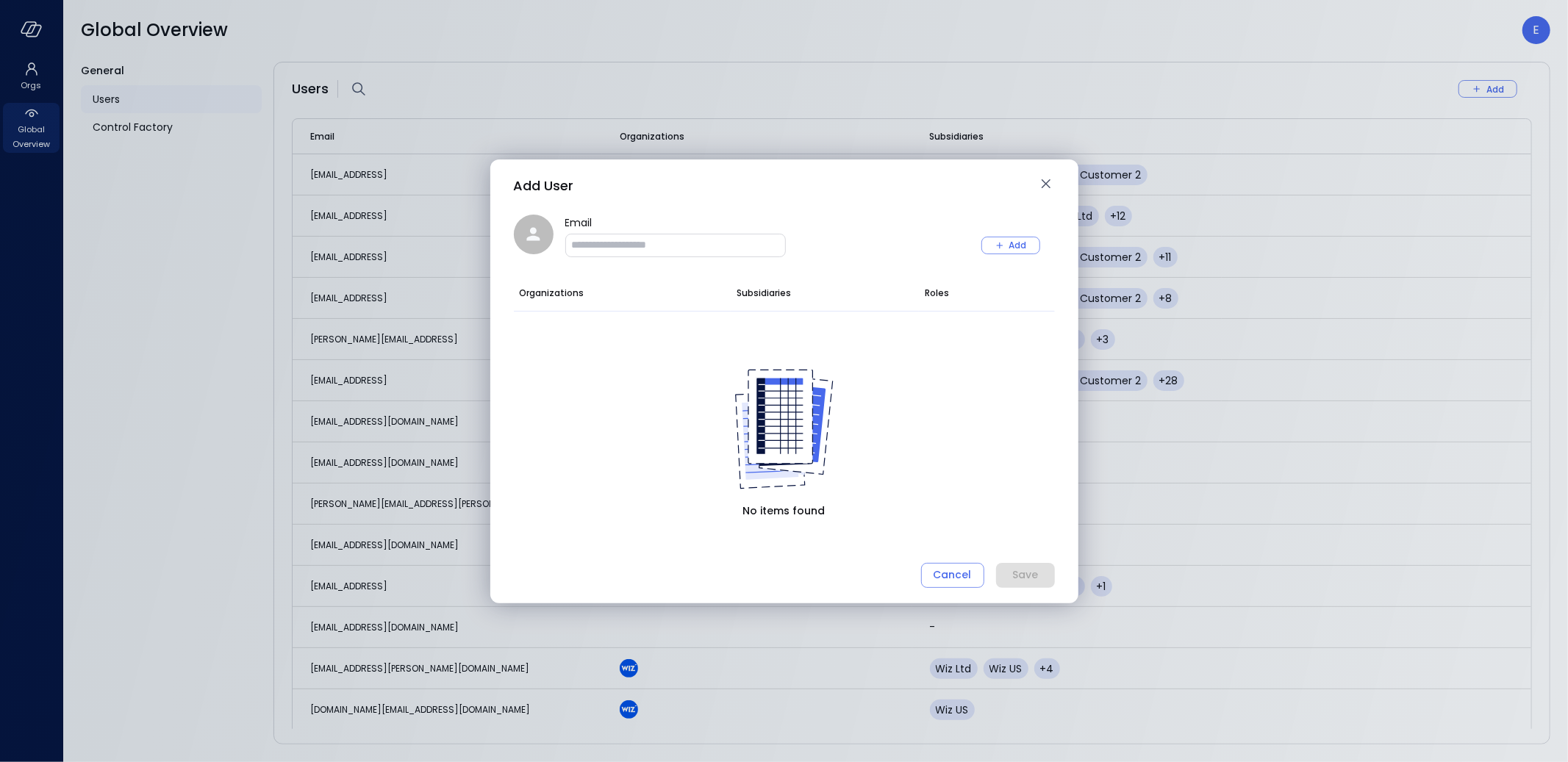
click at [689, 245] on input "Email" at bounding box center [675, 244] width 219 height 14
paste input "**********"
type input "**********"
click at [1013, 245] on div "Add" at bounding box center [1018, 244] width 18 height 15
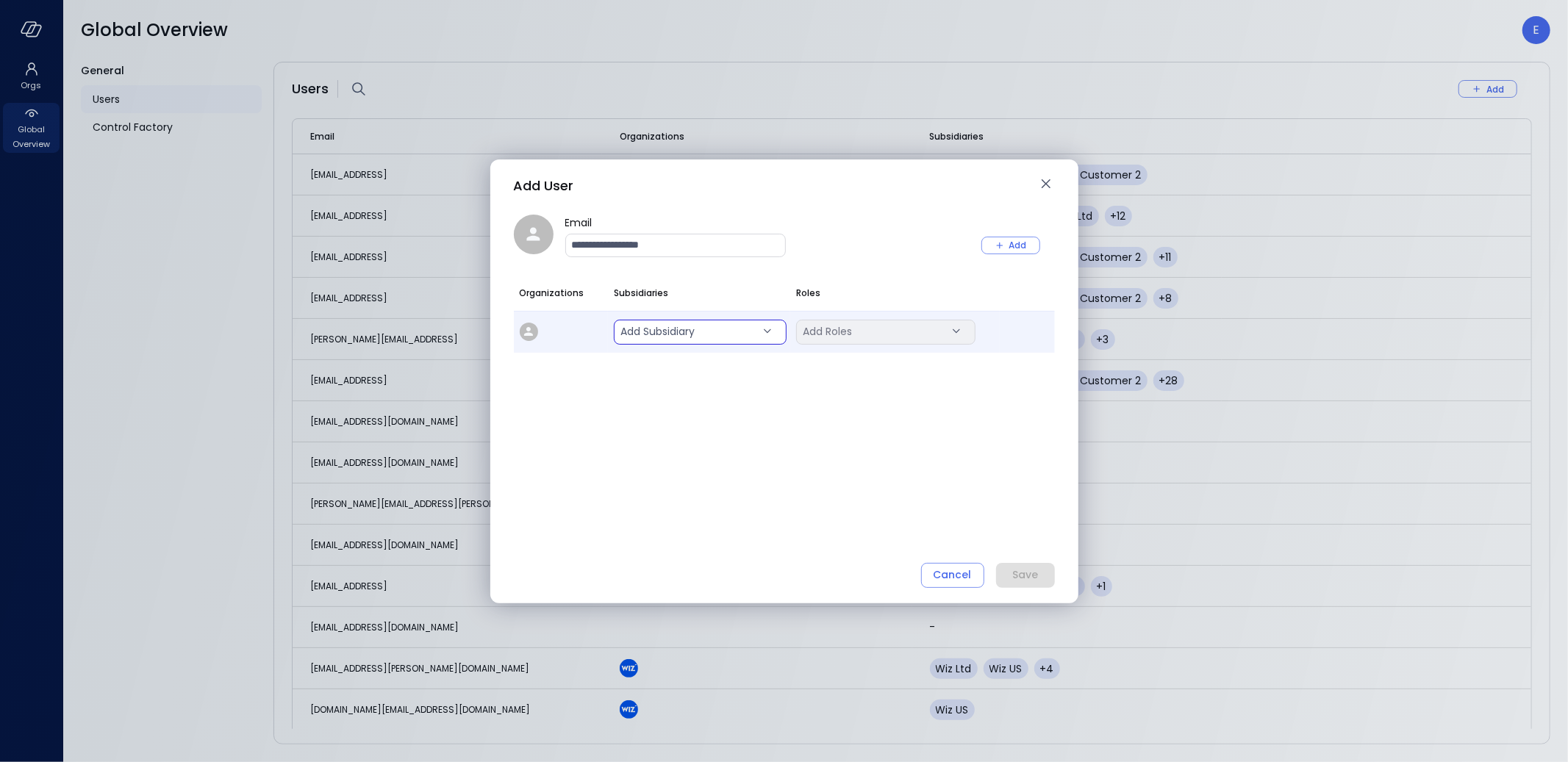
click at [669, 334] on body "Orgs Global Overview Global Overview E General Users Control Factory Users Add …" at bounding box center [784, 381] width 1568 height 762
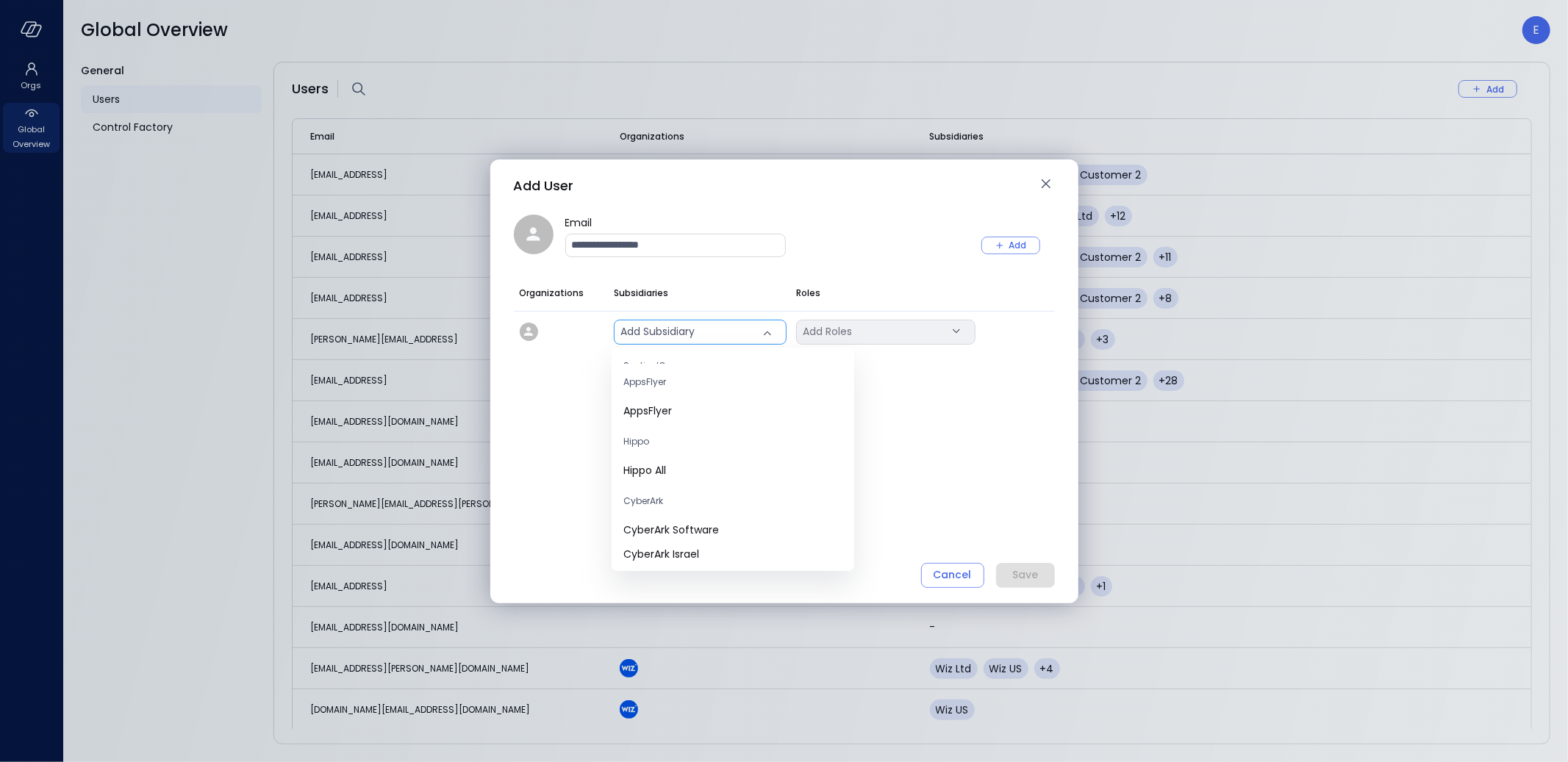
scroll to position [111, 0]
click at [666, 469] on span "Hippo All" at bounding box center [733, 468] width 219 height 15
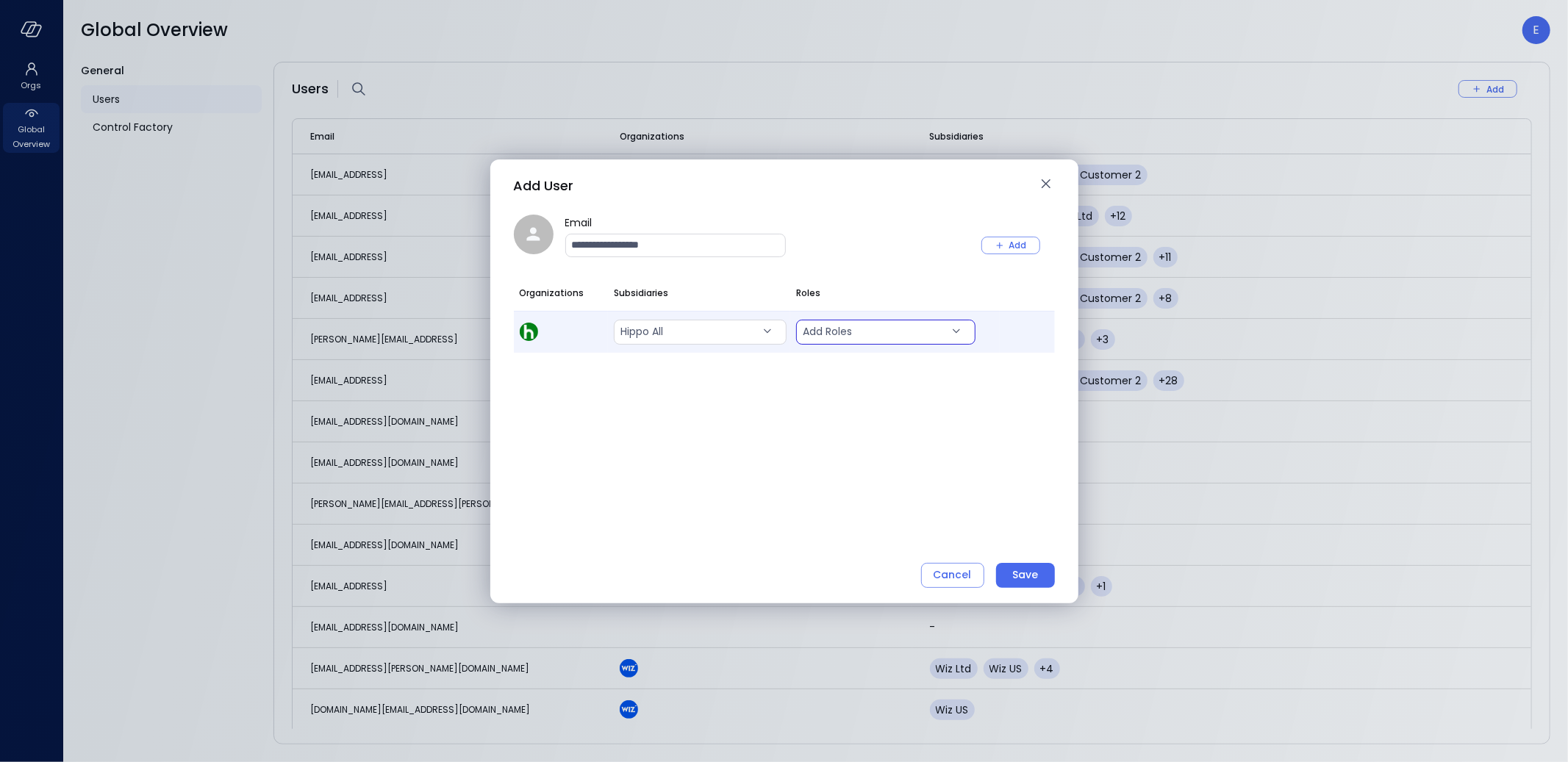
click at [884, 330] on body "Orgs Global Overview Global Overview E General Users Control Factory Users Add …" at bounding box center [784, 381] width 1568 height 762
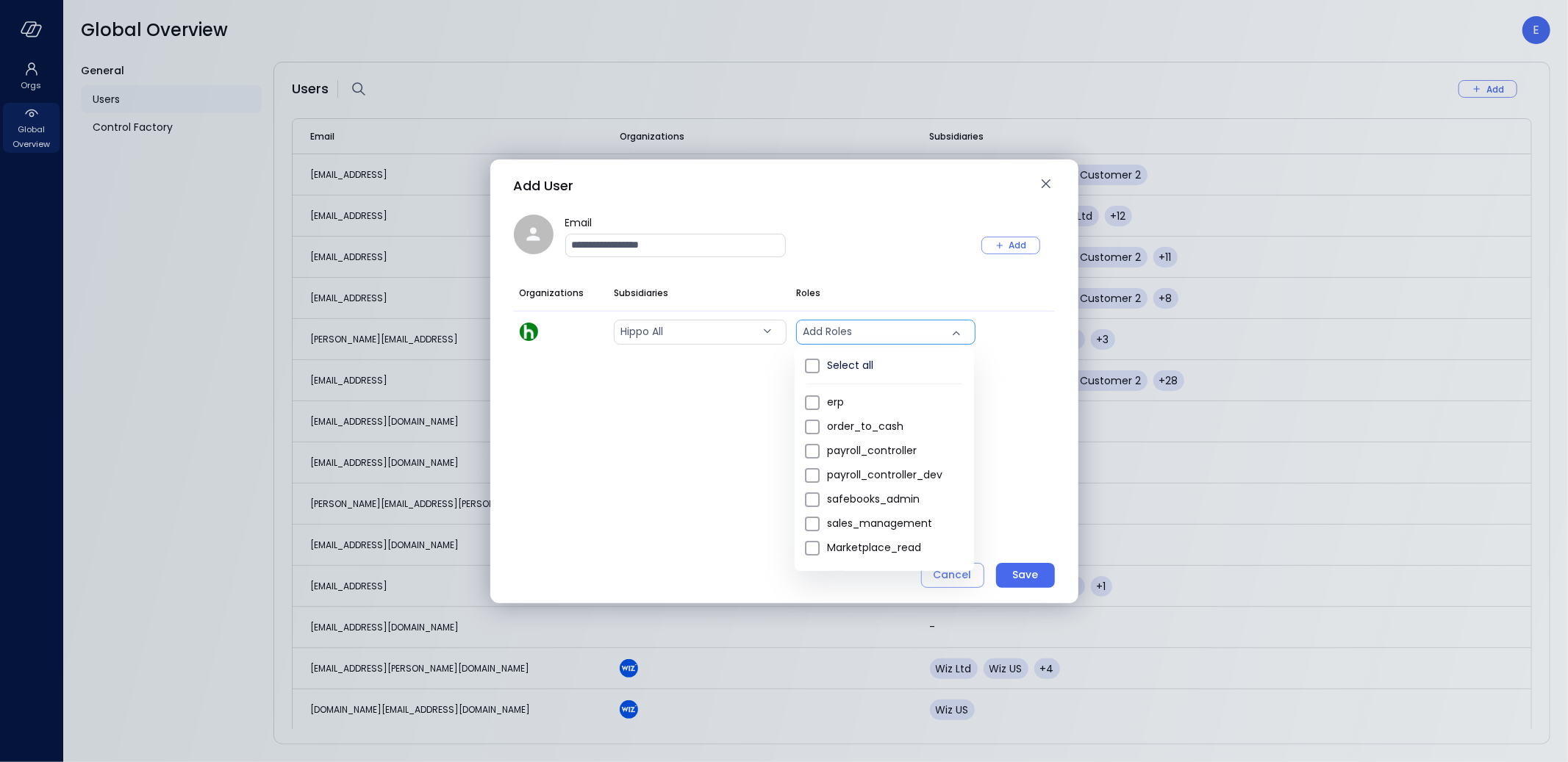
click at [295, 396] on div at bounding box center [784, 381] width 1568 height 762
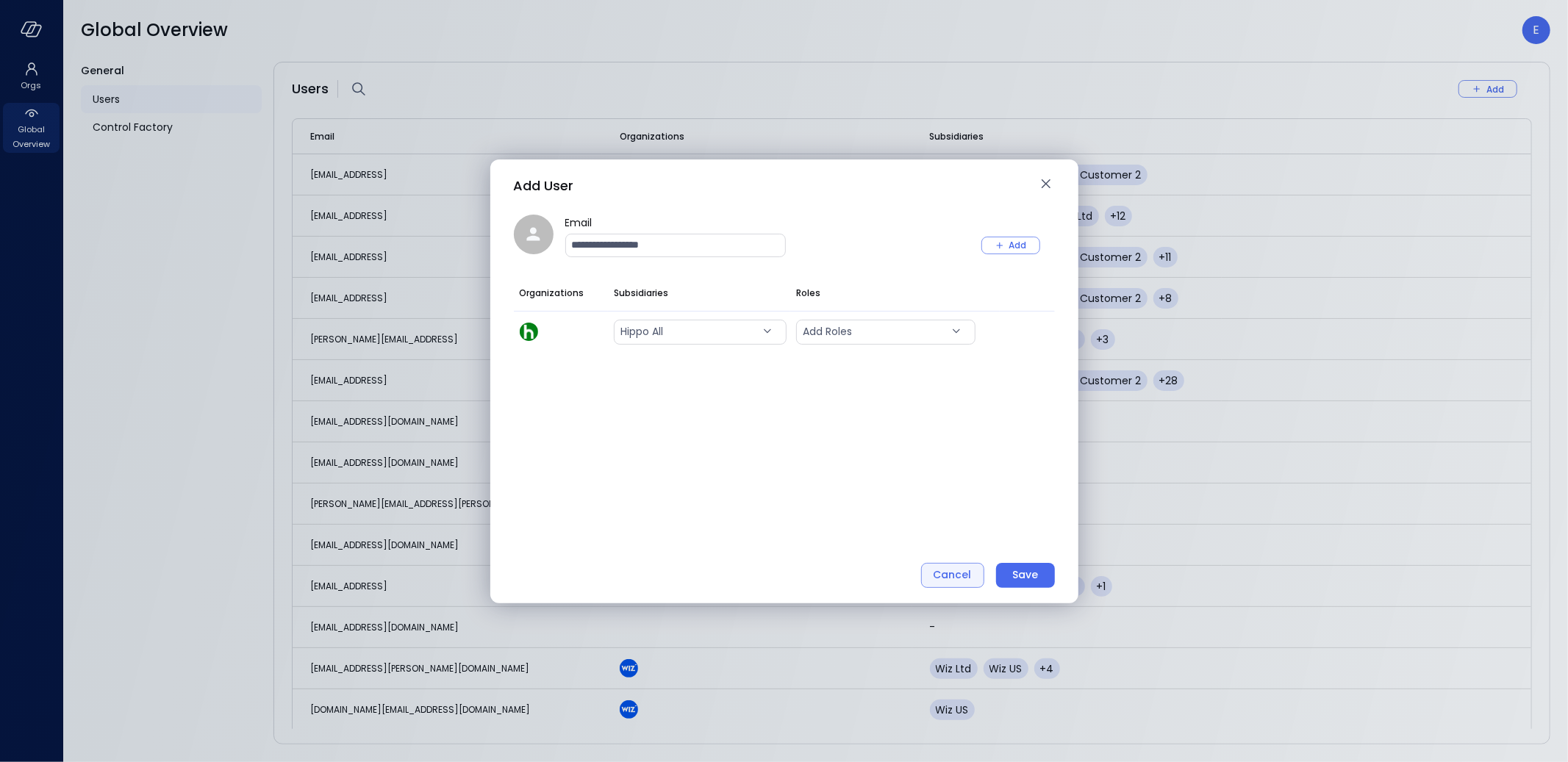
click at [954, 575] on div "Cancel" at bounding box center [952, 574] width 38 height 18
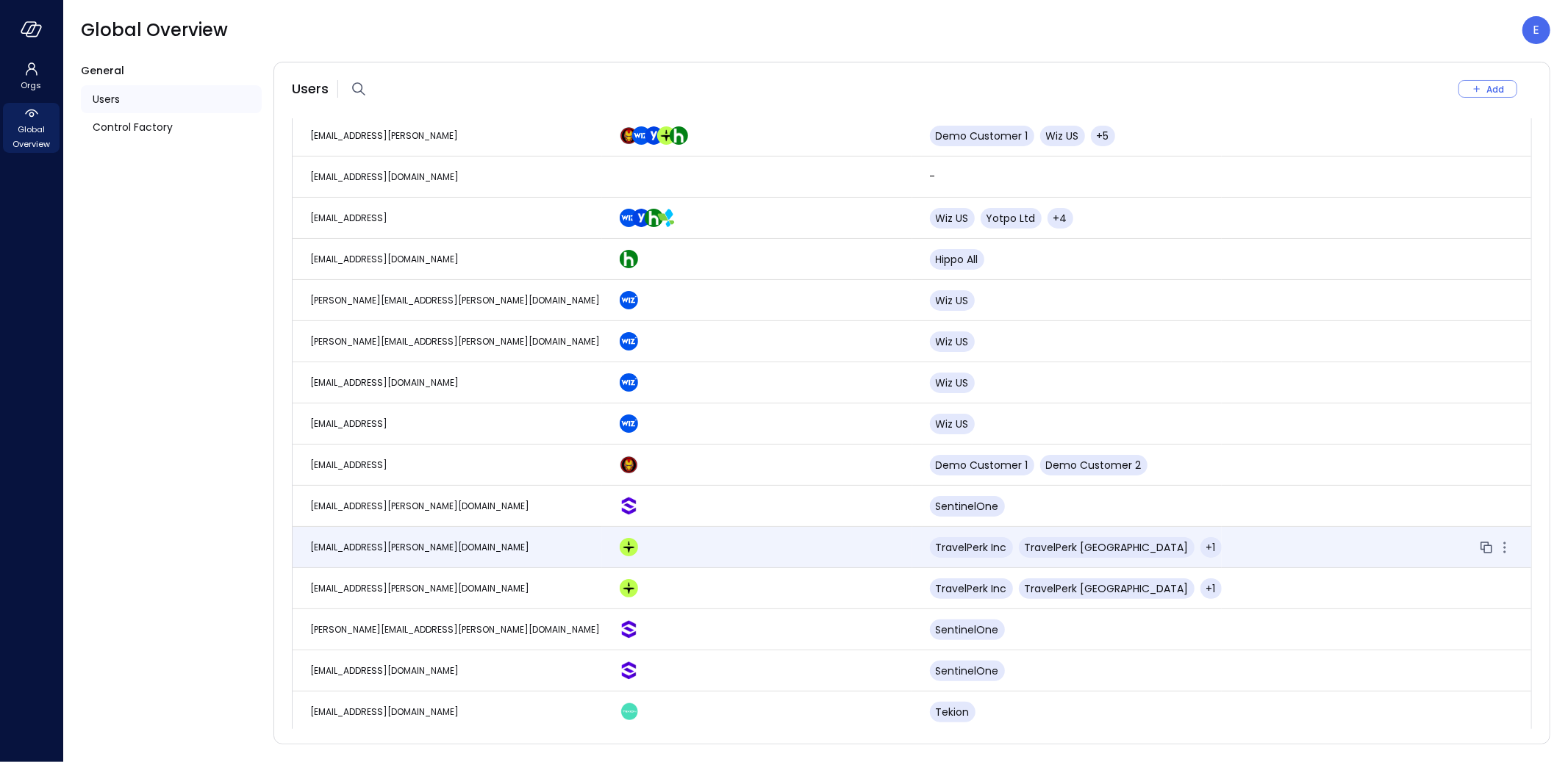
scroll to position [3078, 0]
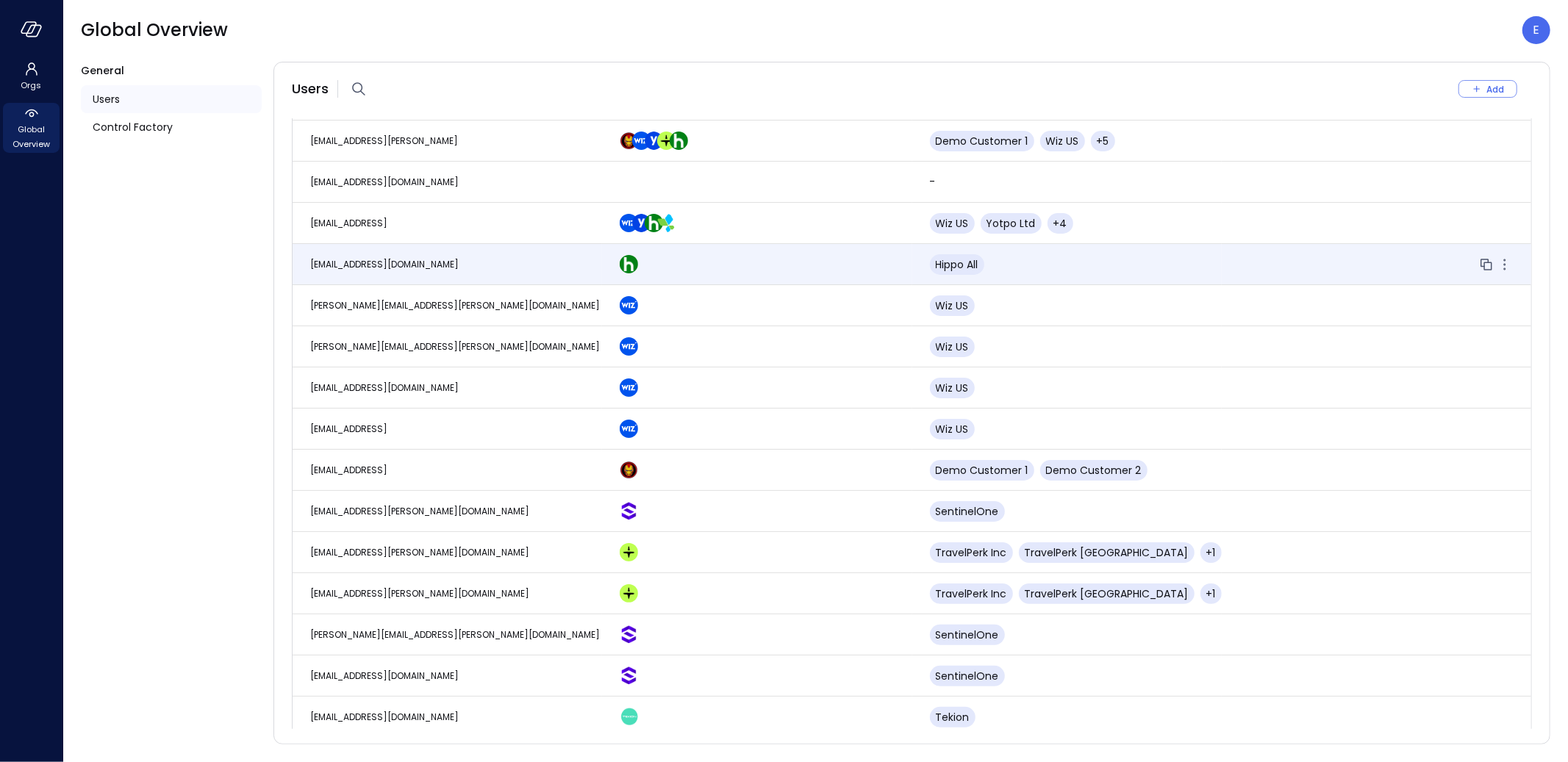
click at [404, 261] on span "efigueroa@hippo.com" at bounding box center [384, 264] width 148 height 13
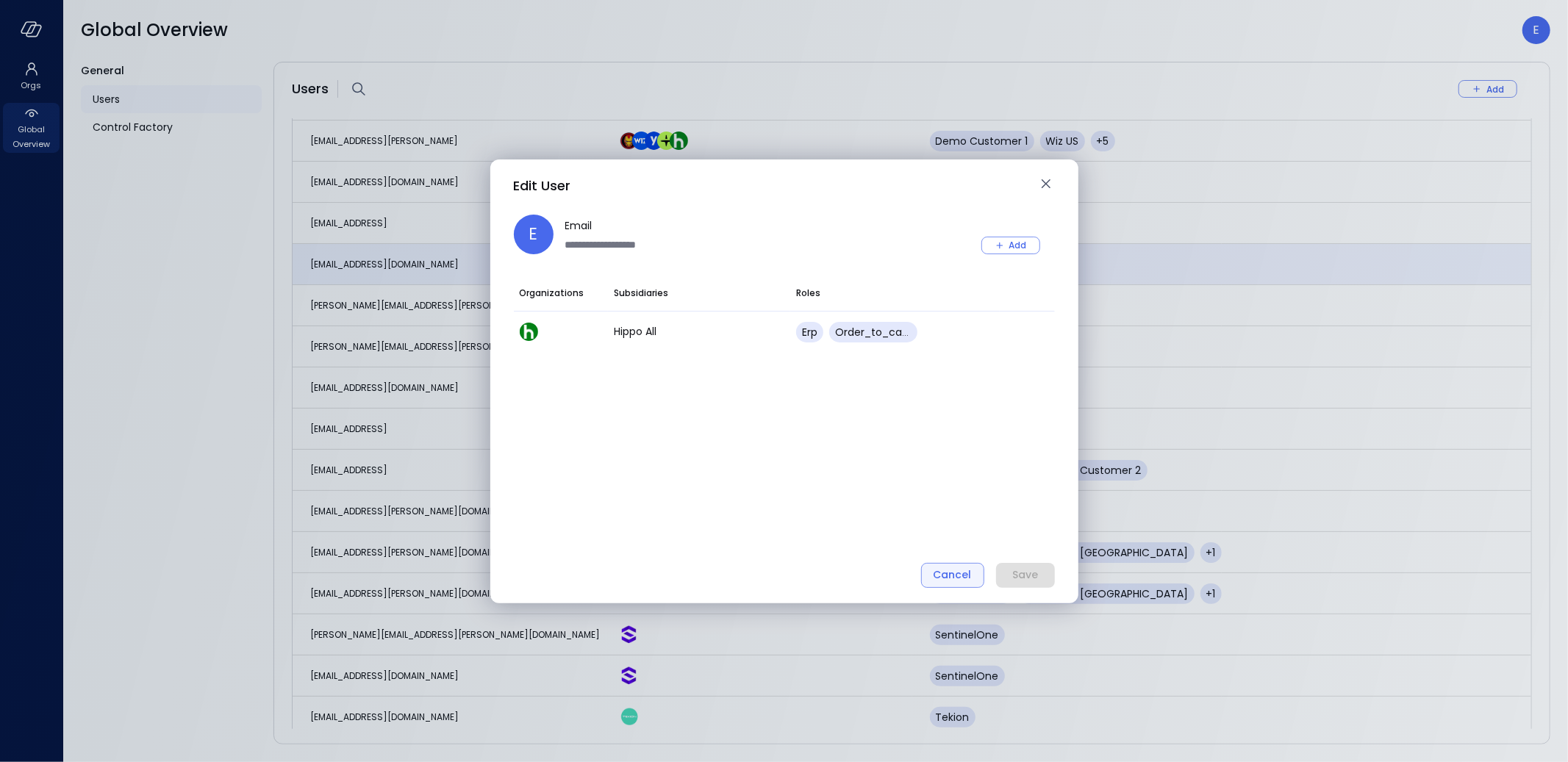
click at [964, 575] on div "Cancel" at bounding box center [952, 574] width 38 height 18
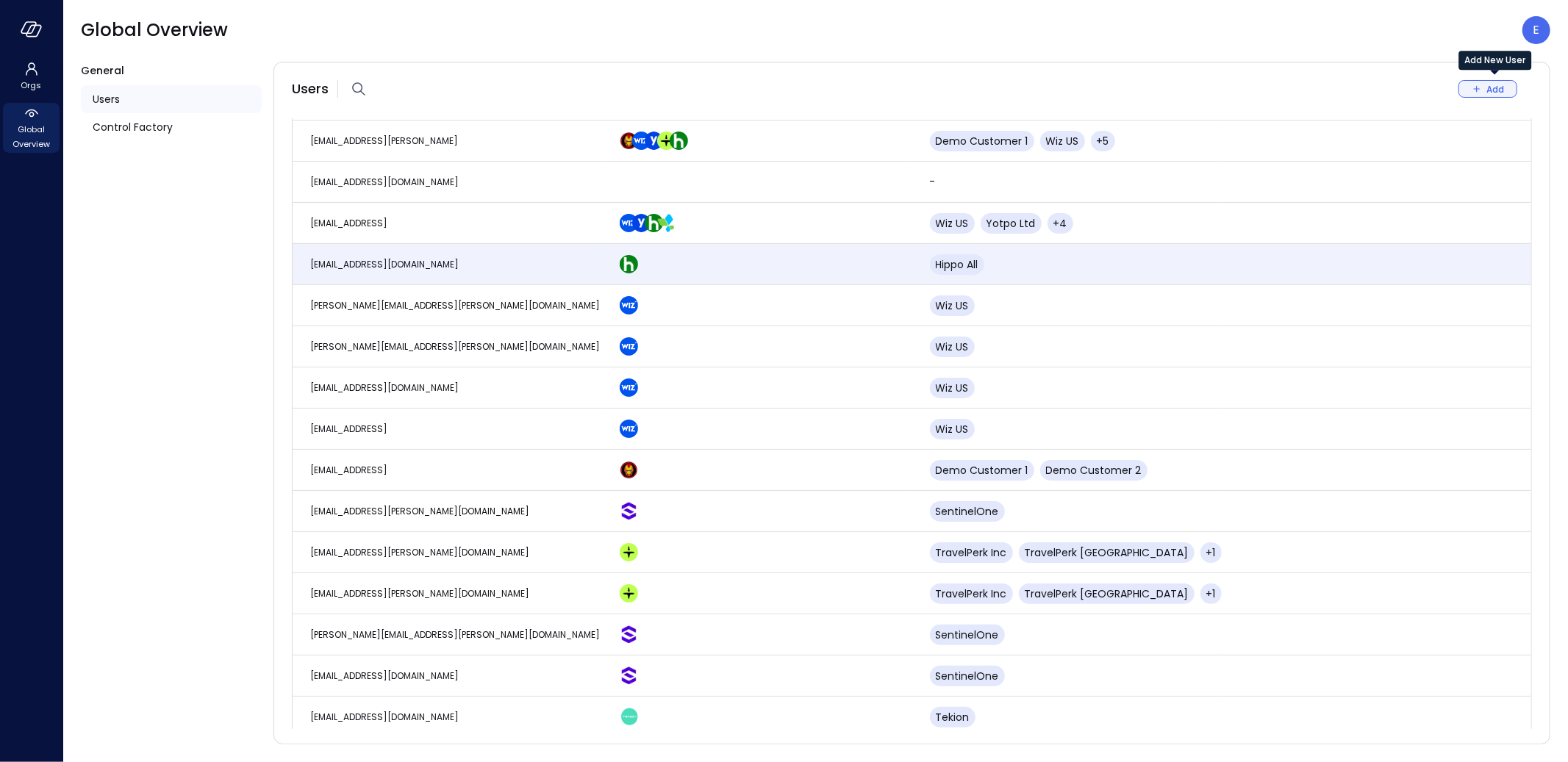
click at [1486, 89] on div "Add" at bounding box center [1495, 89] width 18 height 15
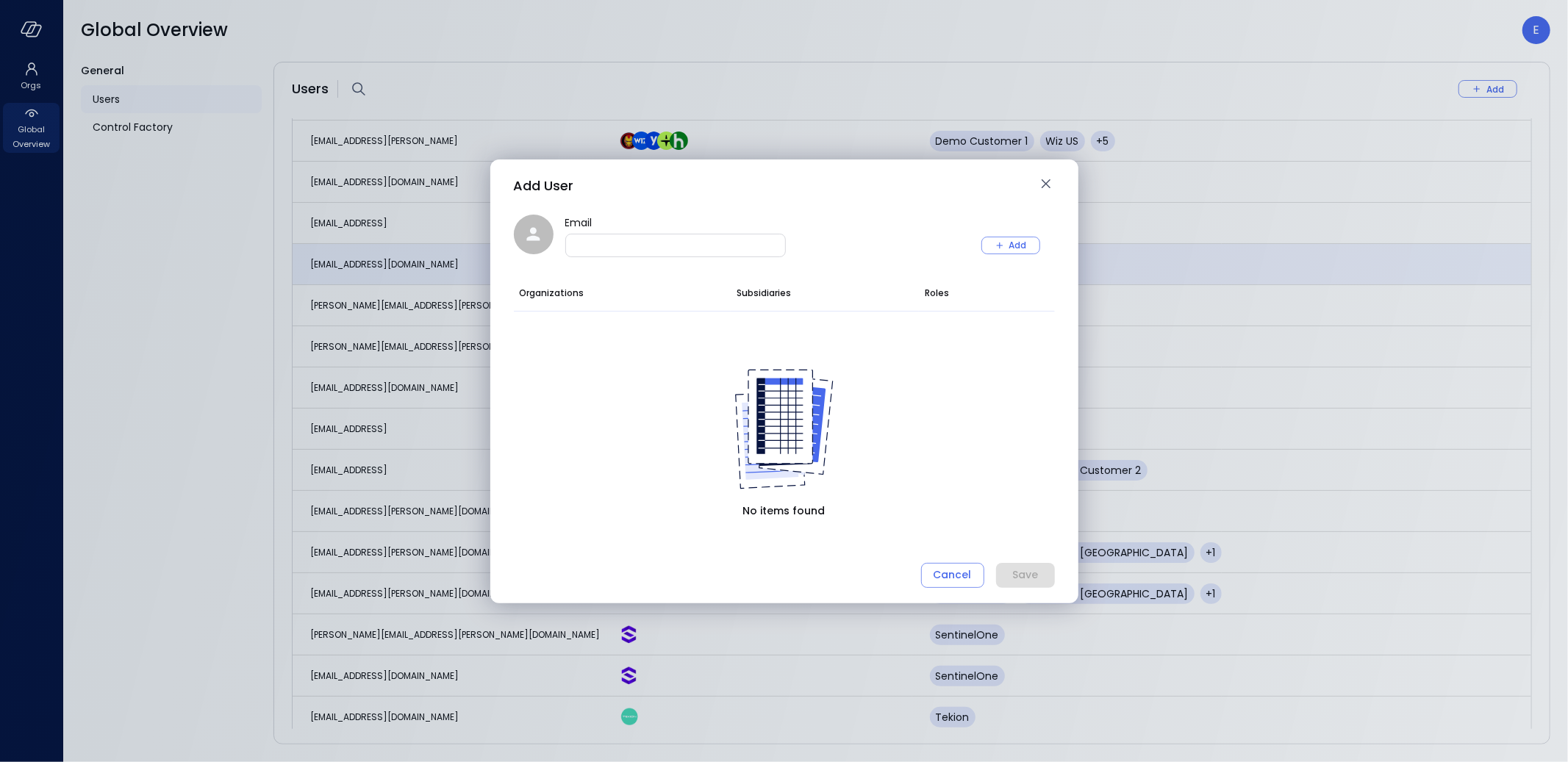
click at [738, 250] on input "Email" at bounding box center [675, 244] width 219 height 14
paste input "**********"
type input "**********"
click at [996, 242] on icon "button" at bounding box center [1000, 245] width 14 height 14
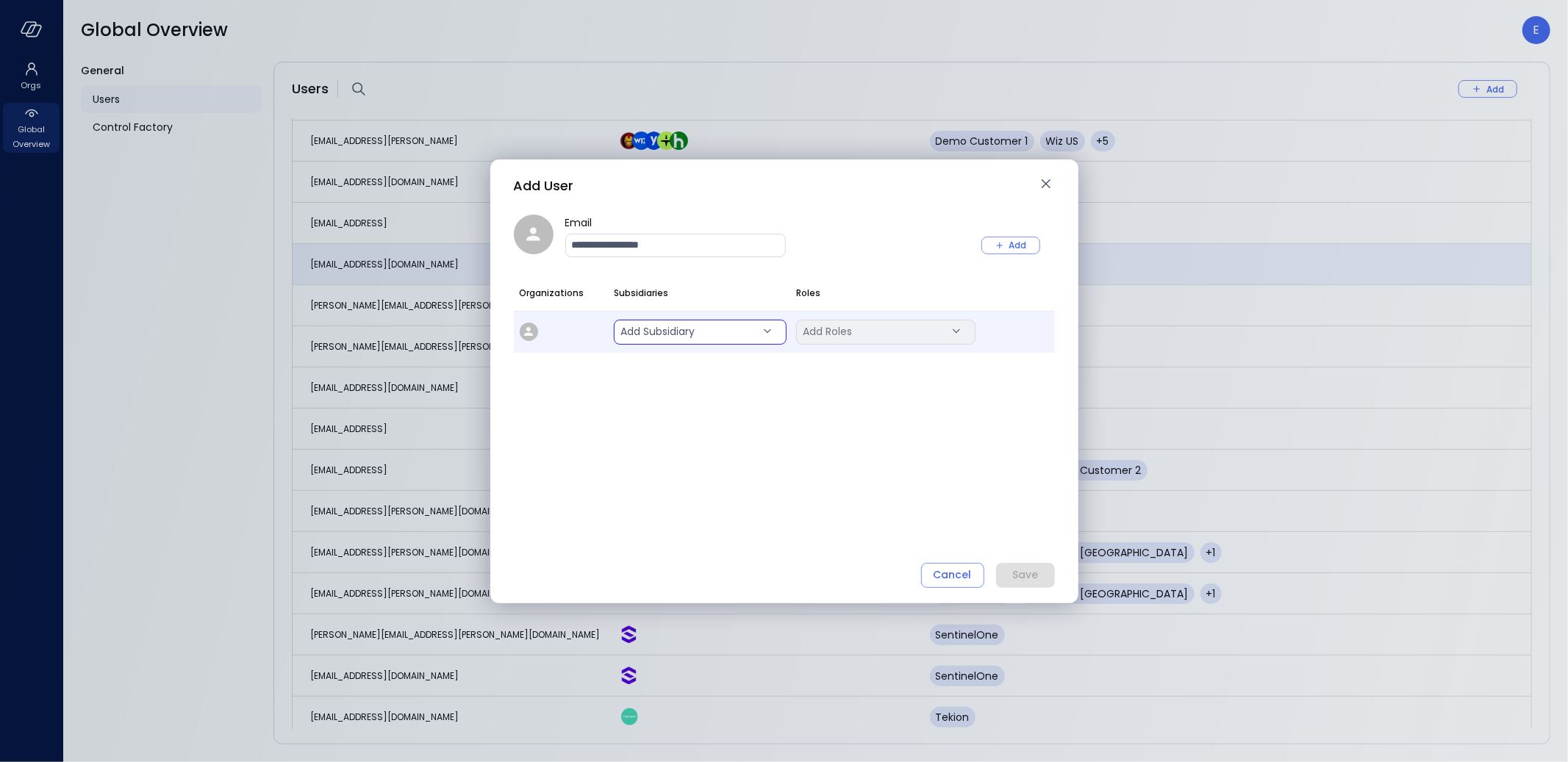
click at [657, 331] on body "Orgs Global Overview Global Overview E General Users Control Factory Users Add …" at bounding box center [784, 381] width 1568 height 762
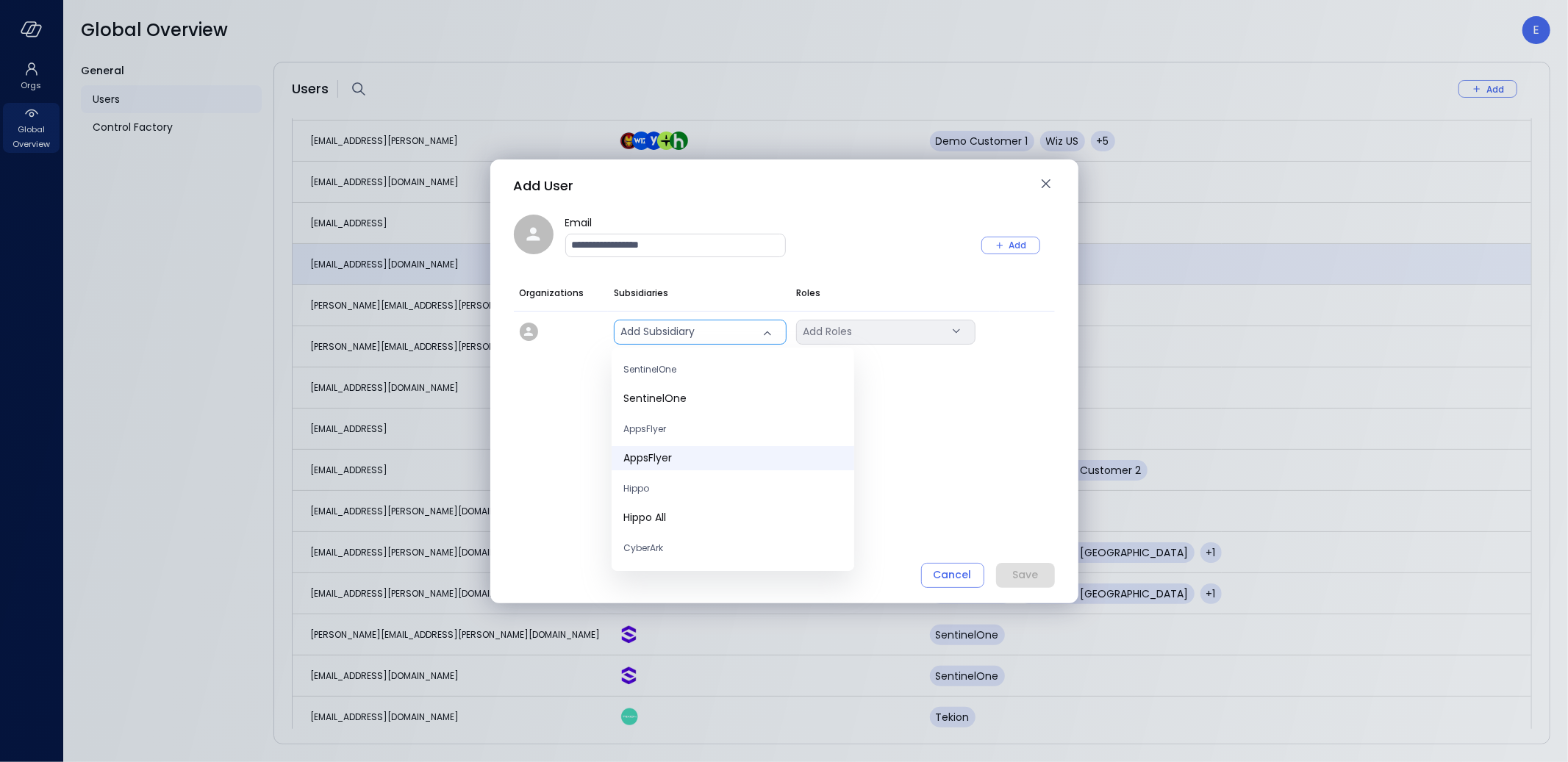
scroll to position [72, 0]
click at [661, 507] on span "Hippo All" at bounding box center [733, 507] width 219 height 15
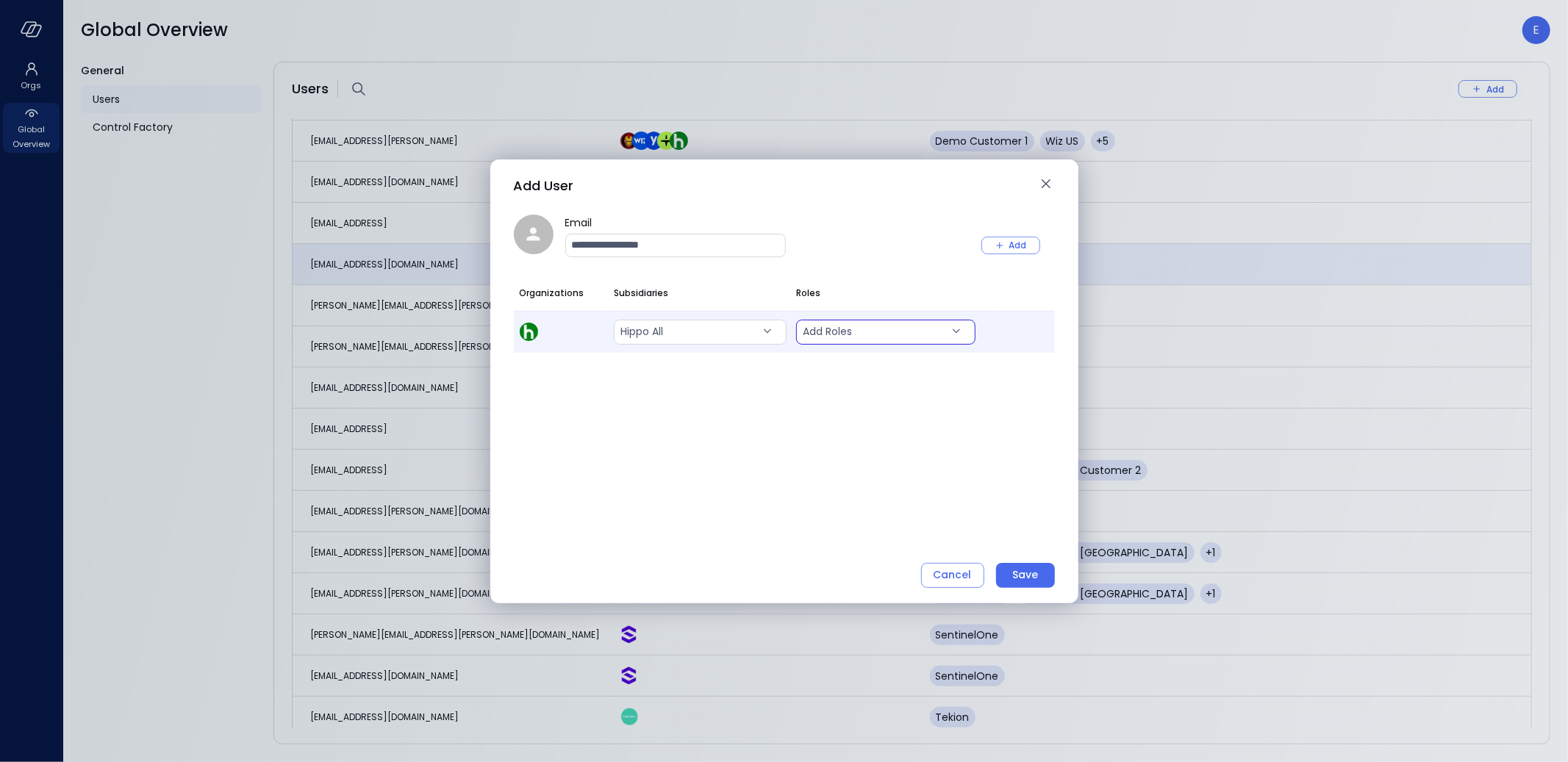
click at [804, 329] on body "Orgs Global Overview Global Overview E General Users Control Factory Users Add …" at bounding box center [784, 381] width 1568 height 762
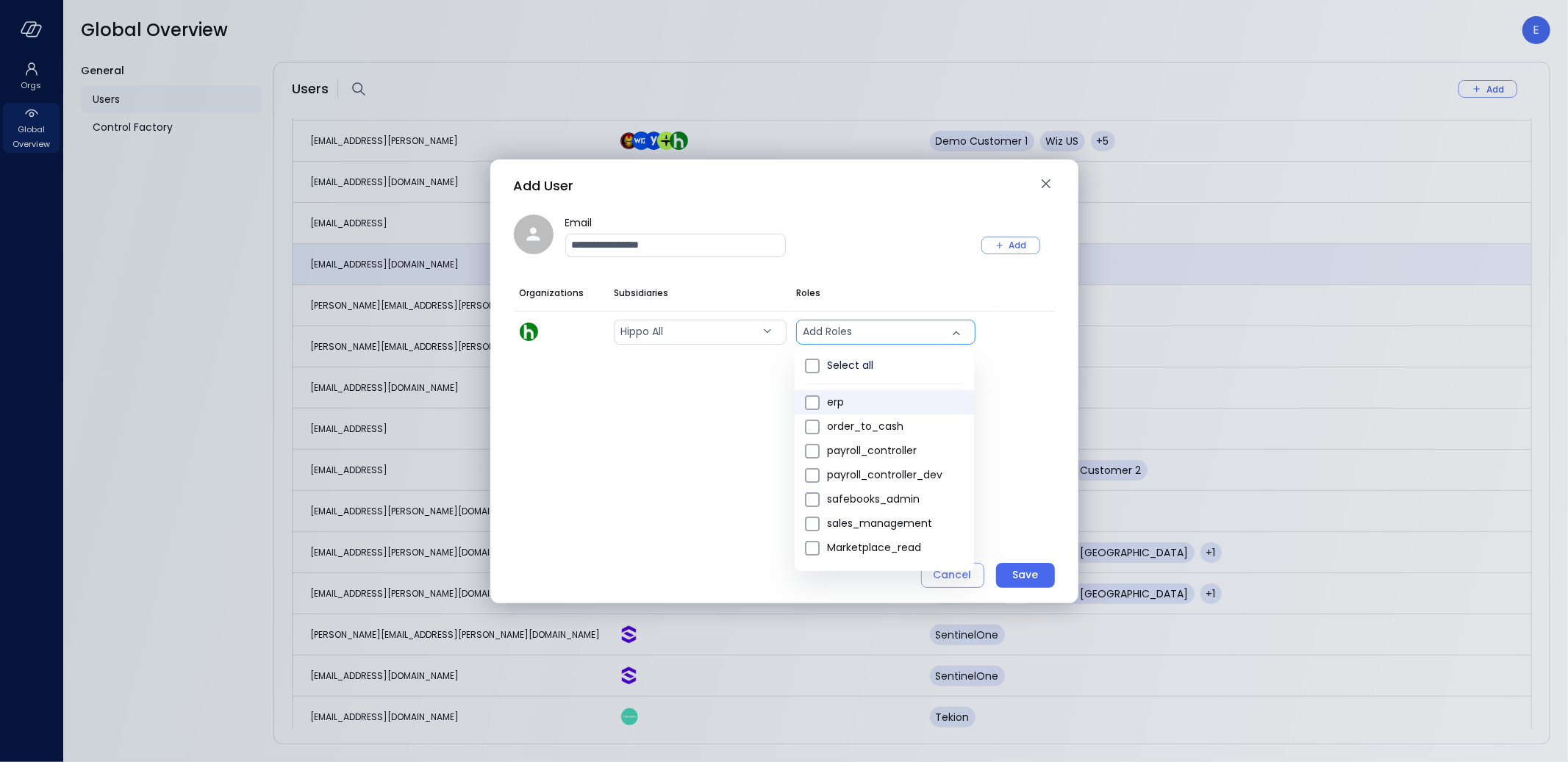
click at [828, 407] on span "erp" at bounding box center [894, 401] width 135 height 15
click at [829, 419] on span "order_to_cash" at bounding box center [894, 426] width 135 height 15
type input "***"
click at [1059, 397] on div at bounding box center [784, 381] width 1568 height 762
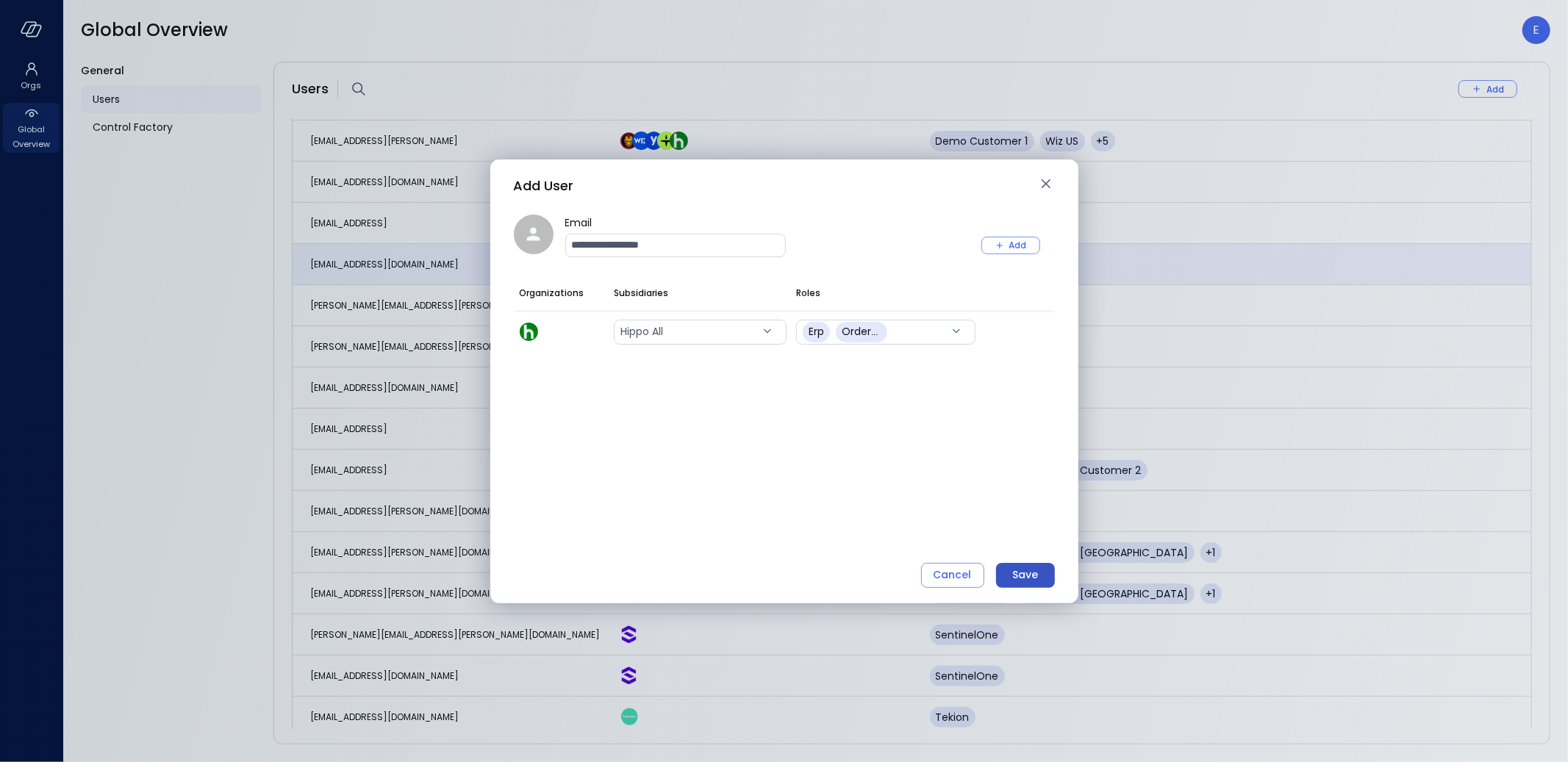
click at [1020, 572] on div "Save" at bounding box center [1025, 574] width 26 height 18
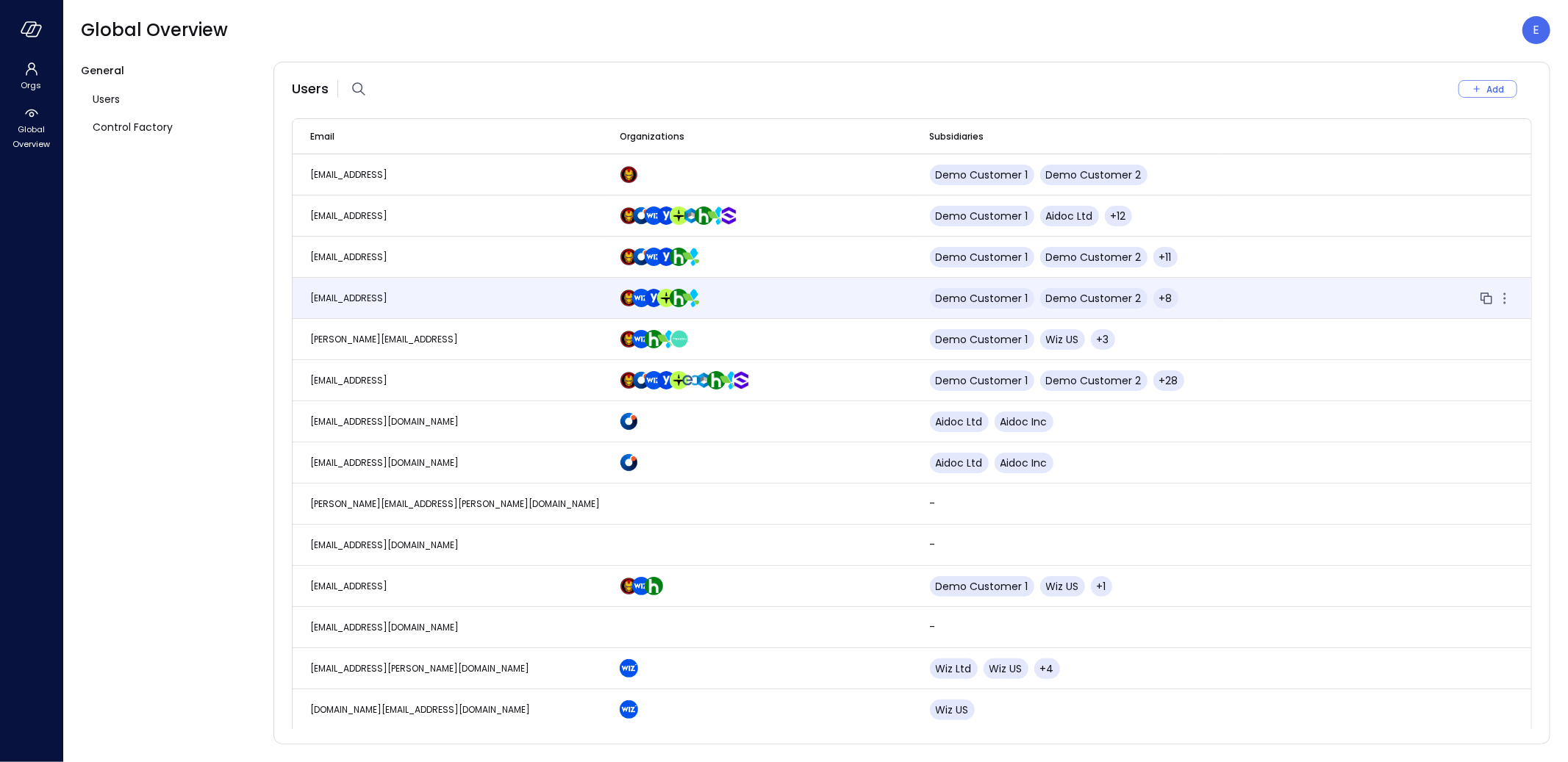
scroll to position [3251, 0]
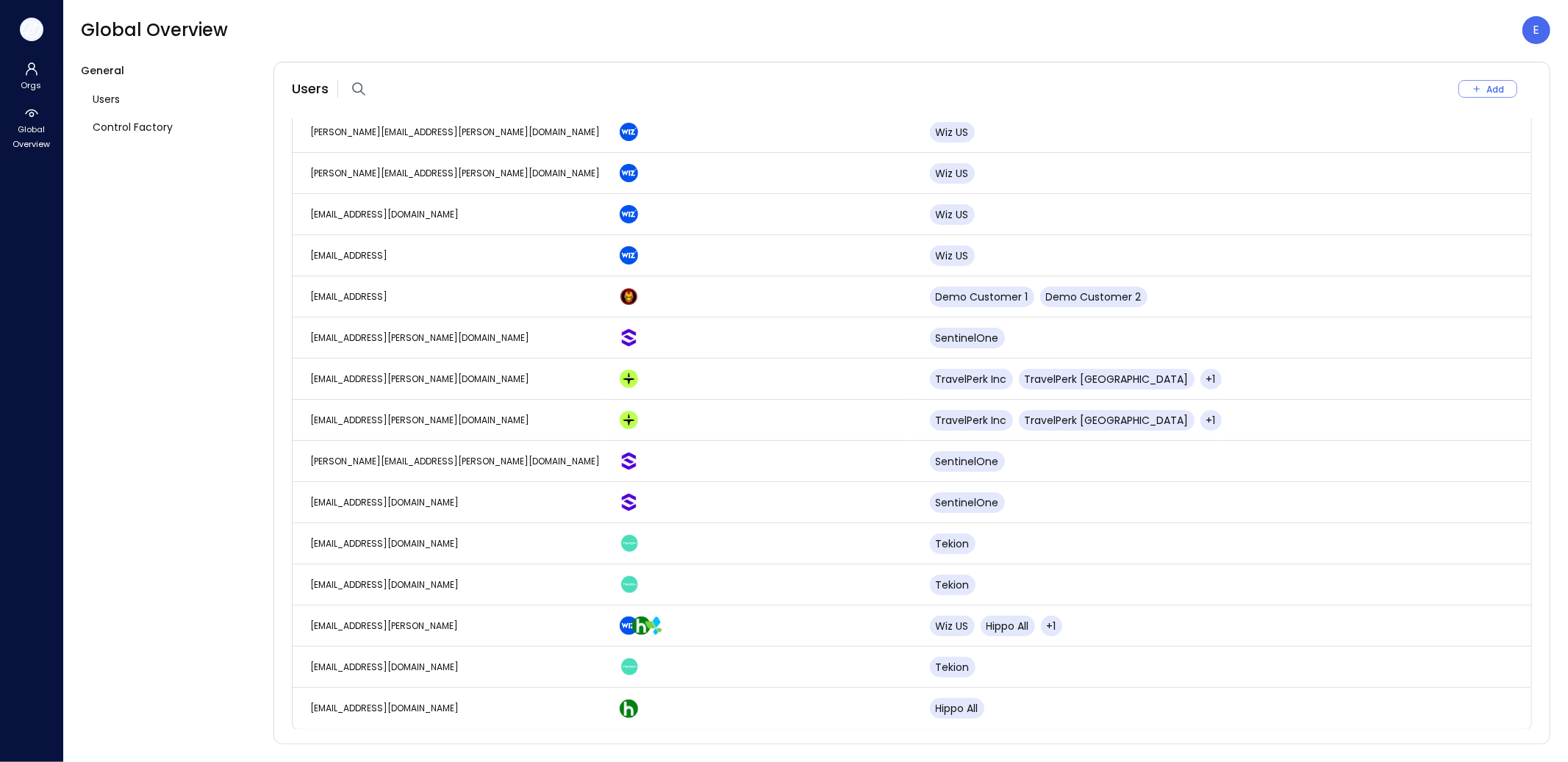
click at [35, 27] on icon "button" at bounding box center [32, 30] width 22 height 16
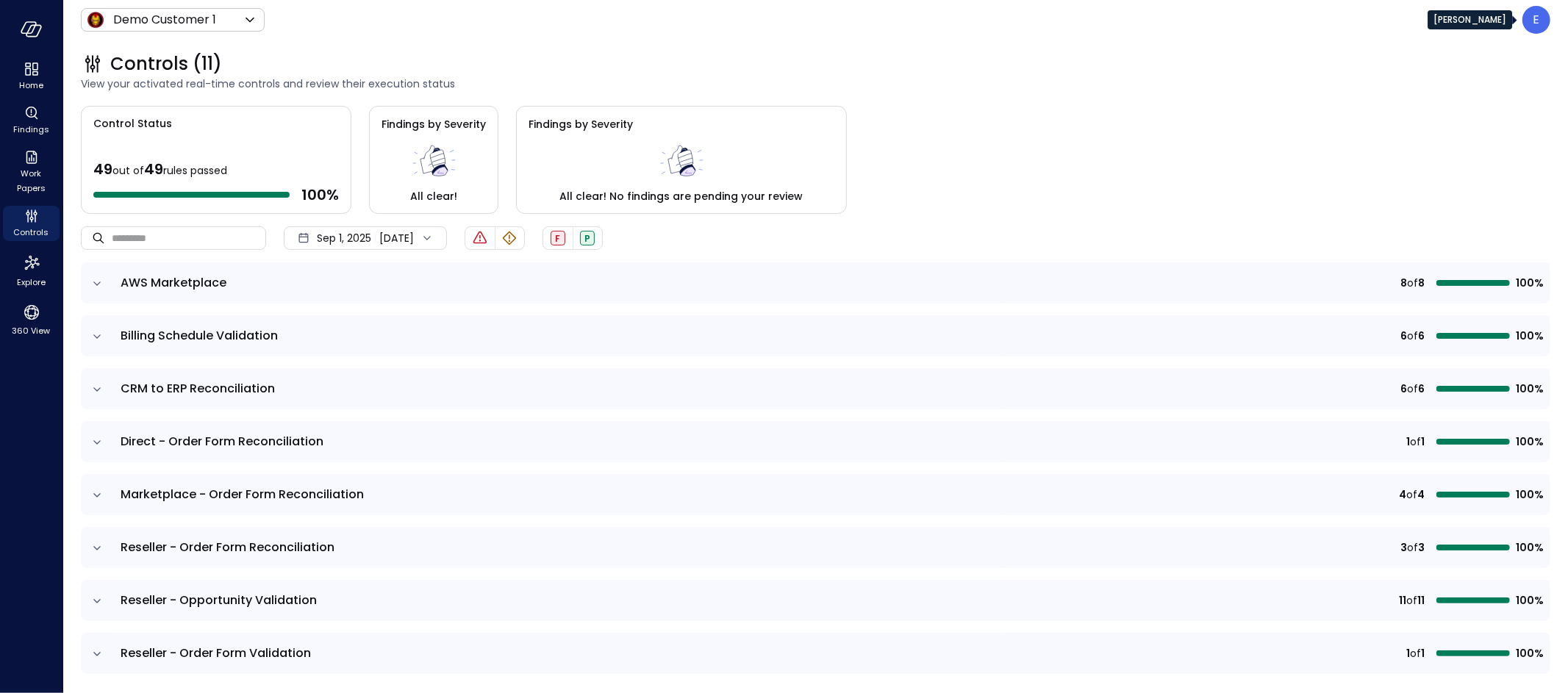
click at [1526, 20] on div "E" at bounding box center [1536, 19] width 28 height 28
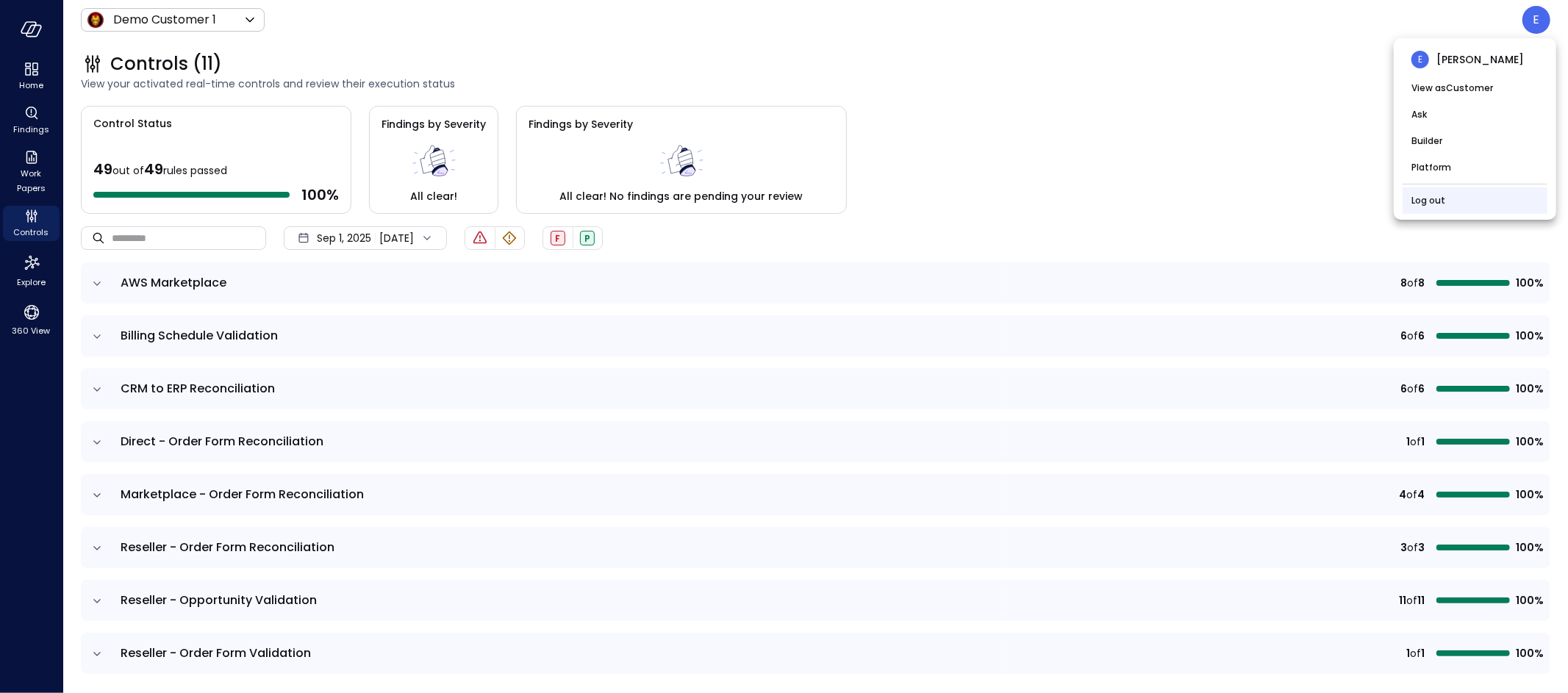
click at [1424, 202] on link "Log out" at bounding box center [1428, 200] width 34 height 14
